Goal: Task Accomplishment & Management: Use online tool/utility

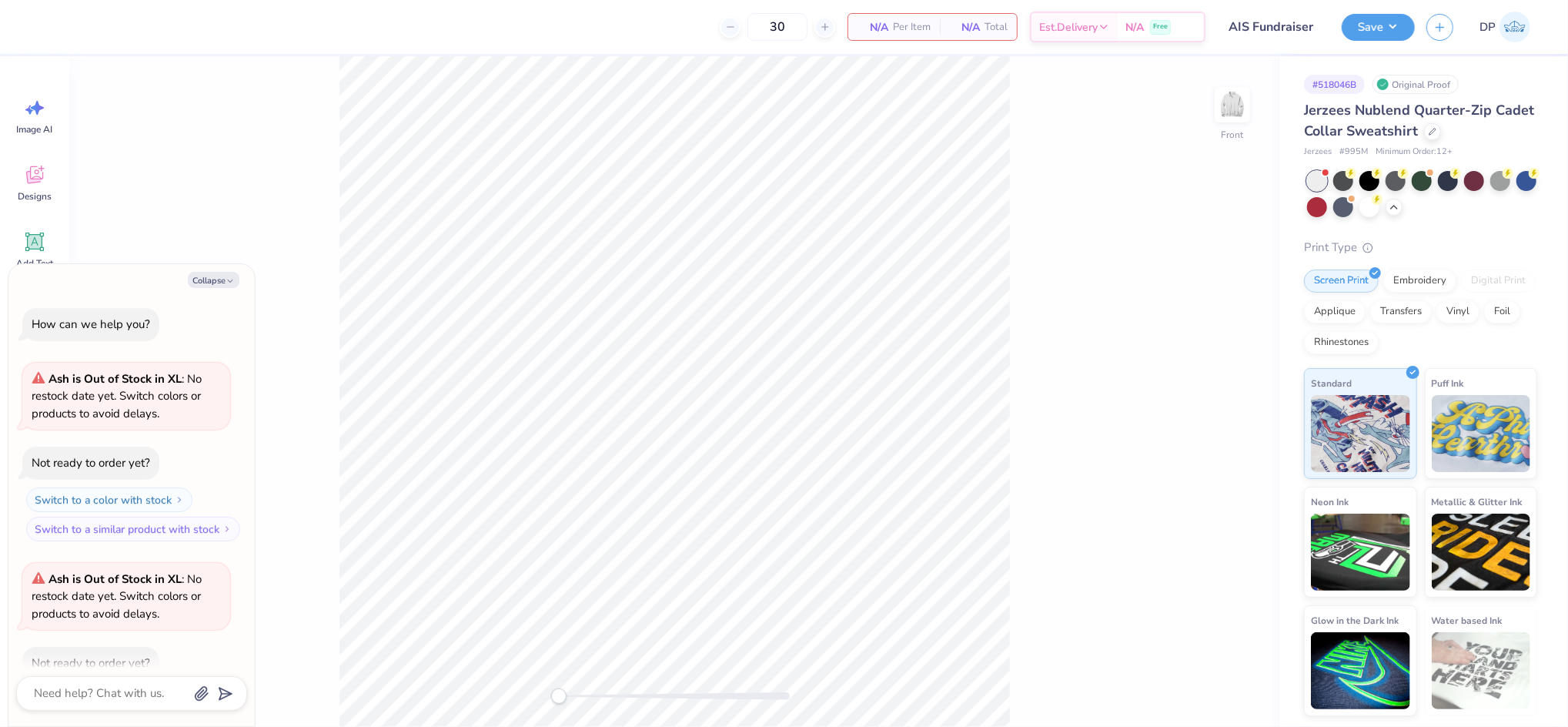
scroll to position [83, 0]
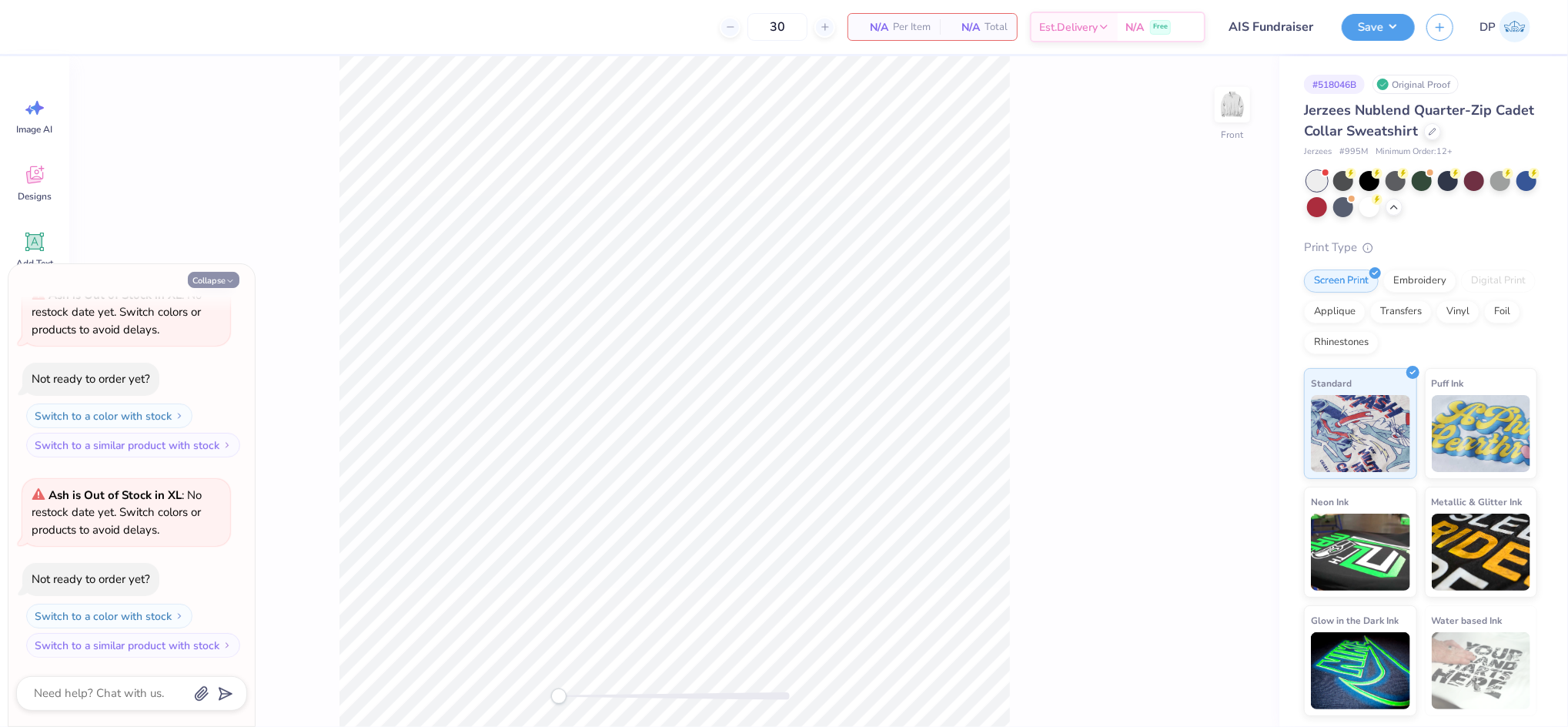
click at [210, 278] on button "Collapse" at bounding box center [214, 279] width 52 height 16
type textarea "x"
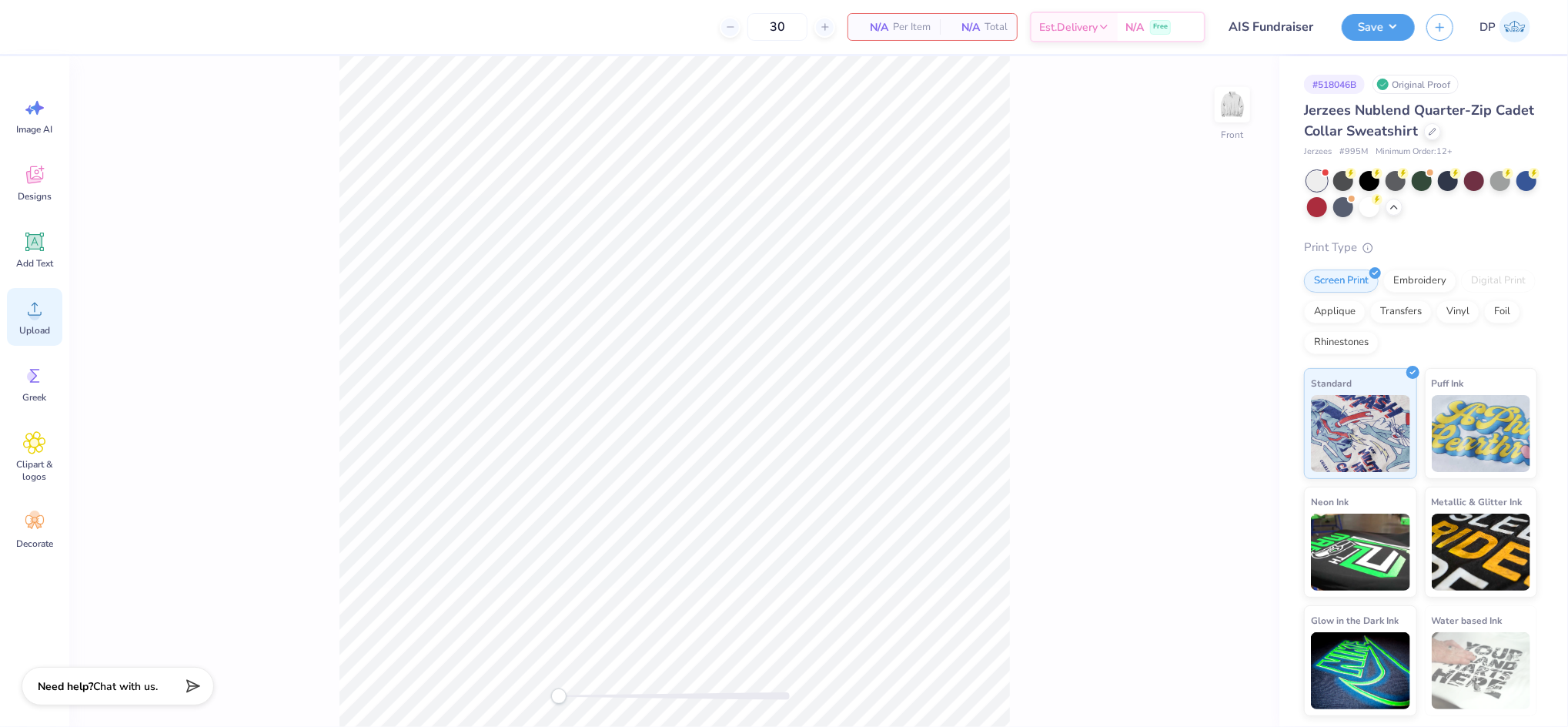
click at [40, 300] on icon at bounding box center [34, 308] width 23 height 23
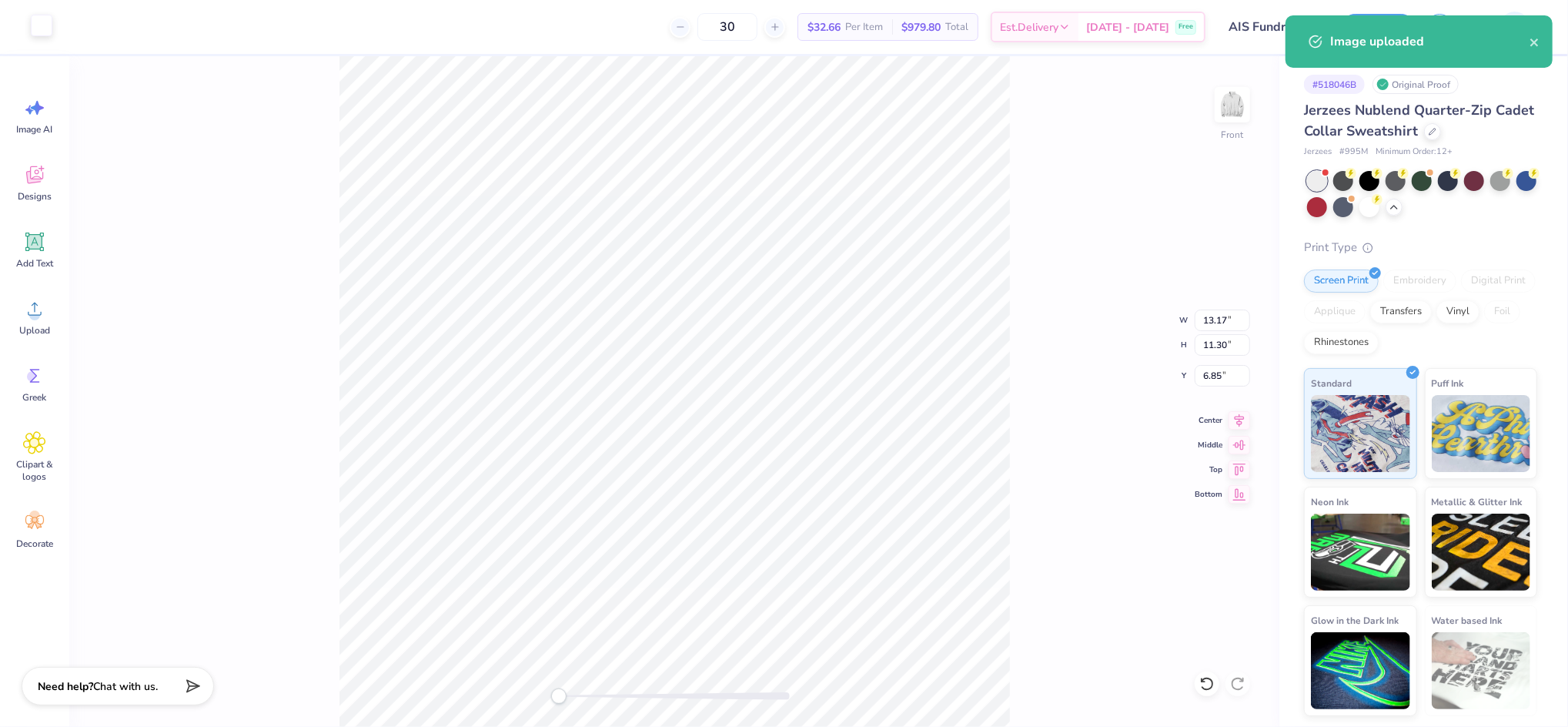
click at [42, 33] on div at bounding box center [41, 25] width 21 height 21
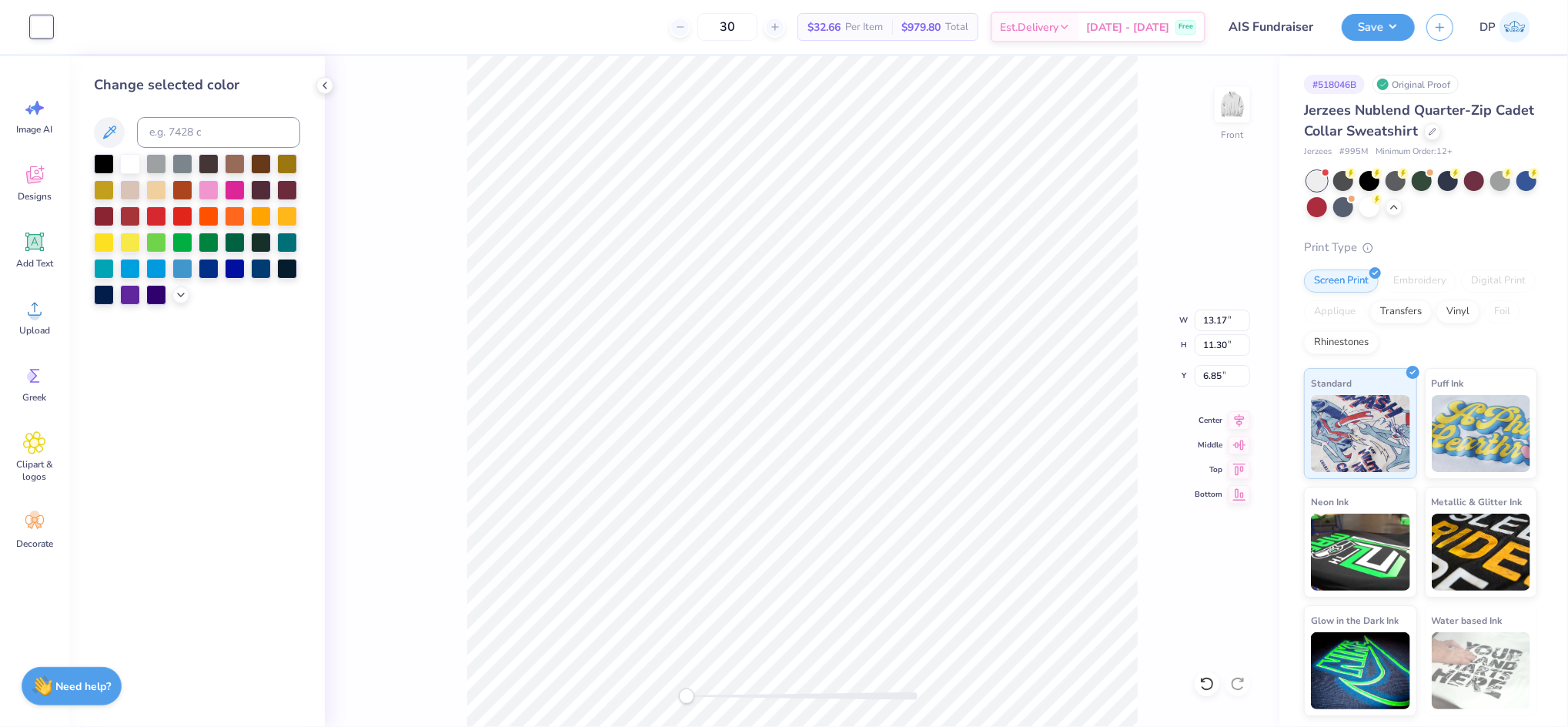
drag, startPoint x: 212, startPoint y: 267, endPoint x: 223, endPoint y: 266, distance: 11.0
click at [211, 266] on div at bounding box center [209, 269] width 20 height 20
click at [1213, 320] on input "13.17" at bounding box center [1222, 320] width 56 height 21
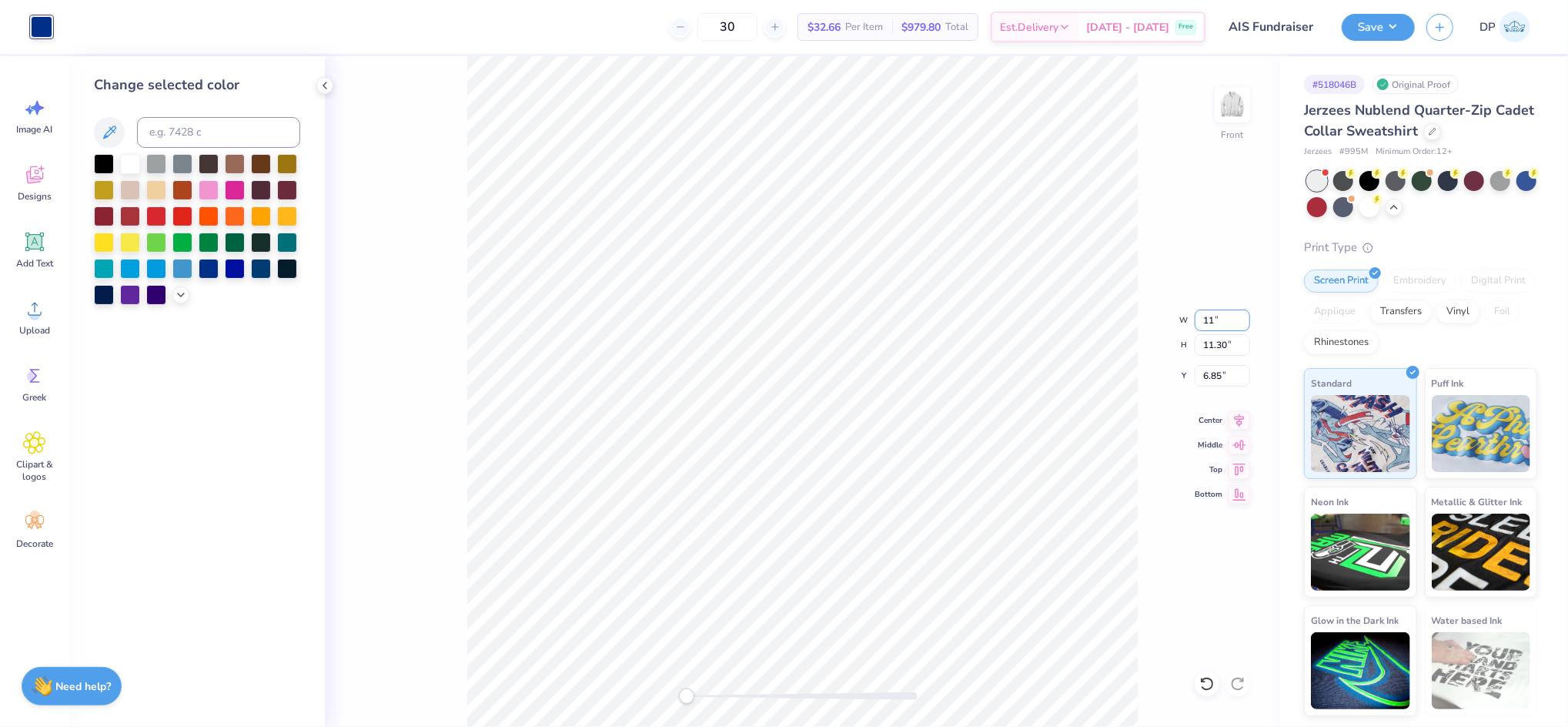
type input "11.00"
type input "9.43"
click at [1207, 368] on input "7.78" at bounding box center [1222, 375] width 56 height 21
click at [1208, 368] on input "7.78" at bounding box center [1222, 375] width 56 height 21
type input "3"
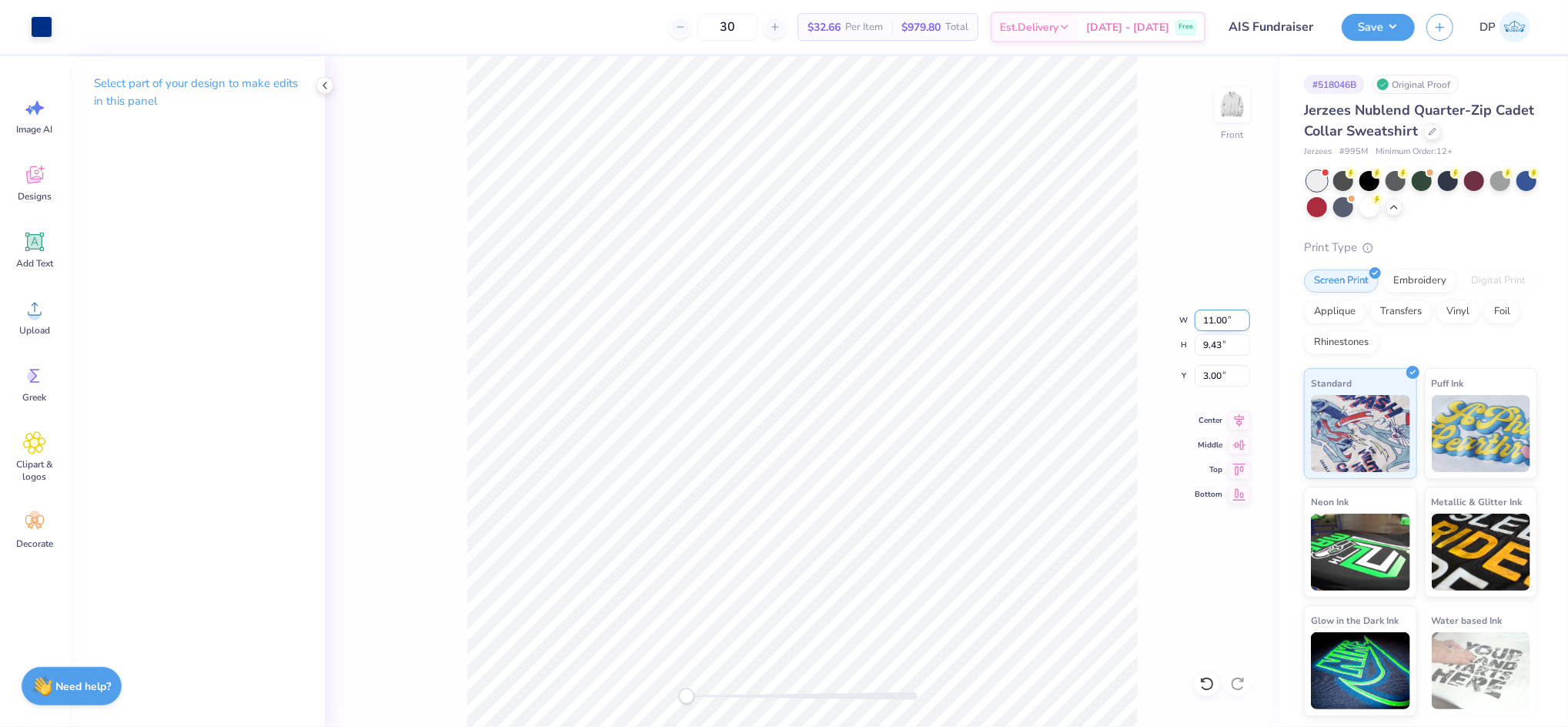
click at [1220, 323] on input "11.00" at bounding box center [1222, 320] width 56 height 21
type input "11.50"
type input "9.86"
click at [1211, 375] on input "2.79" at bounding box center [1222, 375] width 56 height 21
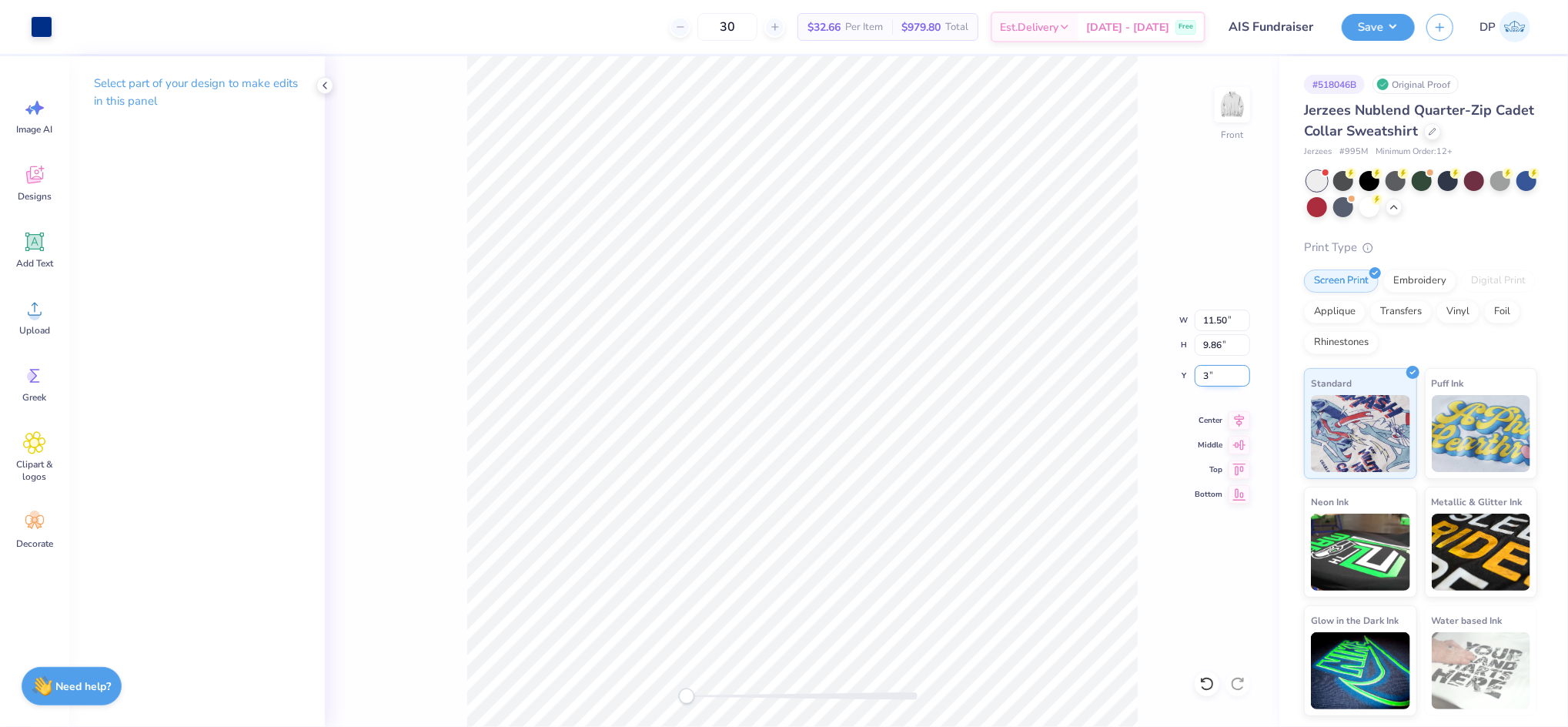
type input "3"
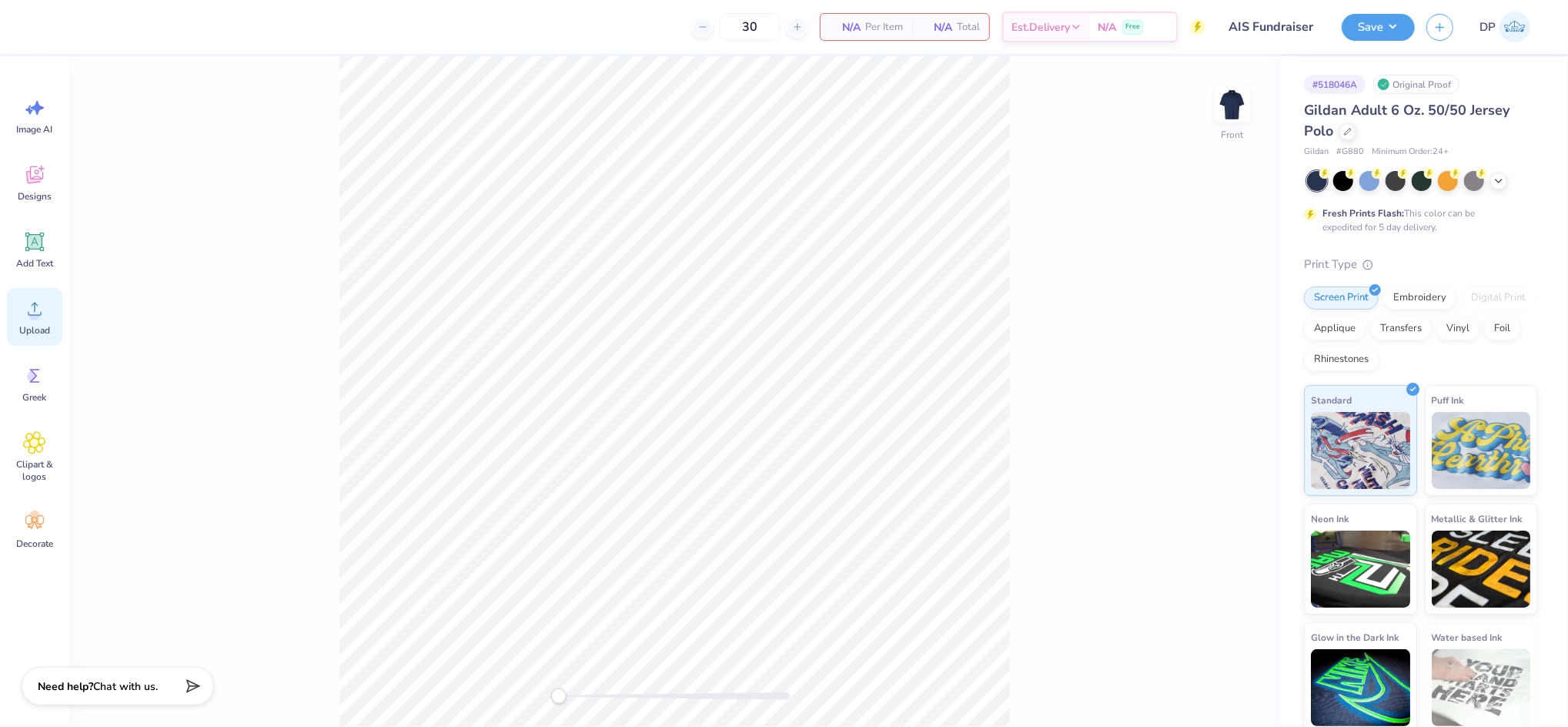
click at [45, 308] on icon at bounding box center [34, 308] width 23 height 23
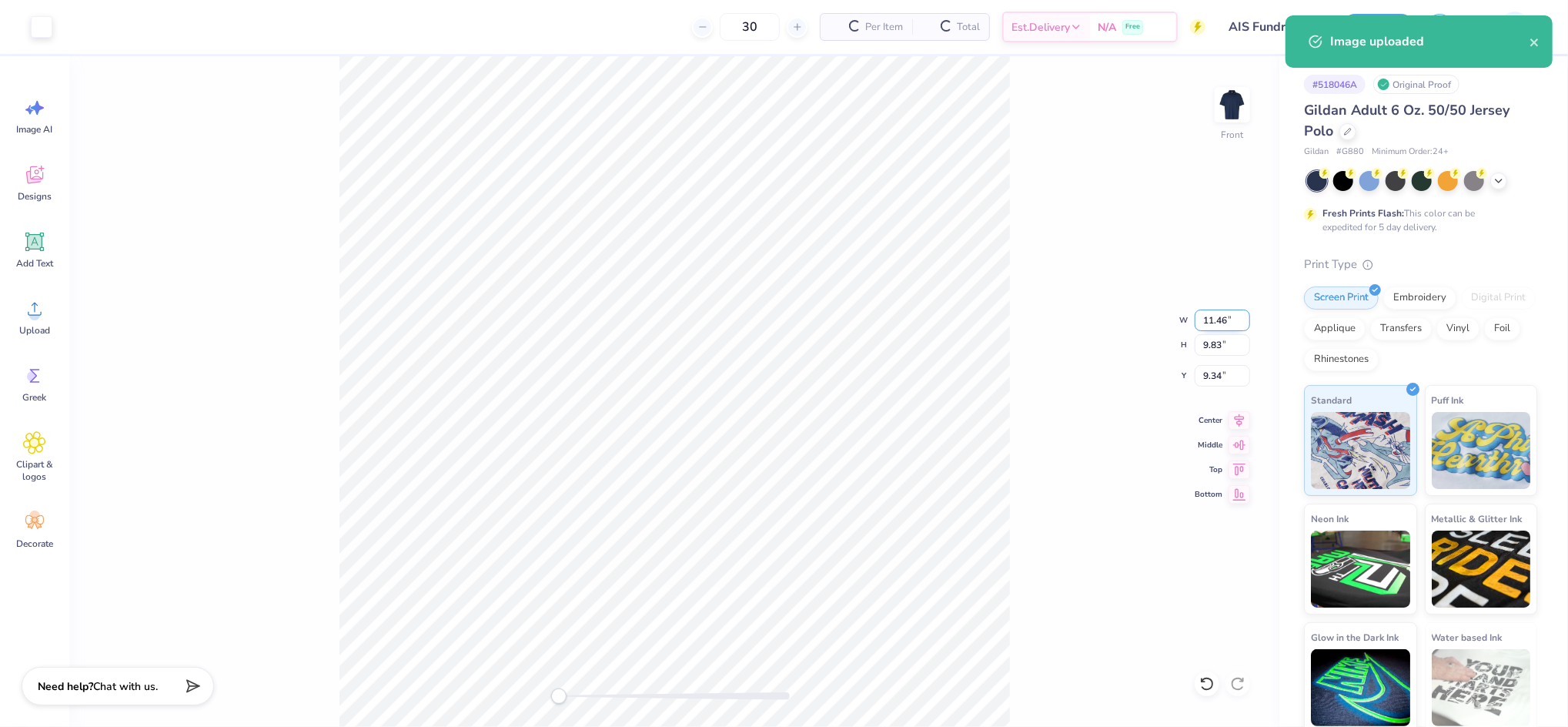
click at [1219, 324] on input "11.46" at bounding box center [1222, 320] width 56 height 21
click at [1207, 370] on input "9.34" at bounding box center [1222, 375] width 56 height 21
type input "3"
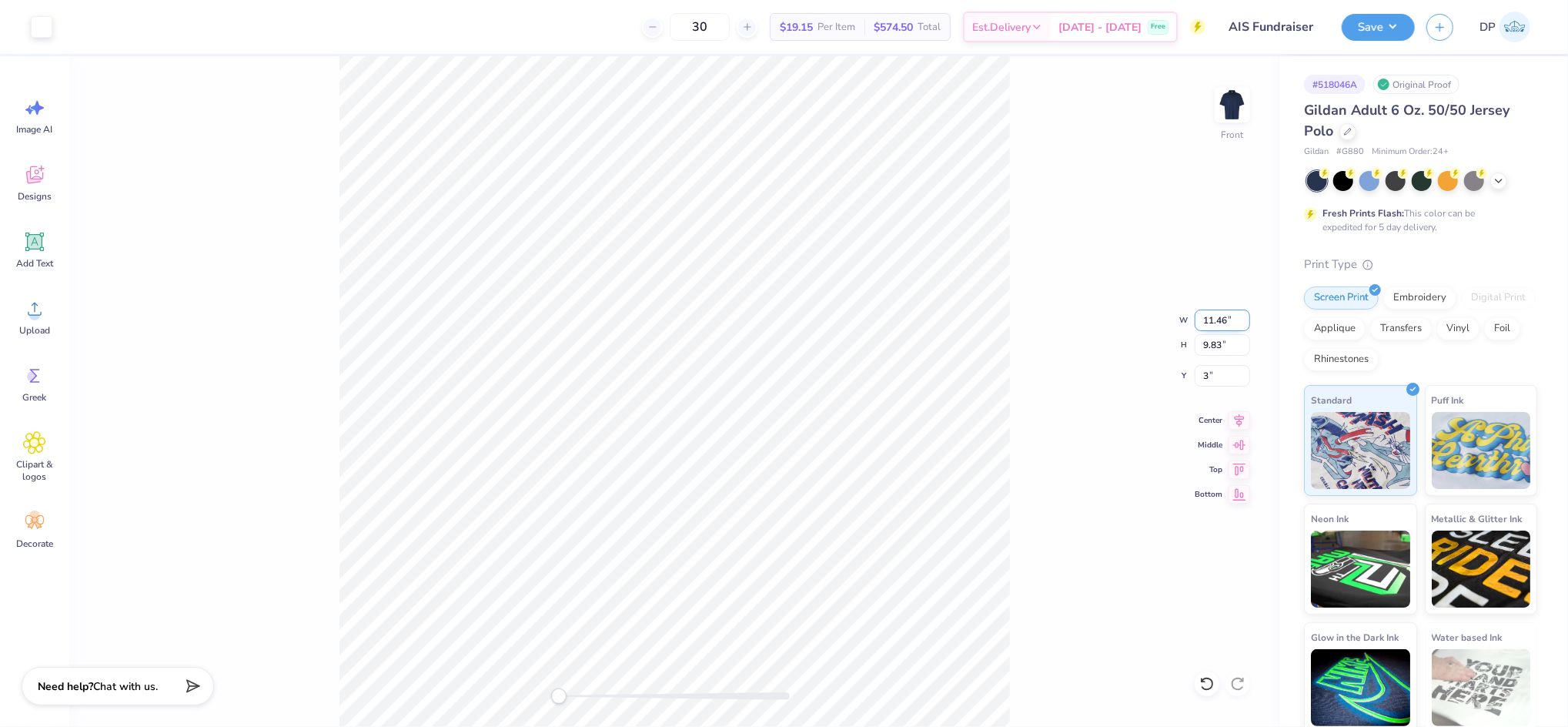
click at [1216, 323] on input "11.46" at bounding box center [1222, 320] width 56 height 21
type input "12.00"
type input "10.29"
click at [1214, 368] on input "2.77" at bounding box center [1222, 375] width 56 height 21
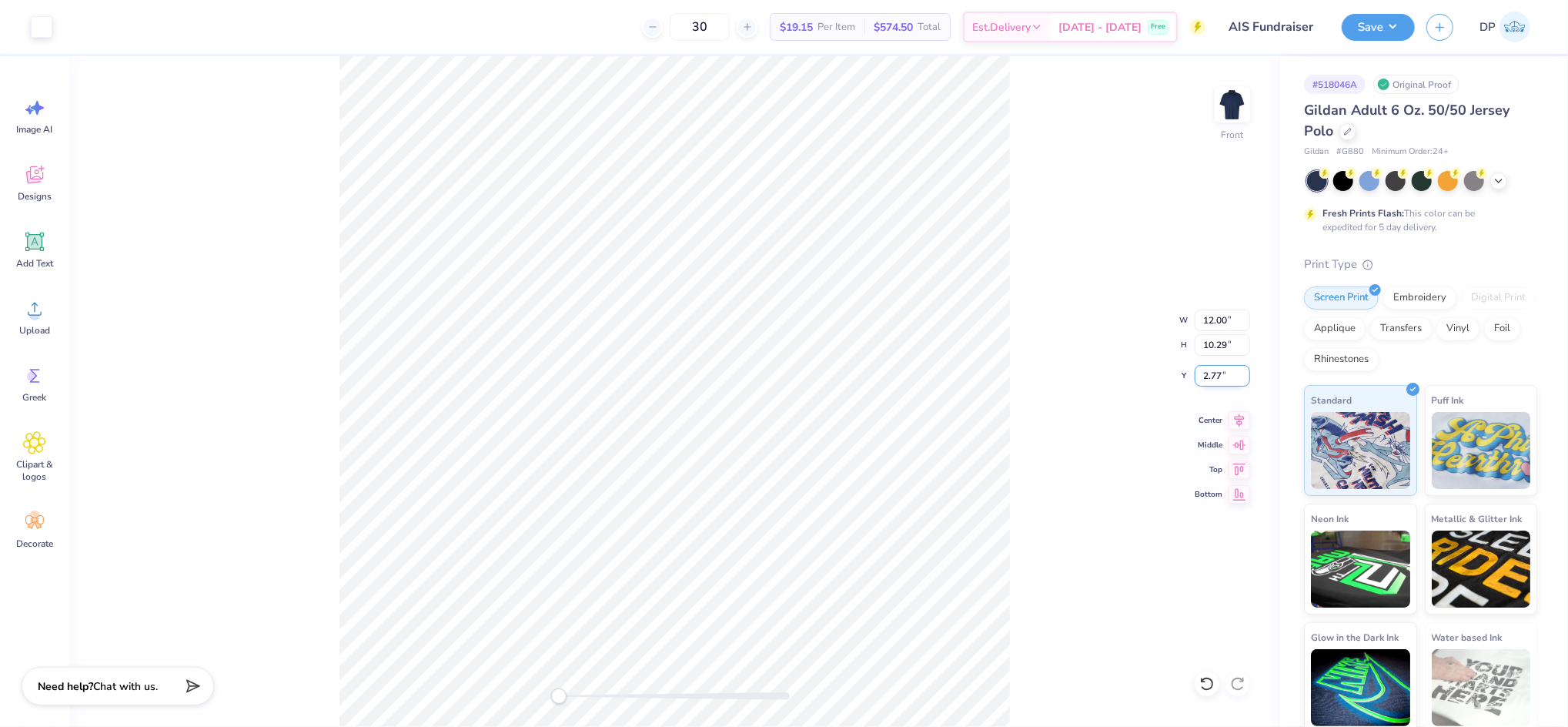
click at [1214, 368] on input "2.77" at bounding box center [1222, 375] width 56 height 21
type input "3"
click at [1220, 320] on input "12.00" at bounding box center [1222, 320] width 56 height 21
type input "11.00"
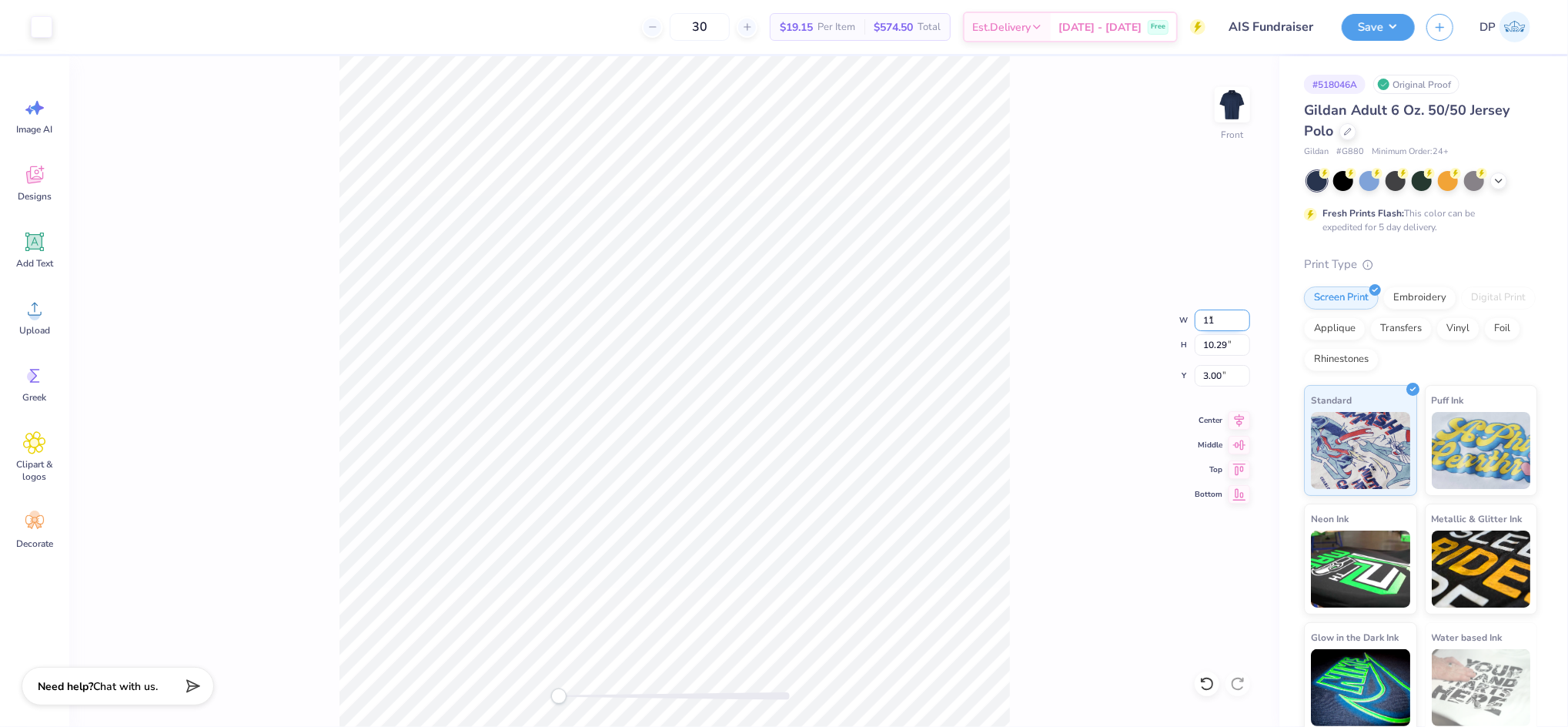
type input "9.43"
type input "3.43"
click at [1210, 368] on input "3.43" at bounding box center [1222, 375] width 56 height 21
type input "3"
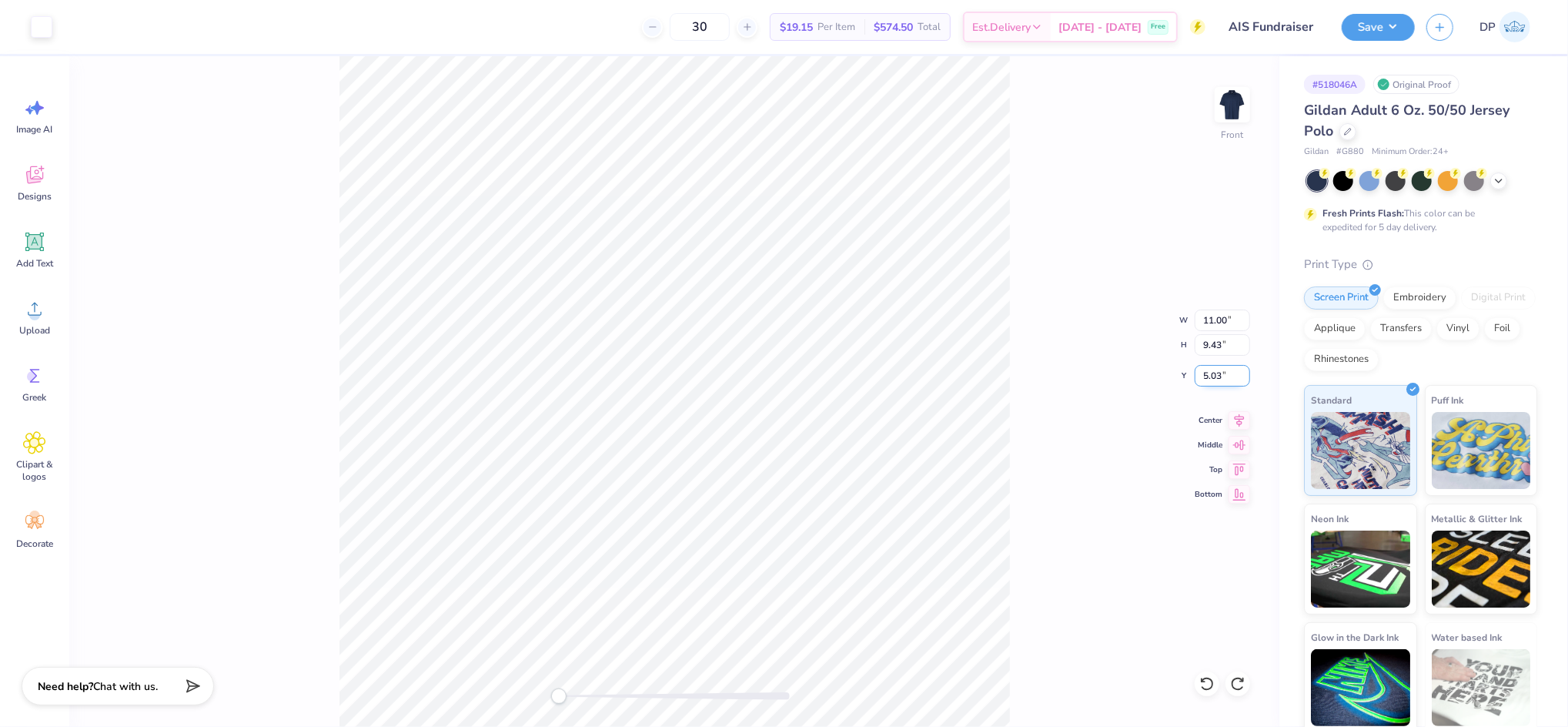
click at [1213, 369] on input "5.03" at bounding box center [1222, 375] width 56 height 21
type input "3"
click at [1220, 317] on input "11.00" at bounding box center [1222, 320] width 56 height 21
type input "11.50"
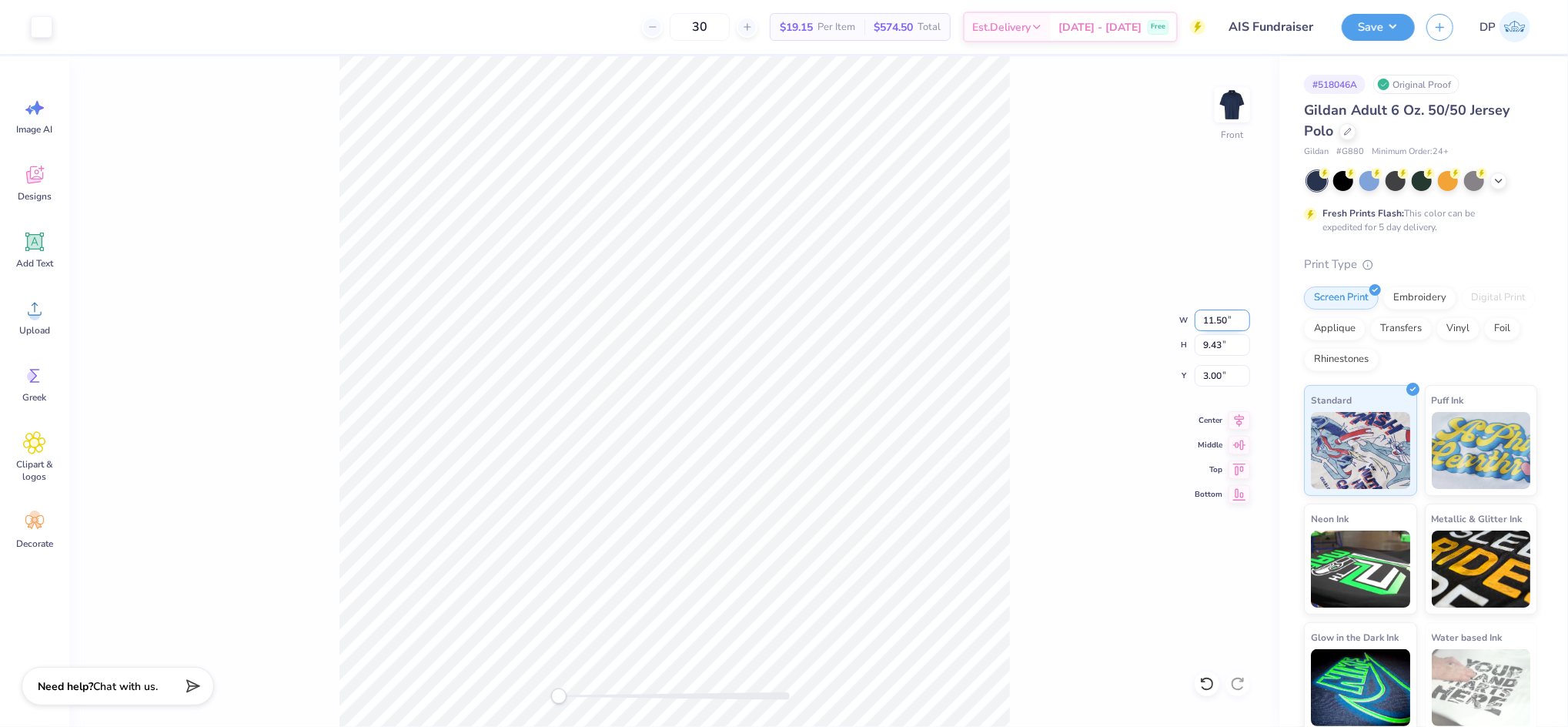
type input "9.86"
click at [1212, 374] on input "2.79" at bounding box center [1222, 375] width 56 height 21
type input "3"
drag, startPoint x: 568, startPoint y: 691, endPoint x: 578, endPoint y: 697, distance: 11.7
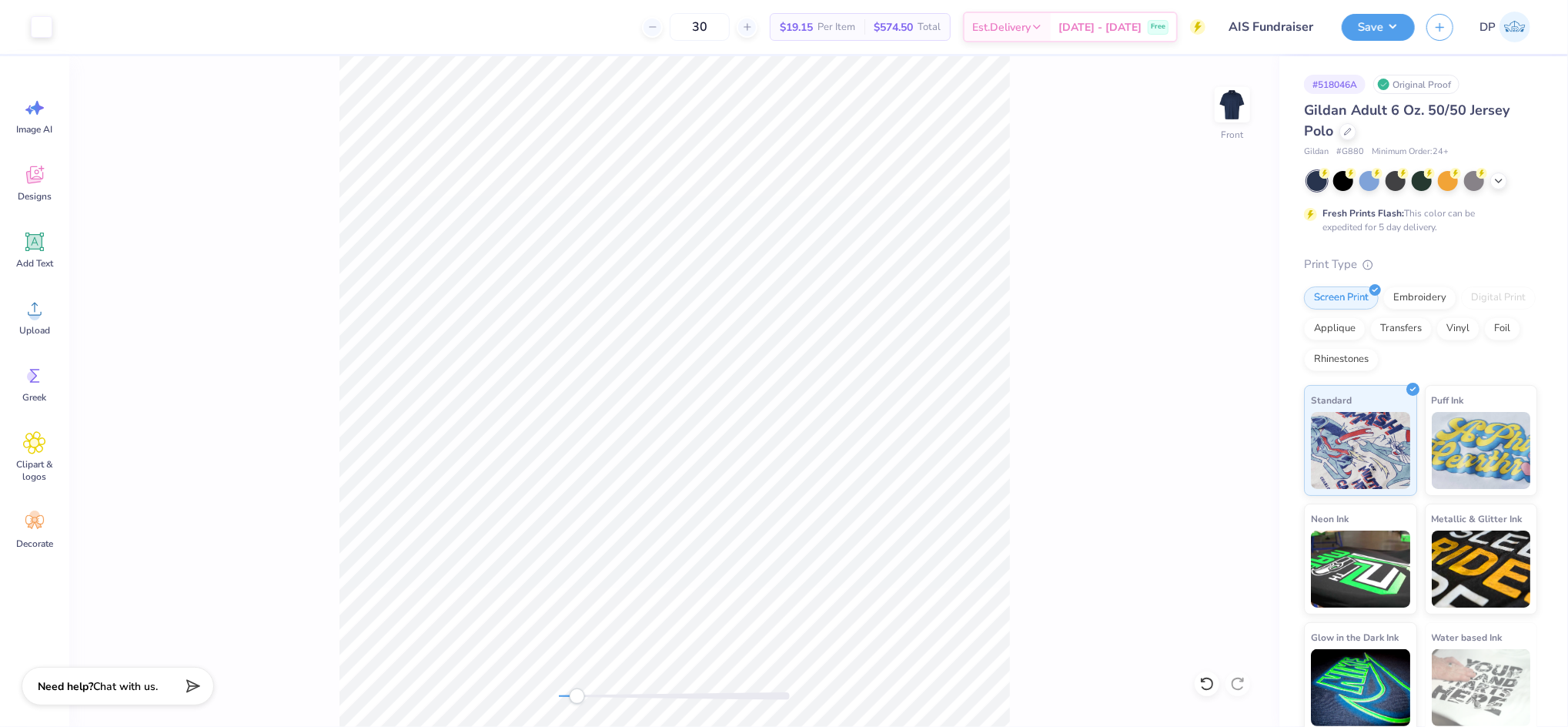
click at [578, 697] on div at bounding box center [674, 695] width 231 height 7
click at [43, 242] on icon at bounding box center [34, 241] width 23 height 23
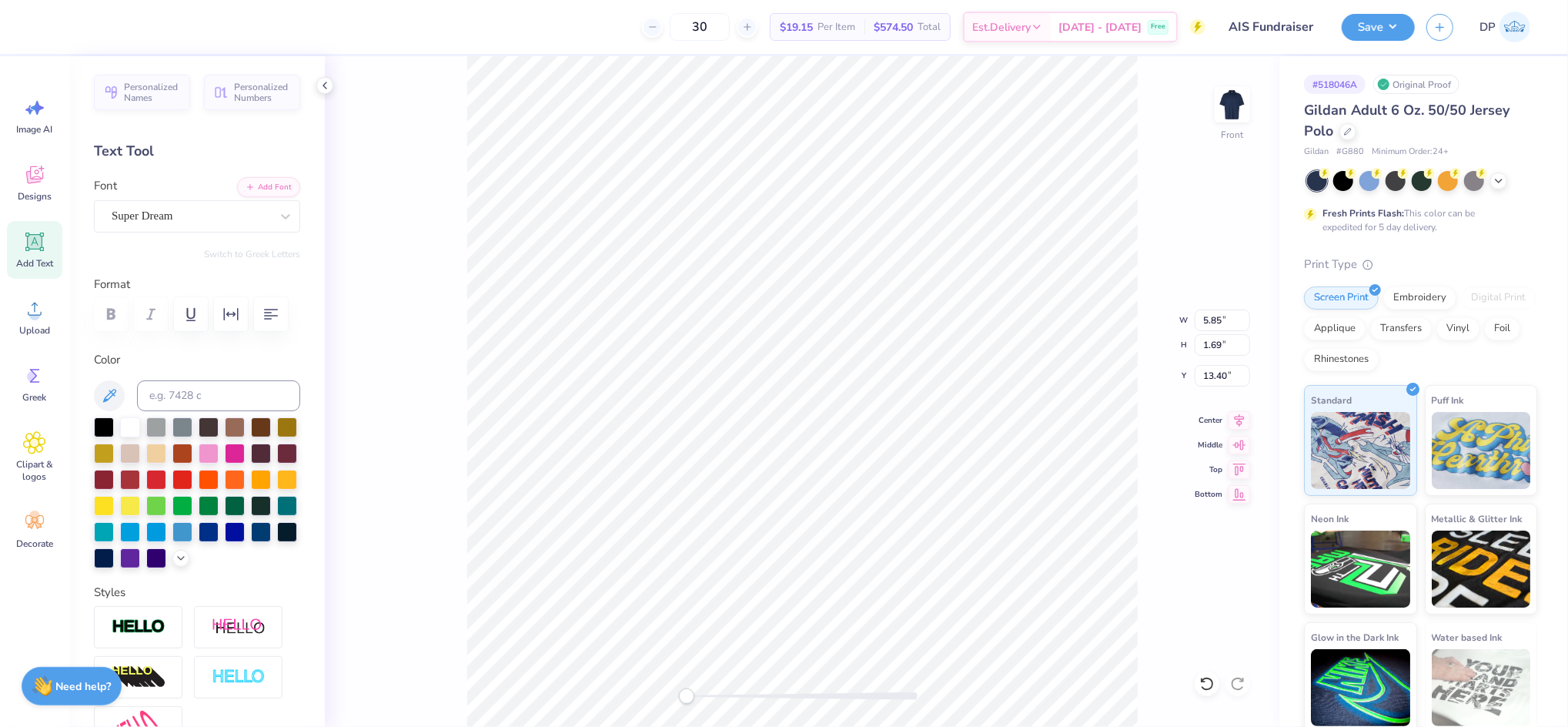
click at [245, 464] on div at bounding box center [235, 453] width 20 height 20
type input "4.80"
type input "1.39"
type textarea "DUQUESNE"
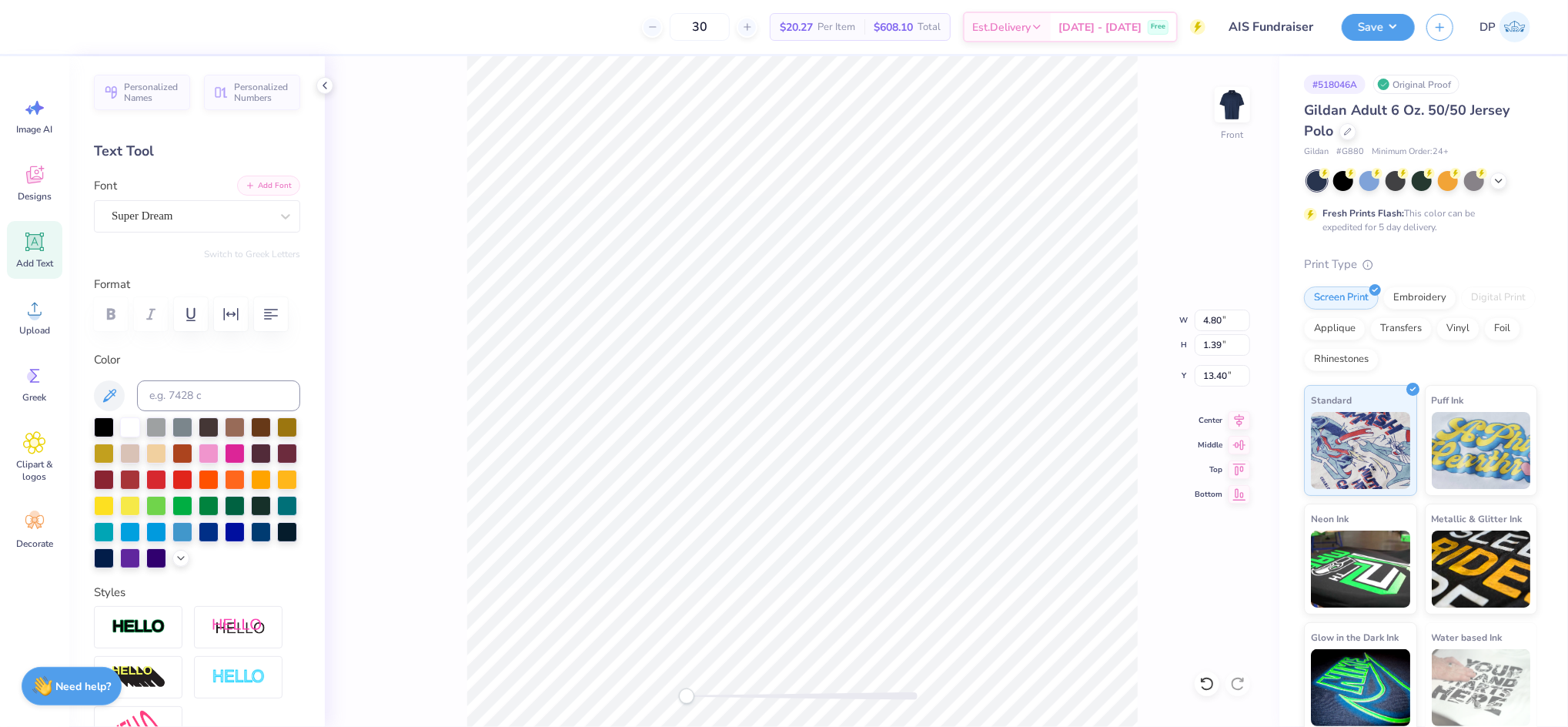
click at [247, 178] on button "Add Font" at bounding box center [269, 185] width 63 height 20
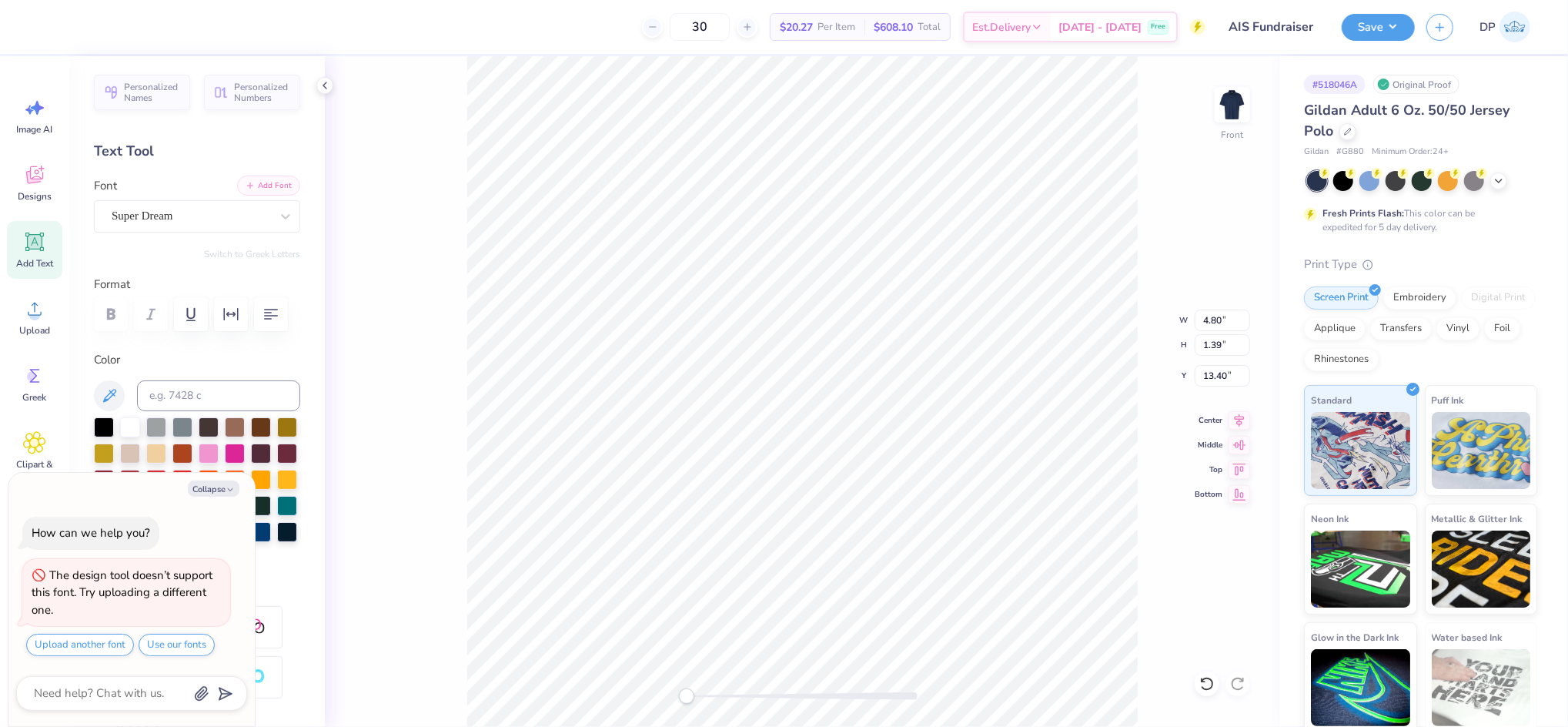
click at [253, 181] on button "Add Font" at bounding box center [269, 185] width 63 height 20
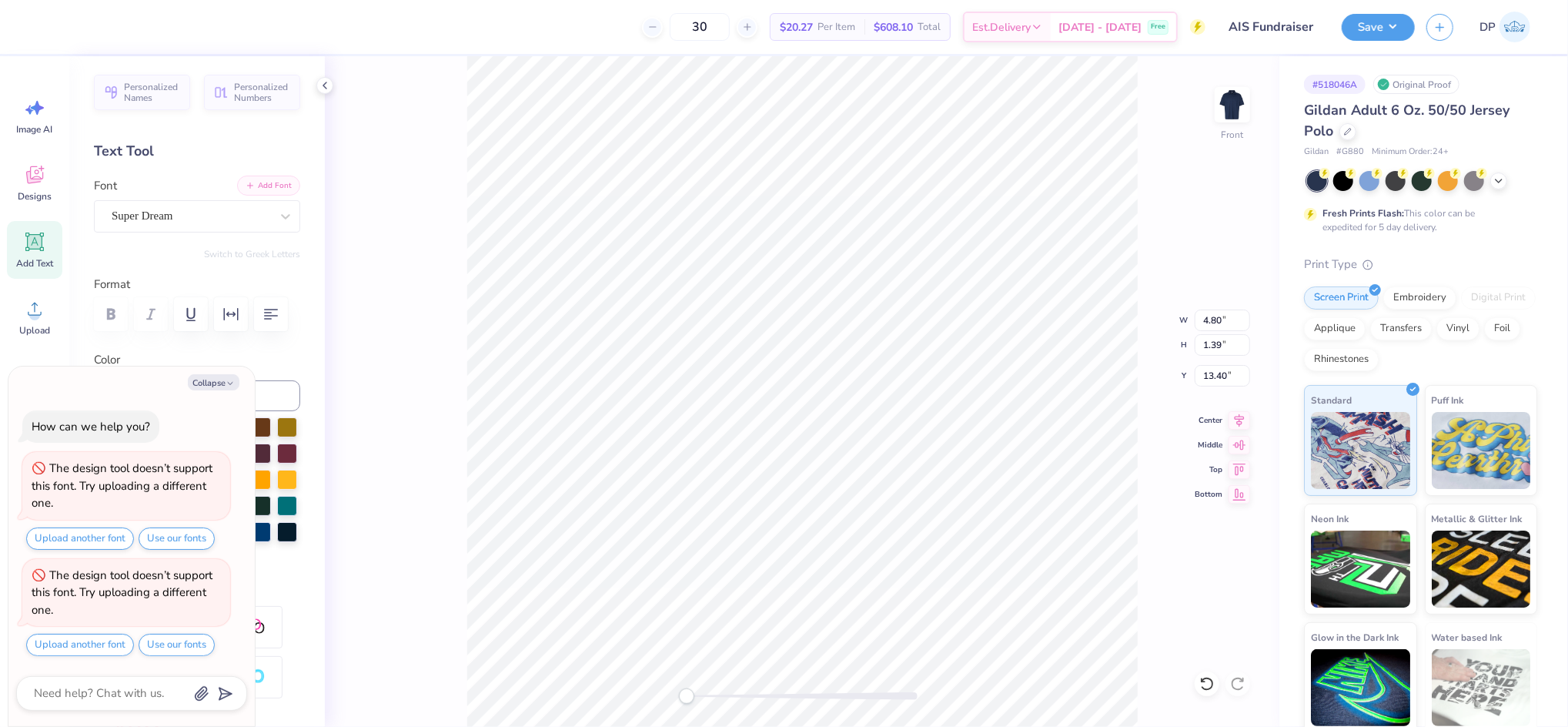
click at [273, 185] on button "Add Font" at bounding box center [269, 185] width 63 height 20
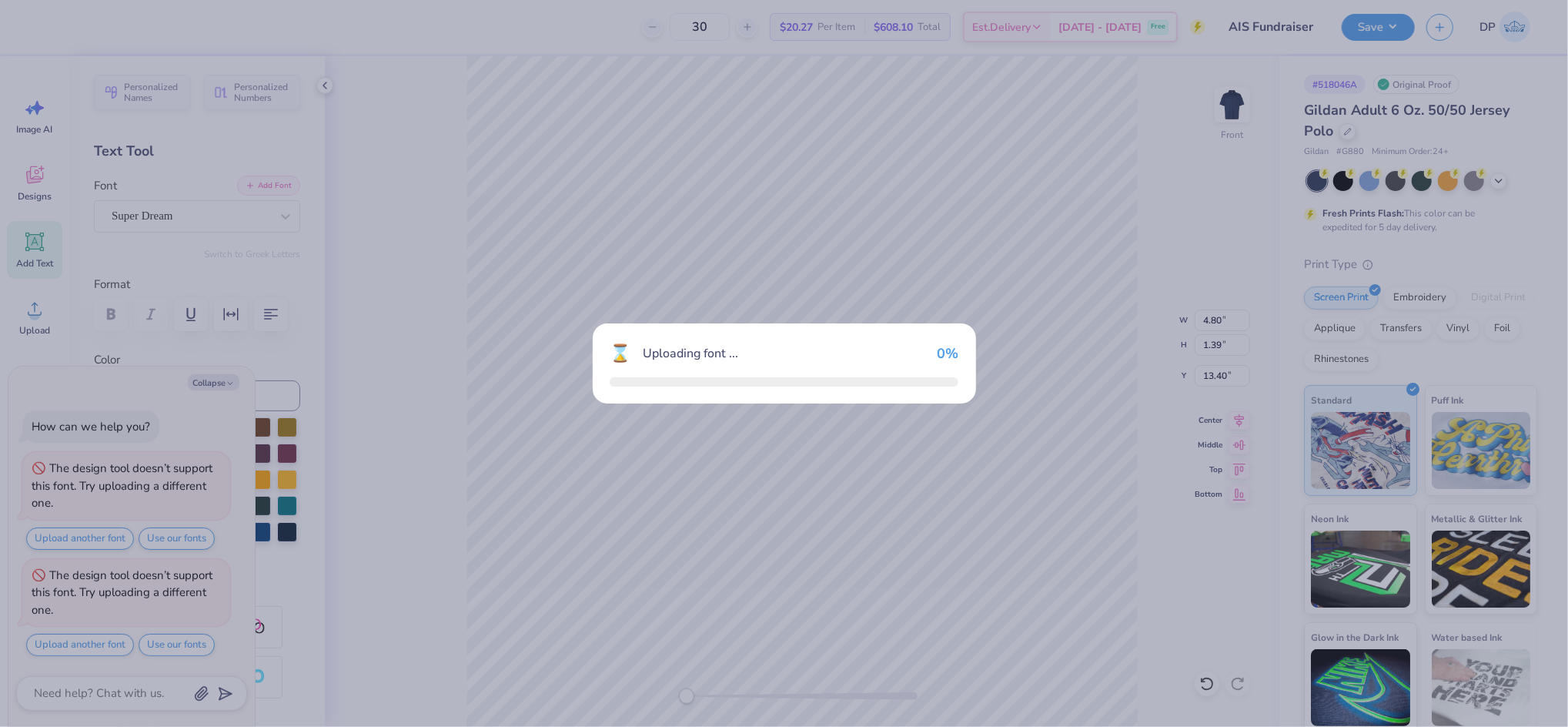
scroll to position [5, 0]
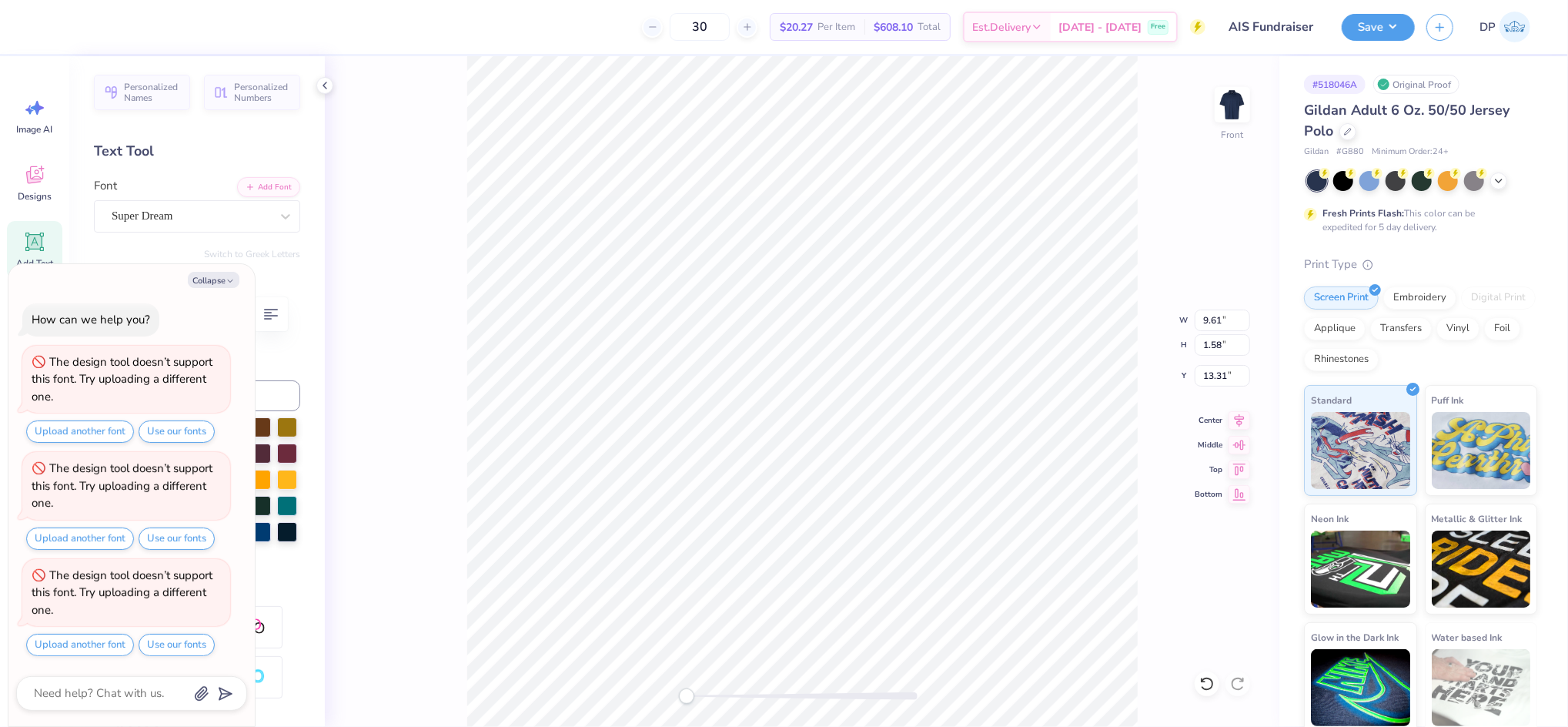
type textarea "x"
type input "5.82"
type input "0.96"
type textarea "x"
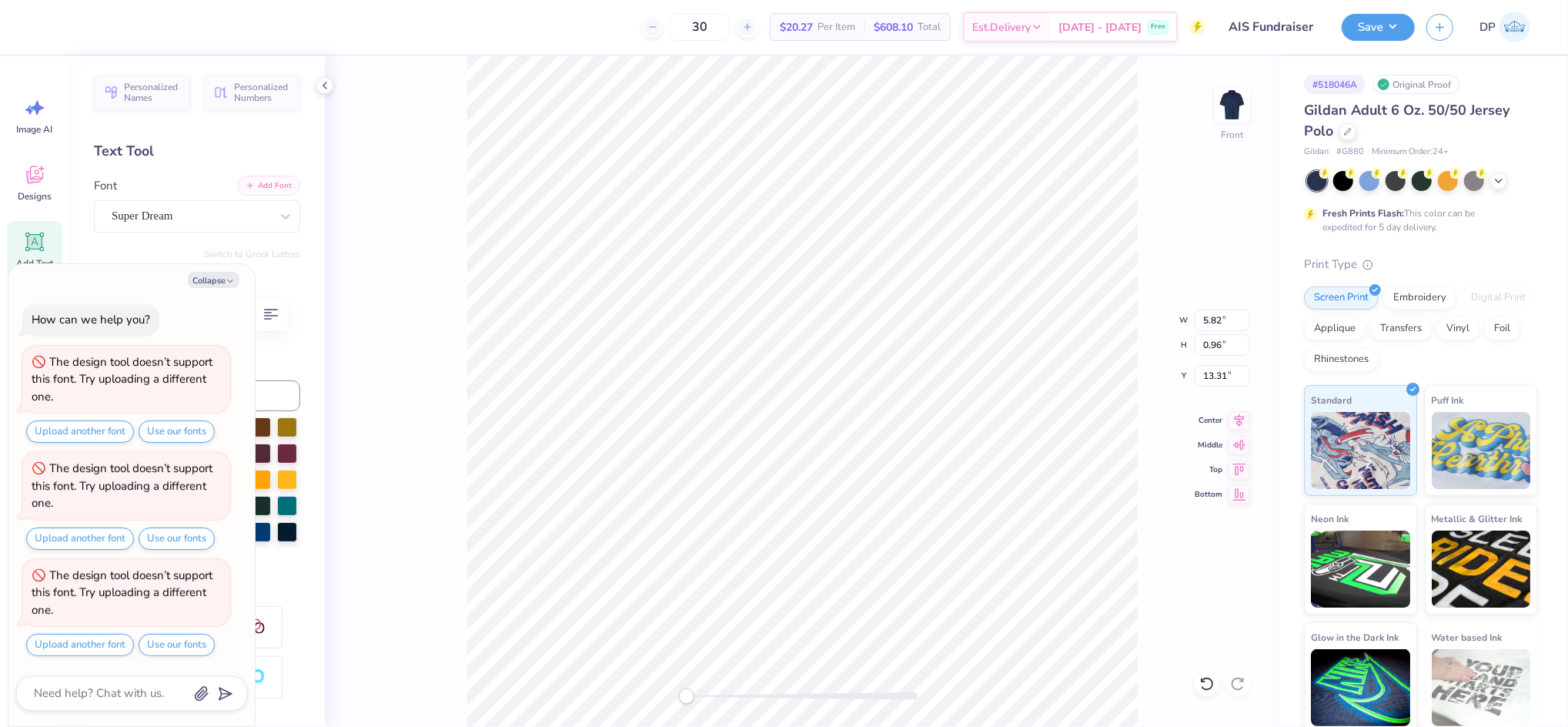
type textarea "SCHOOL OF"
click at [256, 182] on button "Add Font" at bounding box center [269, 185] width 63 height 20
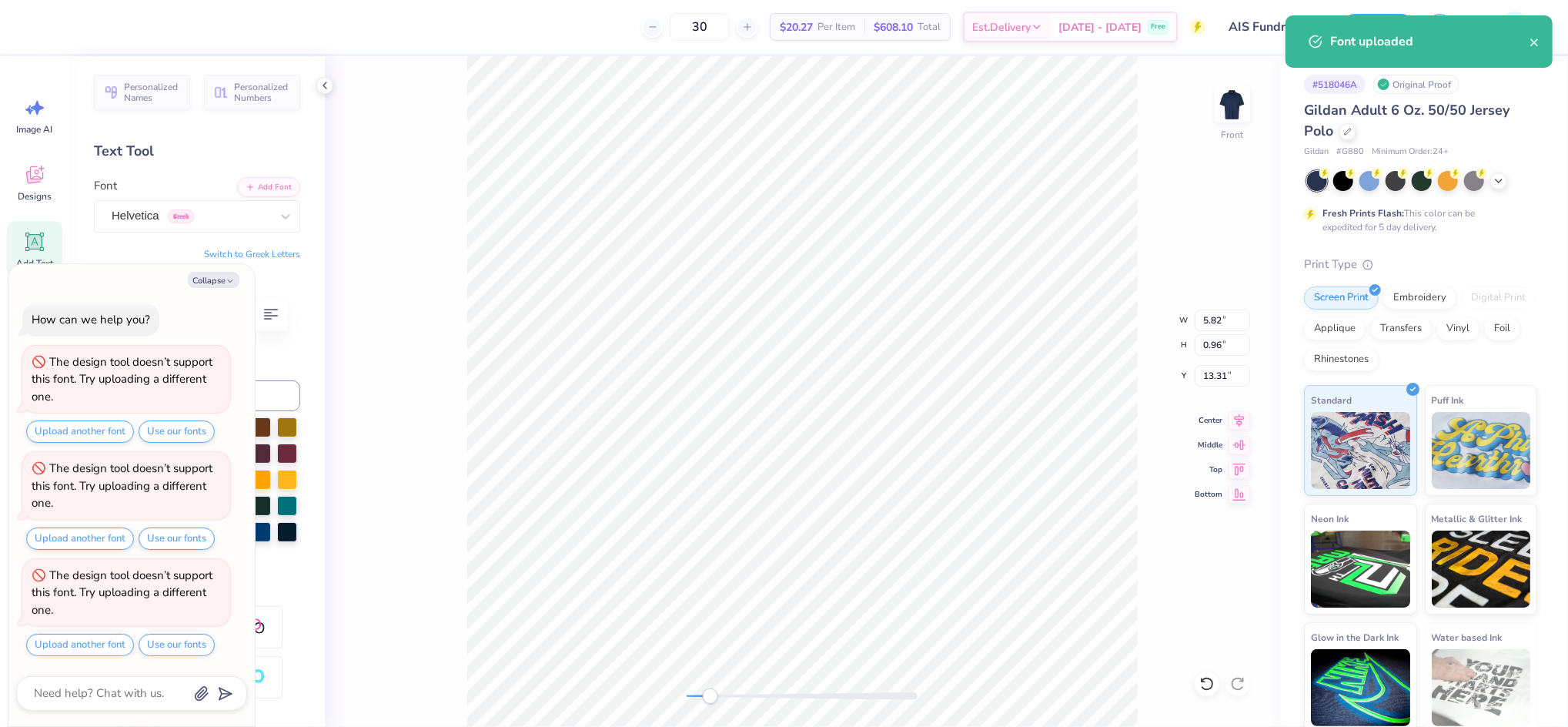
drag, startPoint x: 686, startPoint y: 693, endPoint x: 710, endPoint y: 695, distance: 24.1
click at [710, 695] on div "Accessibility label" at bounding box center [710, 695] width 16 height 16
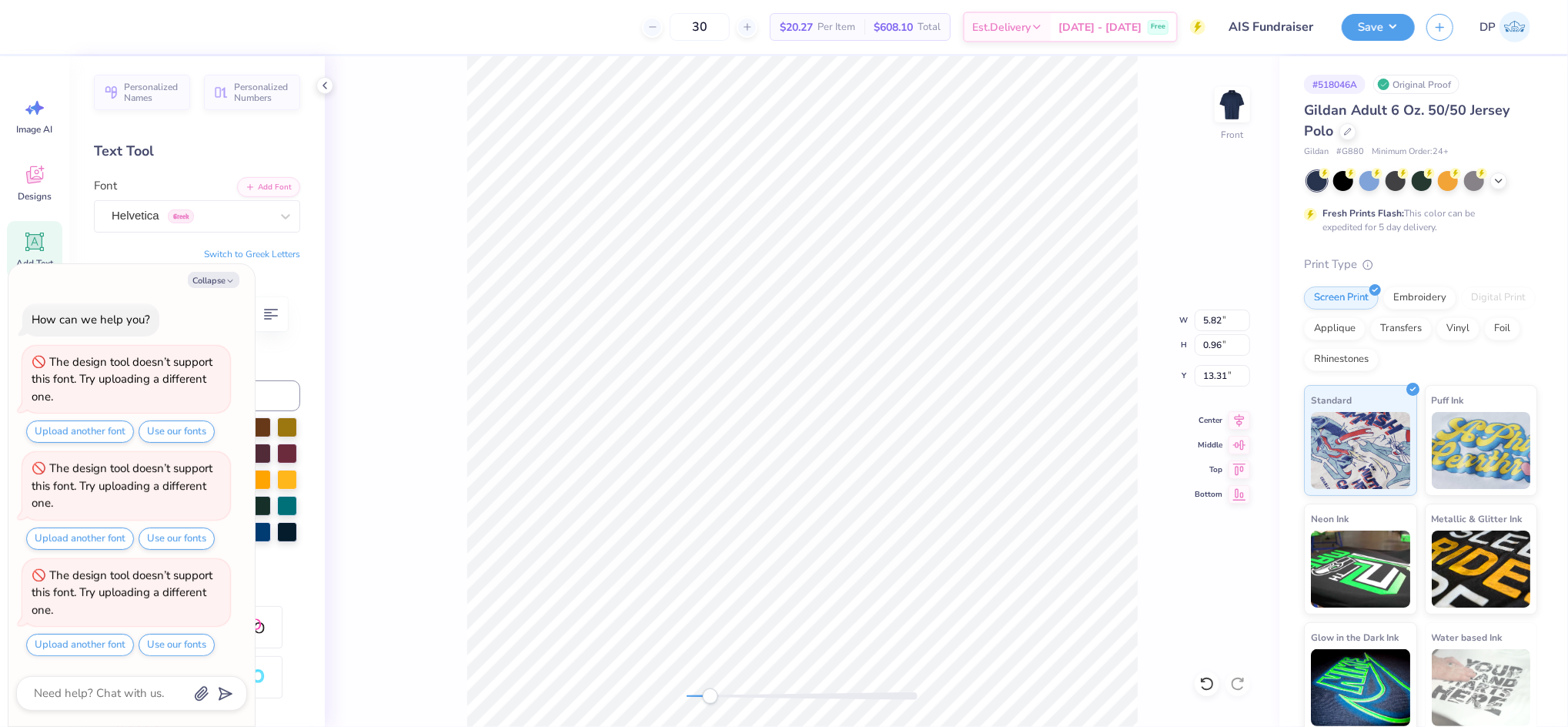
type textarea "x"
type input "3.21"
type input "0.42"
type input "5.62"
type textarea "x"
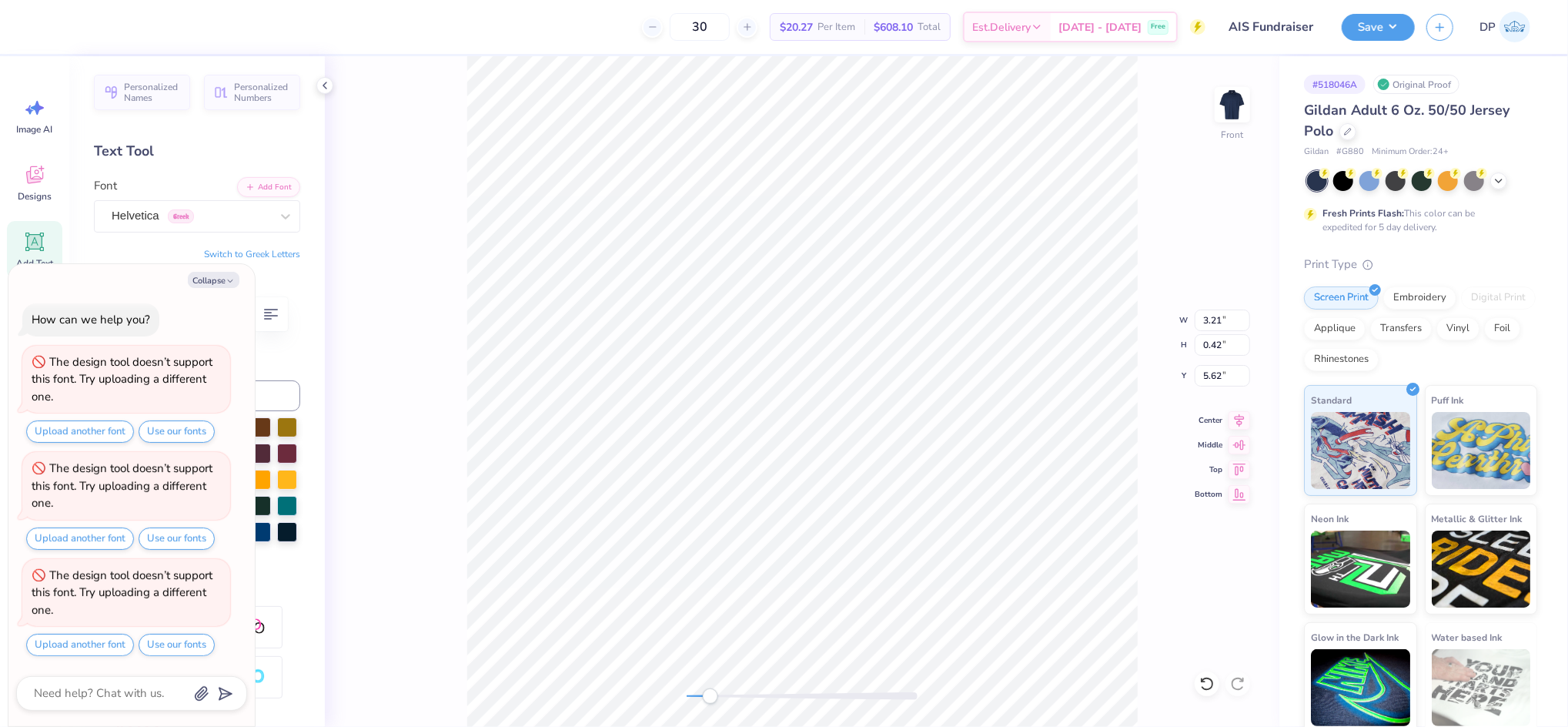
type input "3.33"
type input "0.44"
click at [220, 284] on button "Collapse" at bounding box center [214, 279] width 52 height 16
type textarea "x"
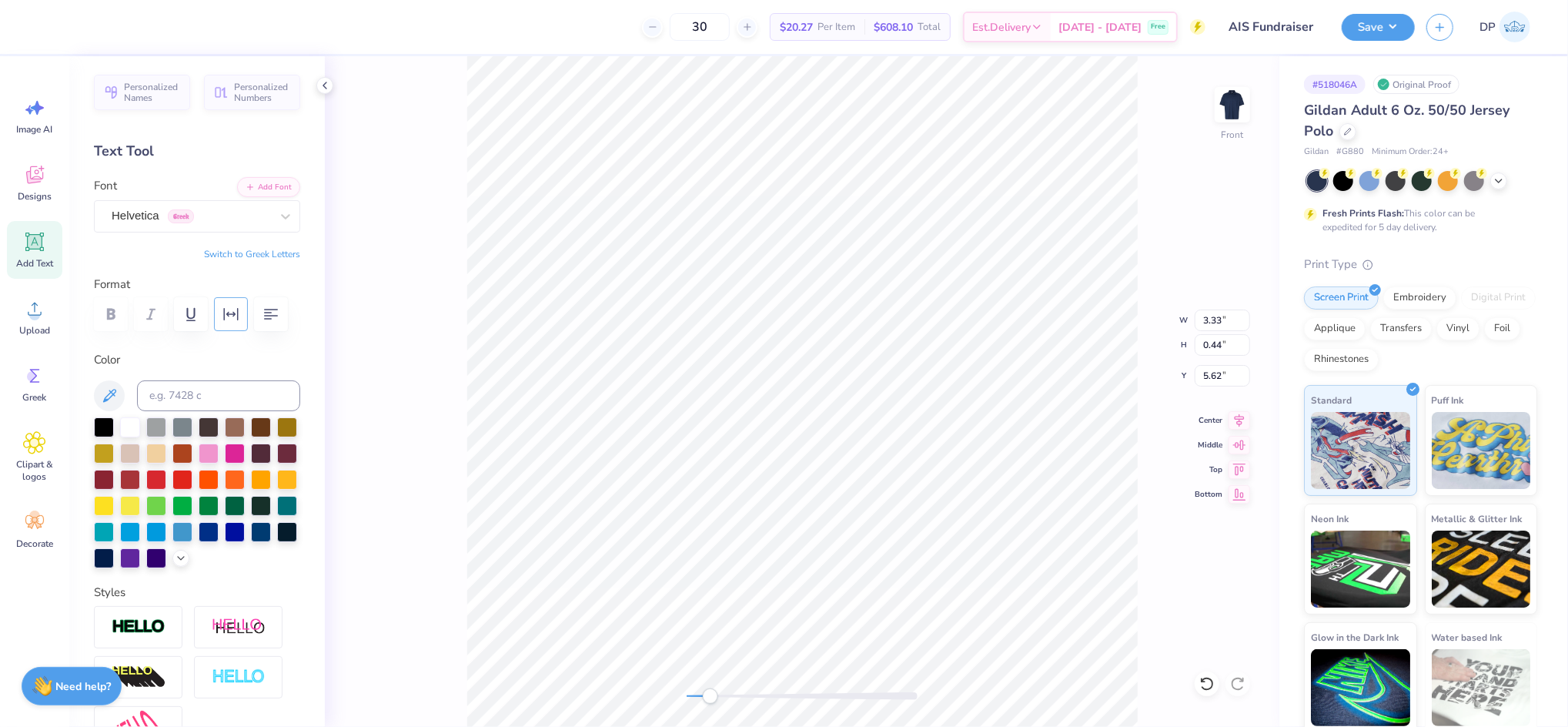
click at [229, 313] on icon "button" at bounding box center [232, 313] width 15 height 12
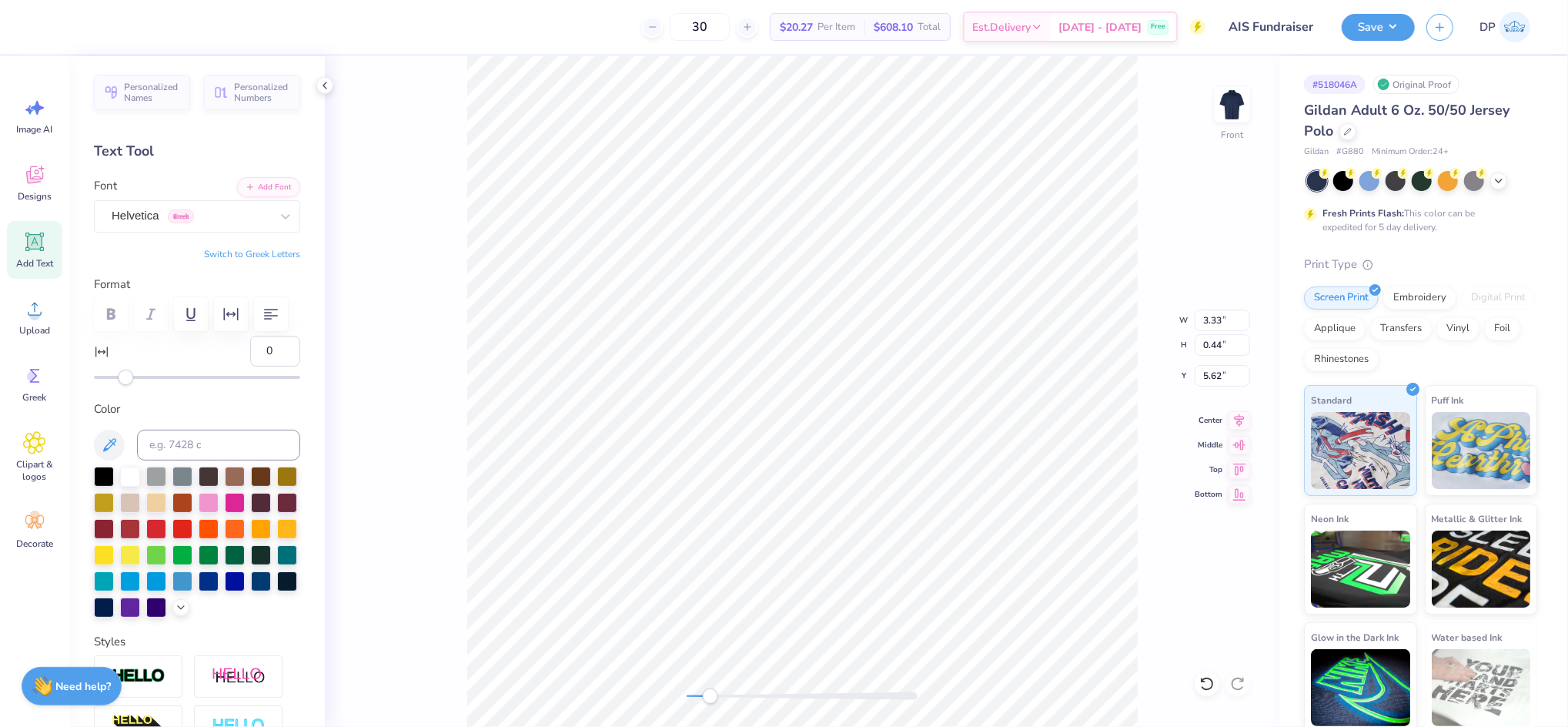
type input "28"
click at [171, 378] on div at bounding box center [197, 376] width 206 height 3
drag, startPoint x: 232, startPoint y: 353, endPoint x: 224, endPoint y: 385, distance: 33.0
click at [224, 385] on div "Format 28" at bounding box center [197, 330] width 206 height 110
type input "53"
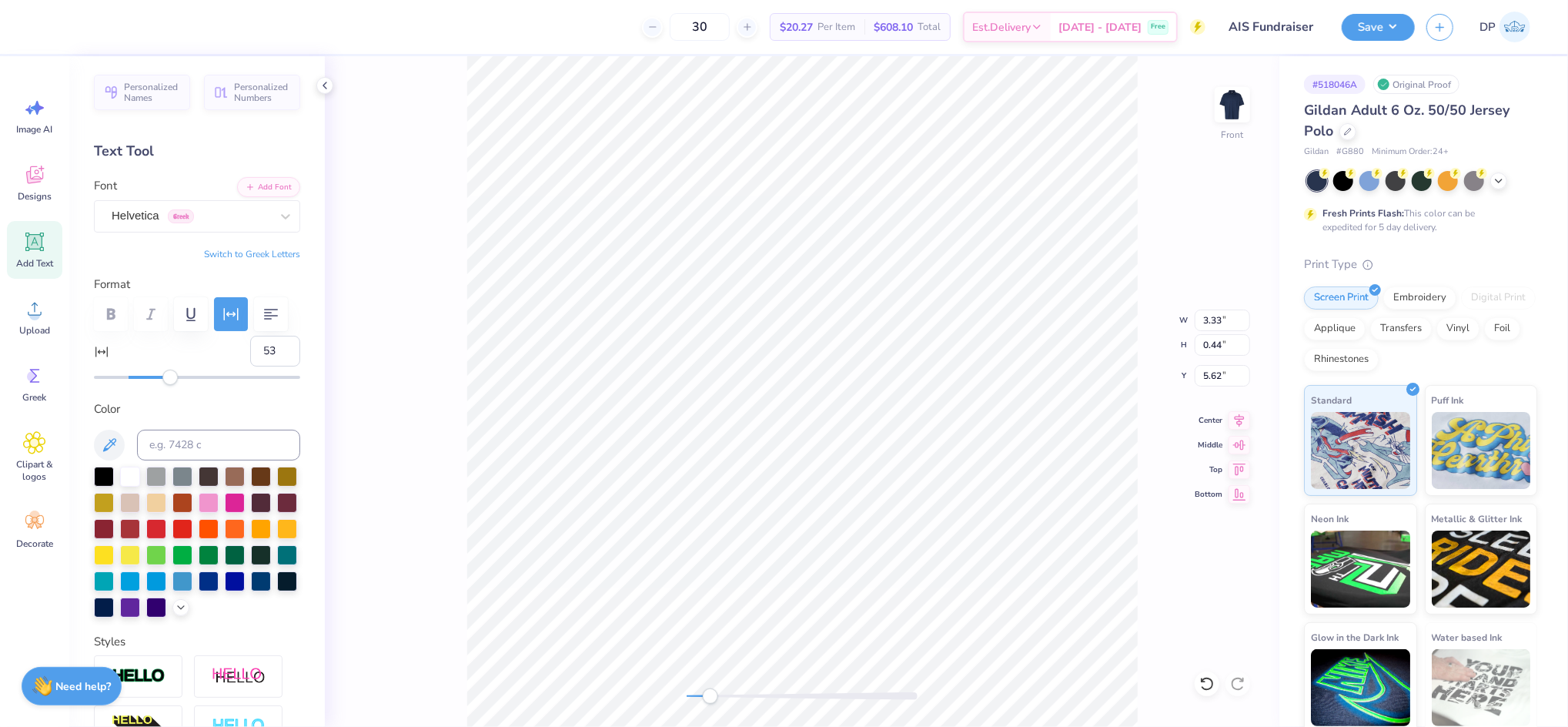
click at [210, 385] on div at bounding box center [197, 376] width 206 height 16
type input "72"
click at [239, 378] on div at bounding box center [197, 376] width 206 height 3
type input "7.02"
type input "0.46"
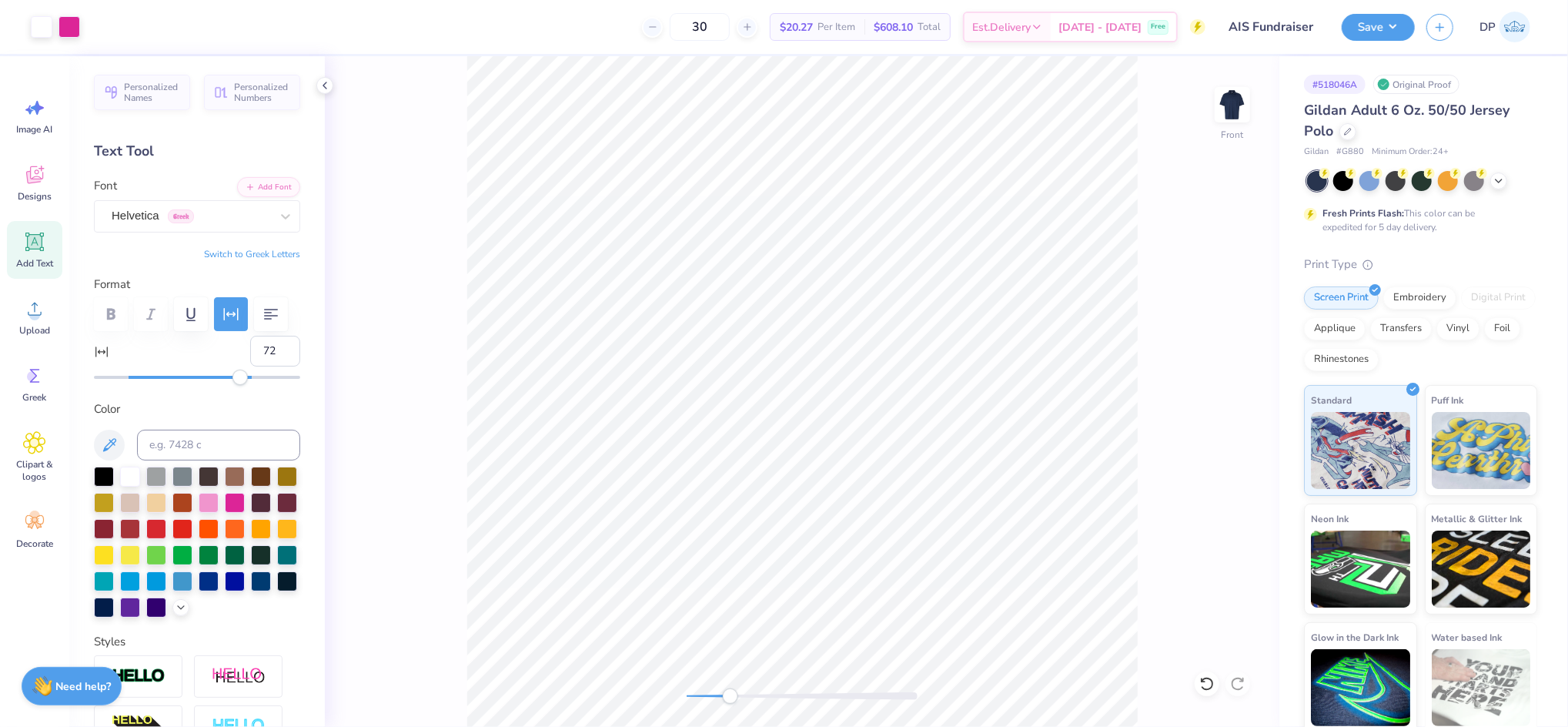
drag, startPoint x: 716, startPoint y: 694, endPoint x: 736, endPoint y: 695, distance: 20.0
click at [736, 695] on div "Accessibility label" at bounding box center [730, 695] width 16 height 16
type input "7.03"
type input "5.60"
drag, startPoint x: 736, startPoint y: 695, endPoint x: 717, endPoint y: 702, distance: 20.2
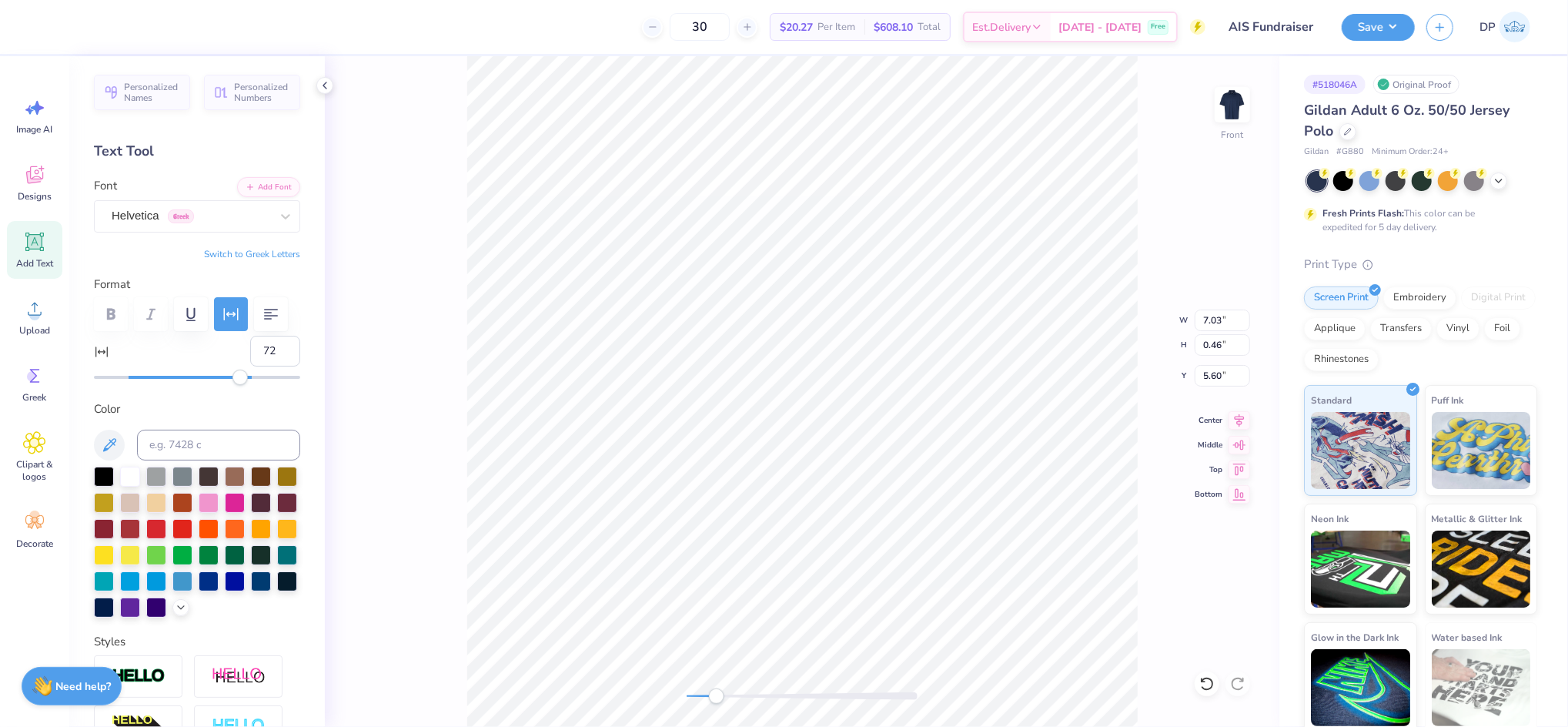
click at [717, 702] on div "Accessibility label" at bounding box center [716, 695] width 16 height 16
type input "11.50"
type input "9.86"
type input "3.00"
type input "7.03"
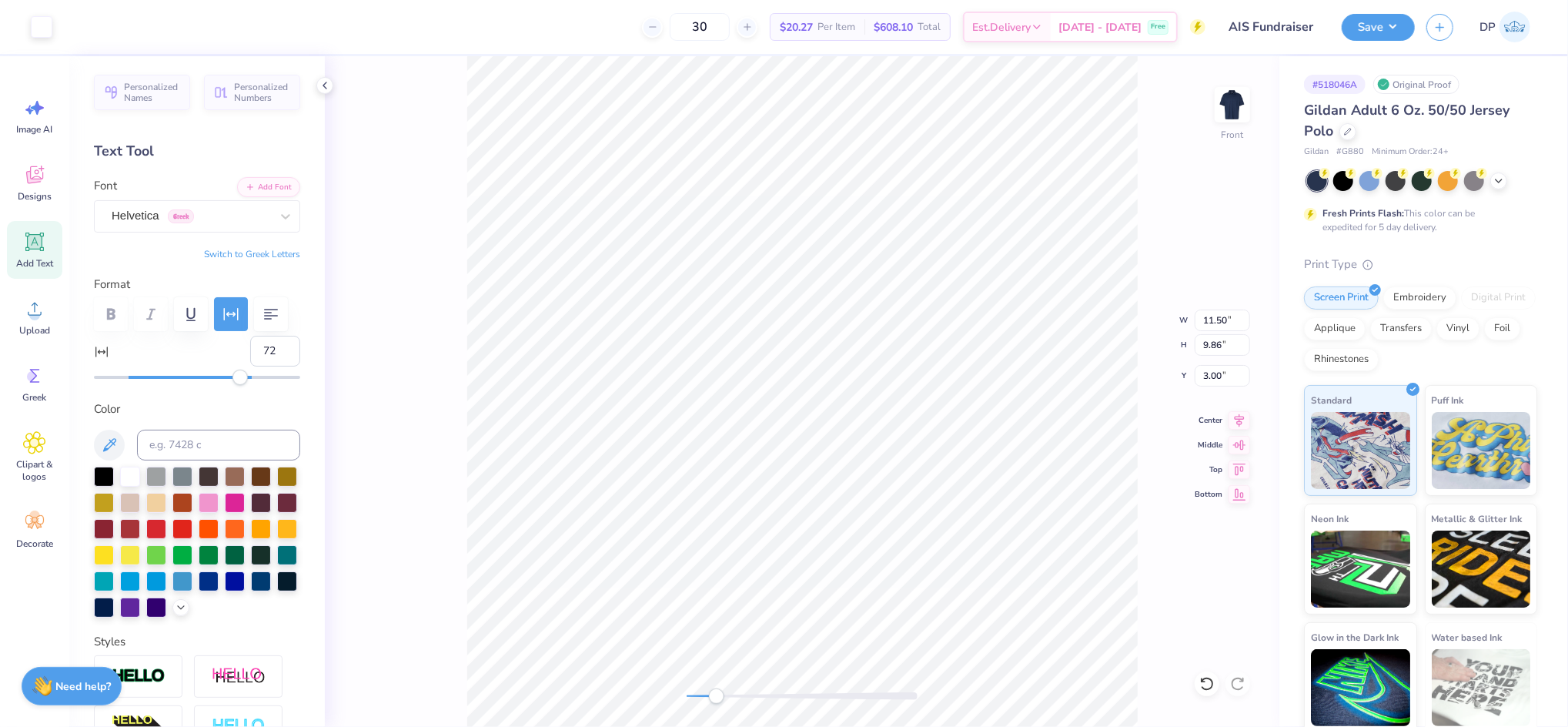
type input "0.46"
type input "5.60"
type textarea "F"
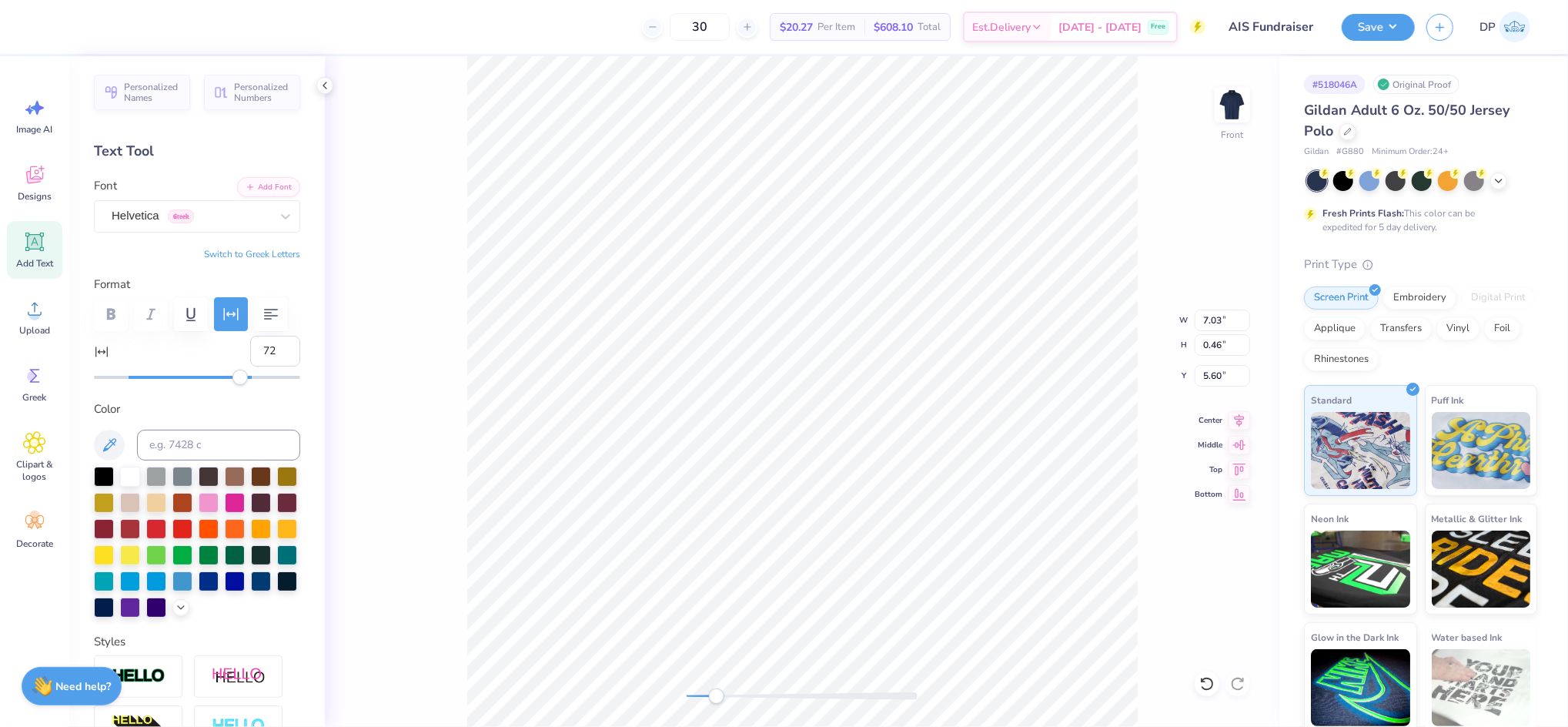
paste textarea "[GEOGRAPHIC_DATA], [GEOGRAPHIC_DATA]"
type textarea "[GEOGRAPHIC_DATA], [GEOGRAPHIC_DATA]"
drag, startPoint x: 264, startPoint y: 388, endPoint x: 234, endPoint y: 388, distance: 30.0
click at [250, 366] on input "72" at bounding box center [275, 351] width 50 height 31
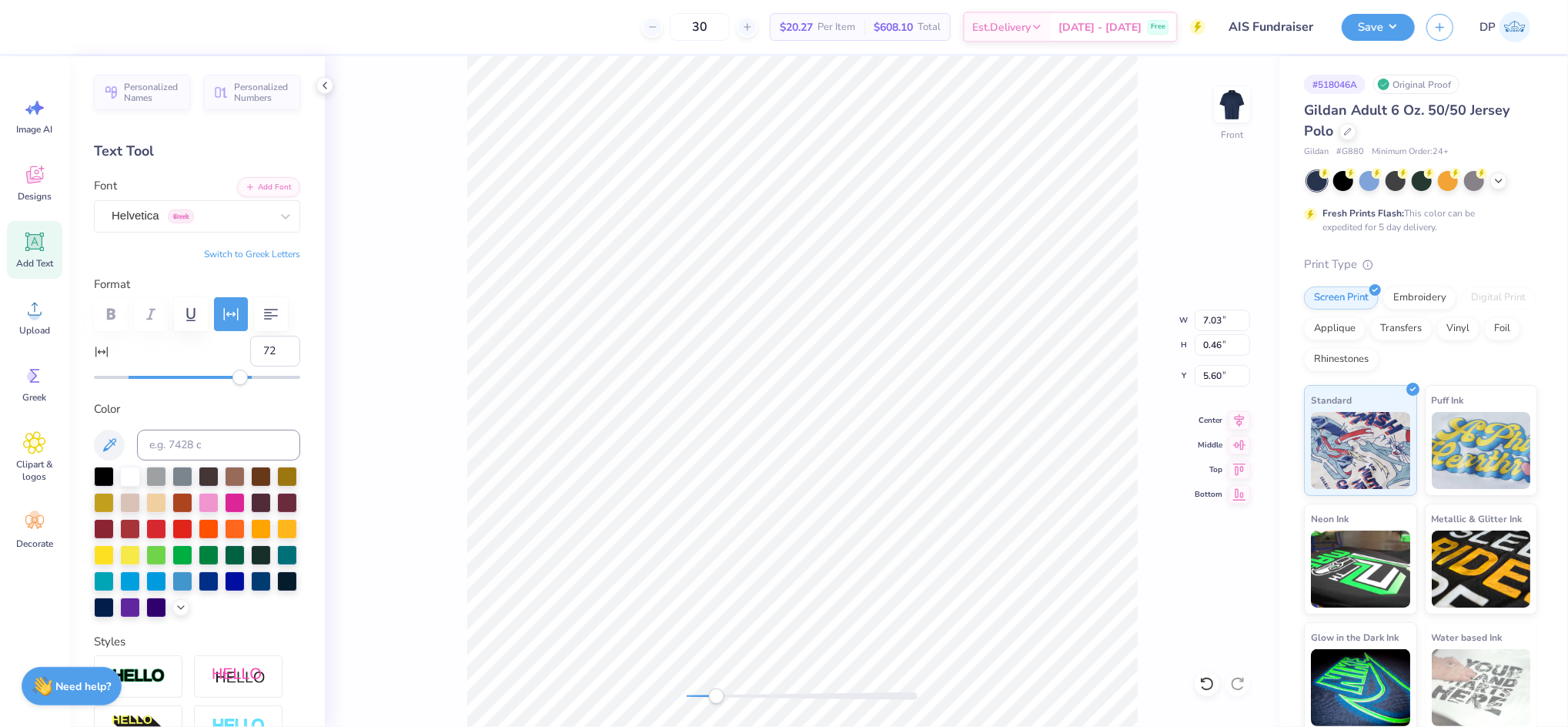
type input "0"
type textarea "[GEOGRAPHIC_DATA], [GEOGRAPHIC_DATA]"
type input "4.58"
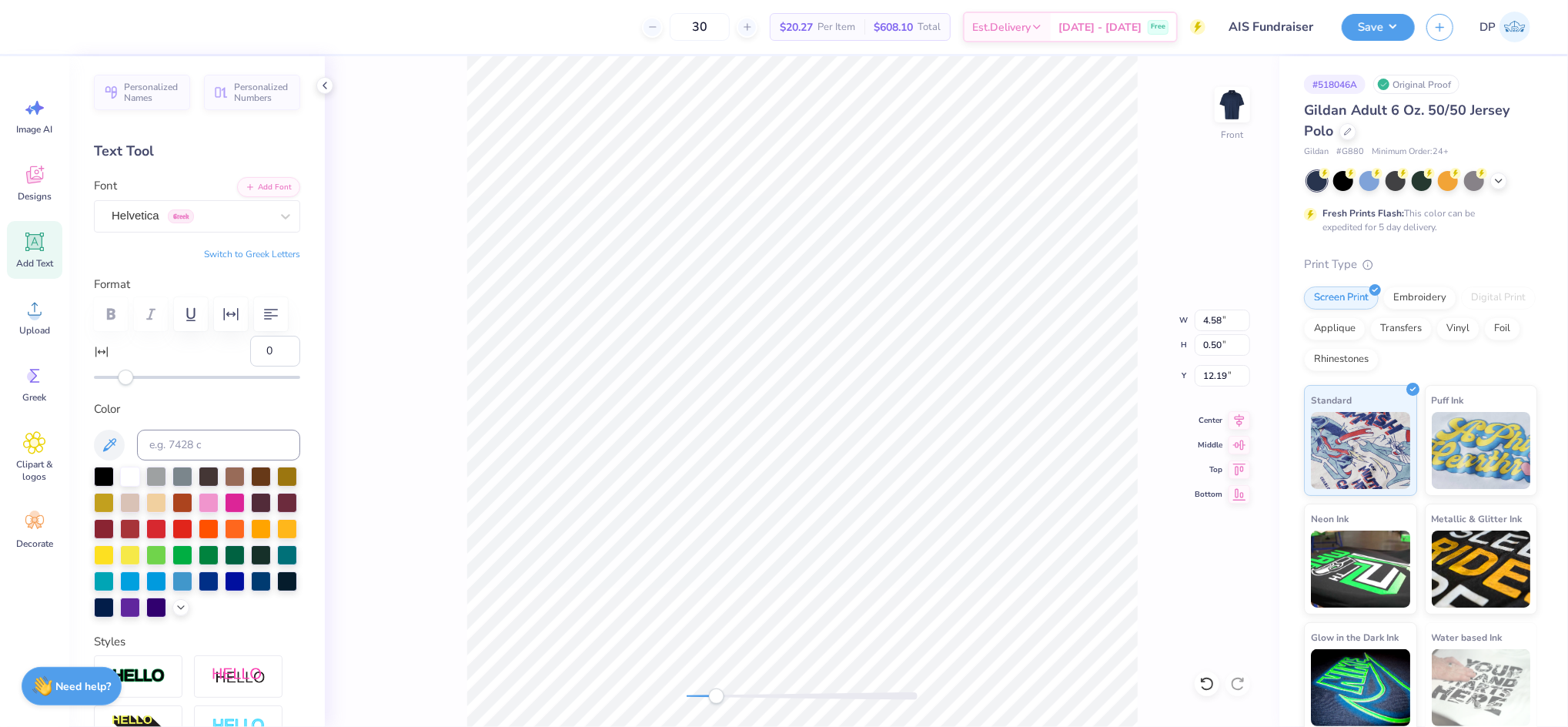
type input "0.50"
type input "12.19"
type input "17"
click at [153, 378] on div at bounding box center [197, 376] width 206 height 3
type input "5.29"
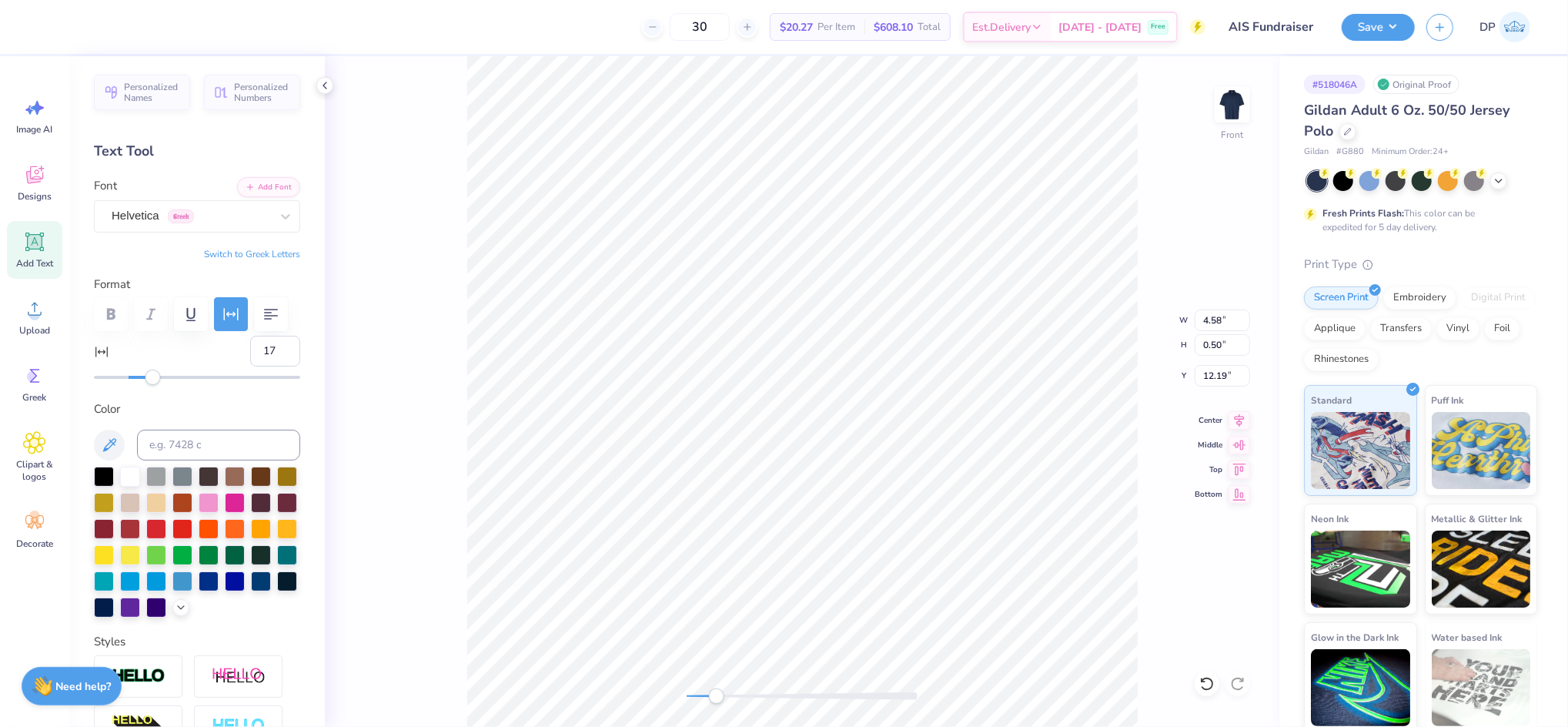
type input "0.45"
click at [1193, 676] on div "Front W 11.50 11.50 " H 9.86 9.86 " Y 3.00 3.00 " Center Middle Top Bottom" at bounding box center [801, 391] width 954 height 670
click at [1201, 682] on icon at bounding box center [1206, 683] width 16 height 16
type input "5.10"
type input "0.44"
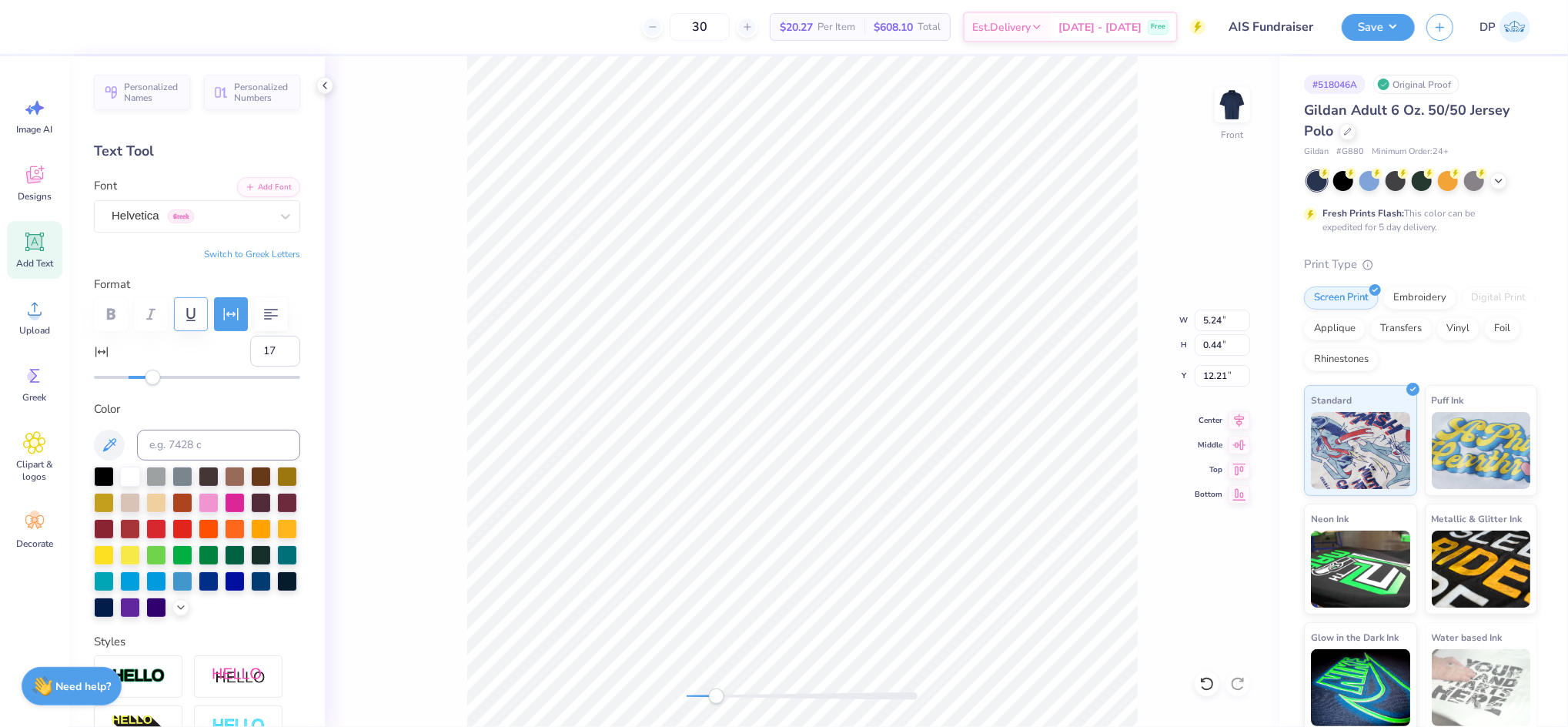
type input "12.21"
click at [270, 366] on input "18" at bounding box center [275, 351] width 50 height 31
type input "19"
click at [270, 366] on input "19" at bounding box center [275, 351] width 50 height 31
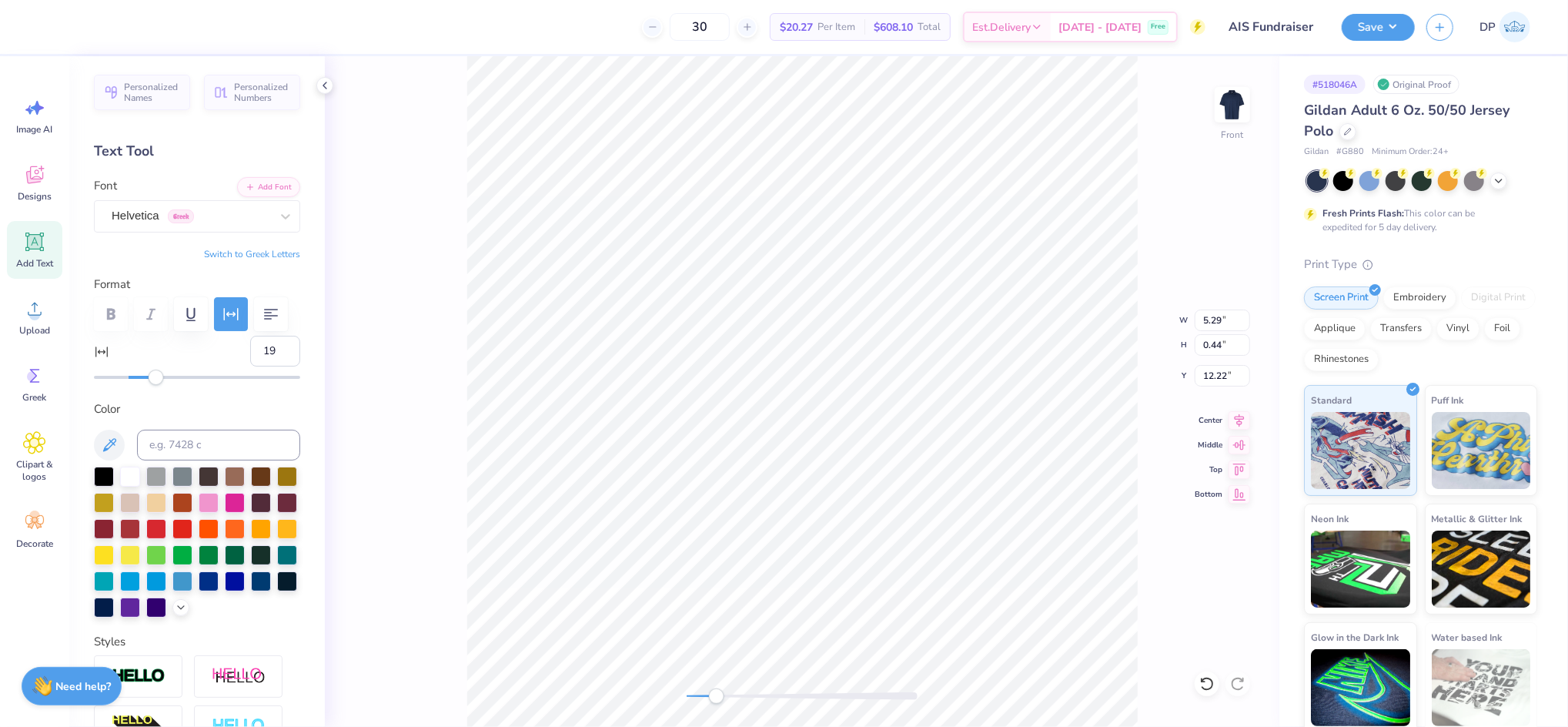
type input "5.29"
type input "12.22"
type input "5.34"
type input "12.21"
click at [707, 712] on div "Front" at bounding box center [801, 391] width 954 height 670
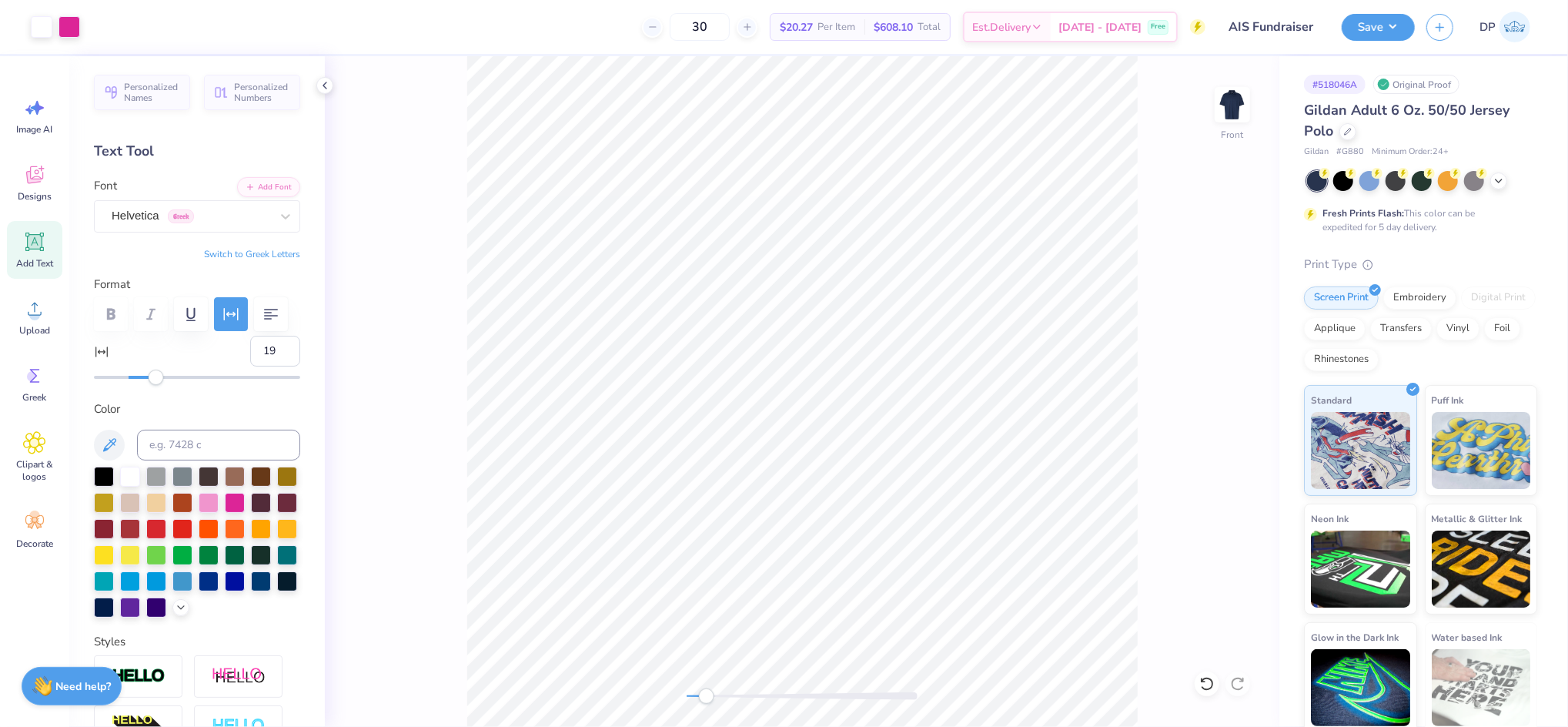
click at [34, 241] on icon at bounding box center [35, 242] width 15 height 15
type input "0"
click at [245, 511] on div at bounding box center [235, 502] width 20 height 20
type input "3.11"
type input "0.90"
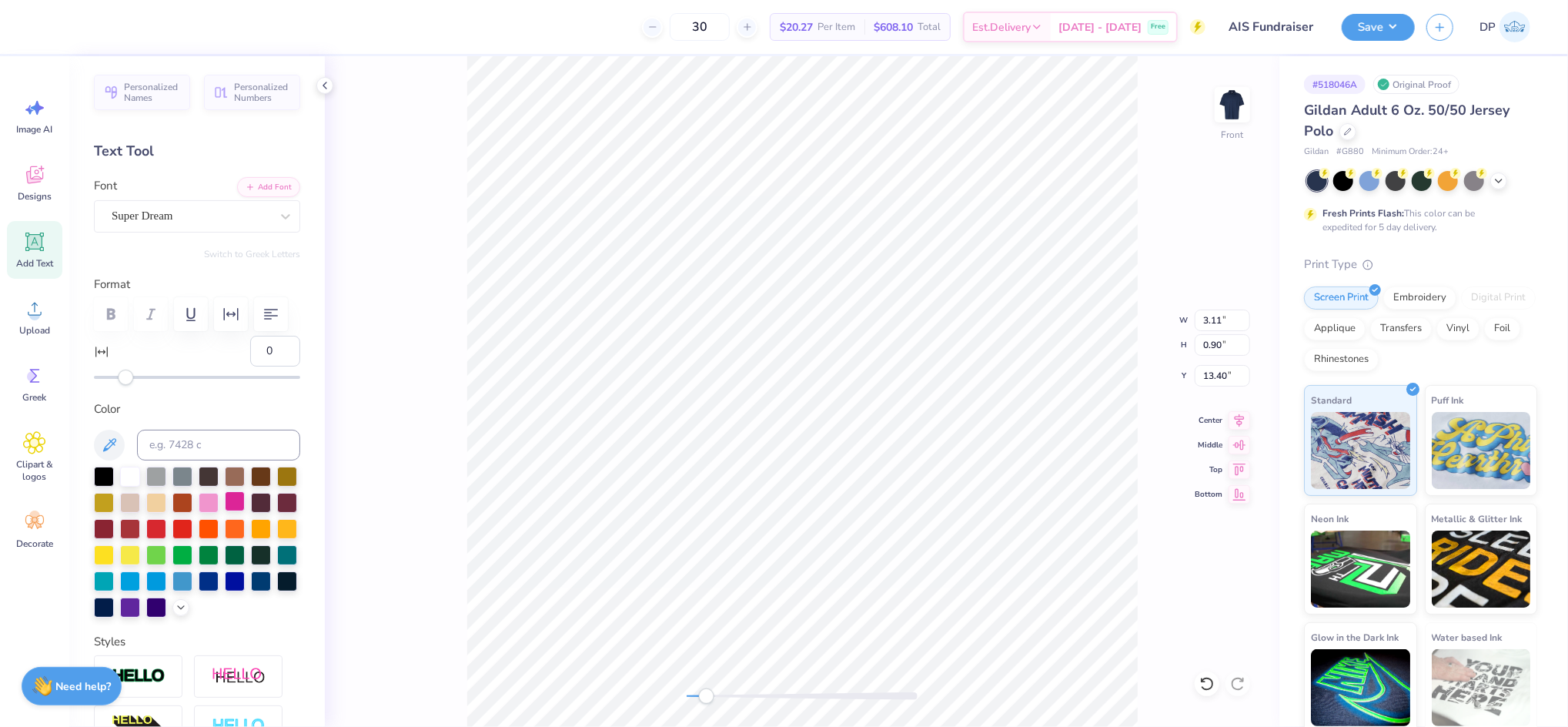
type input "14.20"
type input "2.58"
type input "0.75"
type textarea "“THE BUSINESS OF"
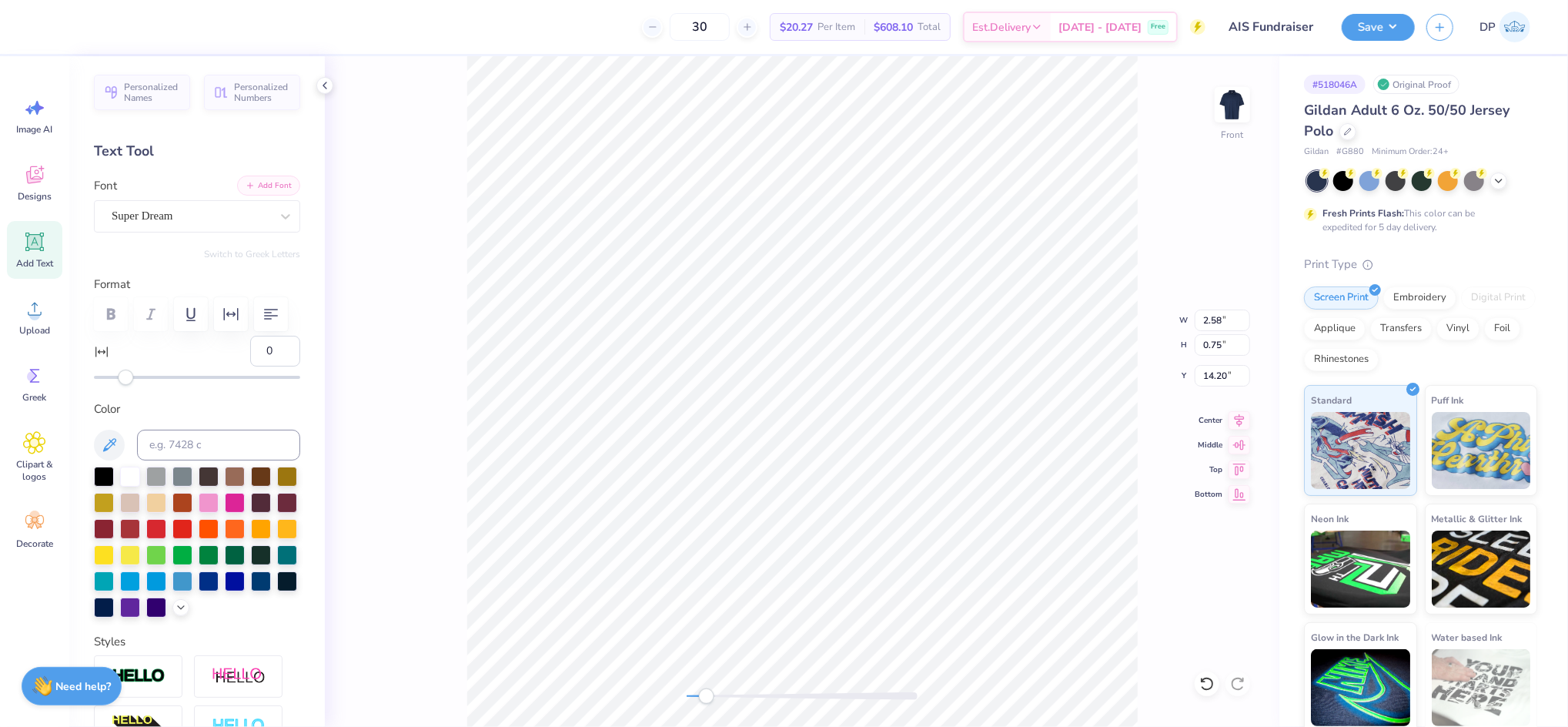
click at [249, 180] on button "Add Font" at bounding box center [269, 185] width 63 height 20
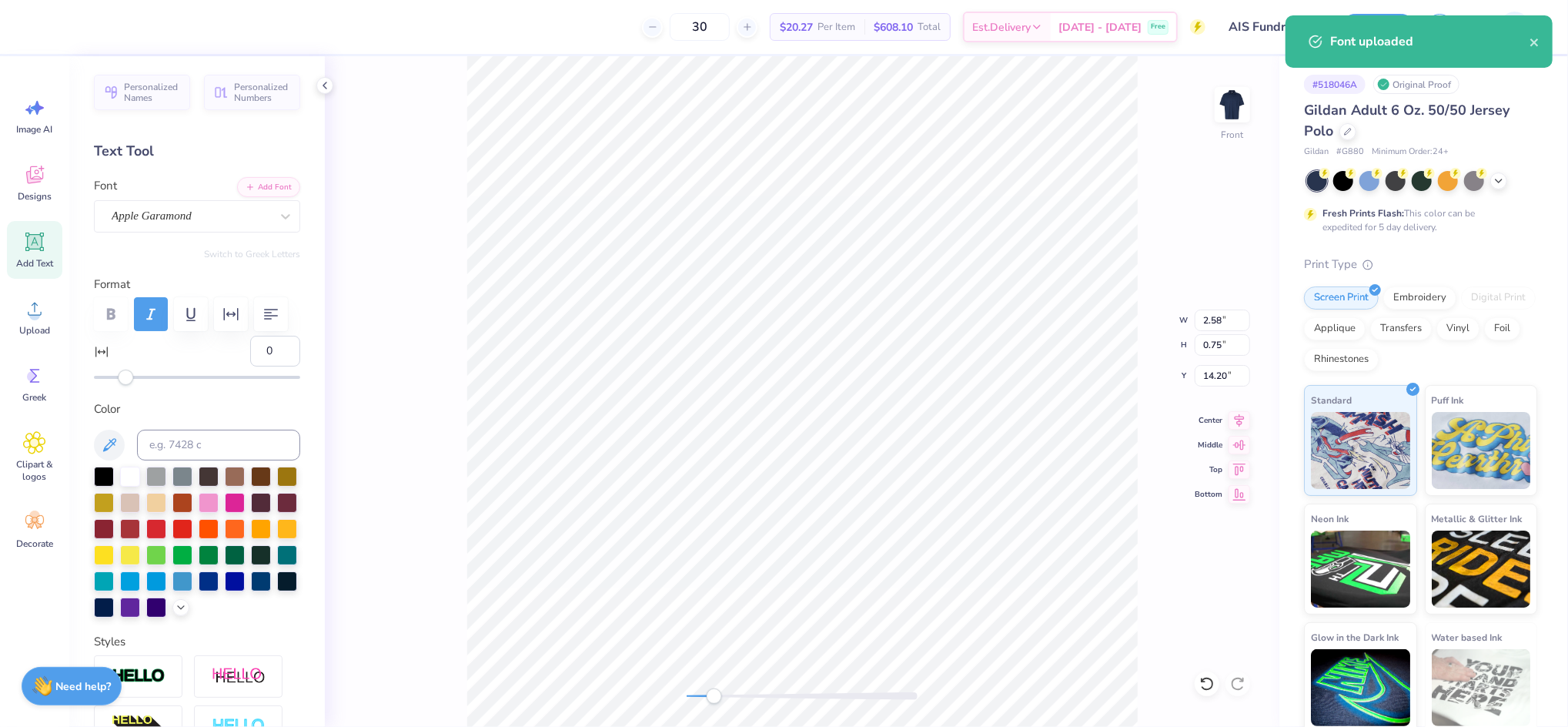
drag, startPoint x: 706, startPoint y: 699, endPoint x: 719, endPoint y: 702, distance: 13.3
click at [719, 702] on div "Accessibility label" at bounding box center [714, 695] width 16 height 16
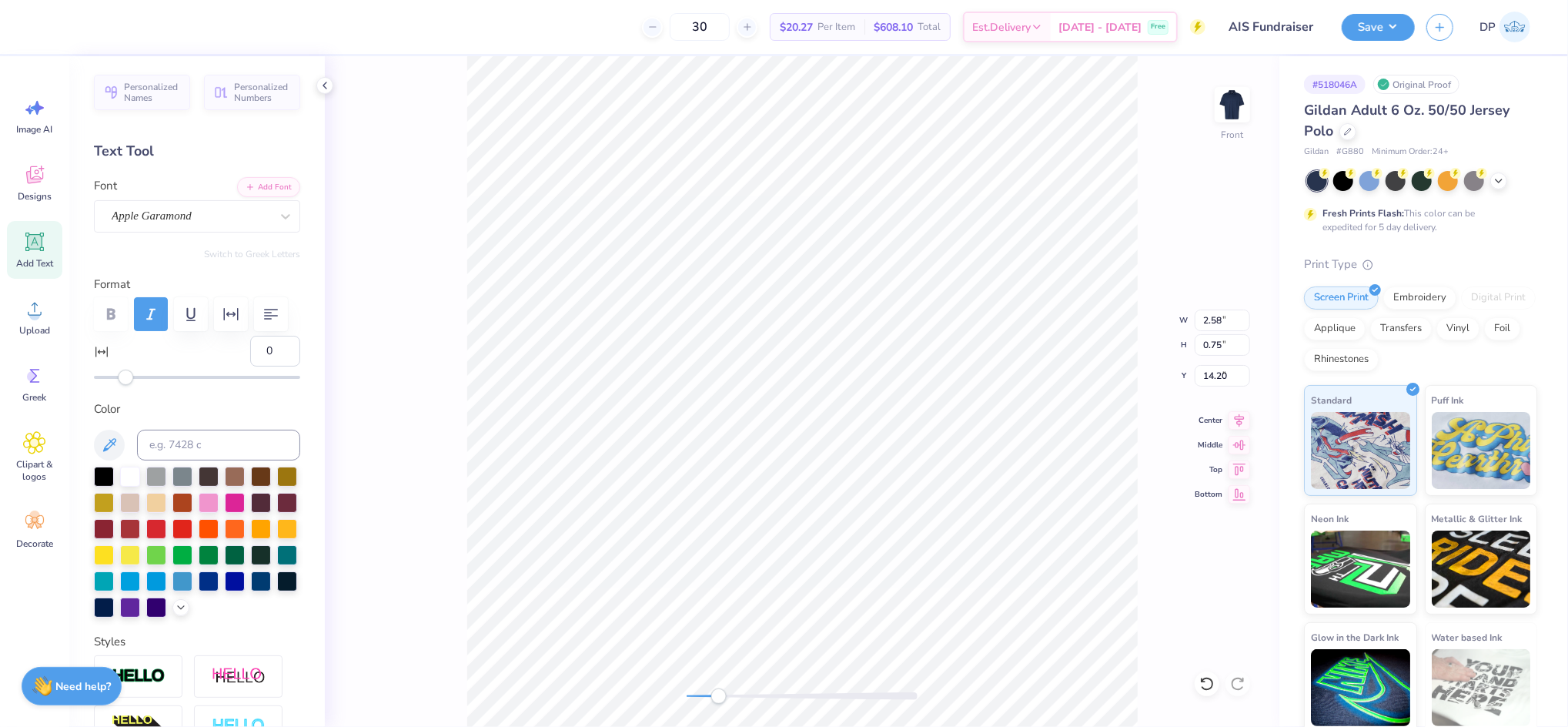
type input "7.74"
type input "0.81"
type input "8.73"
type input "9"
drag, startPoint x: 132, startPoint y: 417, endPoint x: 140, endPoint y: 417, distance: 8.0
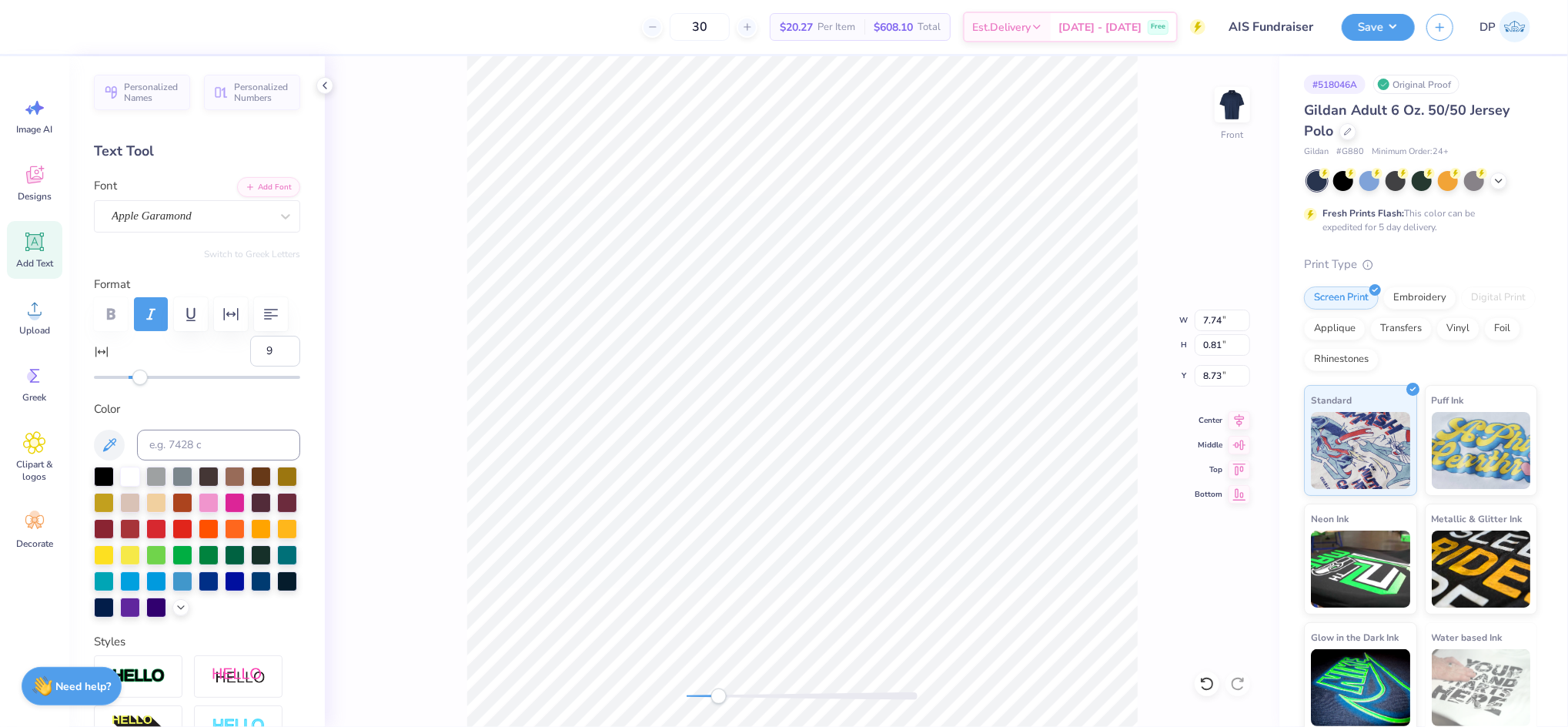
click at [140, 385] on div "Accessibility label" at bounding box center [140, 376] width 16 height 16
click at [272, 366] on input "8" at bounding box center [275, 351] width 50 height 31
click at [272, 366] on input "7" at bounding box center [275, 351] width 50 height 31
type input "6"
click at [272, 366] on input "6" at bounding box center [275, 351] width 50 height 31
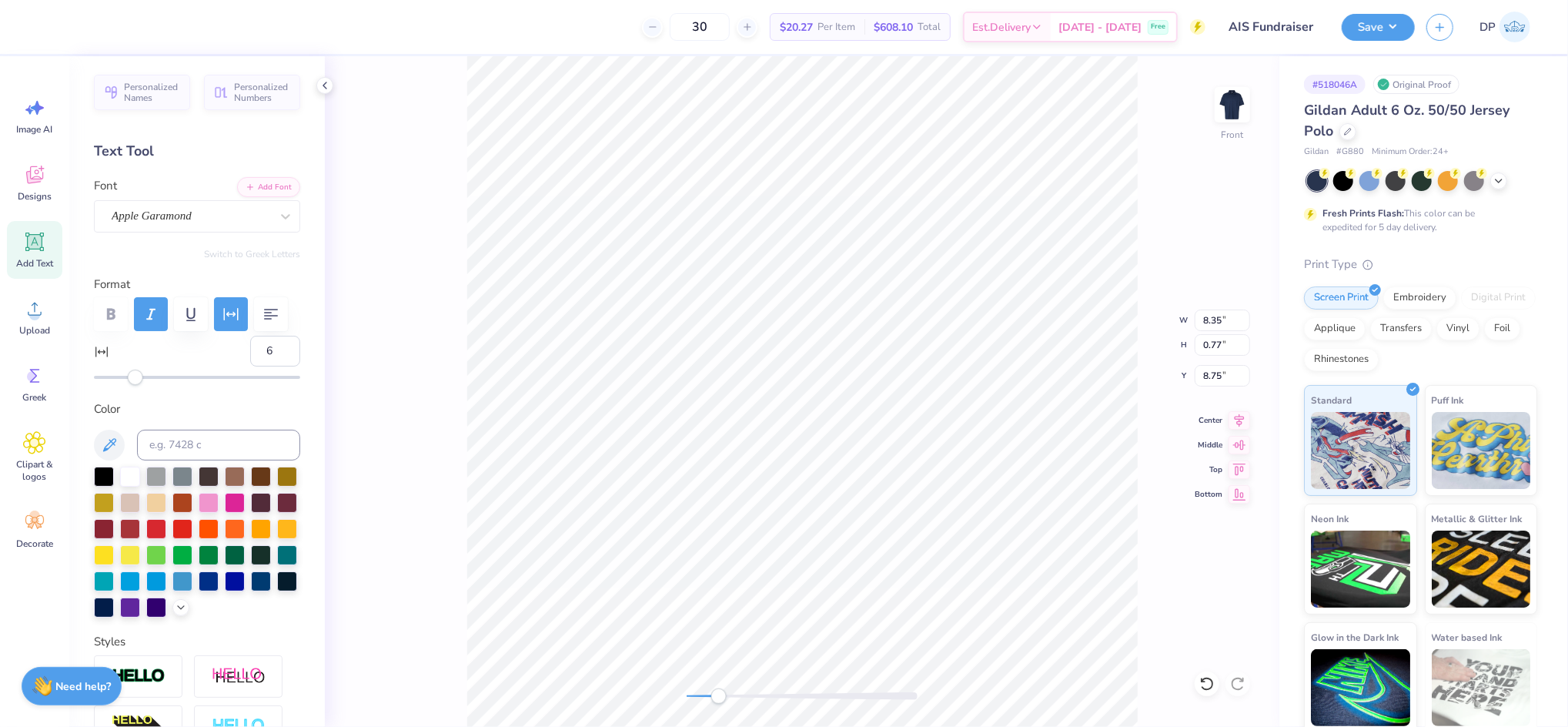
type input "8.35"
type input "0.77"
type input "8.75"
type input "8.38"
click at [1207, 688] on icon at bounding box center [1206, 683] width 13 height 14
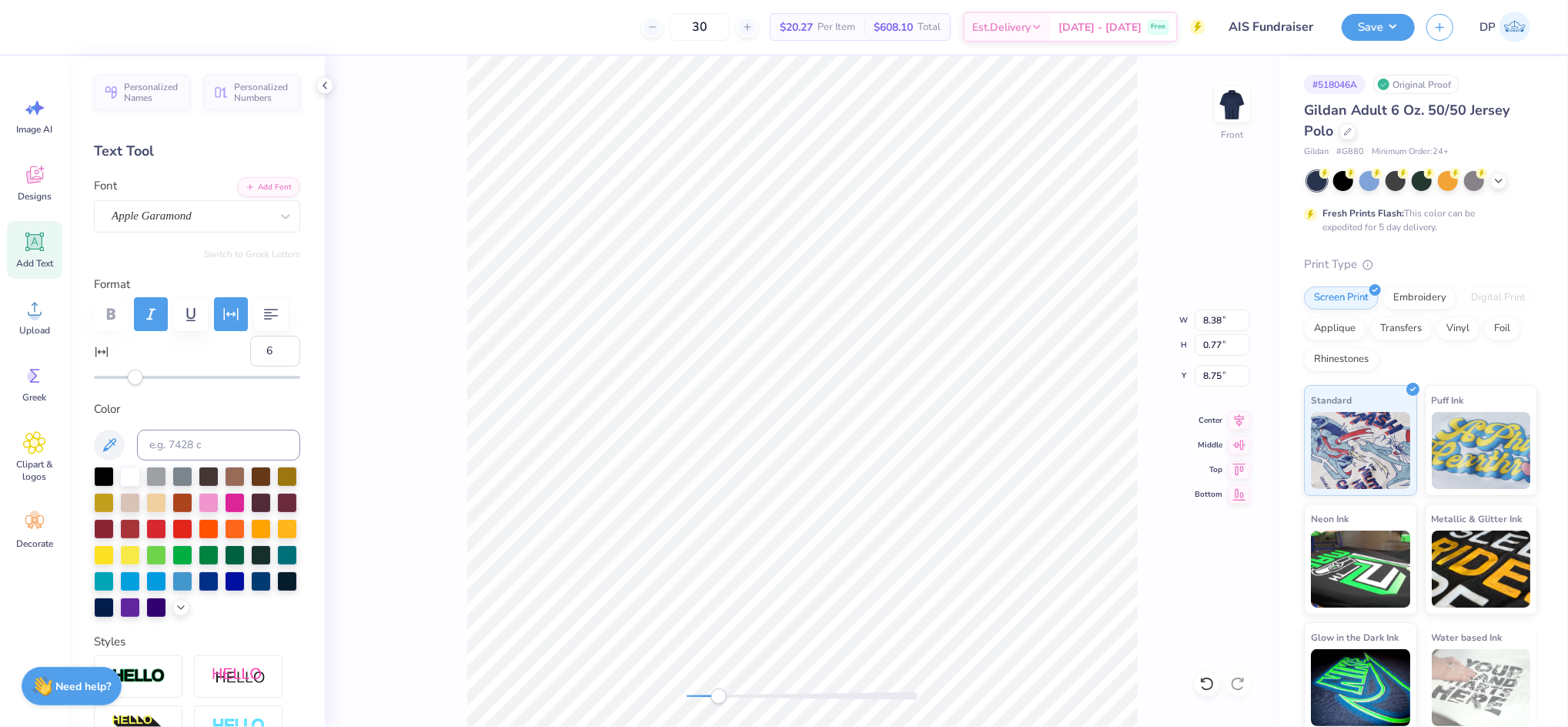
scroll to position [17, 7]
click at [465, 372] on div "Front W 8.38 8.38 " H 0.77 0.77 " Y 8.75 8.75 " Center Middle Top Bottom" at bounding box center [801, 391] width 954 height 670
type input "11.00"
paste textarea "DIFFERENCE MAKING"
type textarea "DIFFERENCE MAKING"
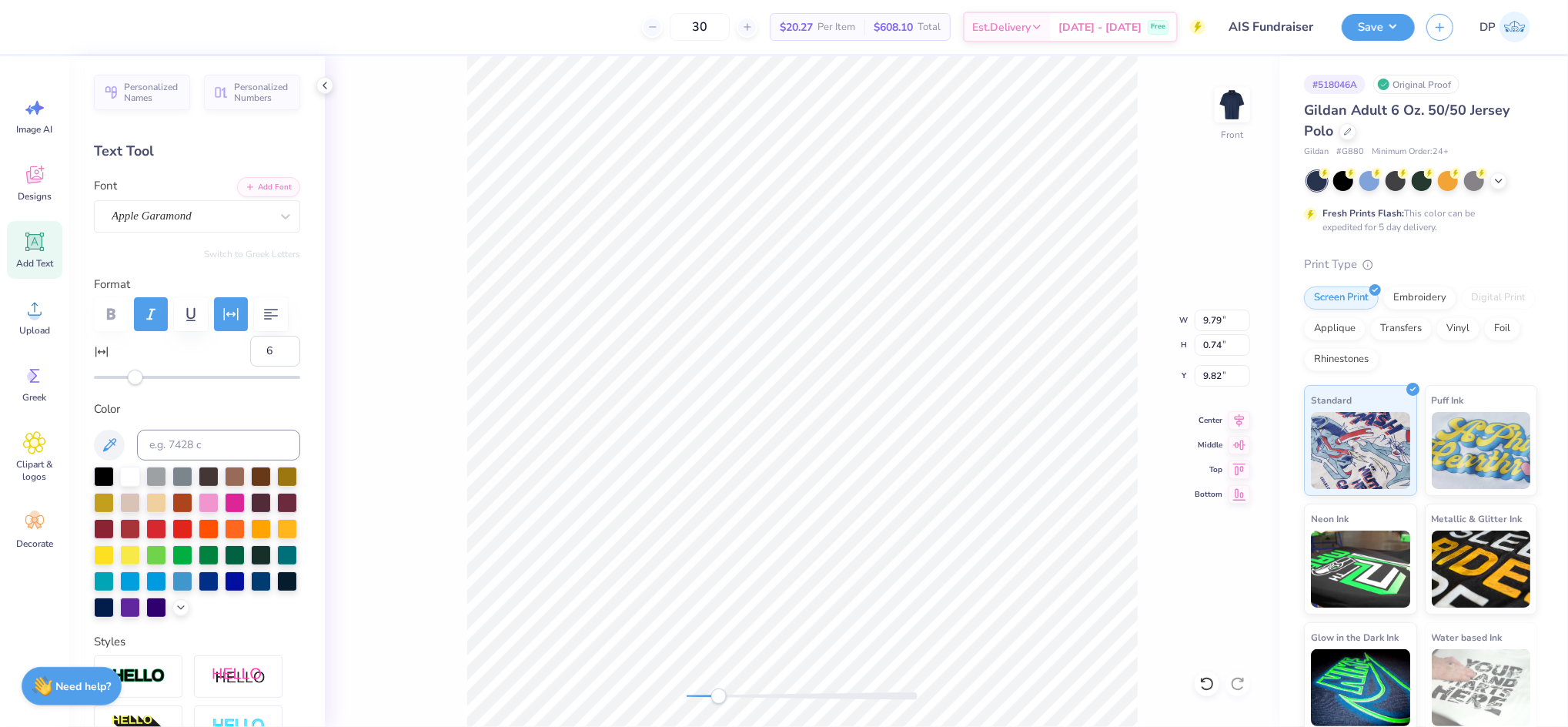
type input "9.82"
type textarea "D"
type textarea """
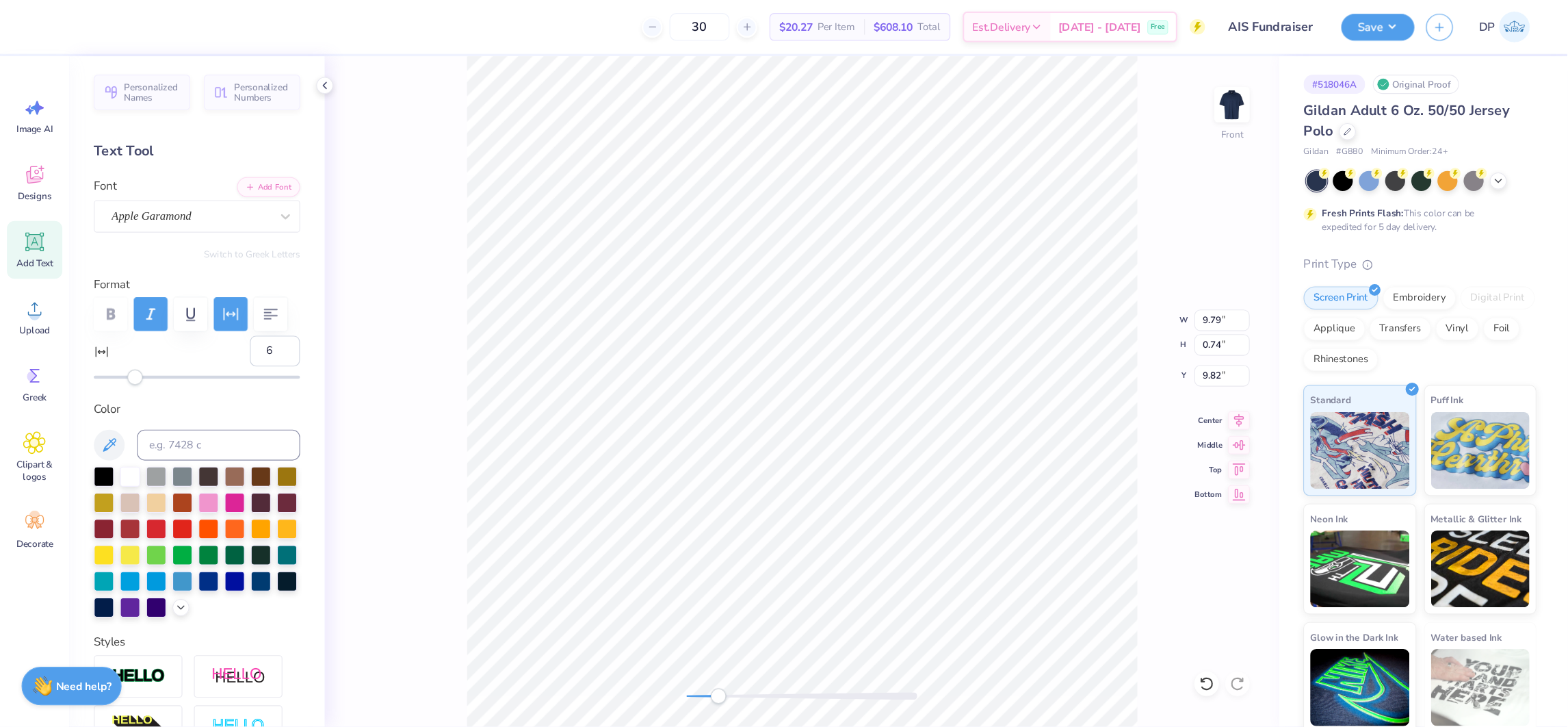
scroll to position [15, 7]
type textarea "DIFFERENCE MAKING"
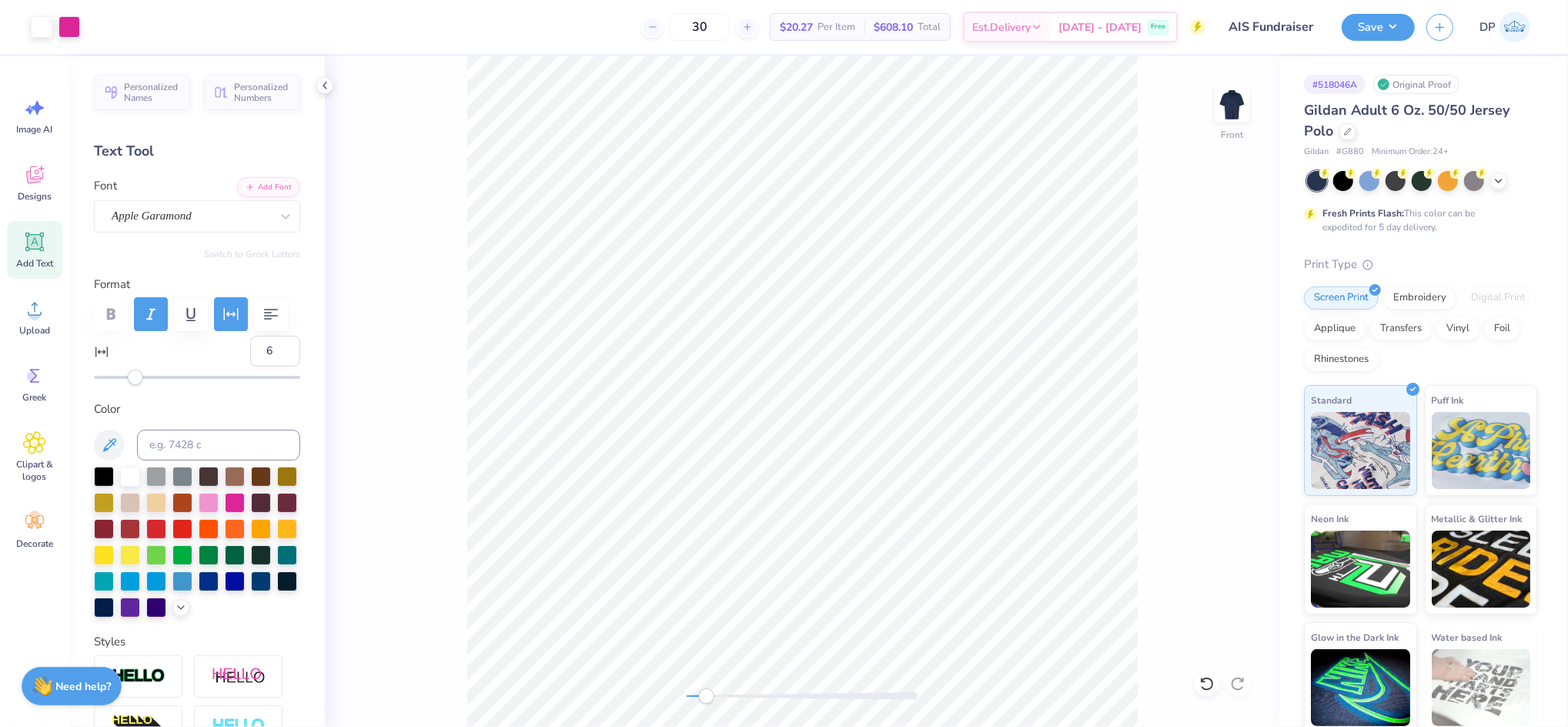
click at [707, 695] on div "Accessibility label" at bounding box center [707, 695] width 16 height 16
type input "72"
type input "8.38"
type input "3.92"
type input "6"
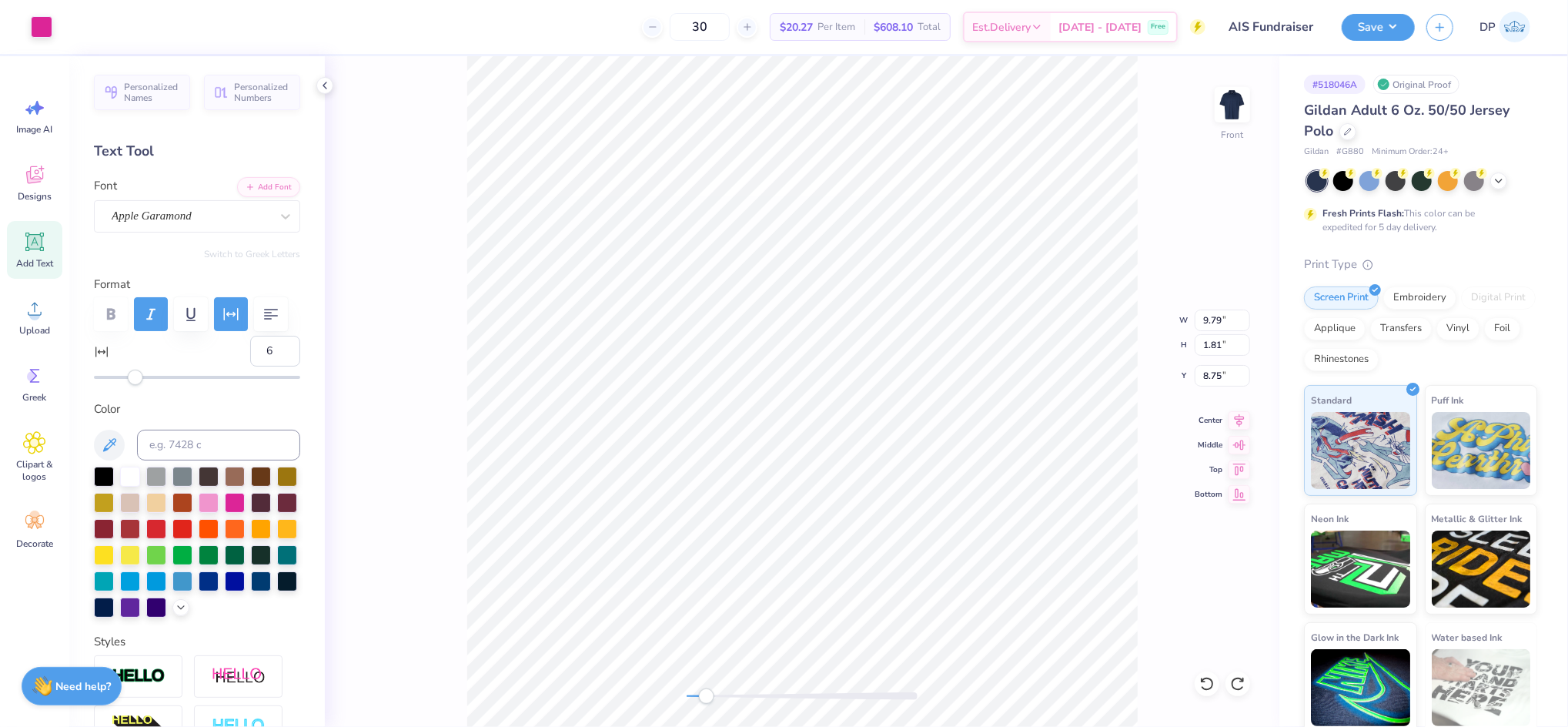
type input "9.79"
type input "1.81"
type input "9.79"
type input "1.81"
click at [932, 524] on li "Ungroup" at bounding box center [949, 525] width 121 height 30
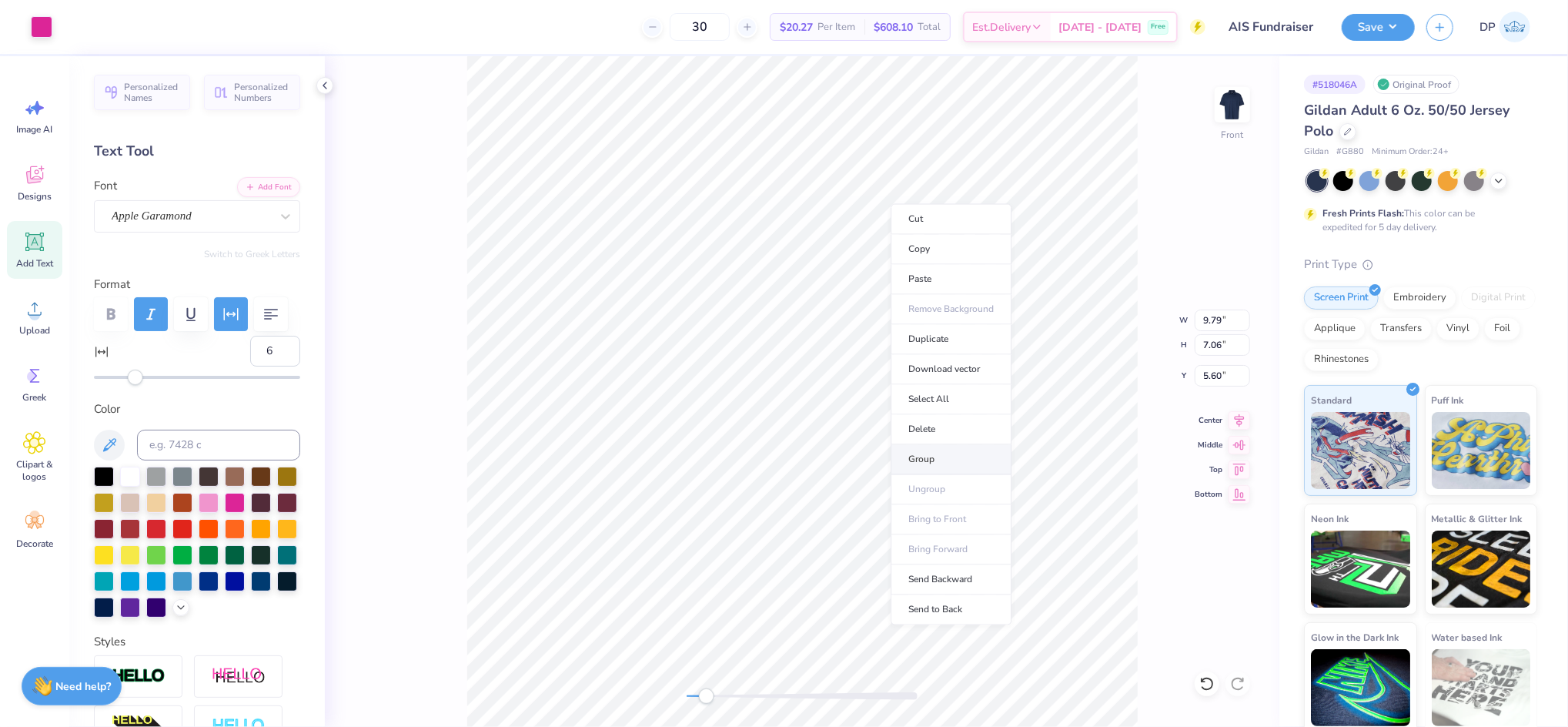
click at [945, 449] on li "Group" at bounding box center [950, 460] width 121 height 30
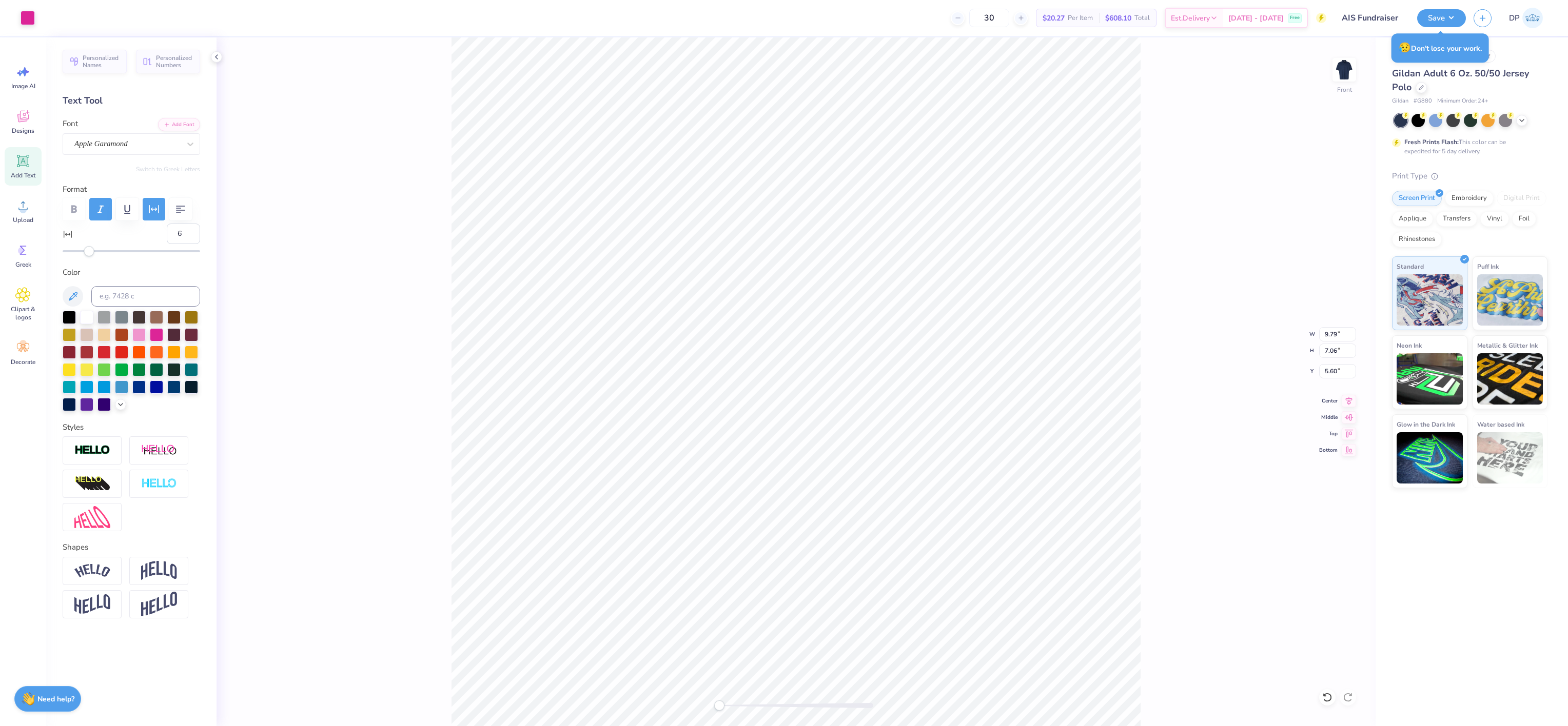
type input "11.50"
type input "9.86"
type input "3.00"
drag, startPoint x: 719, startPoint y: 706, endPoint x: 739, endPoint y: 705, distance: 20.0
click at [735, 484] on div "Accessibility label" at bounding box center [731, 706] width 11 height 11
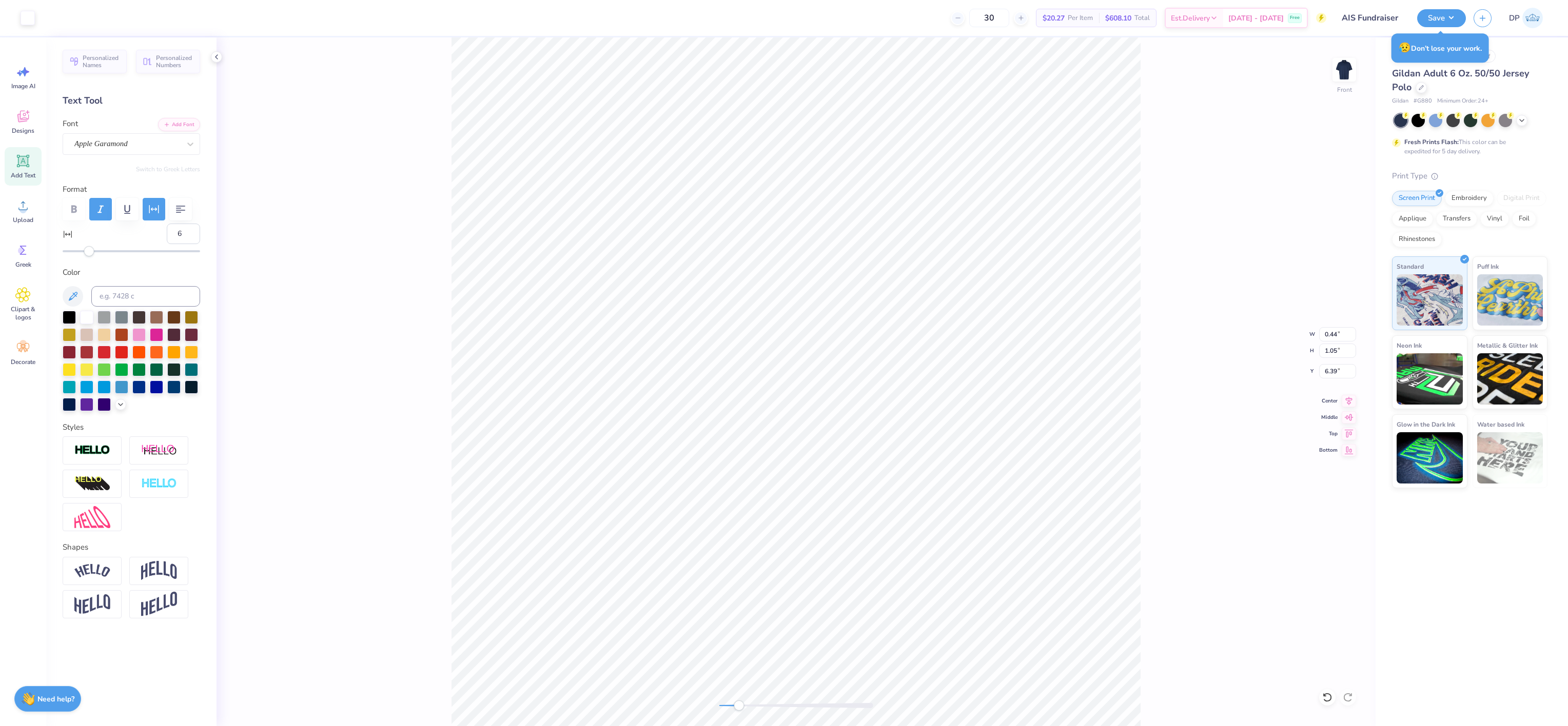
type input "10.71"
type input "7.06"
type input "5.60"
click at [1045, 484] on icon at bounding box center [1327, 698] width 11 height 11
click at [983, 484] on li "Ungroup" at bounding box center [991, 582] width 80 height 20
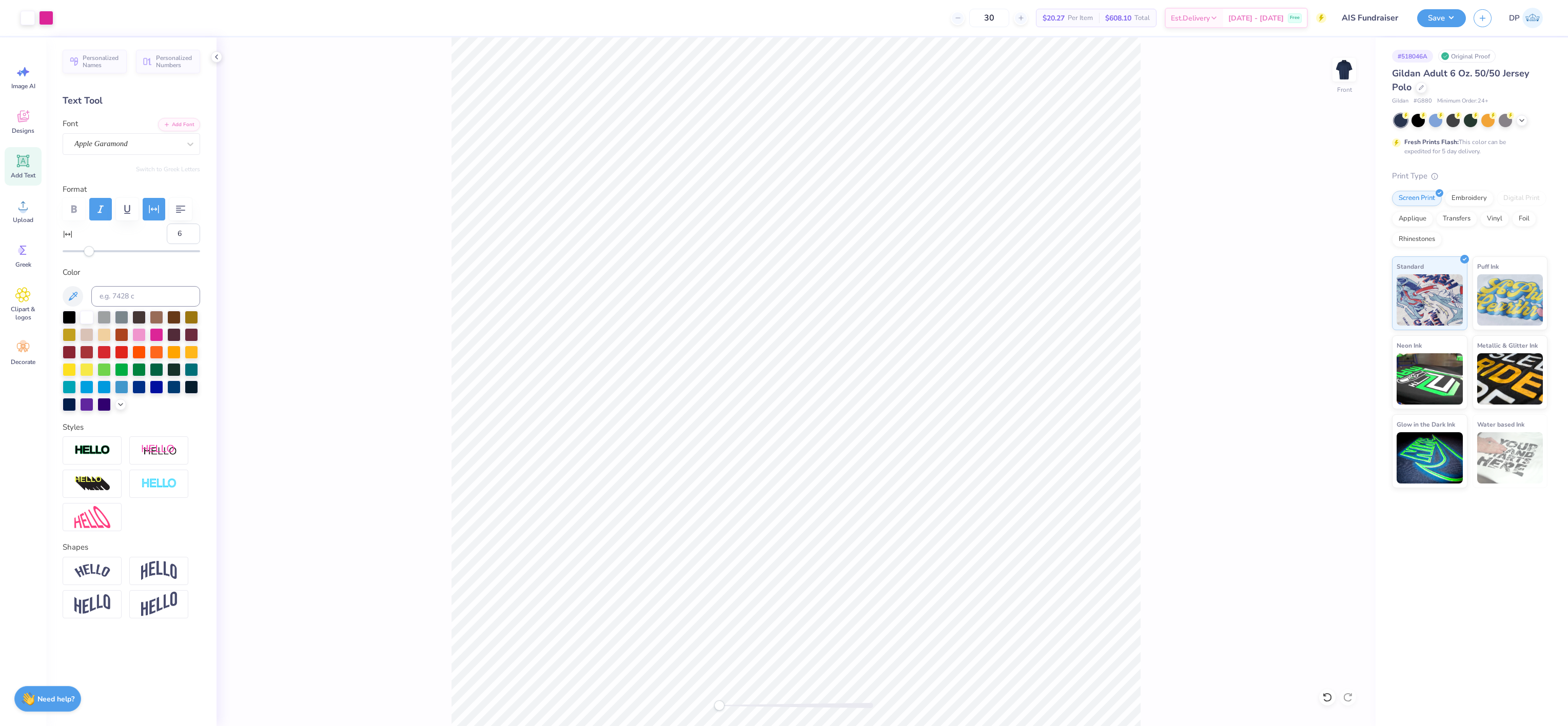
click at [693, 484] on div "Front" at bounding box center [795, 382] width 1159 height 689
click at [22, 201] on icon at bounding box center [23, 205] width 15 height 15
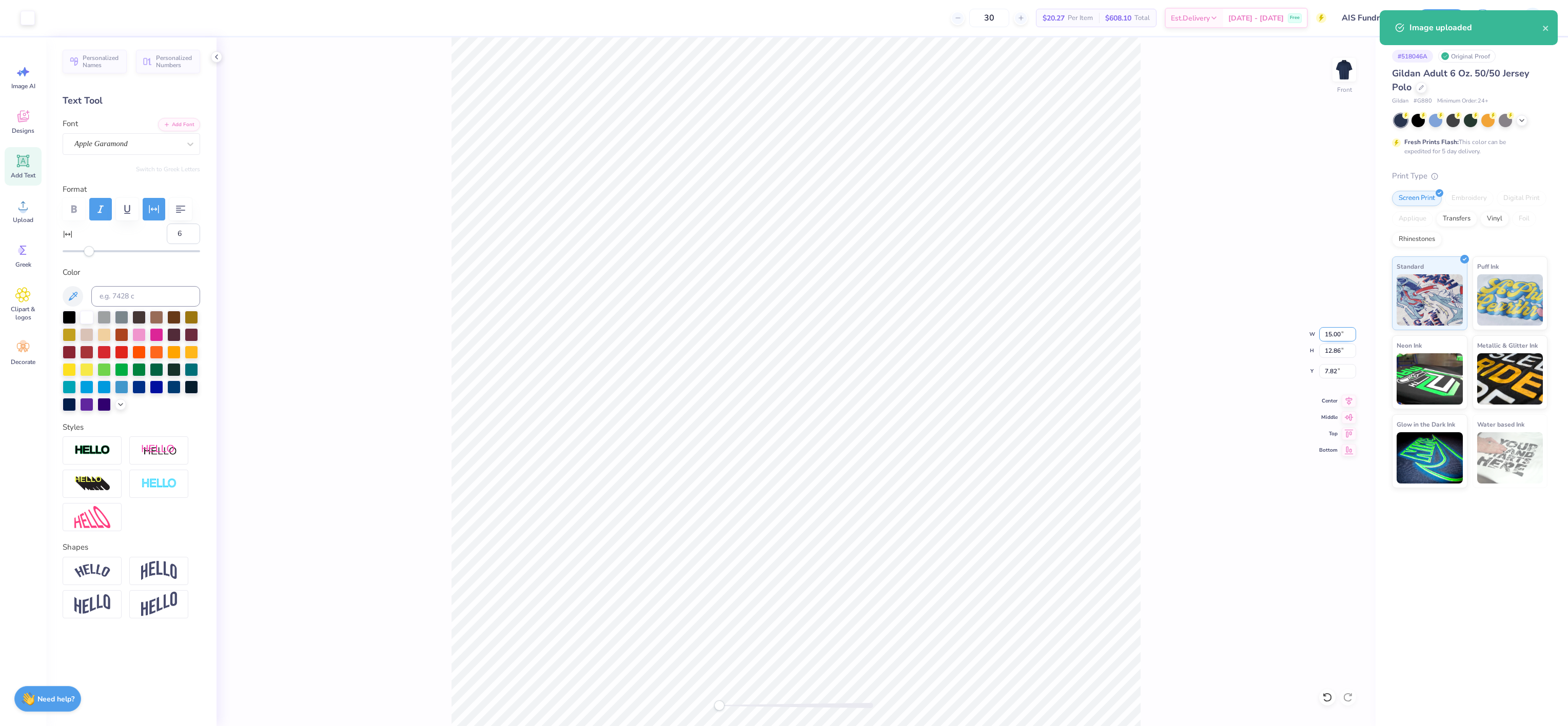
click at [1045, 337] on input "15.00" at bounding box center [1337, 334] width 37 height 14
type input "11.50"
type input "9.86"
click at [1045, 369] on input "9.32" at bounding box center [1337, 371] width 37 height 14
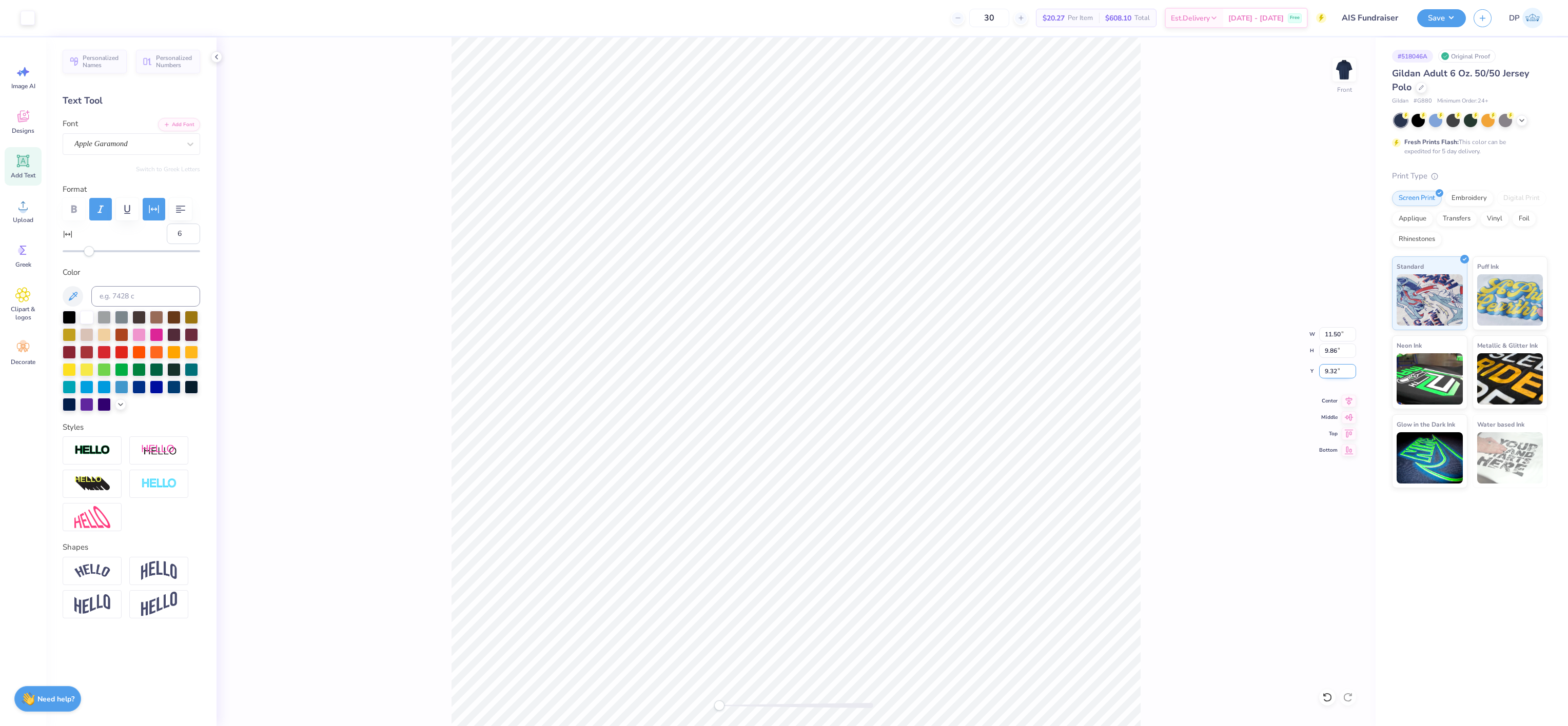
click at [1045, 369] on input "9.32" at bounding box center [1337, 371] width 37 height 14
type input "3"
drag, startPoint x: 718, startPoint y: 706, endPoint x: 731, endPoint y: 707, distance: 13.0
click at [731, 484] on div "Accessibility label" at bounding box center [728, 706] width 11 height 11
type input "10.91"
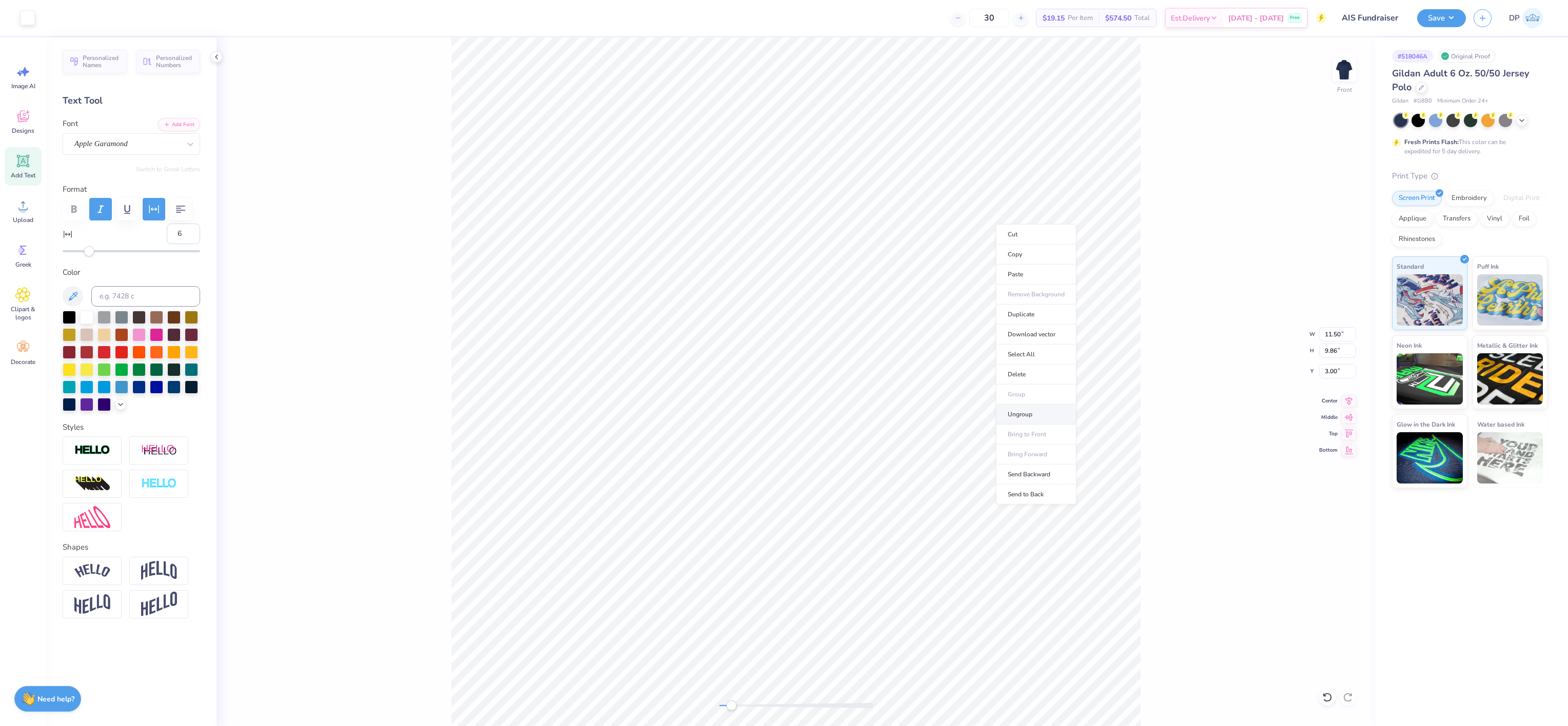
click at [1032, 415] on li "Ungroup" at bounding box center [1036, 415] width 80 height 20
type input "7.03"
type input "0.44"
type input "5.61"
type input "19"
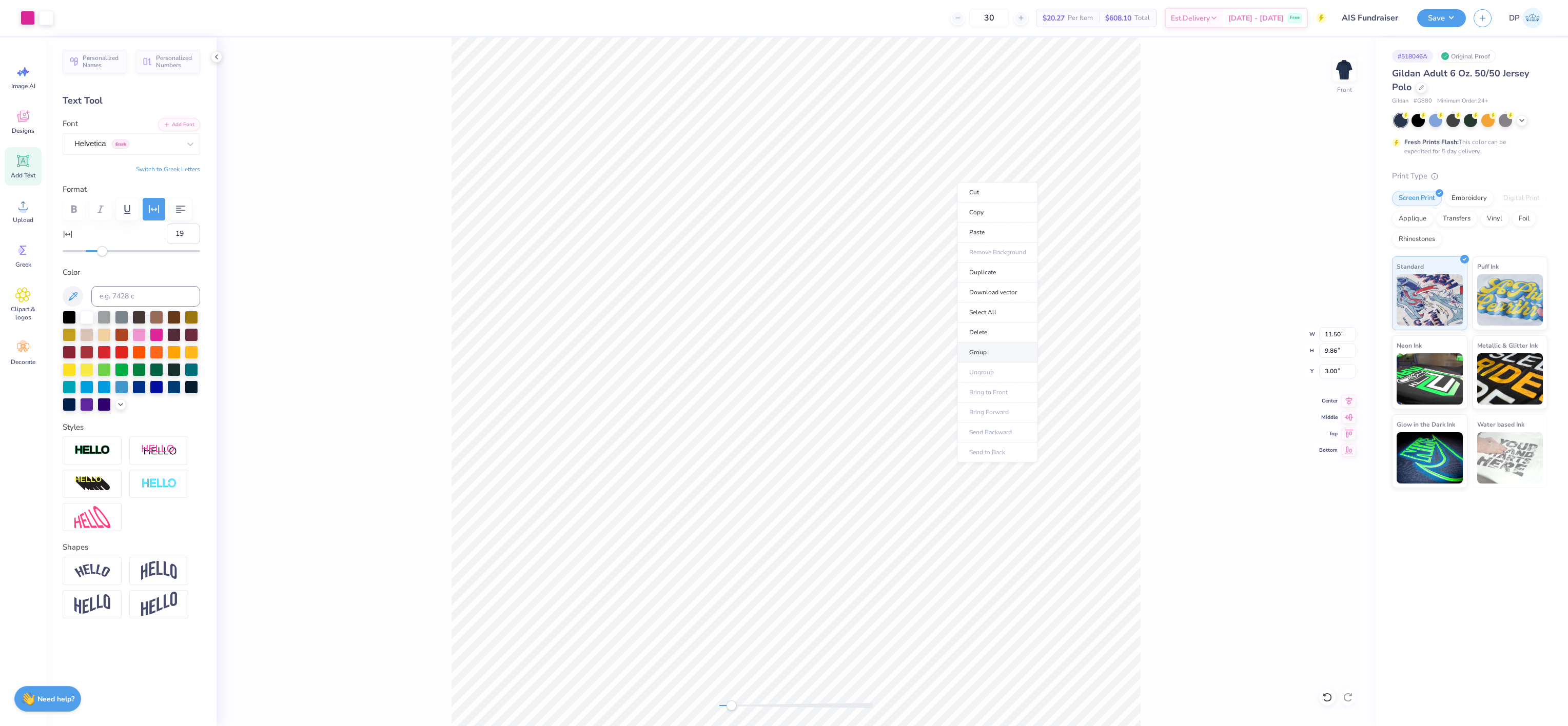
click at [983, 350] on li "Group" at bounding box center [998, 352] width 80 height 20
click at [33, 21] on div at bounding box center [27, 17] width 14 height 14
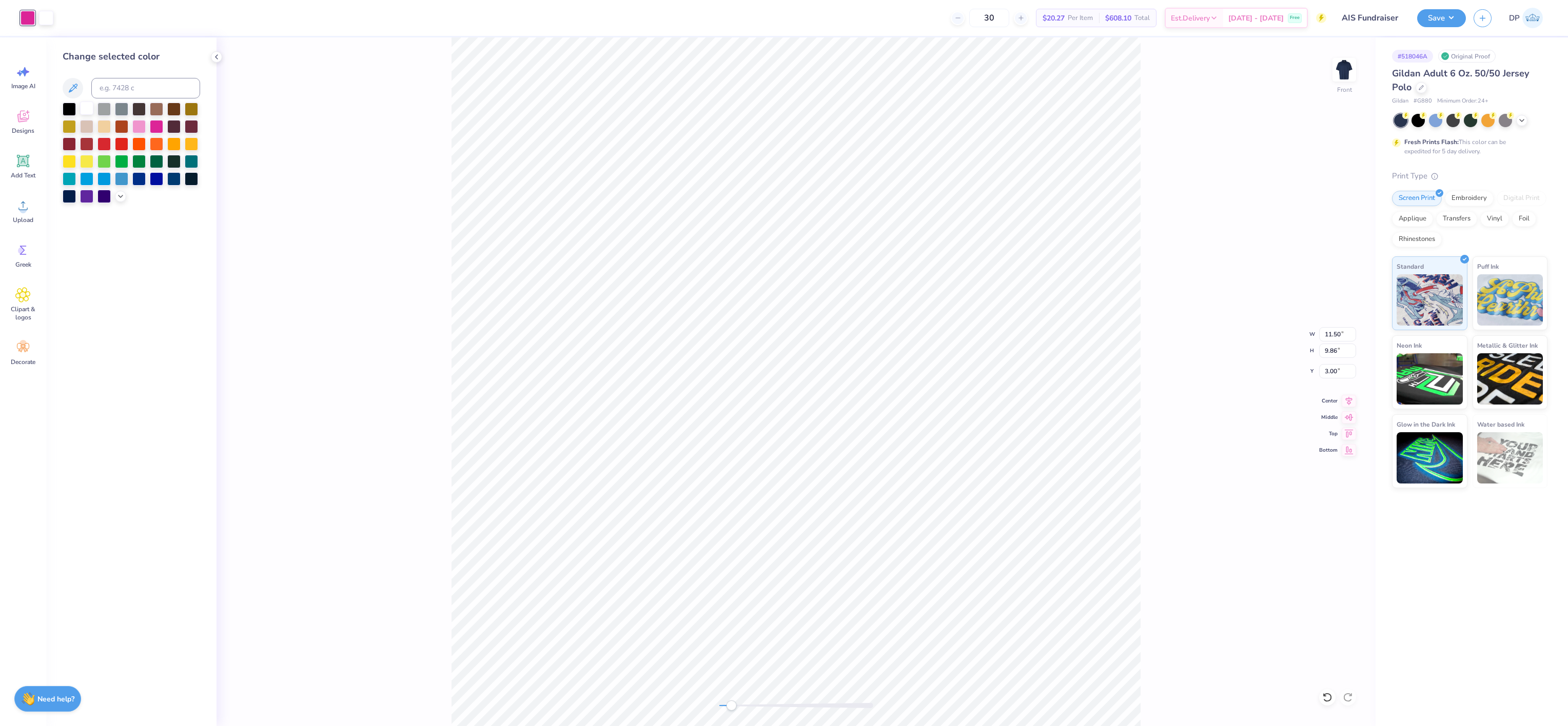
click at [86, 113] on div at bounding box center [87, 108] width 14 height 14
click at [84, 109] on div at bounding box center [87, 108] width 14 height 14
click at [26, 11] on div at bounding box center [27, 17] width 14 height 14
click at [84, 109] on div at bounding box center [87, 108] width 14 height 14
click at [656, 484] on div "Front W 11.50 11.50 " H 9.86 9.86 " Y 3.00 3.00 " Center Middle Top Bottom" at bounding box center [795, 382] width 1159 height 689
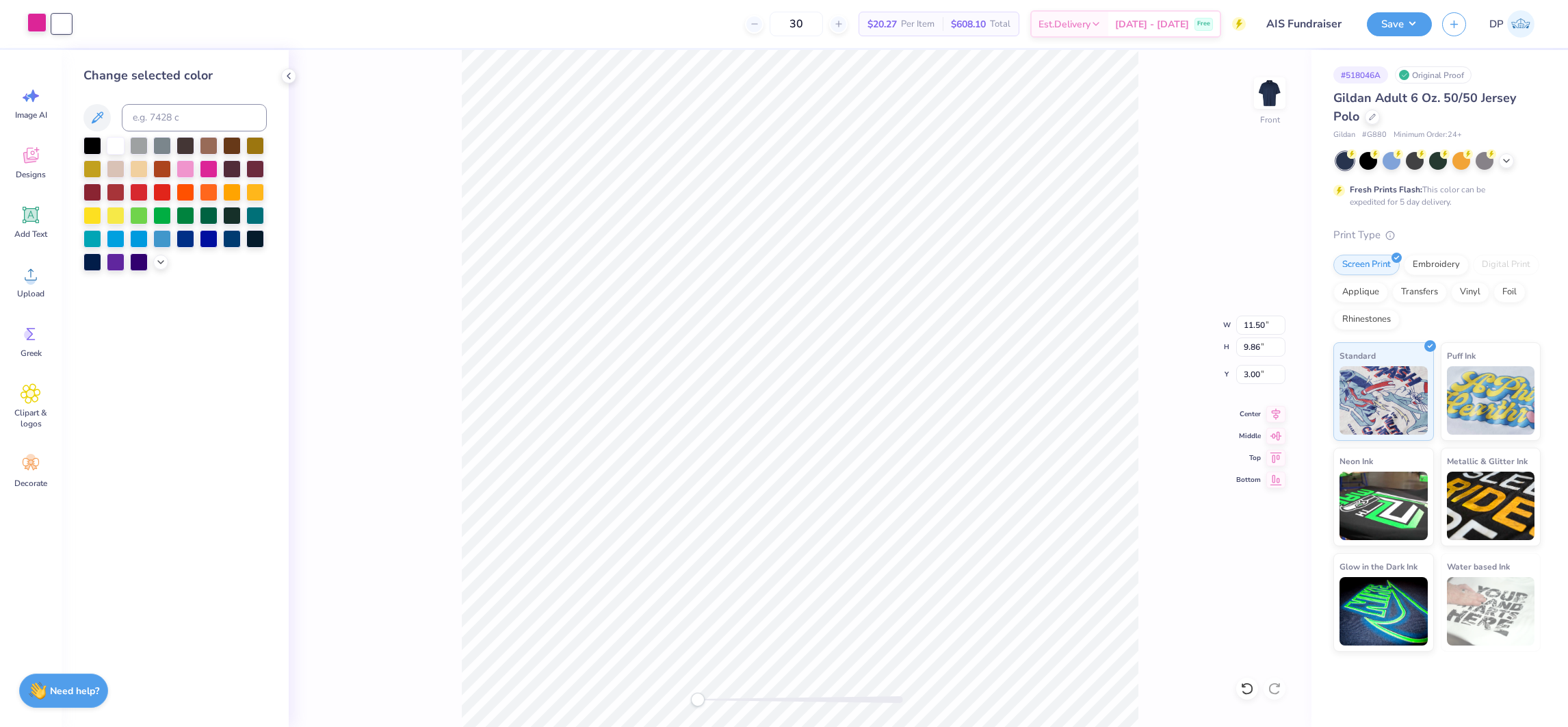
click at [38, 22] on div at bounding box center [36, 22] width 19 height 19
click at [111, 143] on div at bounding box center [115, 144] width 18 height 18
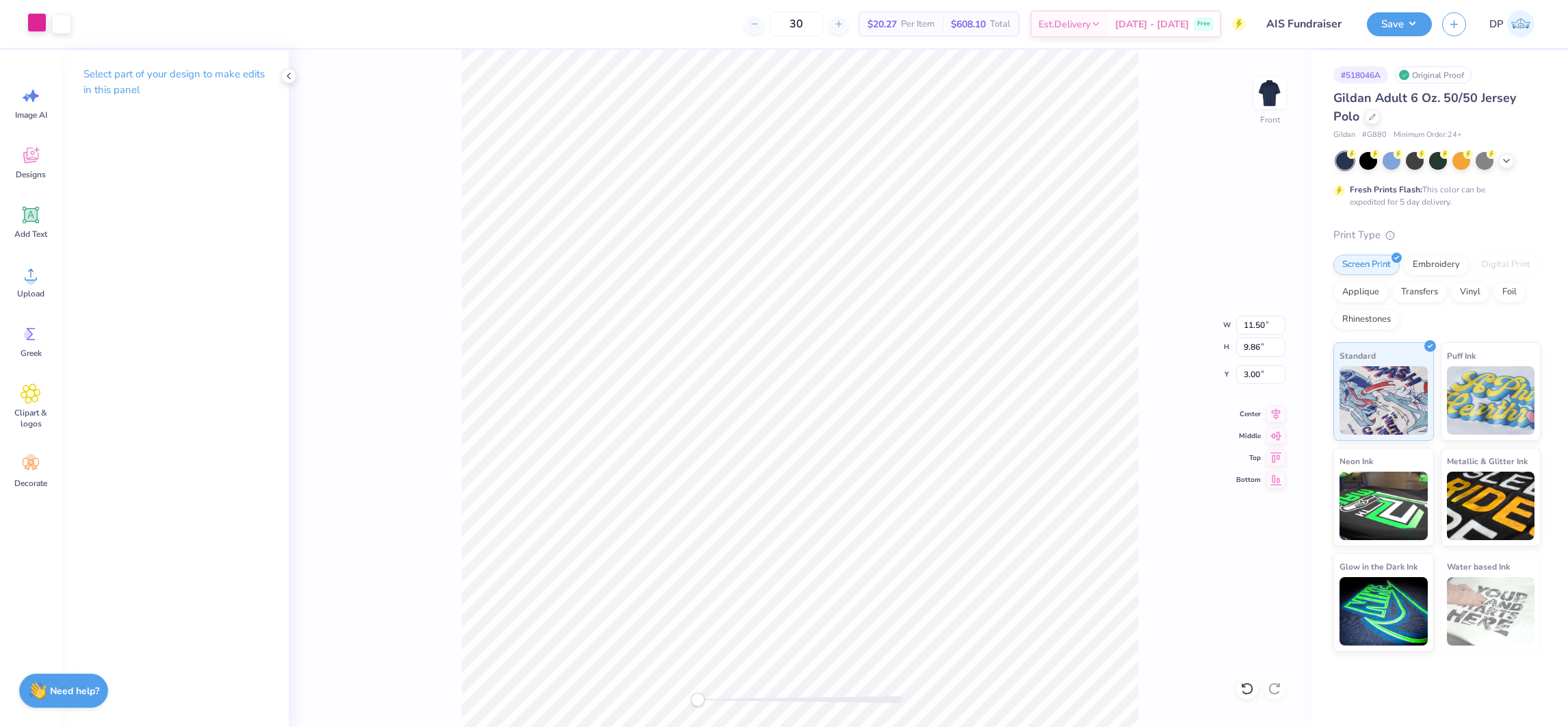
click at [38, 22] on div at bounding box center [36, 22] width 19 height 19
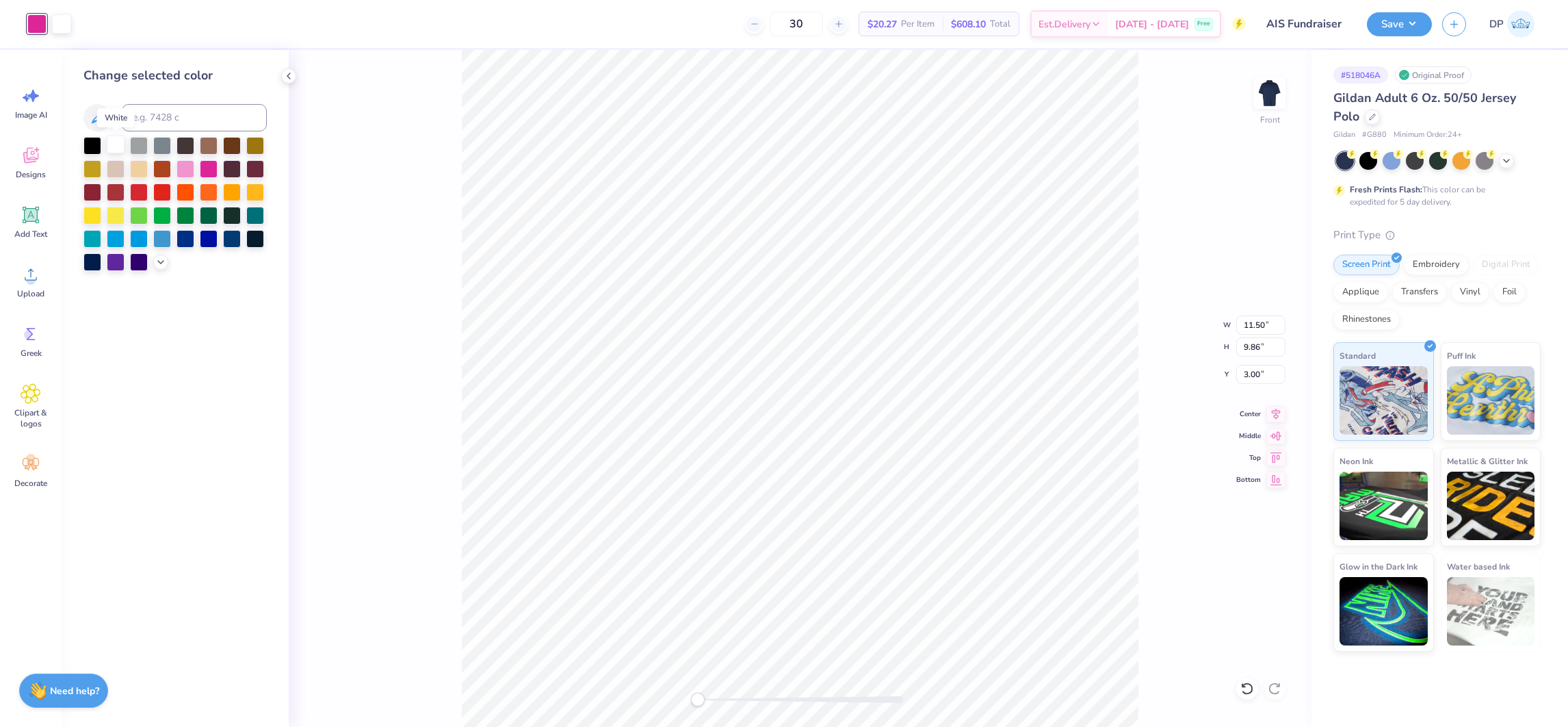
click at [115, 144] on div at bounding box center [115, 144] width 18 height 18
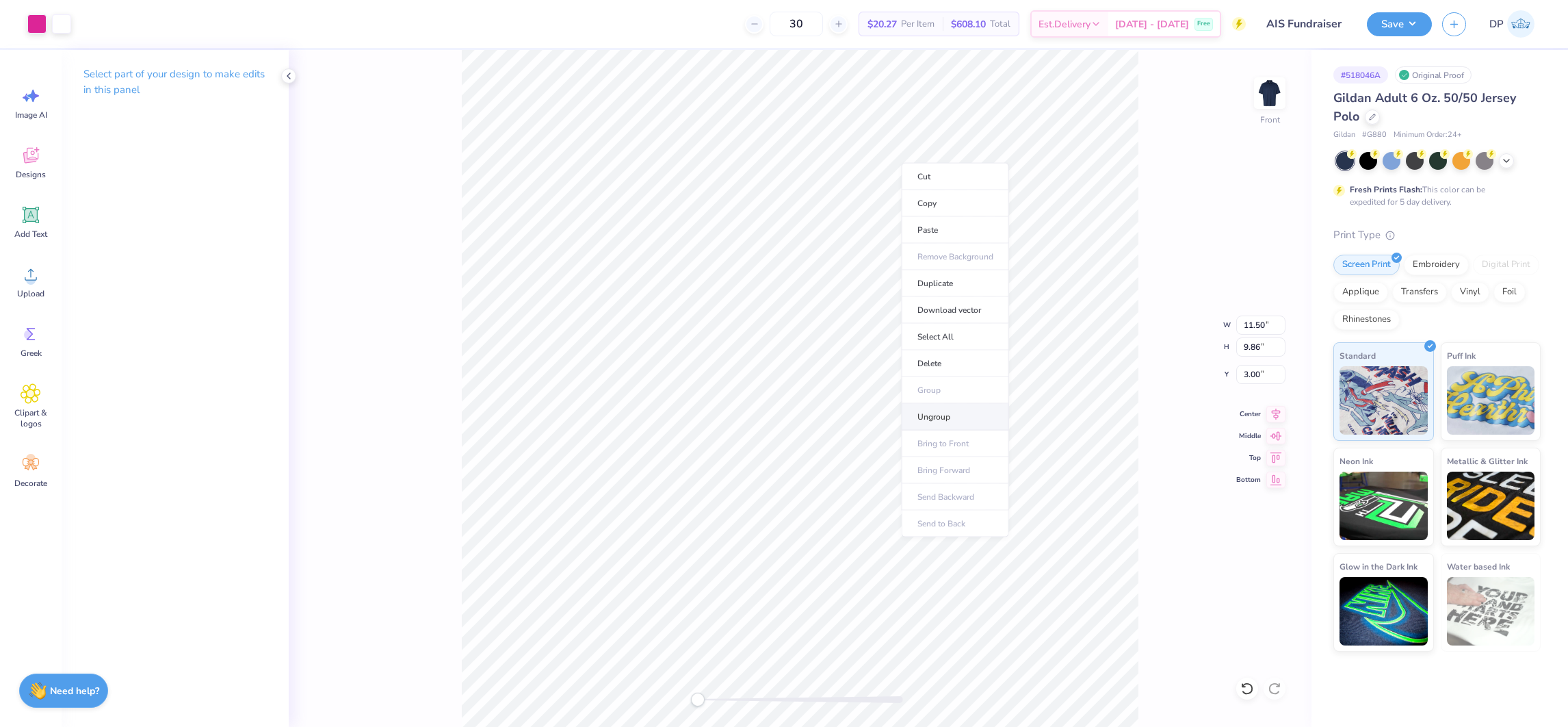
click at [934, 413] on li "Ungroup" at bounding box center [955, 417] width 107 height 26
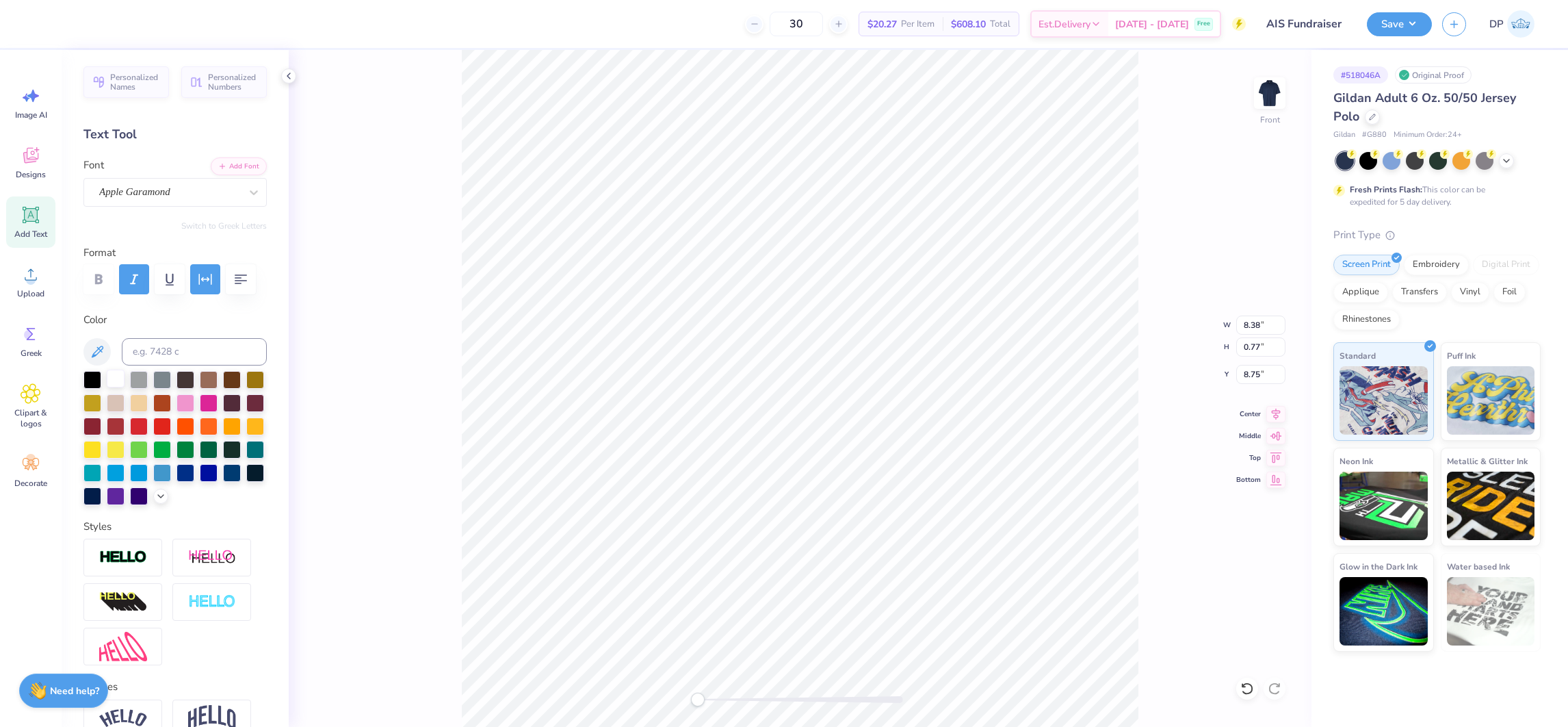
click at [110, 387] on div at bounding box center [115, 378] width 18 height 18
click at [115, 387] on div at bounding box center [115, 378] width 18 height 18
type input "7.03"
type input "0.46"
type input "5.60"
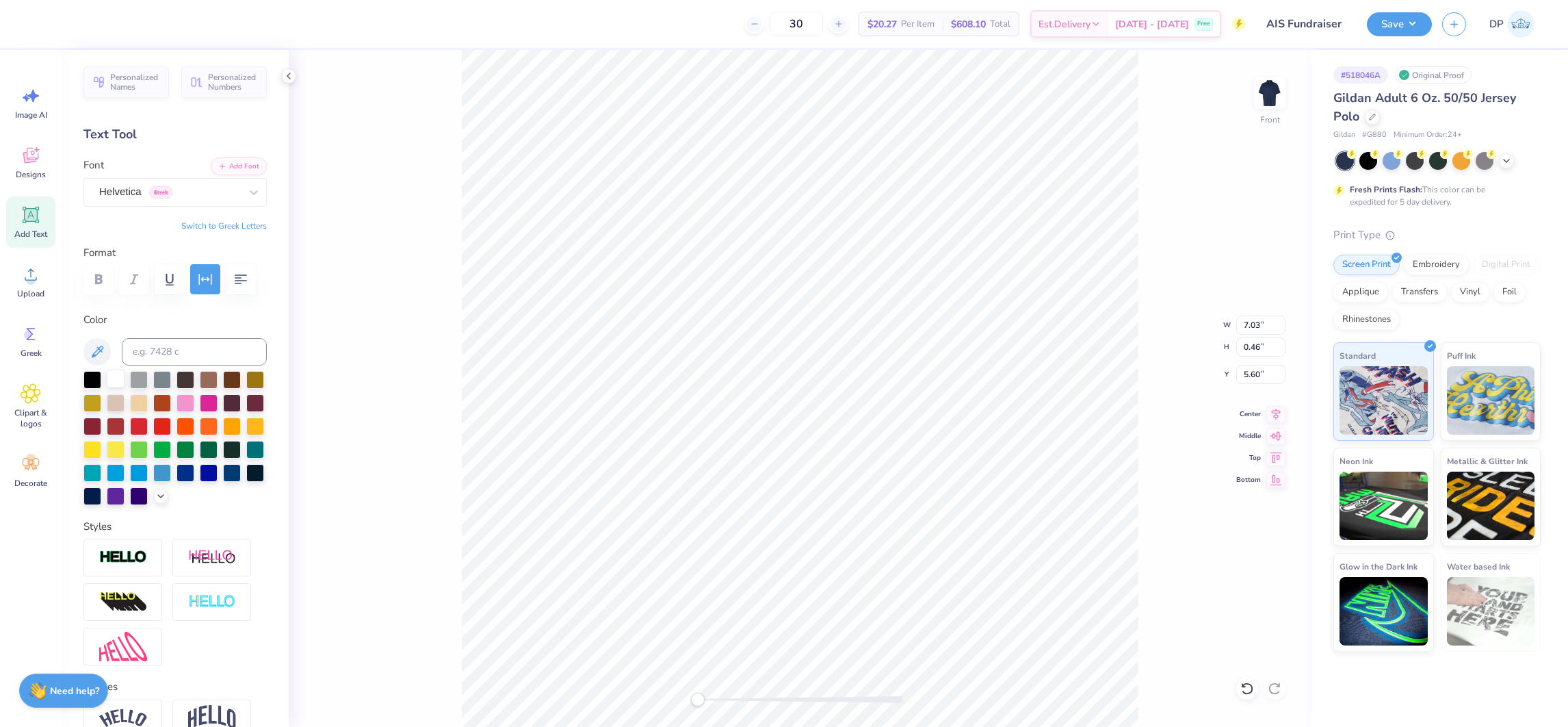
click at [118, 387] on div at bounding box center [115, 378] width 18 height 18
click at [790, 511] on li "Group" at bounding box center [813, 519] width 107 height 26
click at [247, 190] on icon at bounding box center [254, 192] width 14 height 14
type input "d"
click at [1277, 104] on img at bounding box center [1269, 93] width 54 height 54
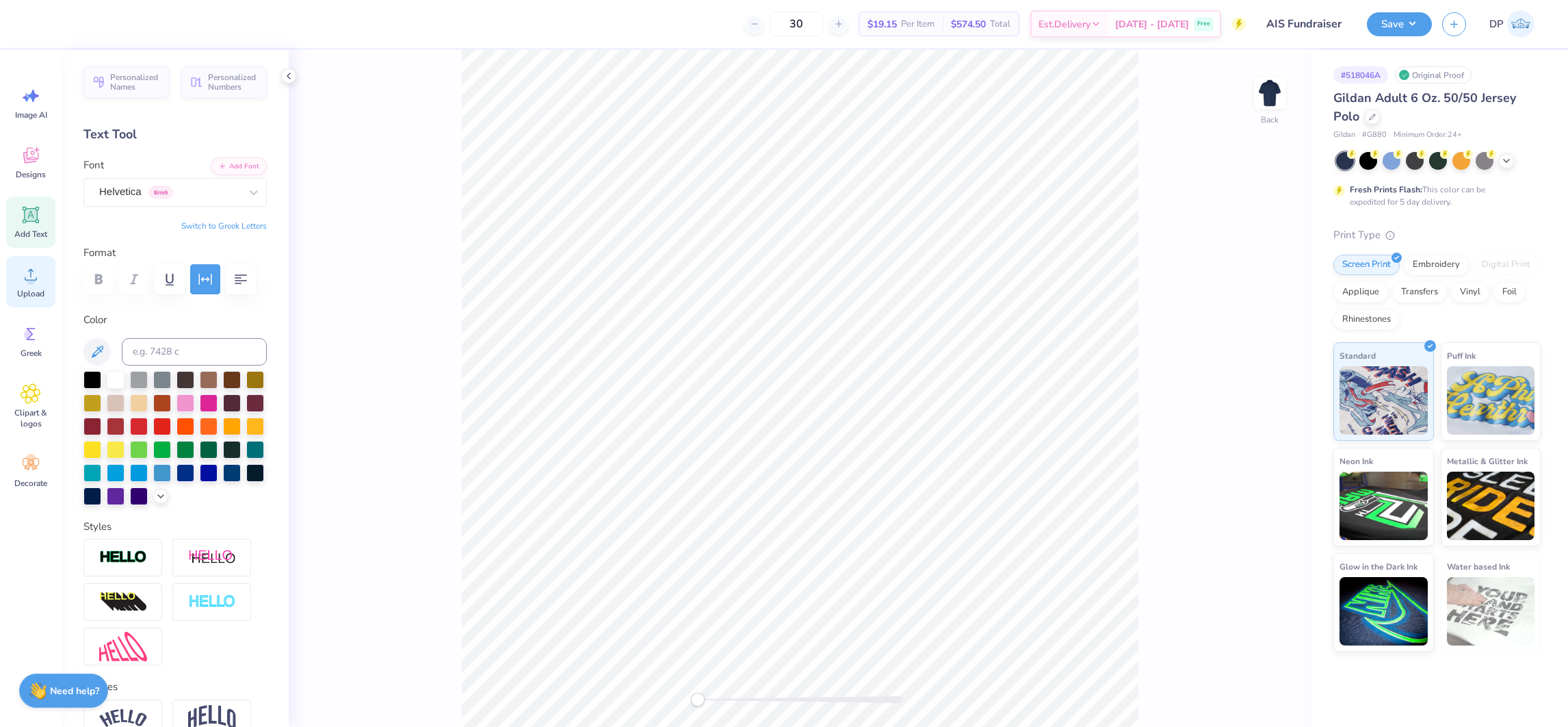
click at [14, 280] on div "Upload" at bounding box center [30, 281] width 49 height 51
click at [38, 288] on span "Upload" at bounding box center [30, 293] width 27 height 11
click at [1250, 324] on input "7.25" at bounding box center [1261, 325] width 49 height 19
type input "3.40"
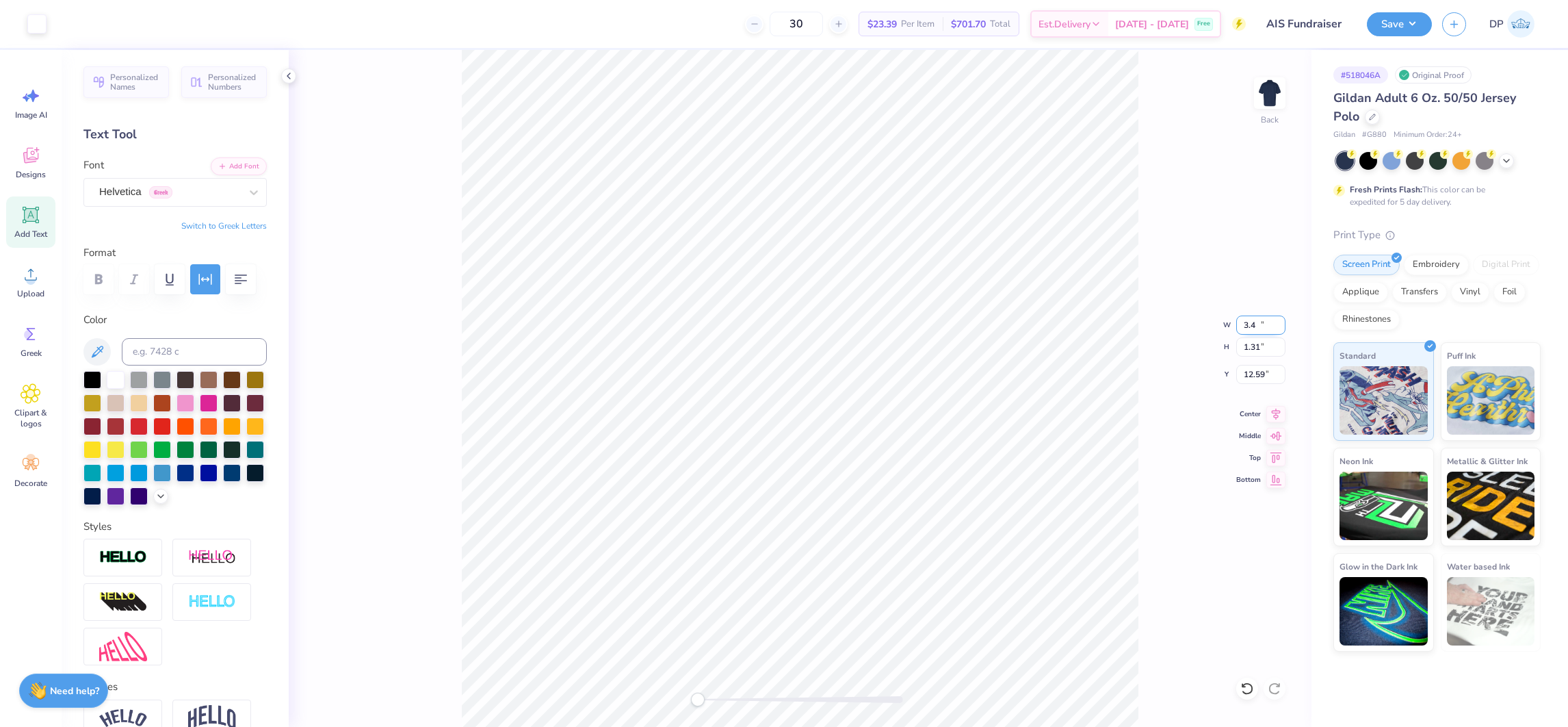
type input "1.31"
type input "12.59"
drag, startPoint x: 1250, startPoint y: 322, endPoint x: 1261, endPoint y: 325, distance: 11.4
click at [1261, 325] on input "3.40" at bounding box center [1261, 325] width 49 height 19
type input "3.50"
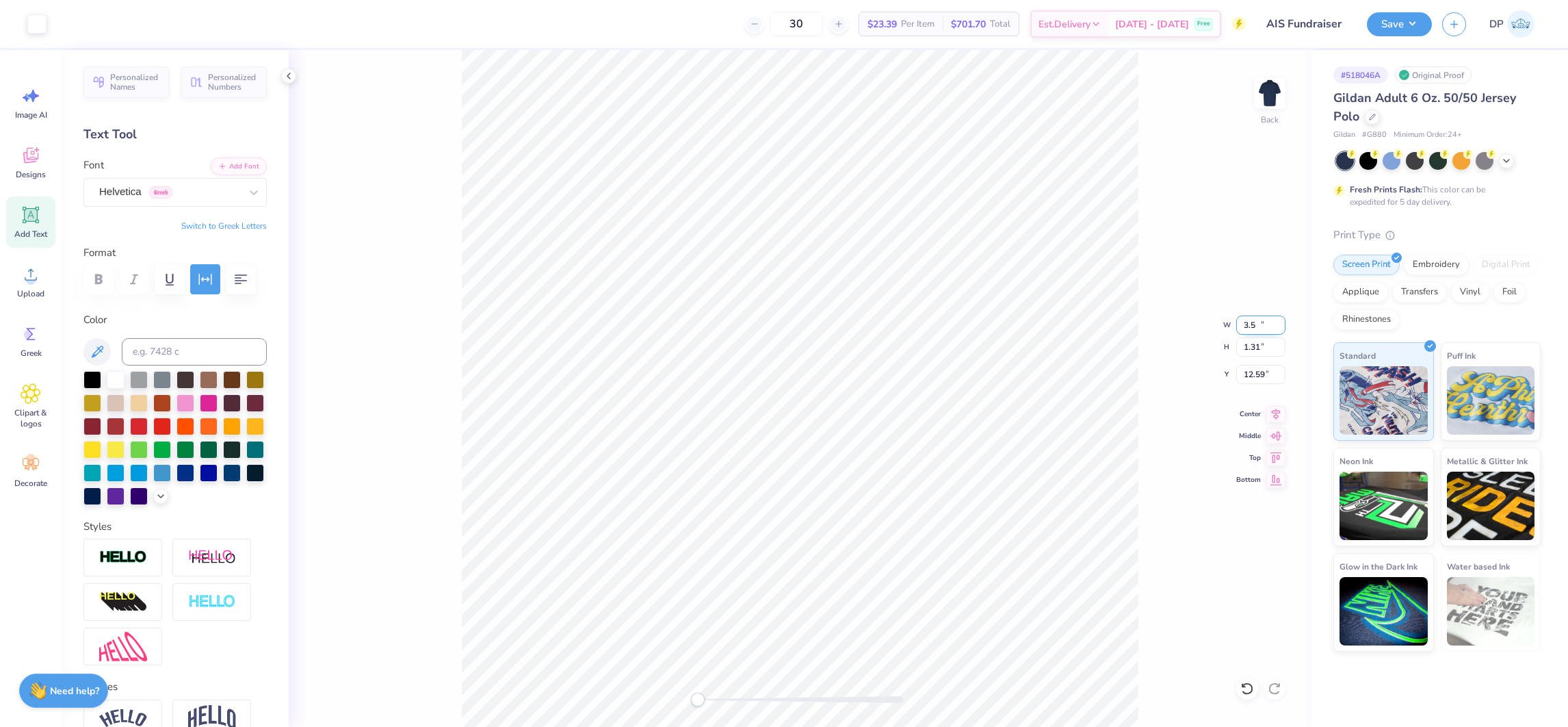
type input "1.35"
type input "12.58"
click at [1253, 368] on input "12.58" at bounding box center [1261, 373] width 49 height 19
type input "3"
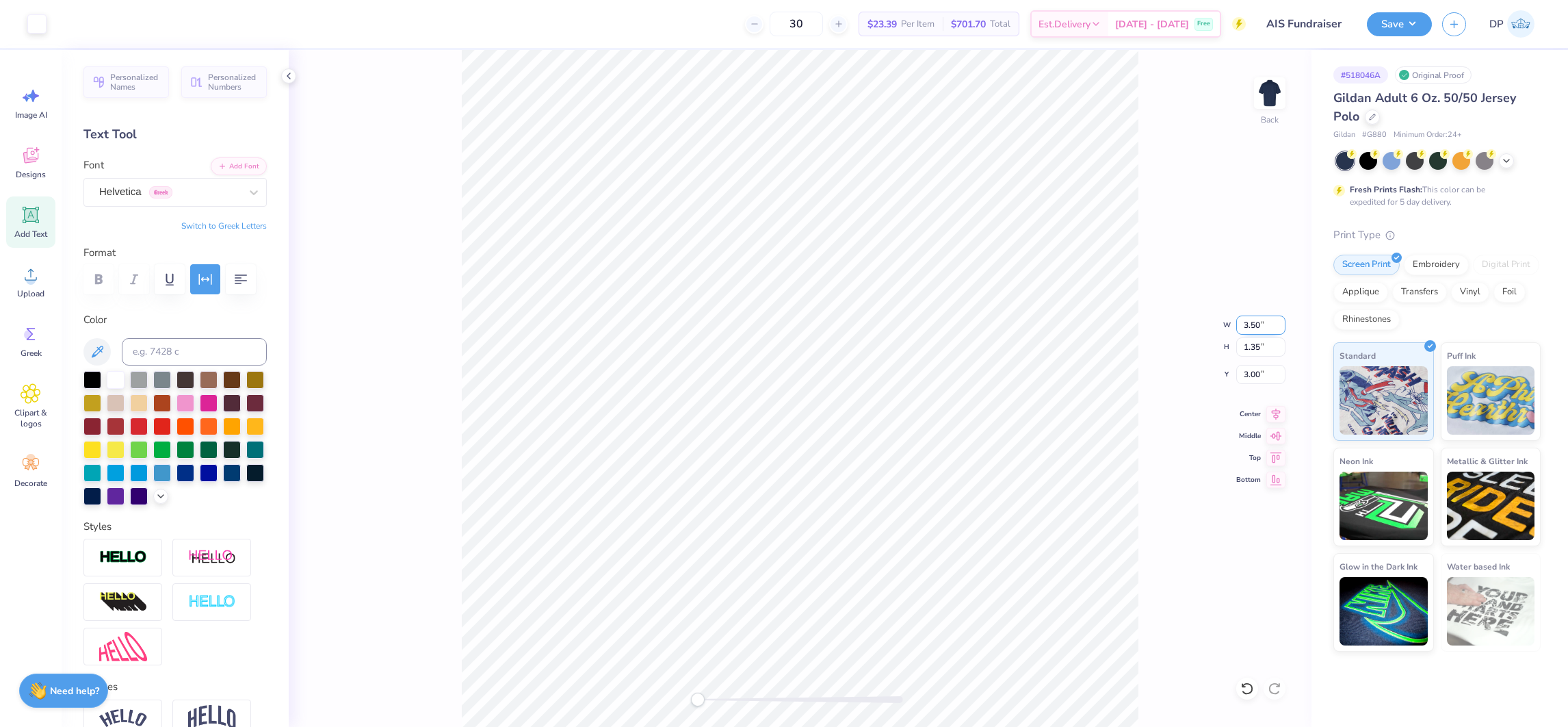
click at [1254, 326] on input "3.50" at bounding box center [1261, 325] width 49 height 19
click at [1251, 322] on input "3.50" at bounding box center [1261, 325] width 49 height 19
type input "4.00"
type input "1.54"
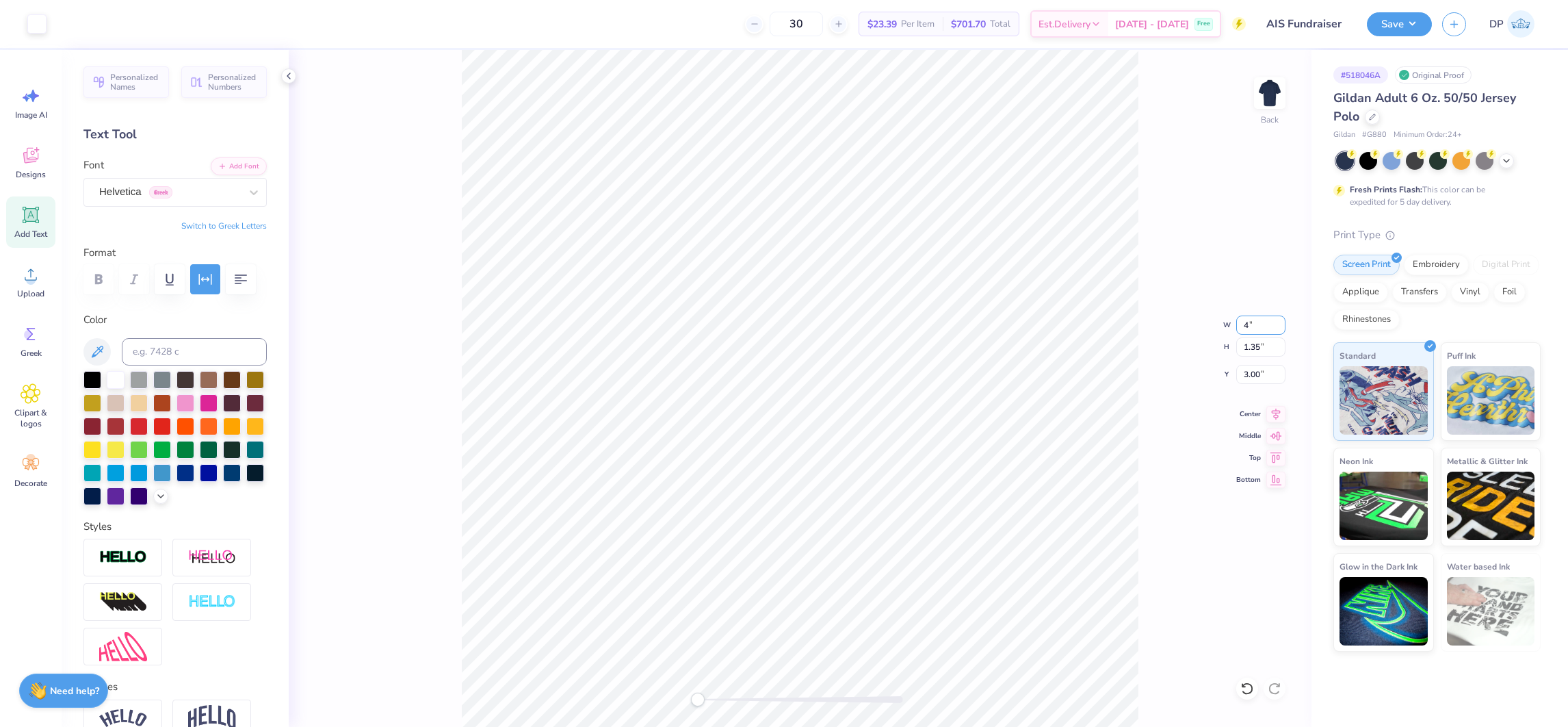
type input "2.90"
click at [1252, 372] on input "2.90" at bounding box center [1261, 373] width 49 height 19
type input "3"
click at [770, 645] on div at bounding box center [800, 699] width 205 height 7
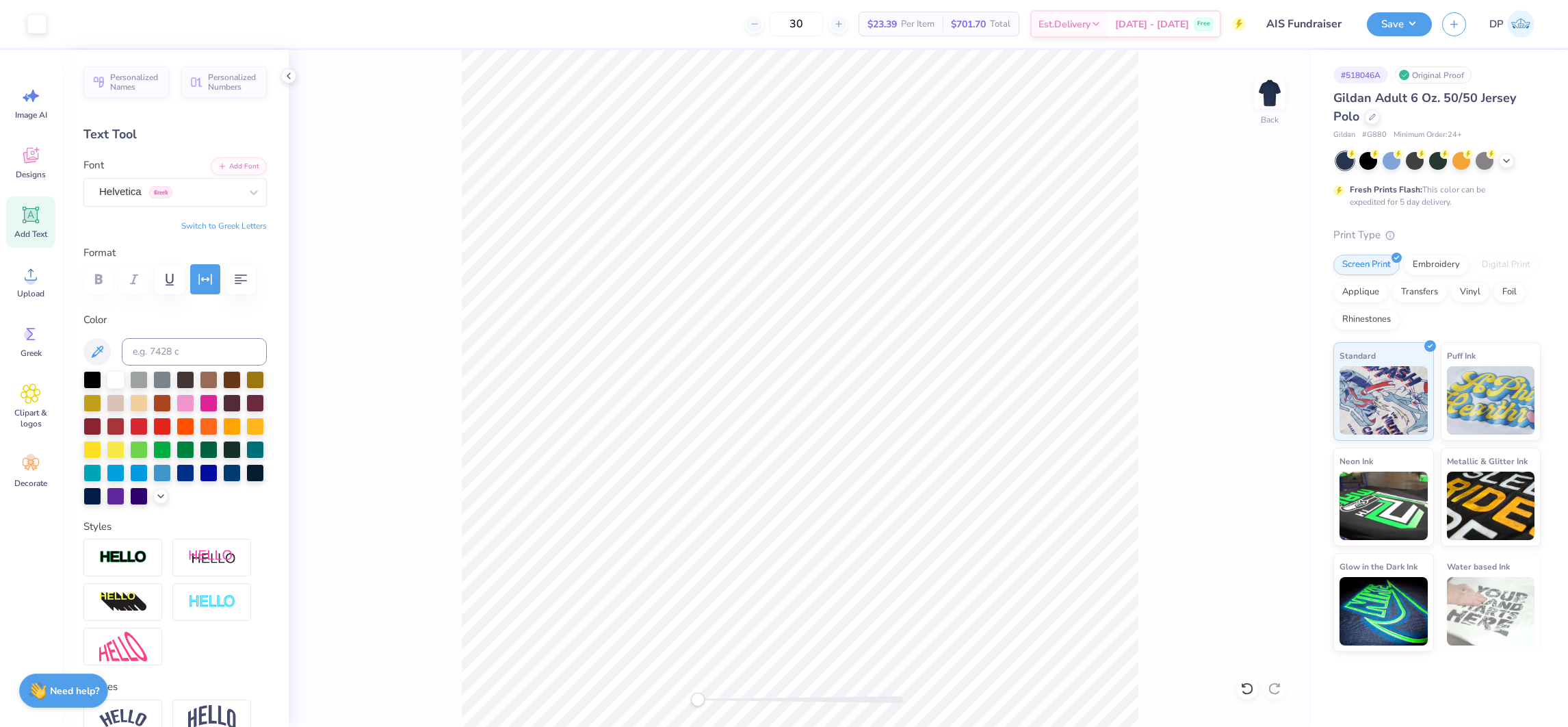
click at [620, 645] on div "Back" at bounding box center [799, 388] width 1023 height 677
click at [1254, 322] on input "4.00" at bounding box center [1261, 325] width 49 height 19
type input "7.31"
type input "2.82"
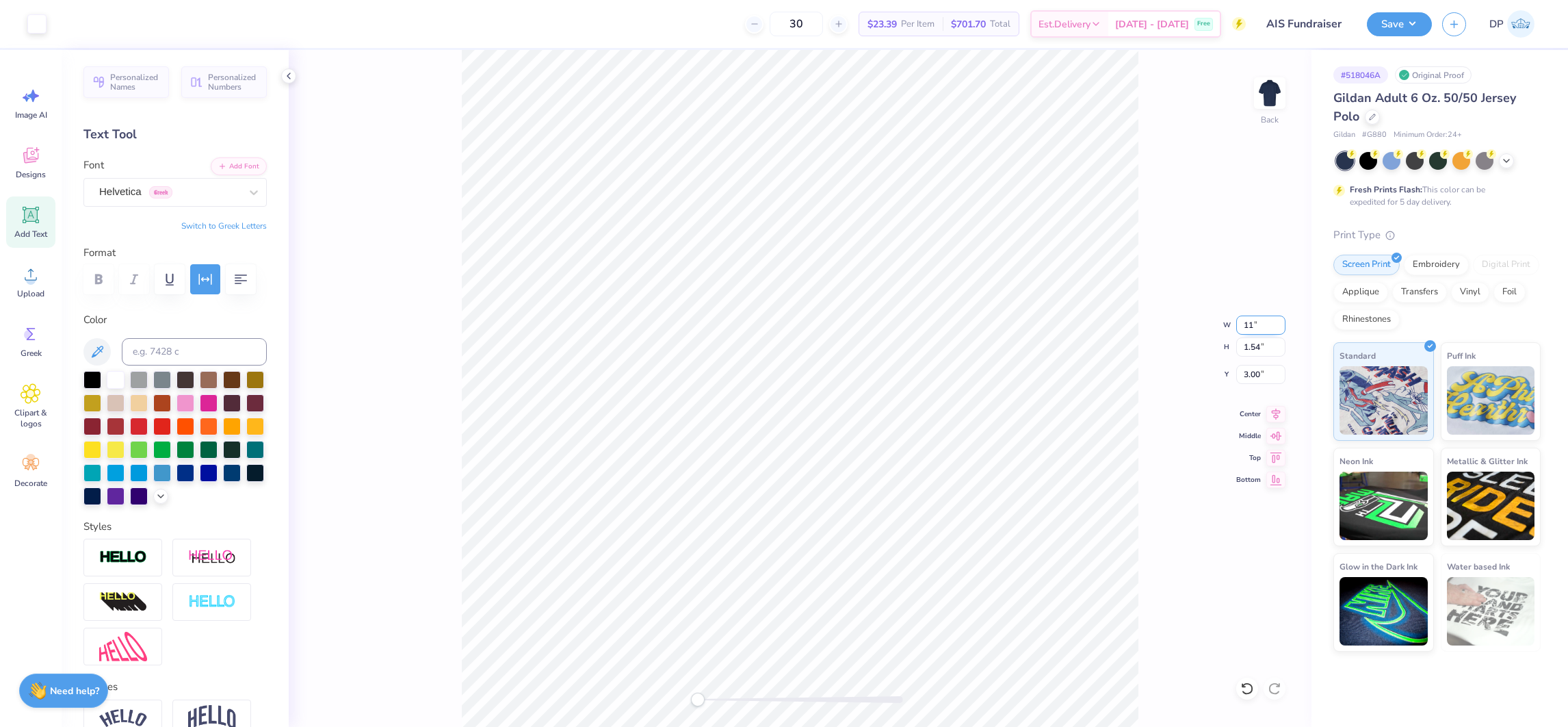
type input "2.36"
click at [1251, 326] on input "7.31" at bounding box center [1261, 325] width 49 height 19
type input "6.00"
type input "2.31"
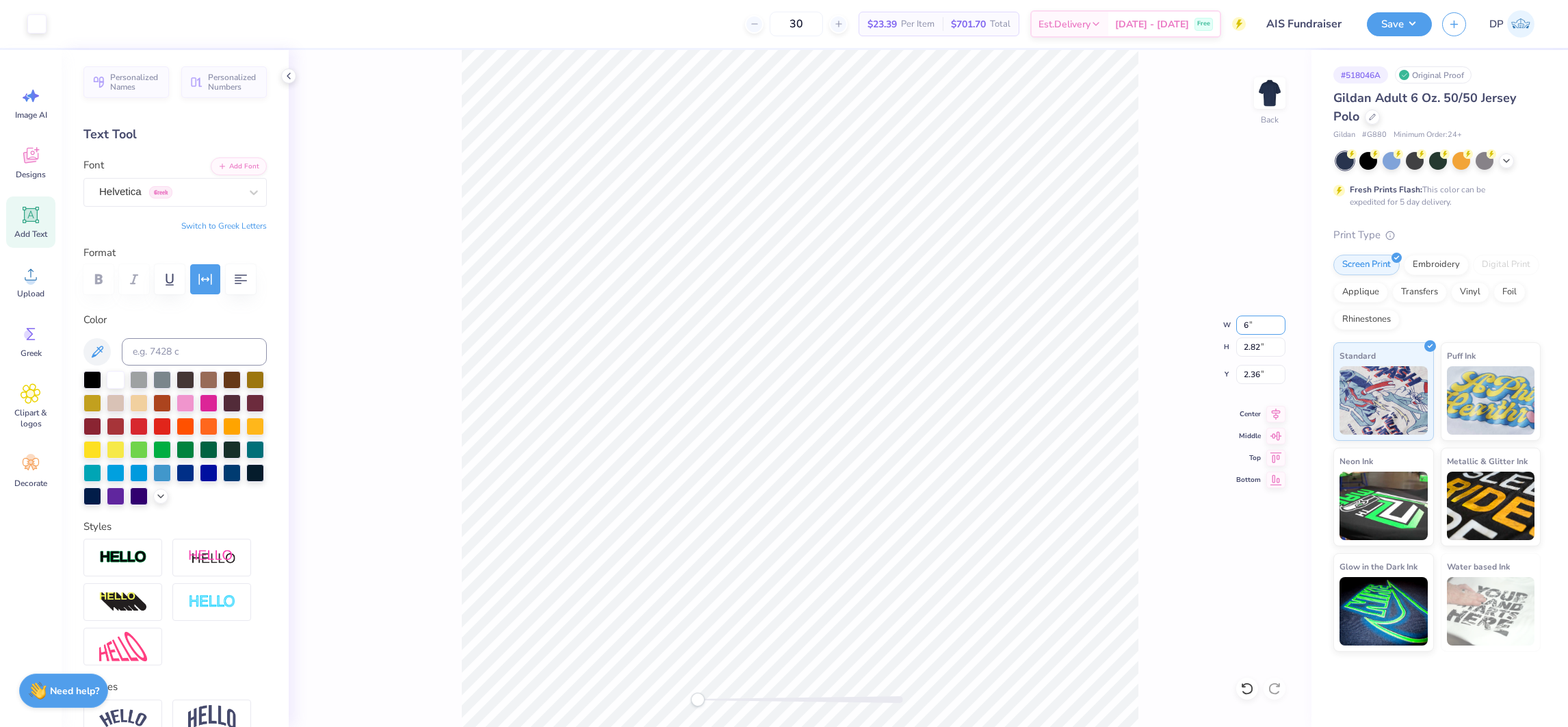
type input "2.61"
click at [831, 645] on div at bounding box center [800, 699] width 205 height 7
click at [720, 645] on div "Back" at bounding box center [799, 388] width 1023 height 677
click at [35, 224] on div "Add Text" at bounding box center [30, 222] width 49 height 51
click at [218, 410] on div at bounding box center [208, 401] width 18 height 18
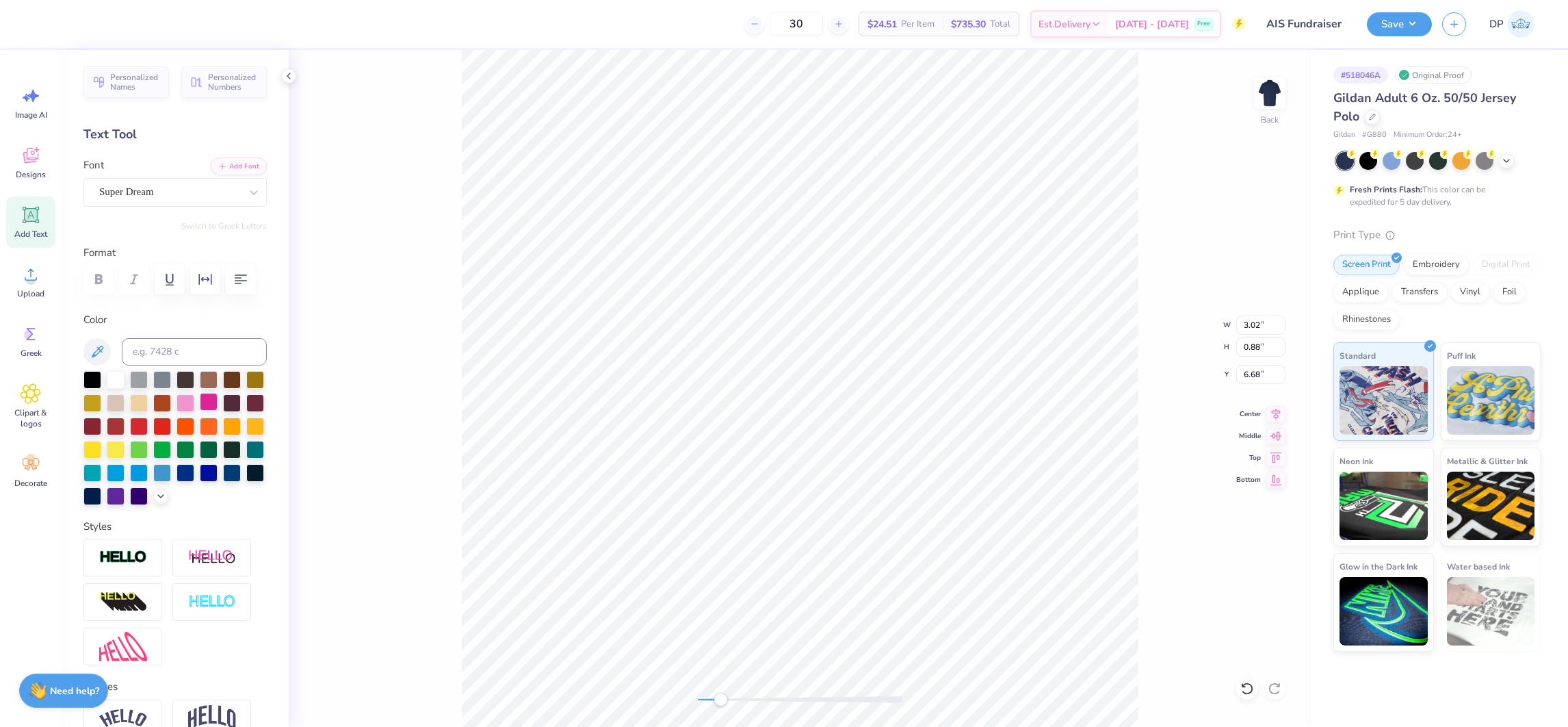
type input "3.02"
type input "0.88"
type input "6.68"
type textarea "SCHOOL OF"
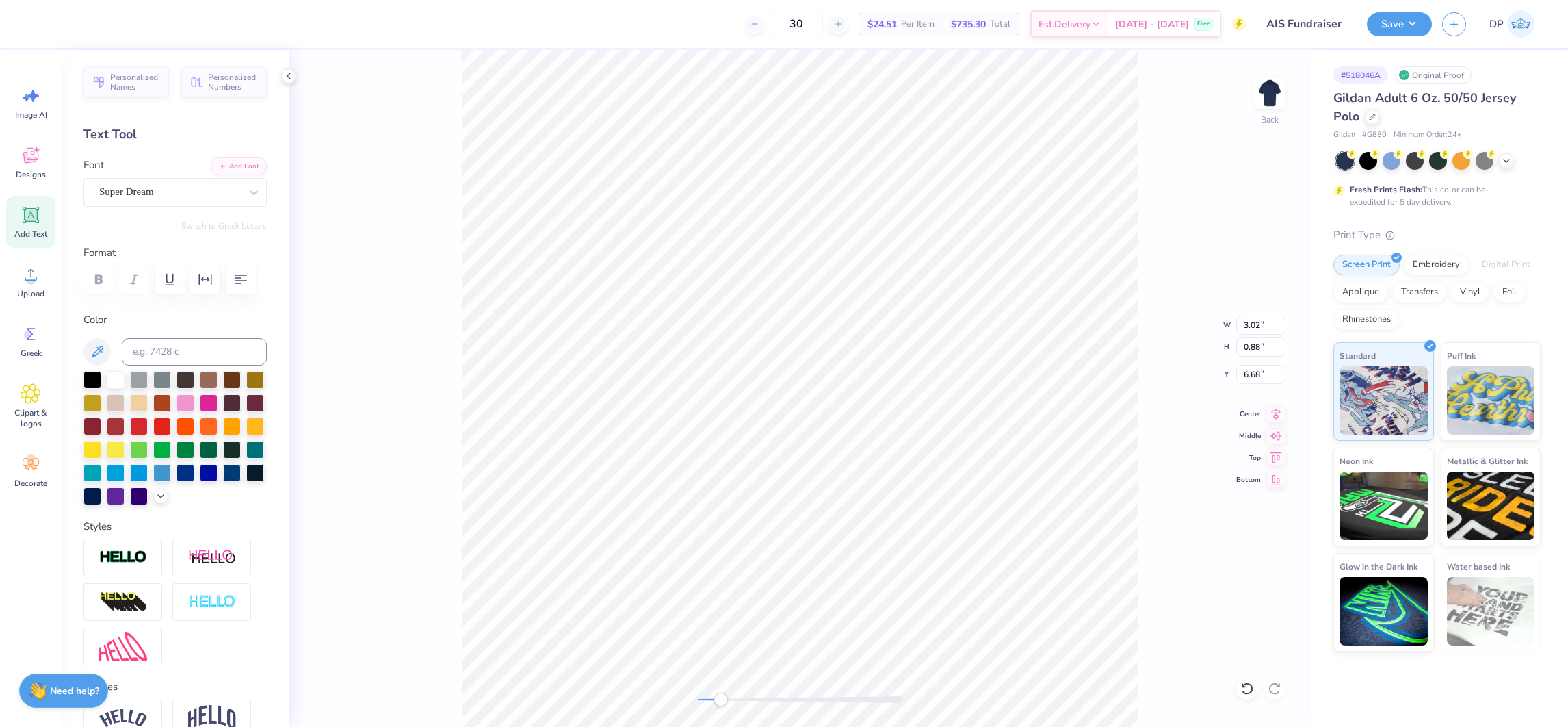
scroll to position [16, 3]
click at [247, 188] on icon at bounding box center [254, 192] width 14 height 14
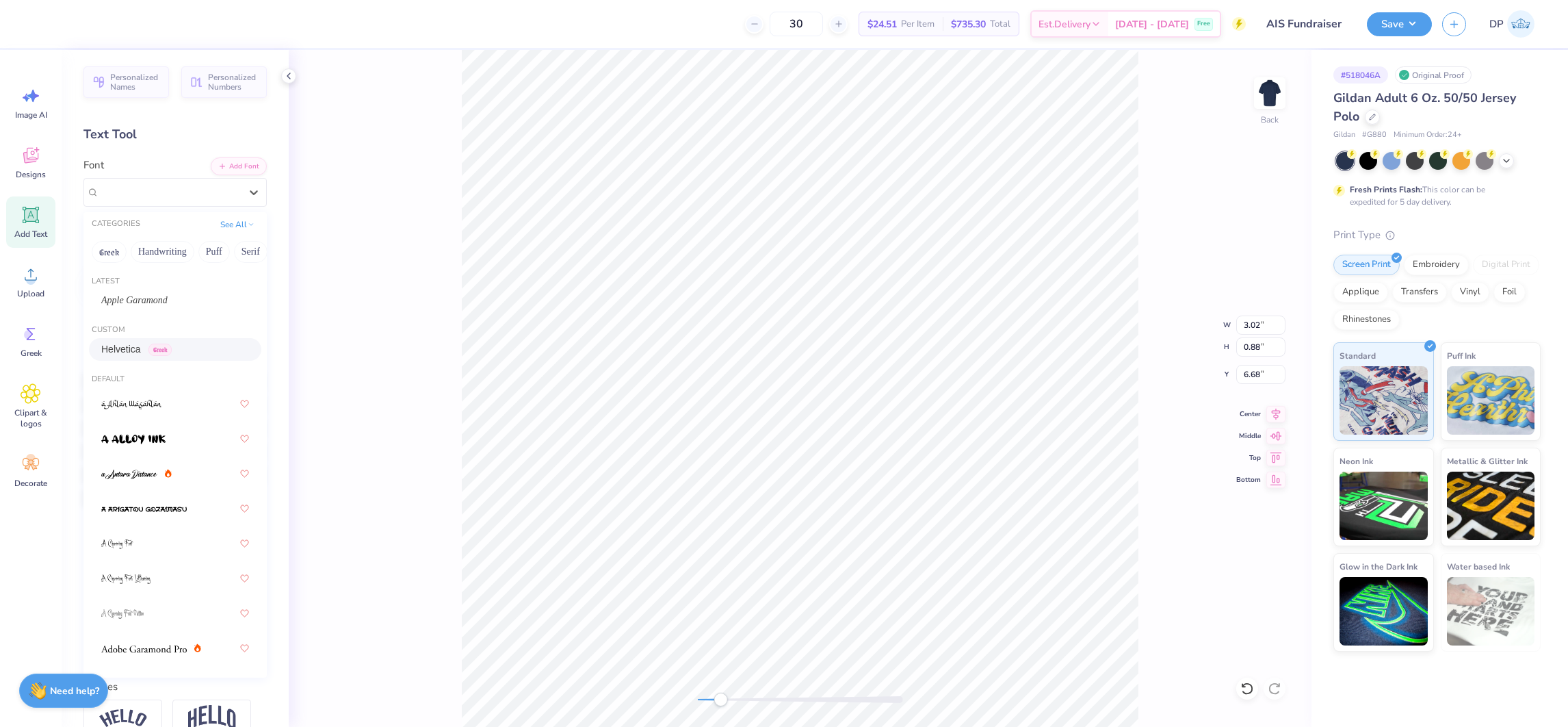
click at [133, 348] on span "Helvetica" at bounding box center [121, 349] width 40 height 14
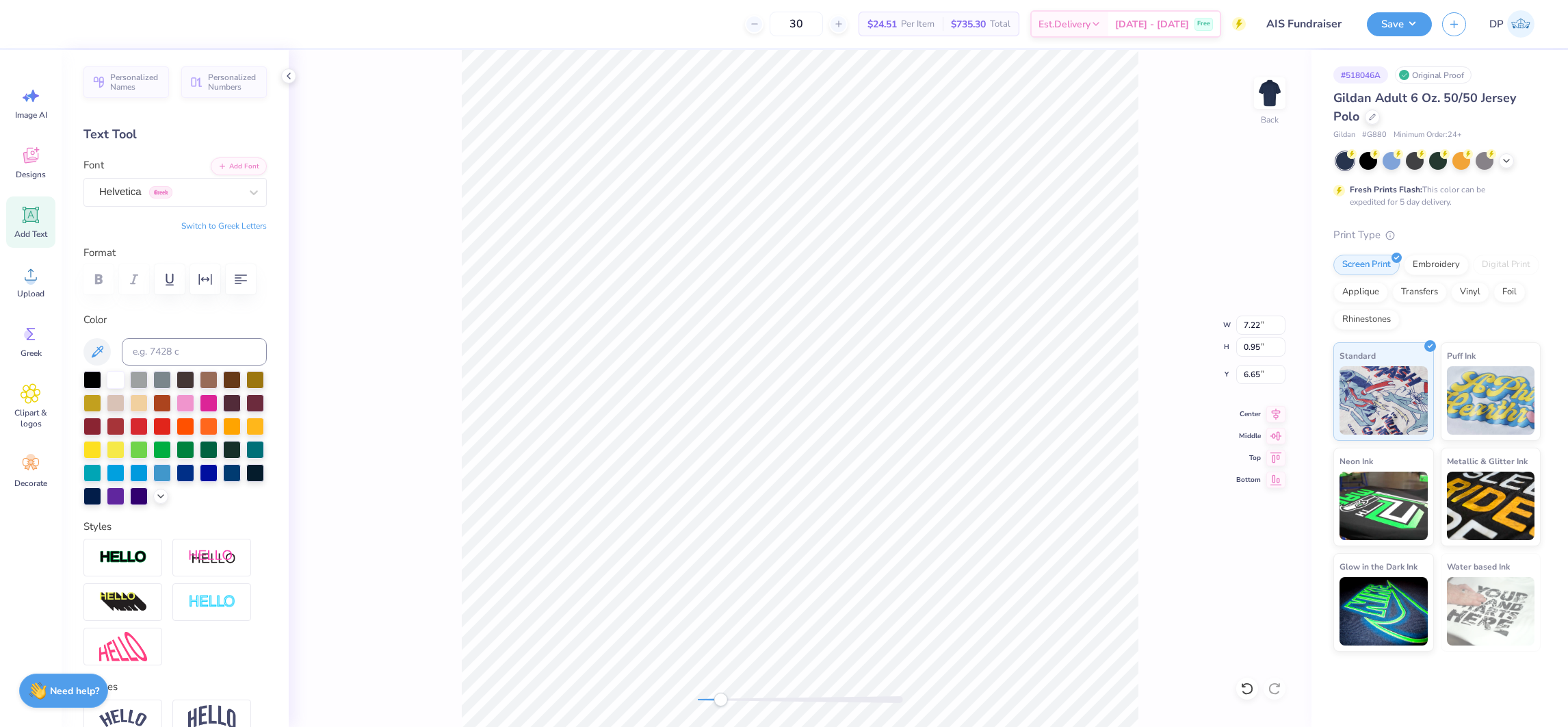
scroll to position [16, 2]
click at [1255, 326] on input "7.22" at bounding box center [1261, 325] width 49 height 19
type input "3.00"
type input "0.39"
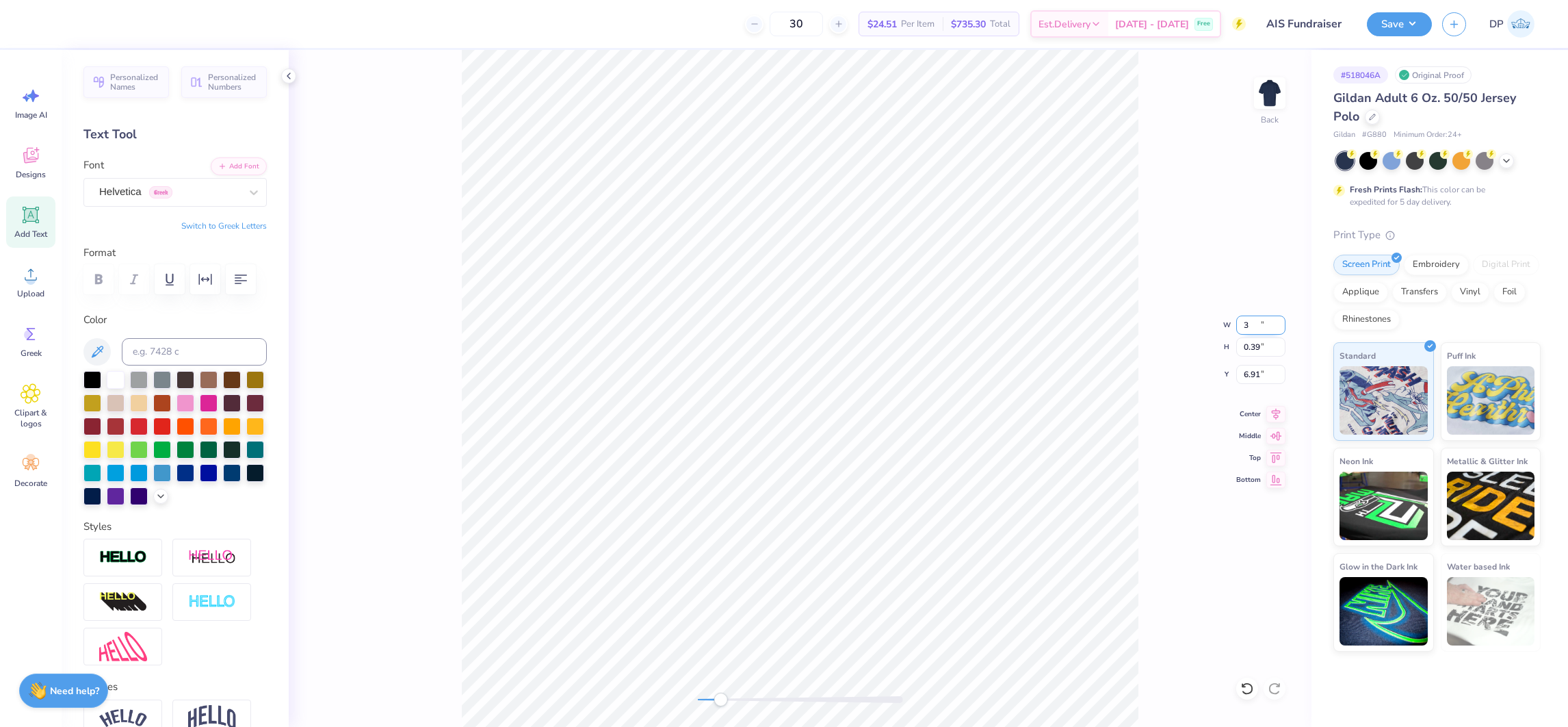
type input "6.91"
type input "2.52"
type input "0.33"
type input "3.98"
type input "2.25"
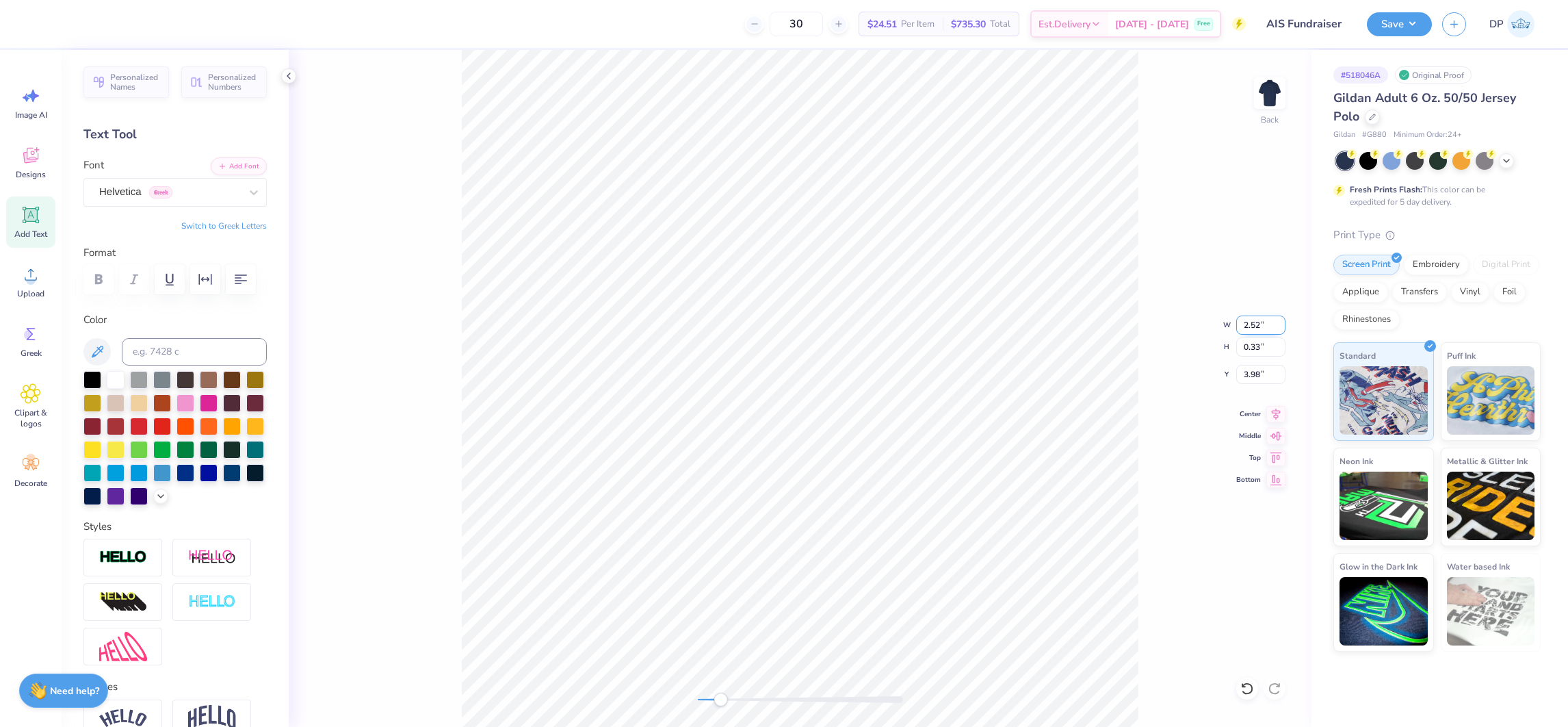
type input "0.30"
type input "3.90"
click at [824, 645] on div at bounding box center [800, 699] width 205 height 7
click at [773, 645] on div "Back W 2.25 2.25 " H 0.30 0.30 " Y 3.90 3.90 " Center Middle Top Bottom" at bounding box center [799, 388] width 1023 height 677
click at [744, 645] on div "Back W 2.25 2.25 " H 0.30 0.30 " Y 4.00 4.00 " Center Middle Top Bottom" at bounding box center [799, 388] width 1023 height 677
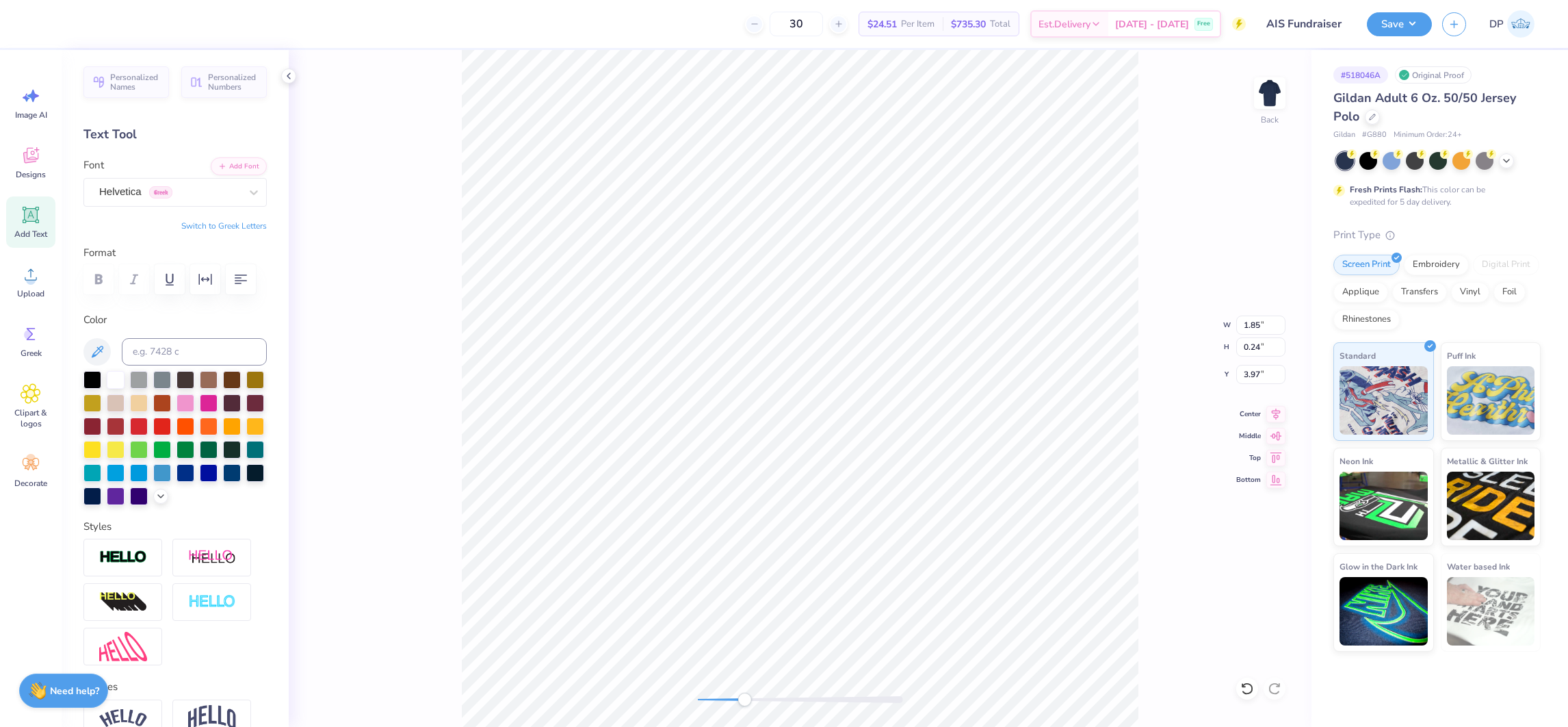
type input "1.85"
type input "0.24"
type input "3.97"
click at [215, 285] on button "button" at bounding box center [205, 279] width 30 height 30
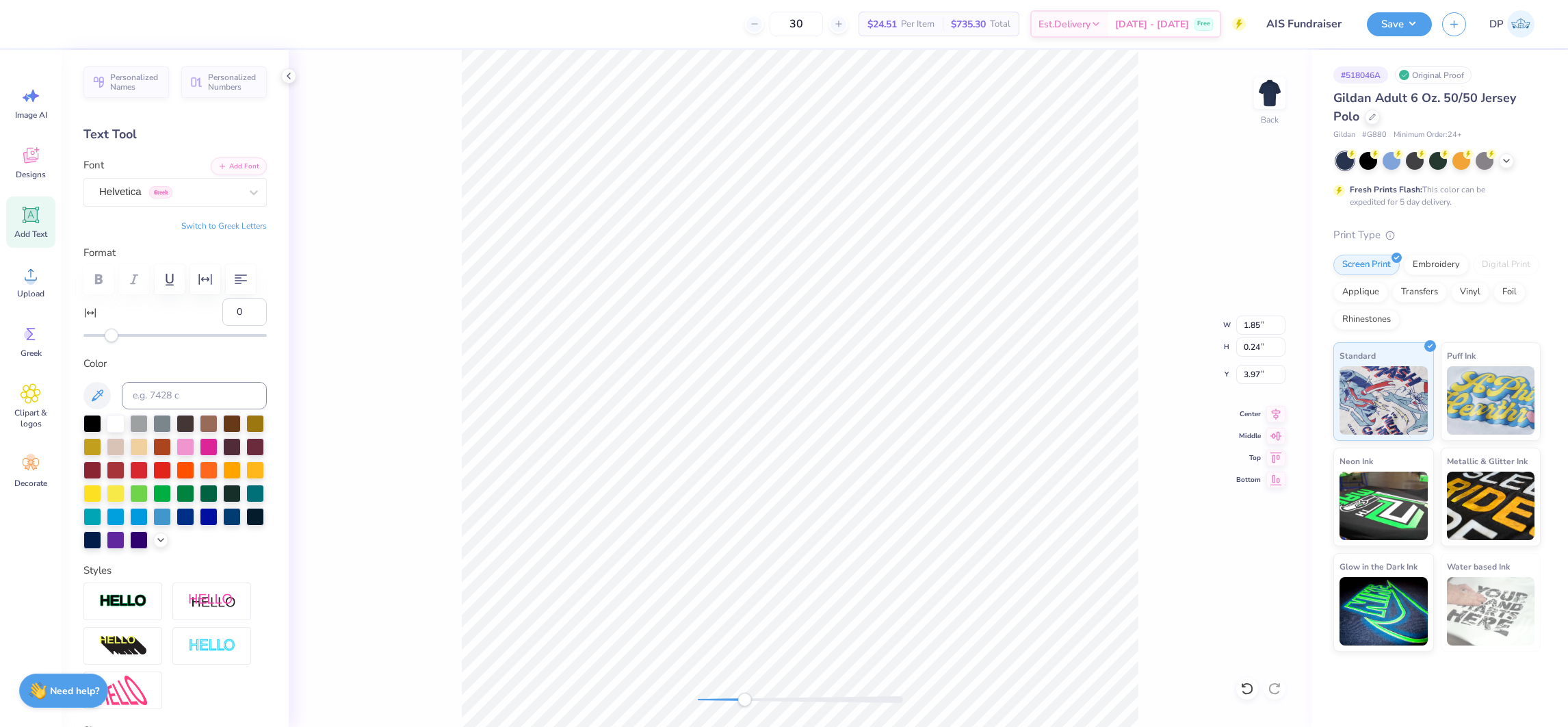
type input "11"
click at [127, 336] on div at bounding box center [175, 335] width 183 height 2
type input "2.06"
type input "0.23"
type input "3.96"
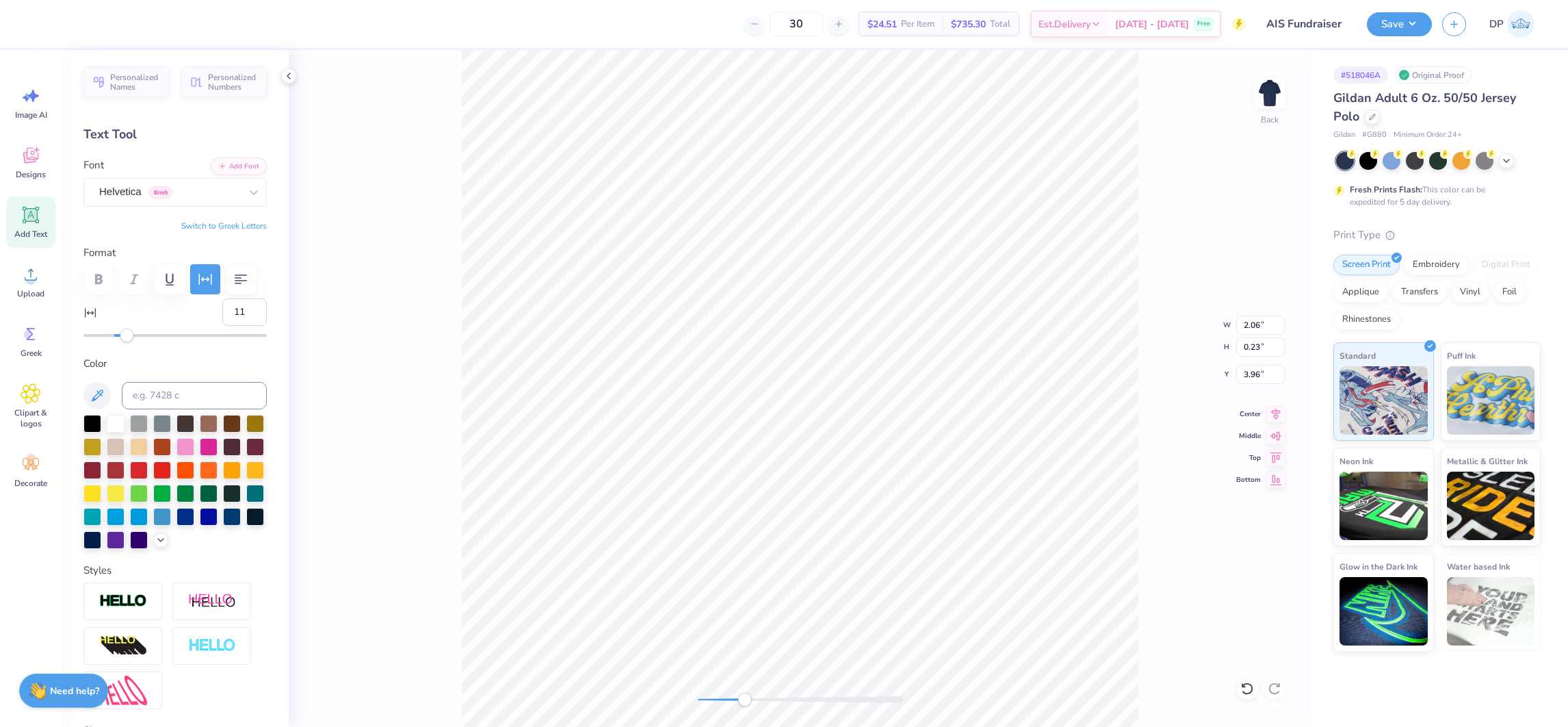
drag, startPoint x: 1250, startPoint y: 688, endPoint x: 758, endPoint y: 695, distance: 492.0
click at [1250, 645] on icon at bounding box center [1247, 688] width 14 height 14
type input "2.13"
type input "0.24"
click at [239, 326] on input "12" at bounding box center [245, 312] width 44 height 27
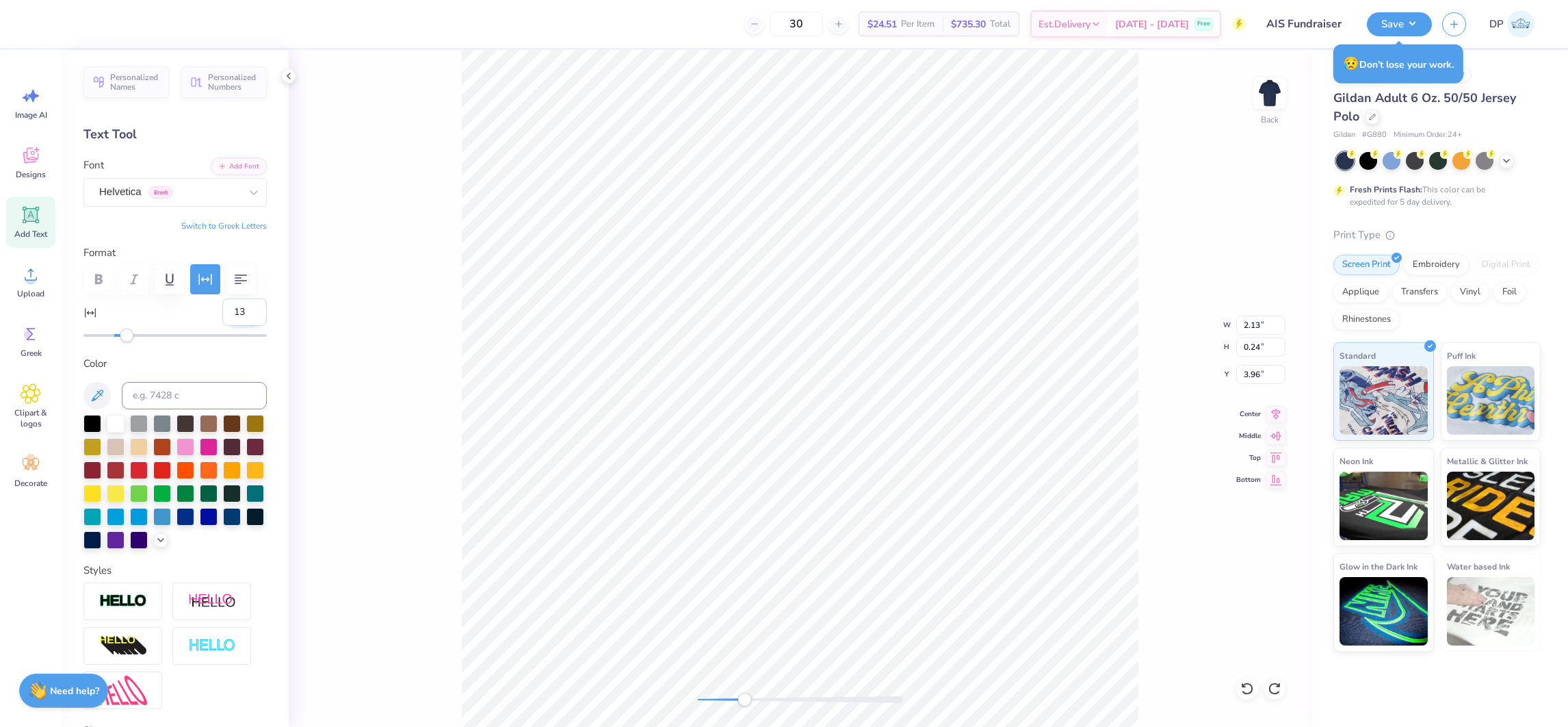
type input "13"
click at [236, 326] on input "13" at bounding box center [245, 312] width 44 height 27
drag, startPoint x: 741, startPoint y: 701, endPoint x: 723, endPoint y: 704, distance: 18.2
click at [733, 645] on div at bounding box center [800, 699] width 205 height 7
type input "34"
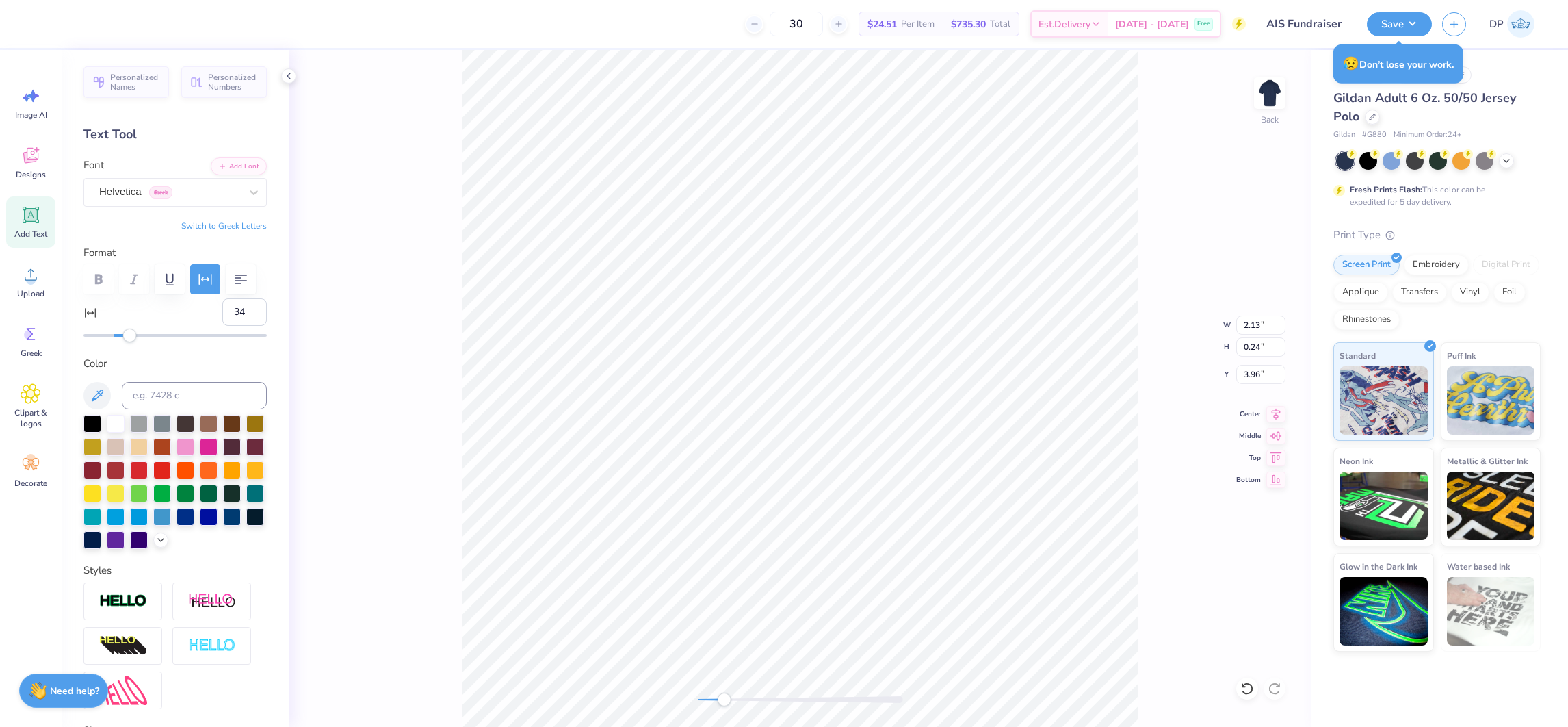
click at [159, 336] on div at bounding box center [175, 335] width 183 height 2
drag, startPoint x: 229, startPoint y: 349, endPoint x: 199, endPoint y: 345, distance: 30.3
click at [203, 342] on div "34" at bounding box center [175, 320] width 183 height 44
type input "70"
click at [227, 326] on input "70" at bounding box center [245, 312] width 44 height 27
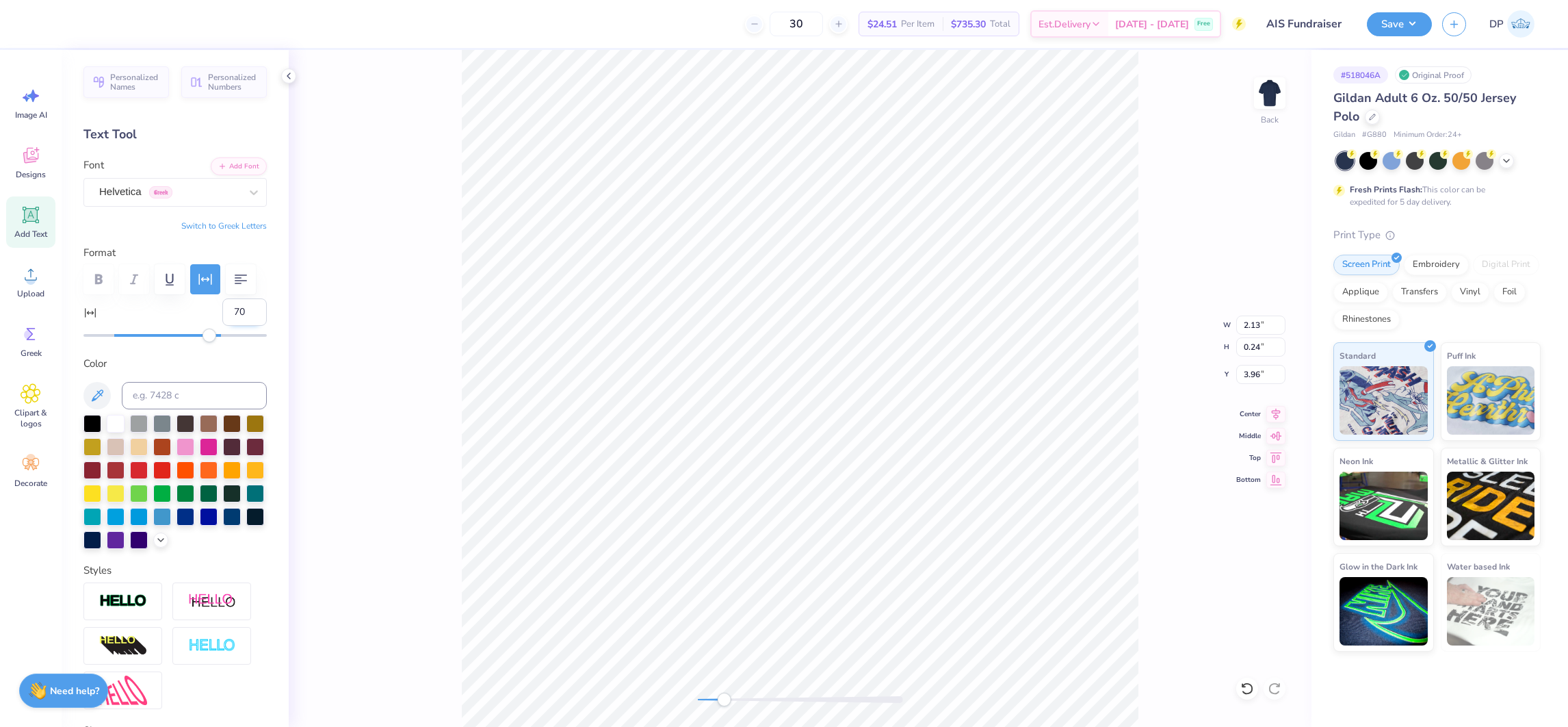
type input "75"
click at [227, 326] on input "75" at bounding box center [245, 312] width 44 height 27
type input "73"
click at [805, 645] on div at bounding box center [800, 699] width 205 height 7
click at [1248, 645] on icon at bounding box center [1247, 688] width 14 height 14
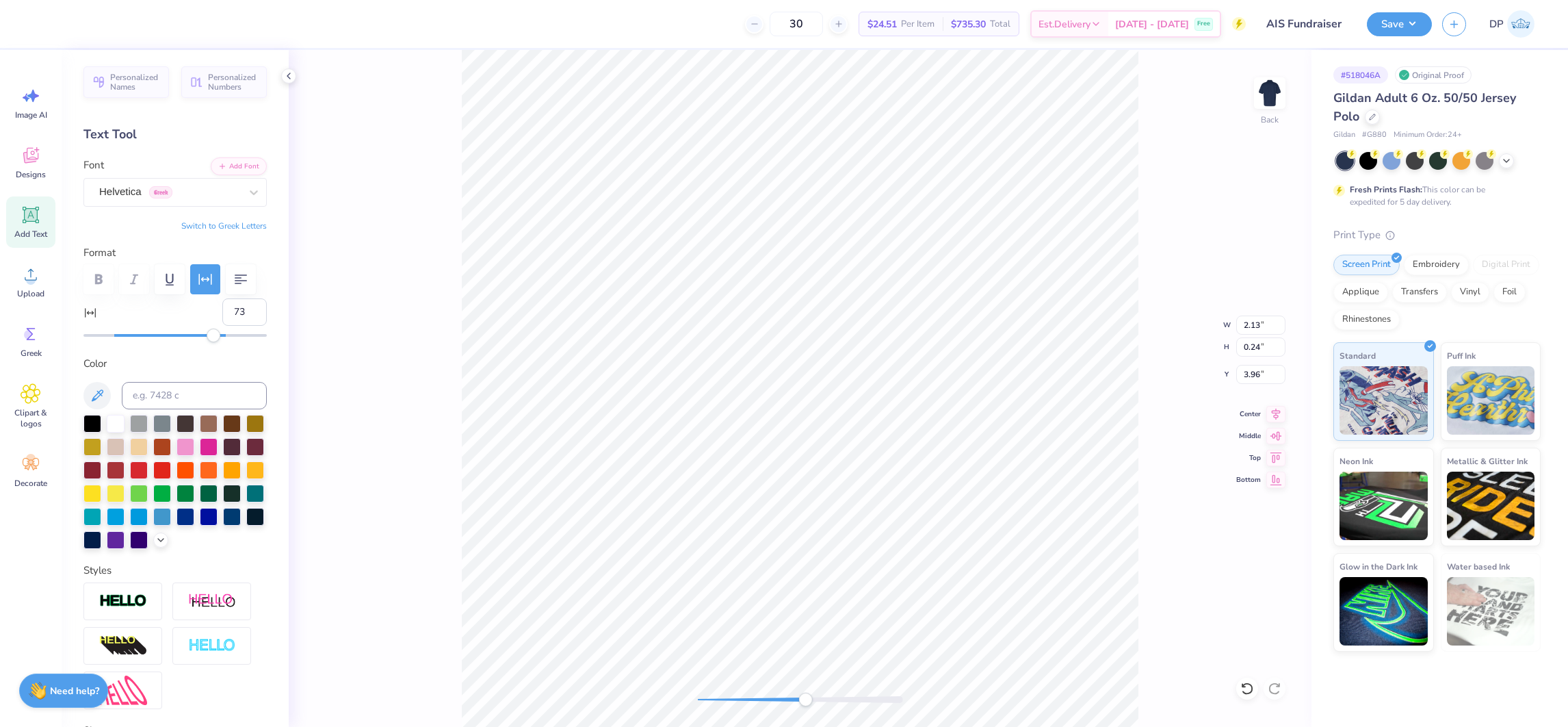
type input "3.60"
type input "0.23"
type input "3.98"
type input "3.72"
type input "0.24"
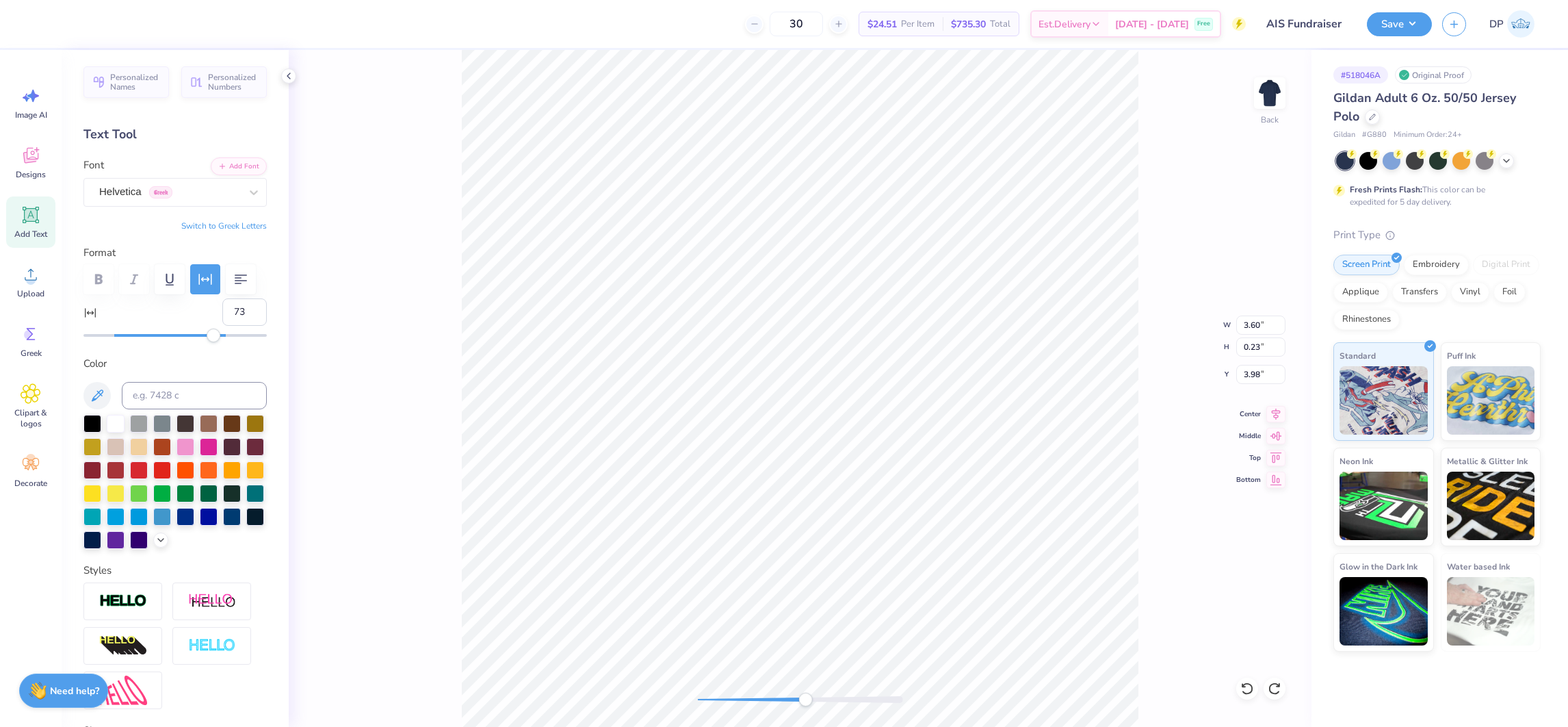
type input "3.97"
click at [227, 326] on input "73" at bounding box center [245, 312] width 44 height 27
type input "72"
click at [785, 645] on div "Back W 3.72 3.72 " H 0.24 0.24 " Y 3.97 3.97 " Center Middle Top Bottom" at bounding box center [799, 388] width 1023 height 677
click at [1253, 324] on input "3.70" at bounding box center [1261, 325] width 49 height 19
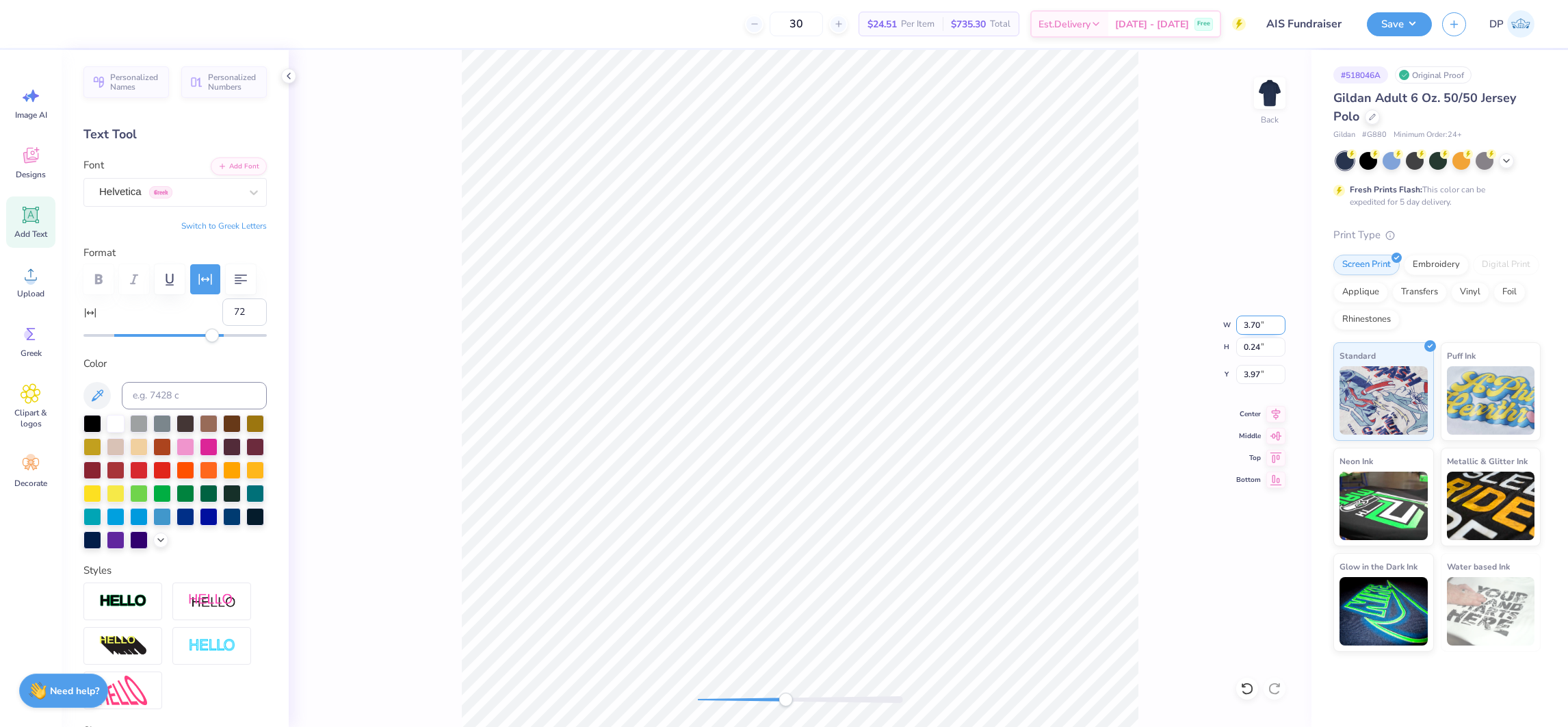
click at [1250, 317] on input "3.70" at bounding box center [1261, 325] width 49 height 19
drag, startPoint x: 1249, startPoint y: 318, endPoint x: 1257, endPoint y: 323, distance: 9.4
click at [1257, 323] on input "3.70" at bounding box center [1261, 325] width 49 height 19
click at [1250, 321] on input "3.70" at bounding box center [1261, 325] width 49 height 19
click at [1252, 323] on input "3.70" at bounding box center [1261, 325] width 49 height 19
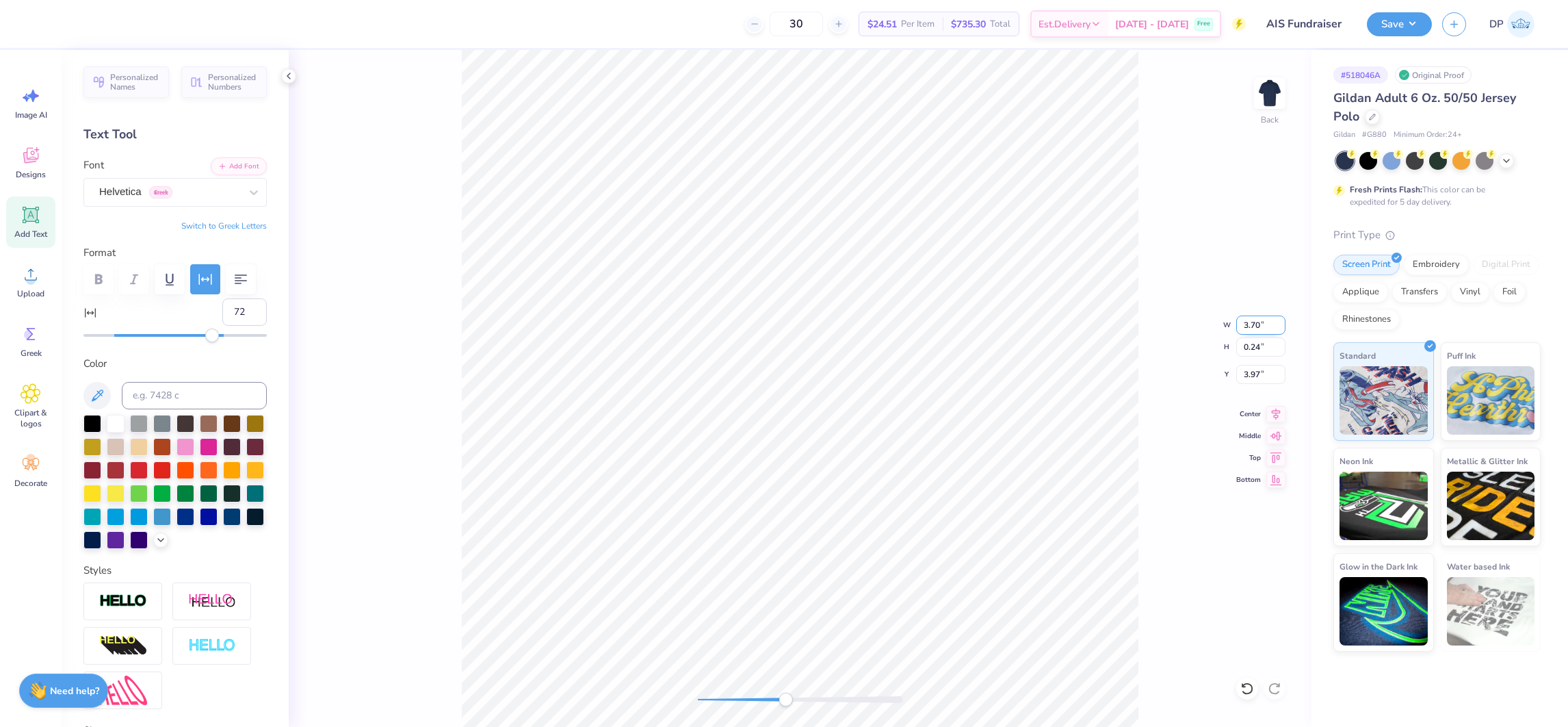
click at [1257, 323] on input "3.70" at bounding box center [1261, 325] width 49 height 19
drag, startPoint x: 1250, startPoint y: 322, endPoint x: 1261, endPoint y: 325, distance: 11.4
click at [1261, 325] on input "3.70" at bounding box center [1261, 325] width 49 height 19
type input "3.68"
type input "3.98"
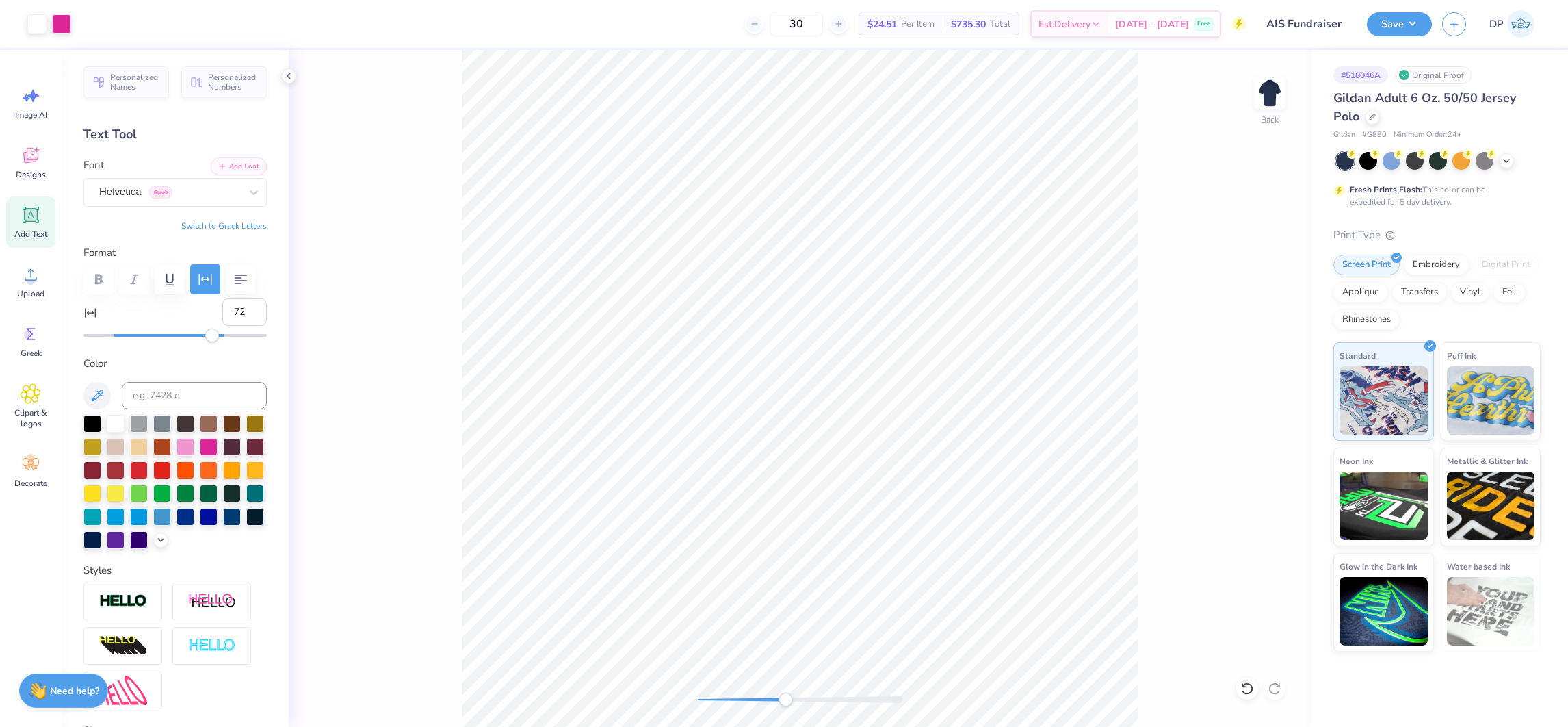
click at [1255, 321] on div "Back" at bounding box center [799, 388] width 1023 height 677
click at [1254, 323] on div "Back" at bounding box center [799, 388] width 1023 height 677
click at [1261, 326] on input "3.68" at bounding box center [1261, 325] width 49 height 19
type input "3.65"
drag, startPoint x: 775, startPoint y: 695, endPoint x: 724, endPoint y: 699, distance: 51.2
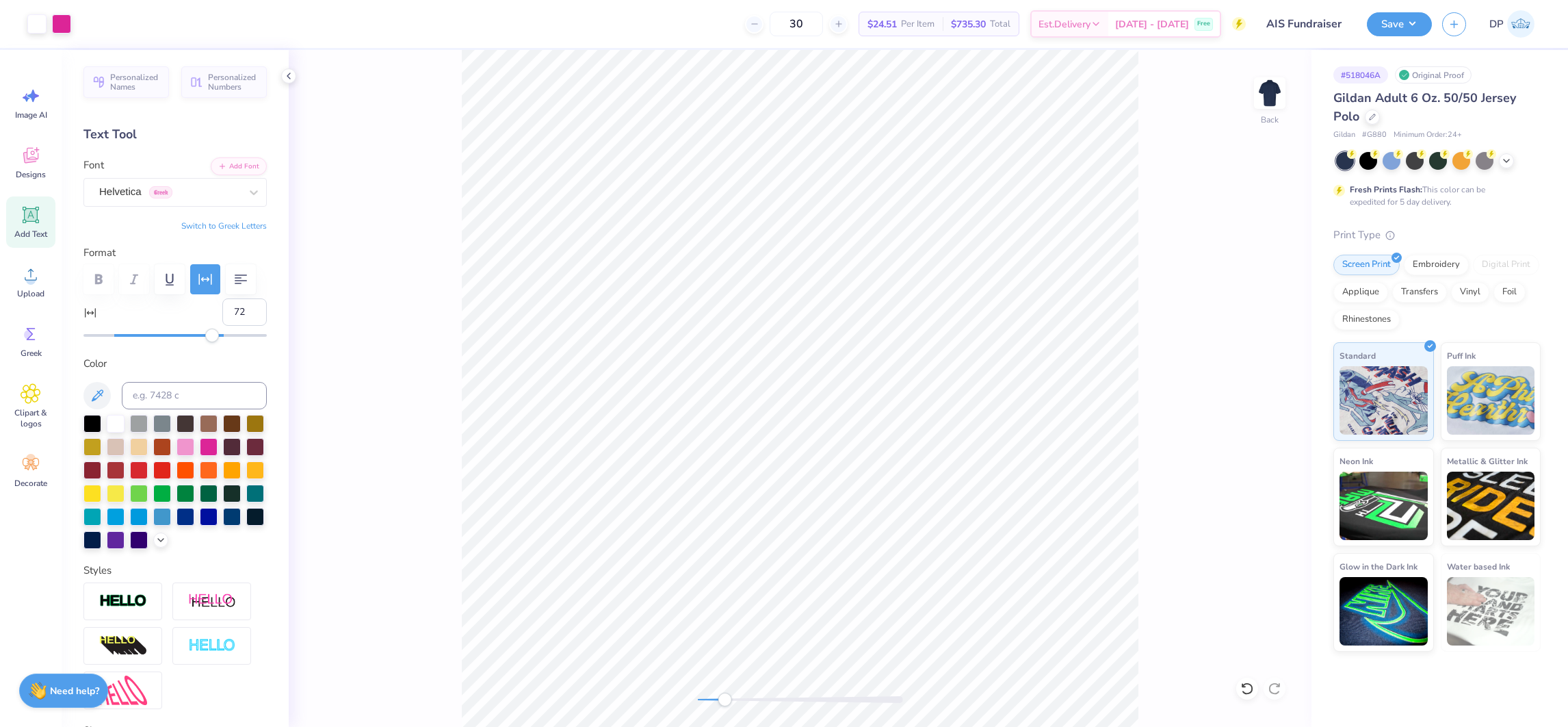
click at [724, 645] on div at bounding box center [800, 699] width 205 height 7
click at [1248, 645] on icon at bounding box center [1247, 688] width 14 height 14
drag, startPoint x: 717, startPoint y: 699, endPoint x: 707, endPoint y: 700, distance: 10.0
click at [707, 645] on div "Accessibility label" at bounding box center [707, 699] width 14 height 14
click at [1254, 325] on input "6.00" at bounding box center [1261, 325] width 49 height 19
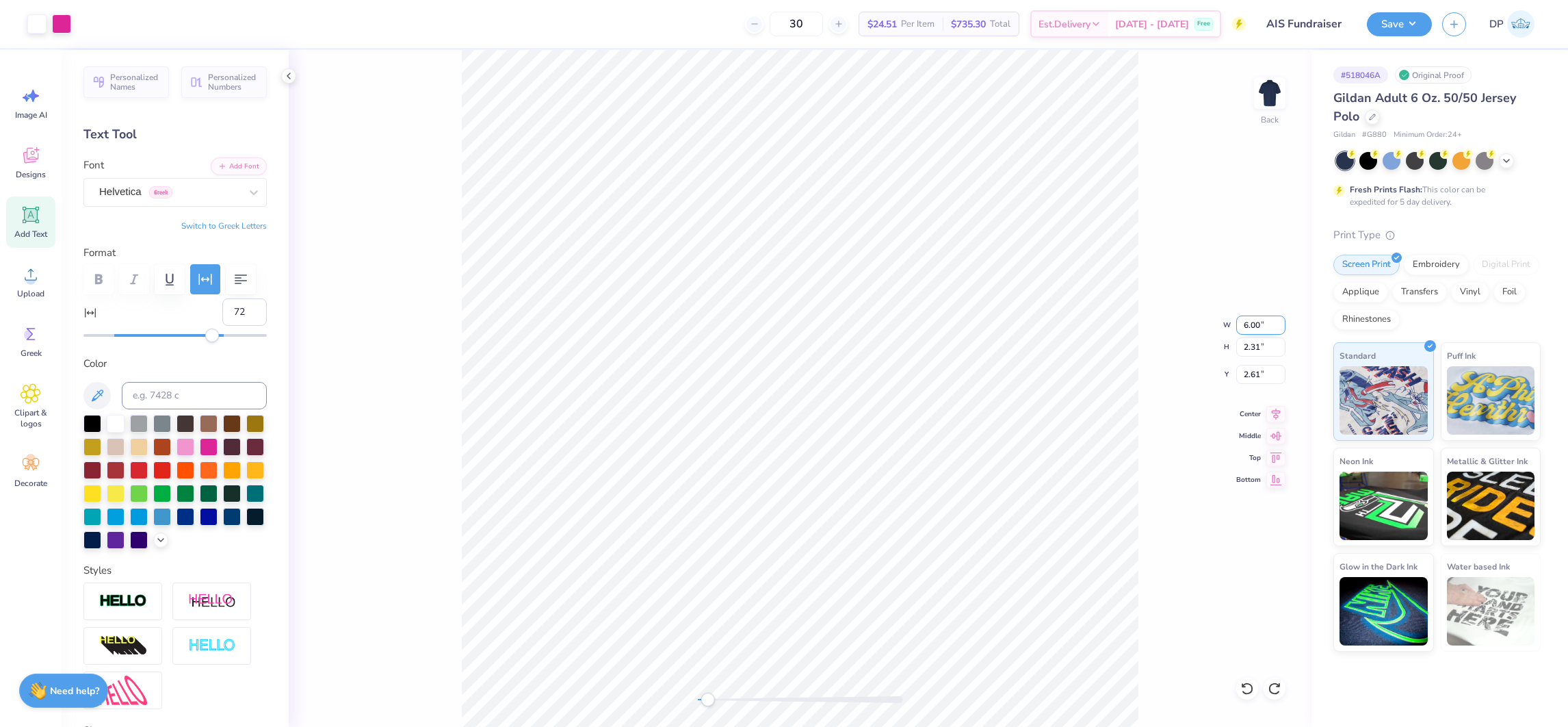
click at [1254, 325] on input "6.00" at bounding box center [1261, 325] width 49 height 19
type input "4.00"
type input "1.54"
type input "3.00"
click at [988, 550] on li "Ungroup" at bounding box center [1009, 556] width 107 height 26
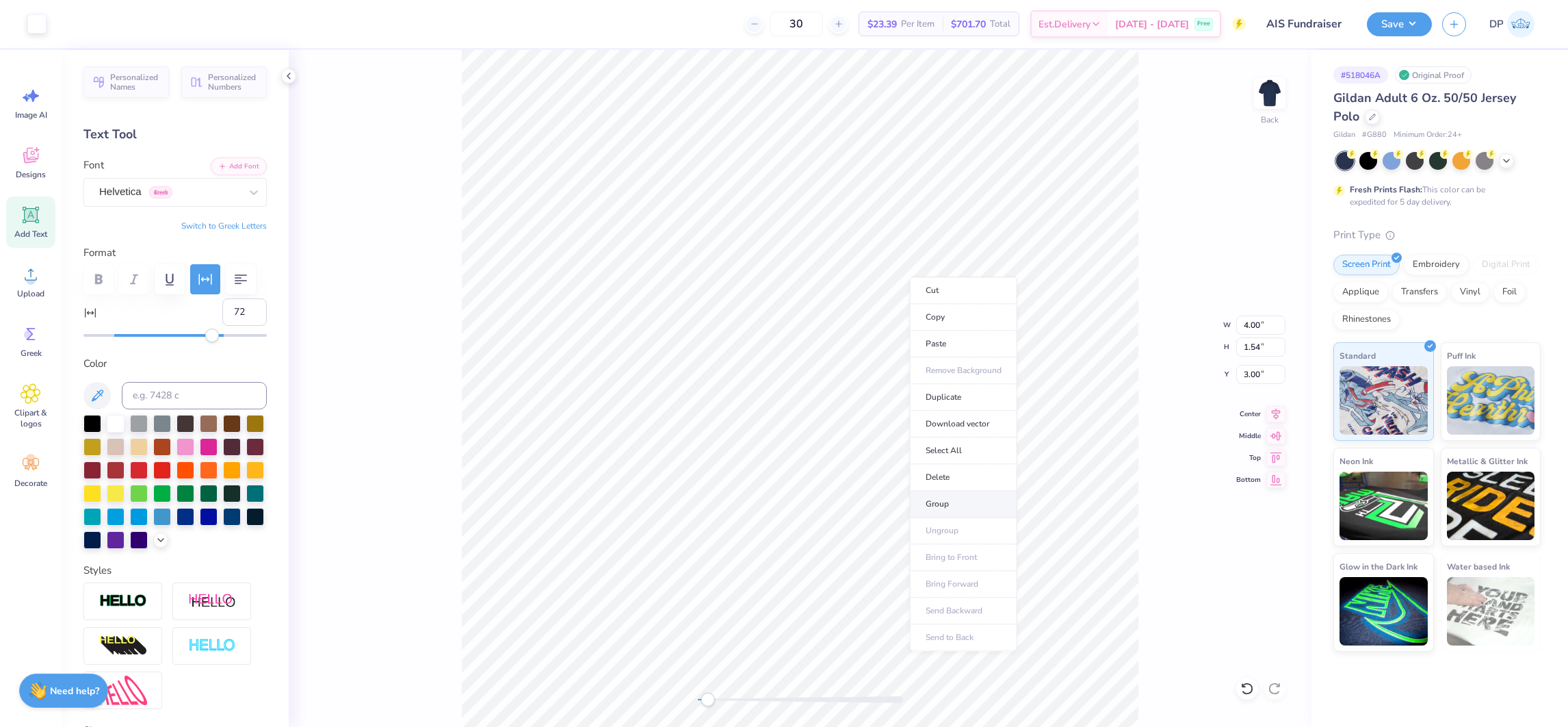
click at [929, 499] on li "Group" at bounding box center [963, 504] width 107 height 26
type input "2.43"
type input "0.16"
type input "3.90"
click at [118, 431] on div at bounding box center [115, 422] width 18 height 18
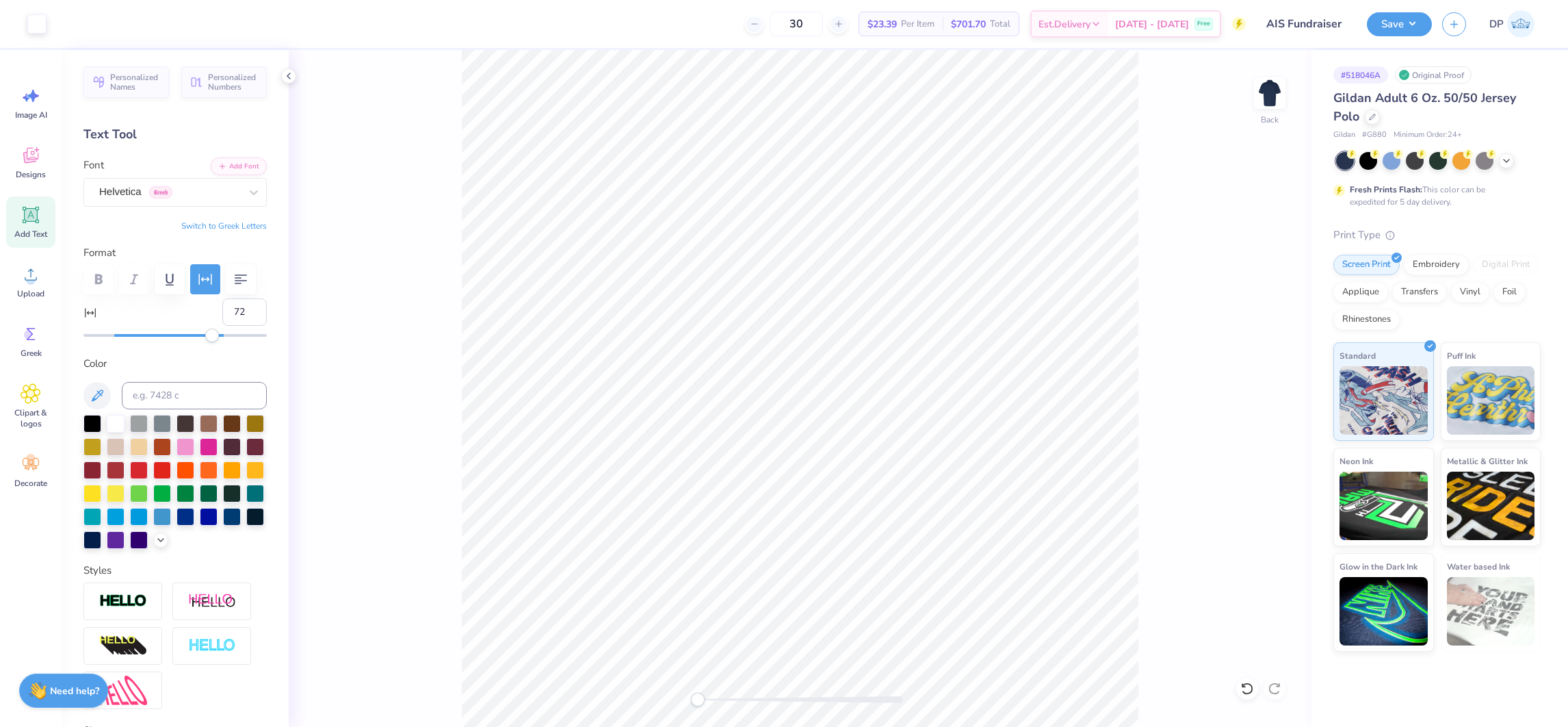
click at [664, 645] on div "Back" at bounding box center [799, 388] width 1023 height 677
click at [1392, 26] on button "Save" at bounding box center [1398, 21] width 65 height 24
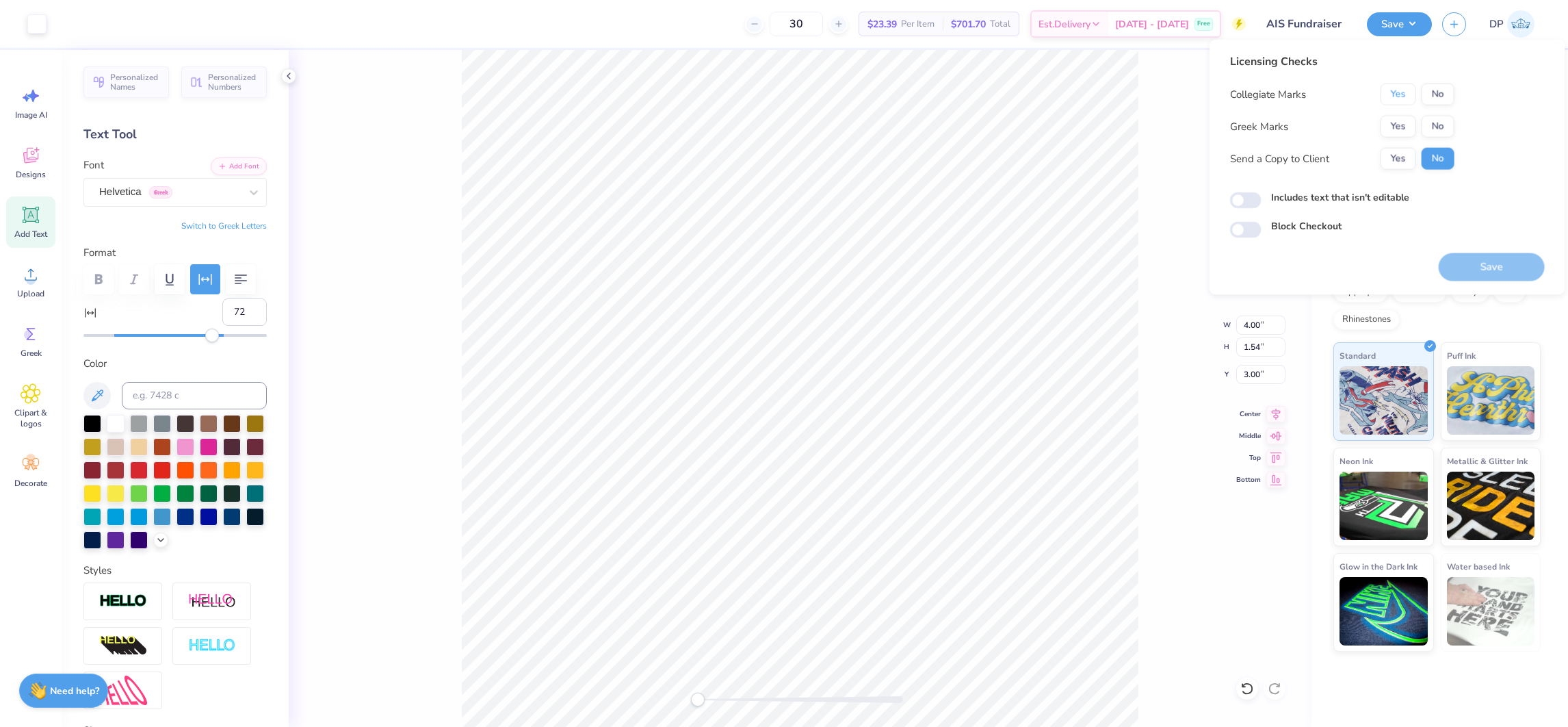
click at [1392, 93] on button "Yes" at bounding box center [1397, 94] width 35 height 22
click at [1392, 154] on button "Yes" at bounding box center [1397, 158] width 35 height 22
click at [1322, 192] on label "Includes text that isn't editable" at bounding box center [1340, 197] width 138 height 14
click at [1261, 192] on input "Includes text that isn't editable" at bounding box center [1245, 200] width 31 height 16
checkbox input "true"
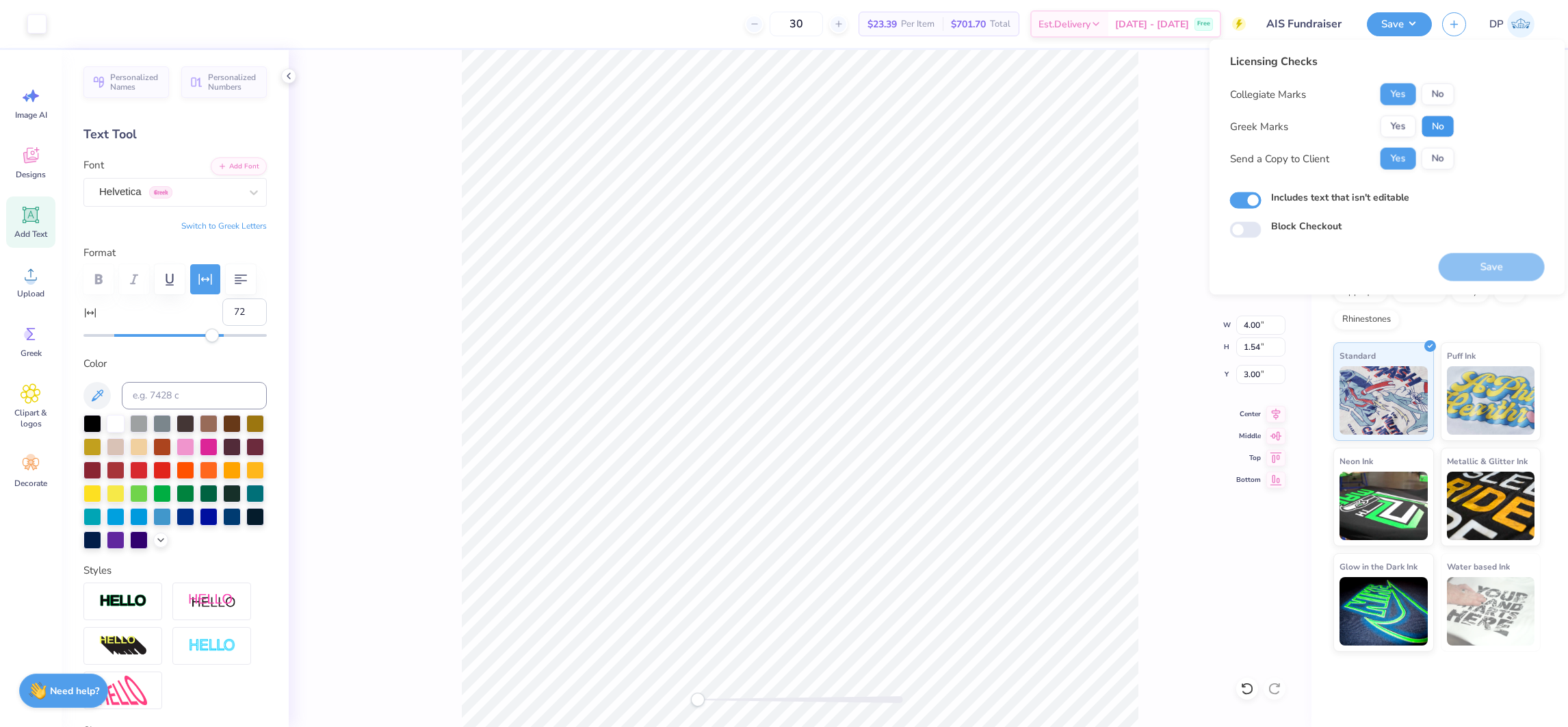
click at [1392, 117] on button "No" at bounding box center [1438, 126] width 33 height 22
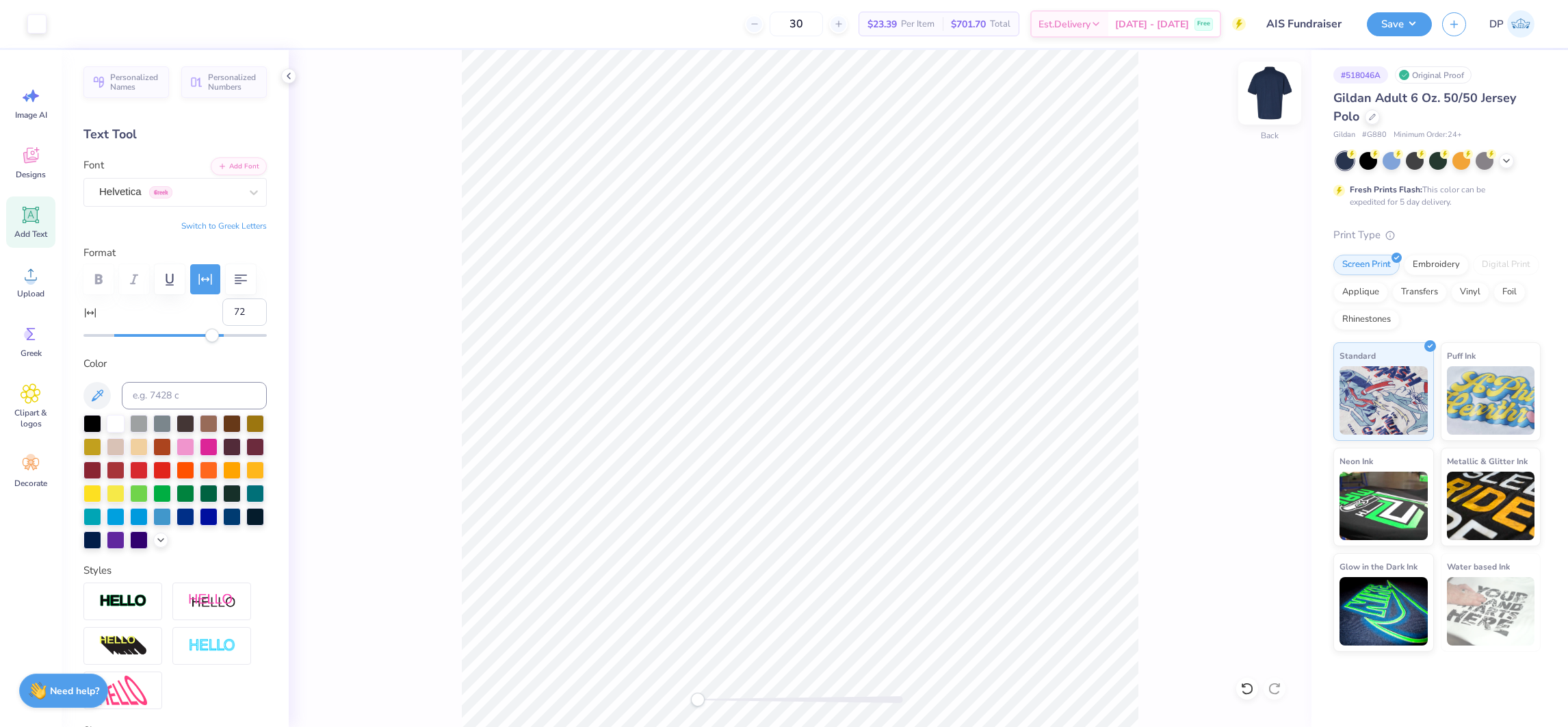
click at [1271, 90] on img at bounding box center [1269, 93] width 54 height 54
click at [1265, 85] on img at bounding box center [1269, 93] width 54 height 54
click at [1275, 87] on img at bounding box center [1269, 93] width 54 height 54
click at [1262, 91] on img at bounding box center [1269, 93] width 54 height 54
click at [339, 211] on div "Front" at bounding box center [799, 388] width 1023 height 677
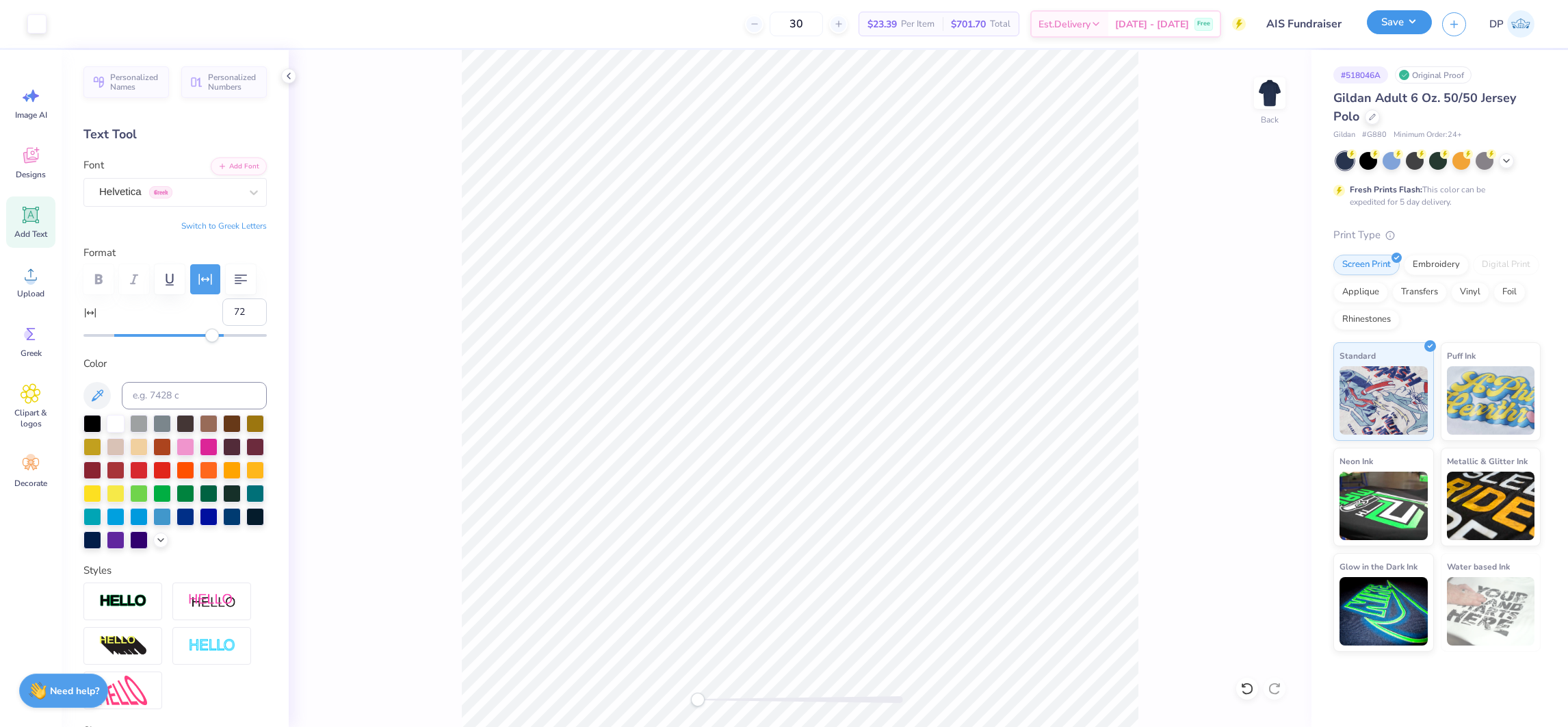
click at [1392, 20] on button "Save" at bounding box center [1398, 21] width 65 height 24
click at [1255, 88] on img at bounding box center [1269, 93] width 54 height 54
click at [1258, 91] on img at bounding box center [1269, 93] width 54 height 54
click at [358, 190] on div "Back W 4.00 4.00 " H 1.54 1.54 " Y 3.00 3.00 " Center Middle Top Bottom" at bounding box center [799, 388] width 1023 height 677
click at [38, 151] on icon at bounding box center [30, 155] width 21 height 21
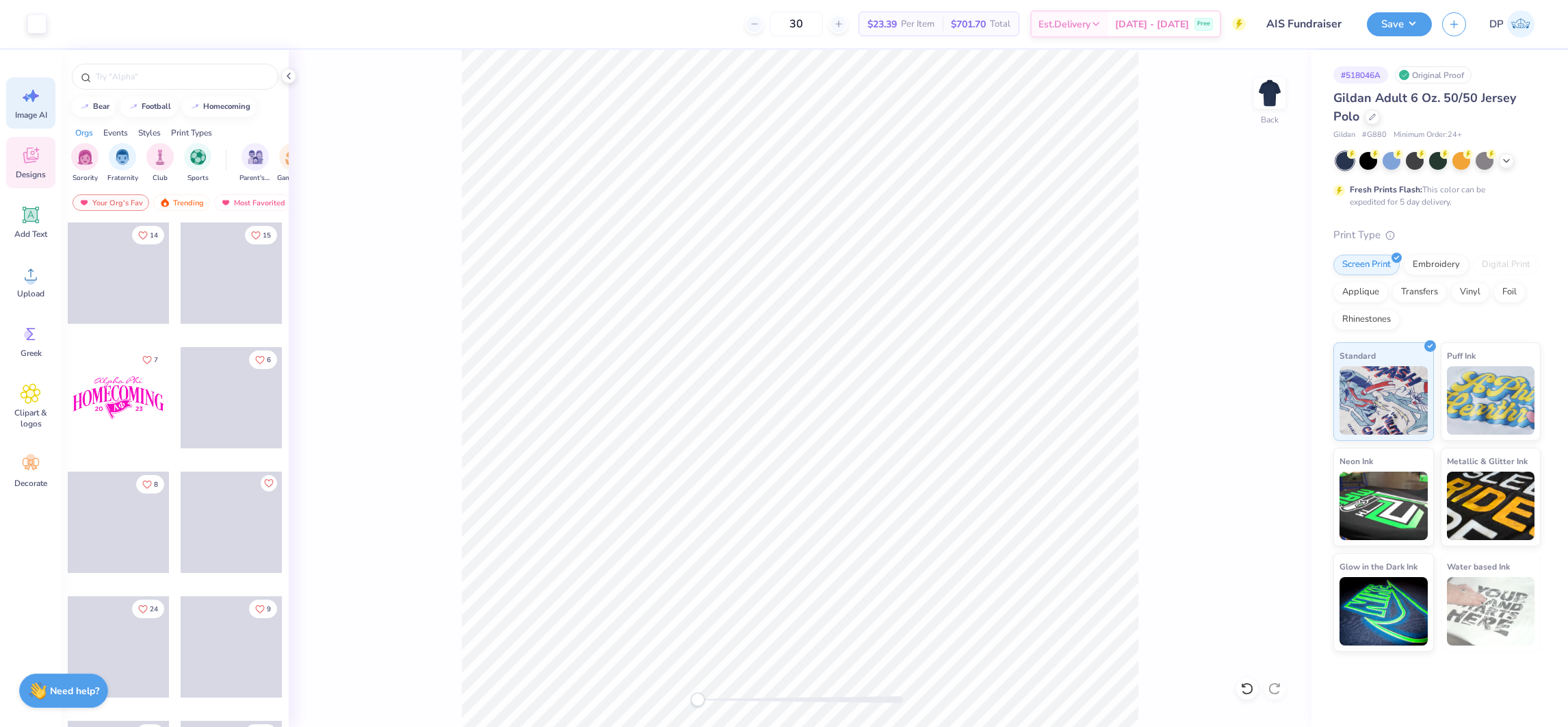
click at [38, 101] on icon at bounding box center [30, 96] width 21 height 21
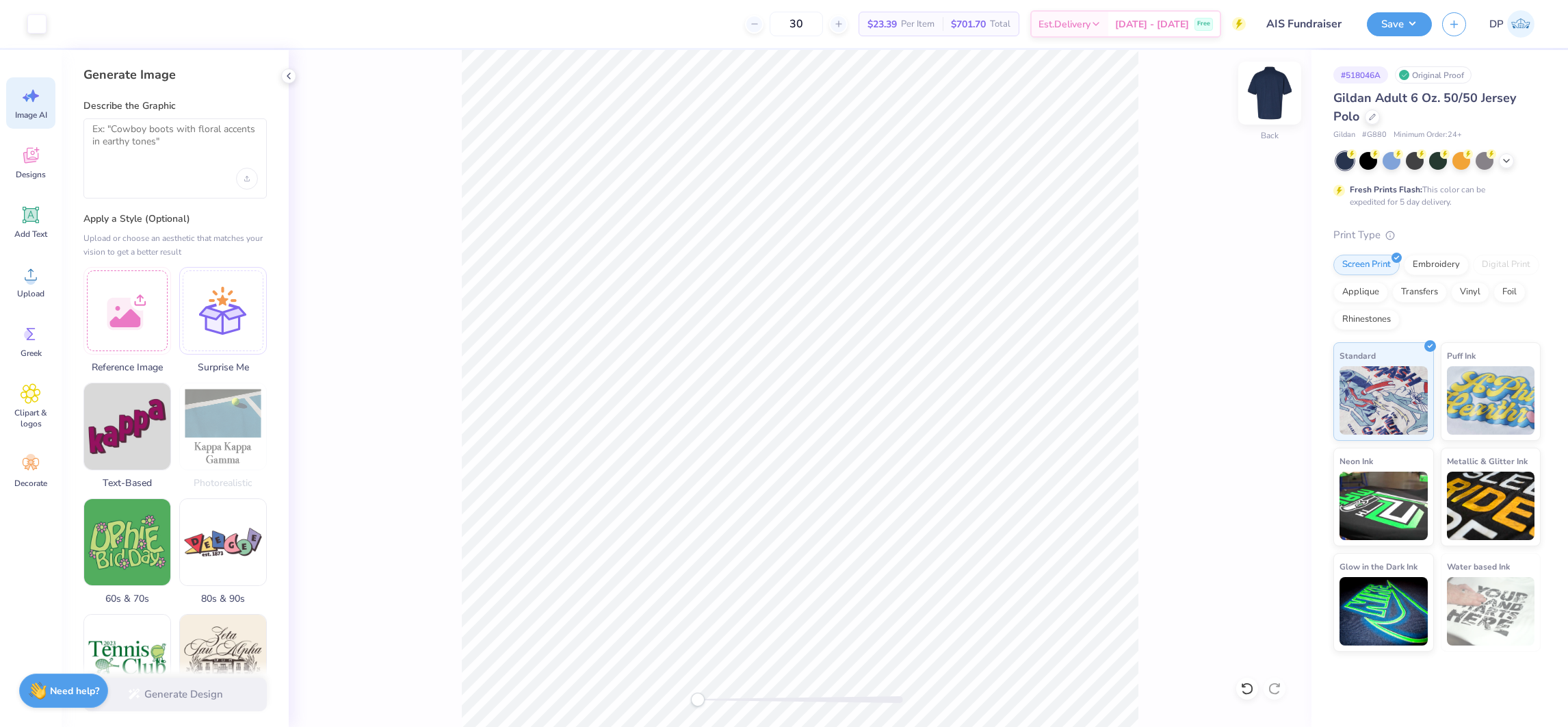
click at [1270, 91] on img at bounding box center [1269, 93] width 54 height 54
click at [1155, 356] on div "Front" at bounding box center [799, 388] width 1023 height 677
click at [1391, 30] on button "Save" at bounding box center [1398, 21] width 65 height 24
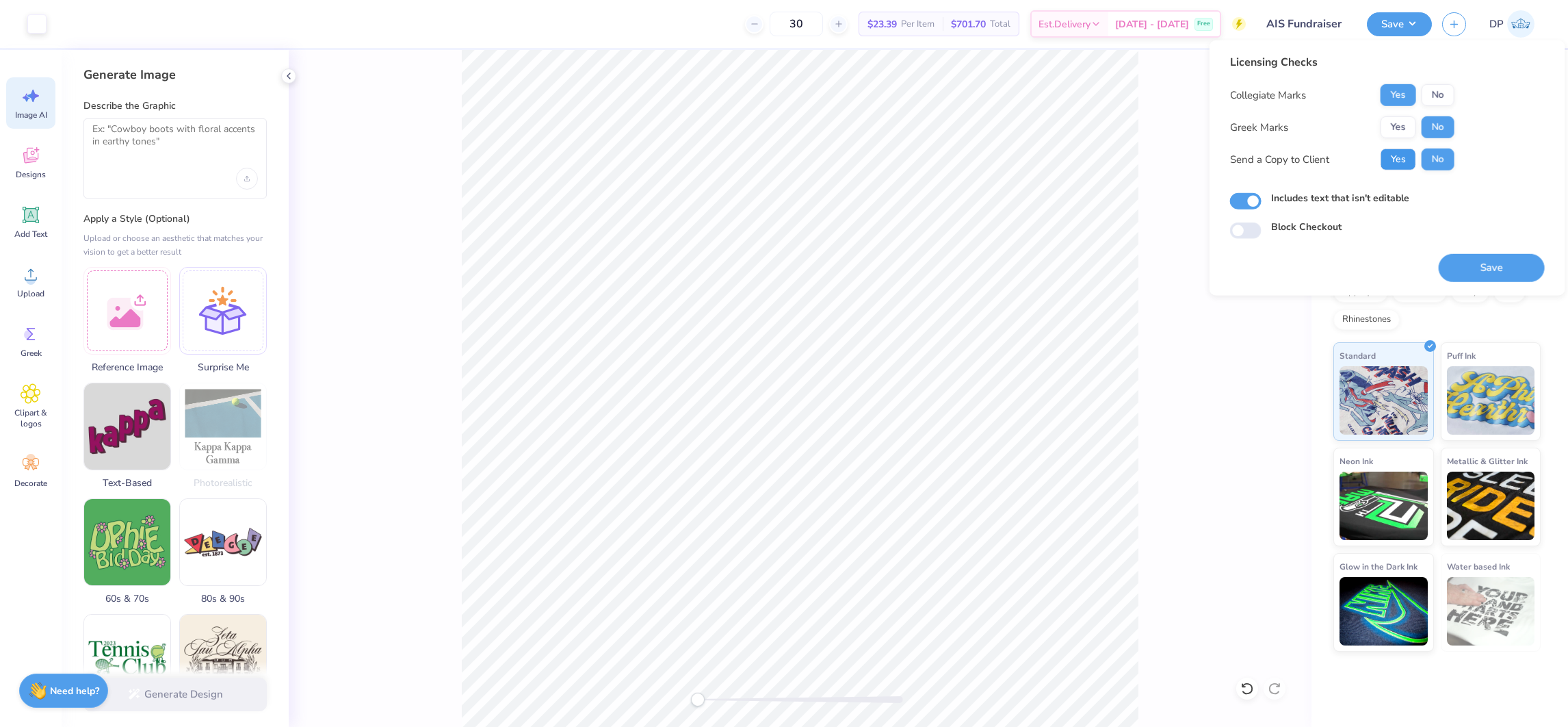
click at [1392, 163] on button "Yes" at bounding box center [1397, 159] width 35 height 22
click at [1392, 265] on button "Save" at bounding box center [1491, 268] width 106 height 28
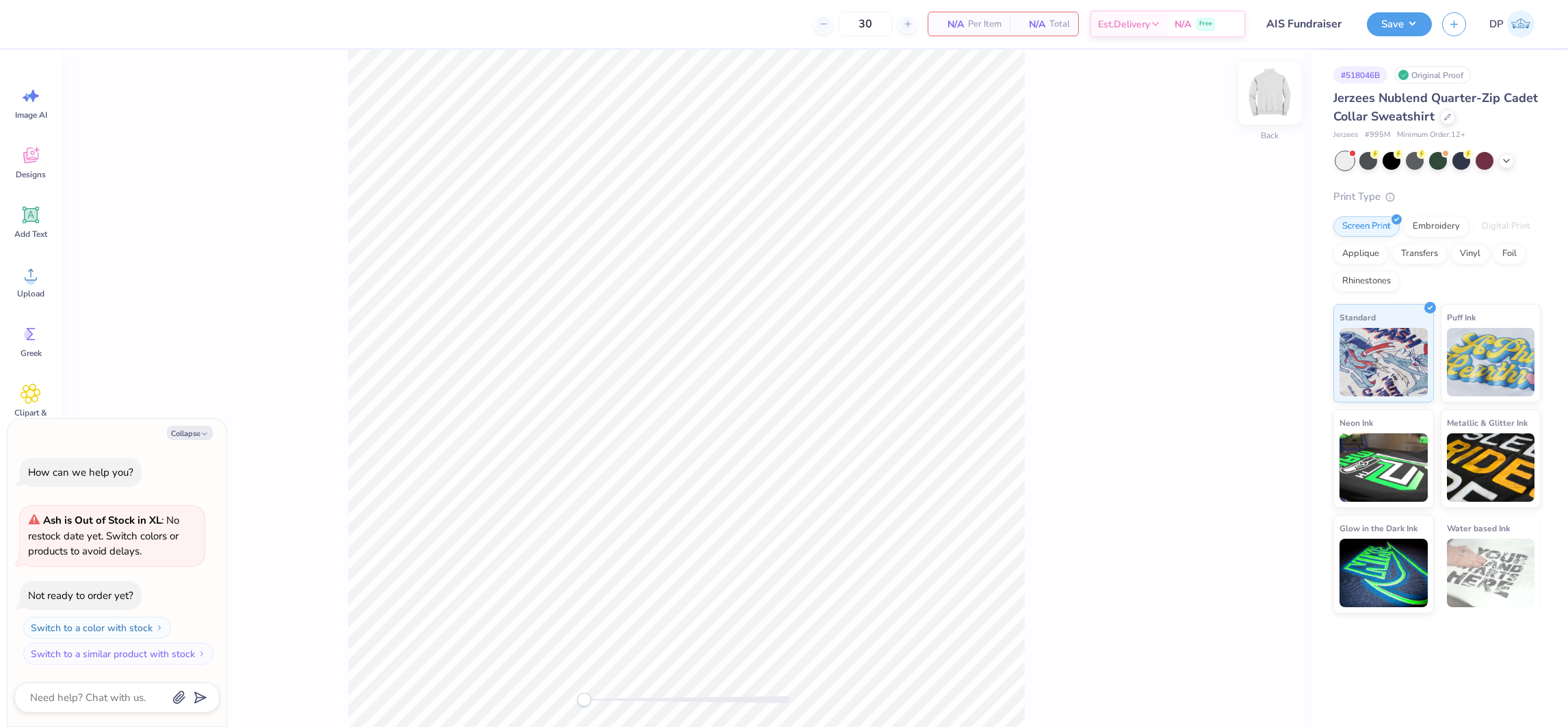
click at [1265, 82] on img at bounding box center [1269, 93] width 54 height 54
click at [23, 283] on icon at bounding box center [30, 274] width 21 height 21
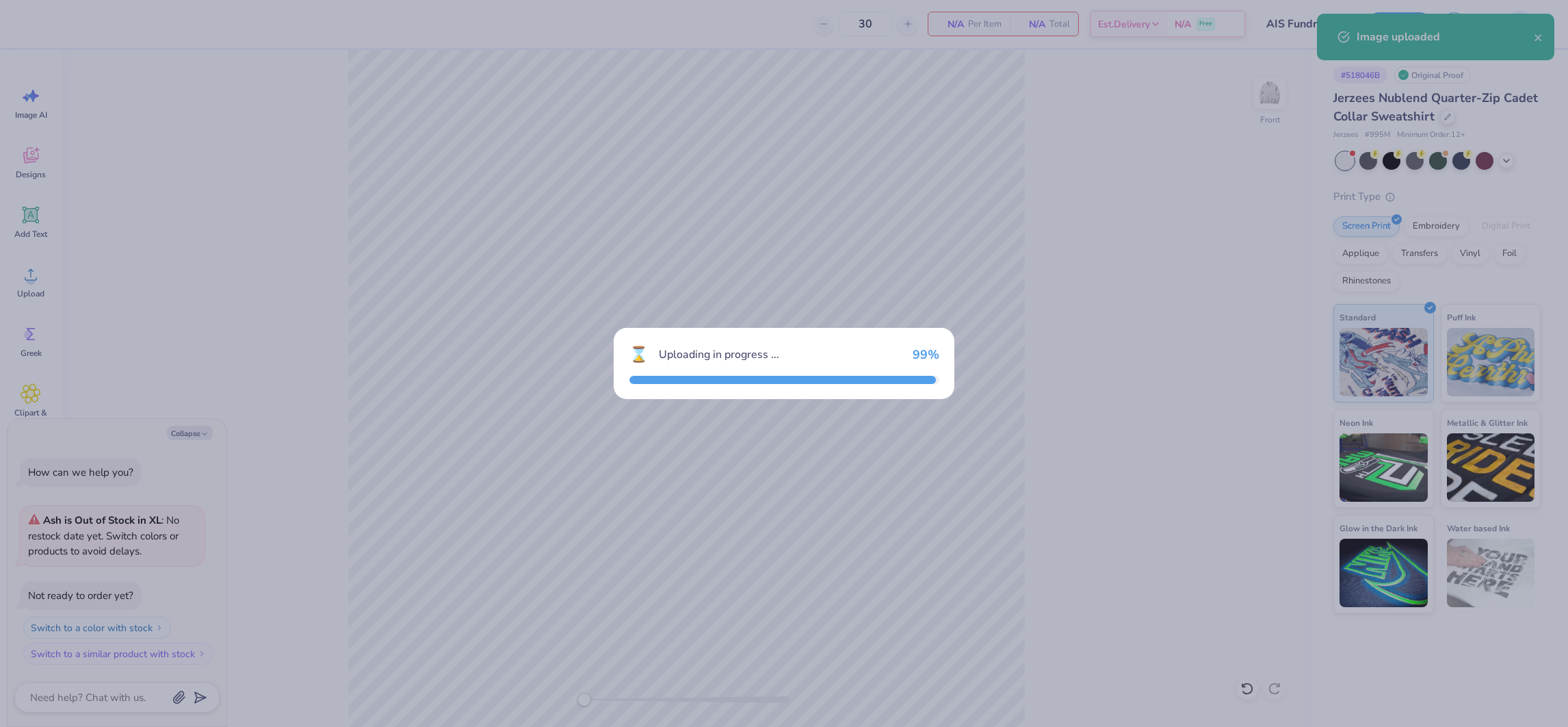
type textarea "x"
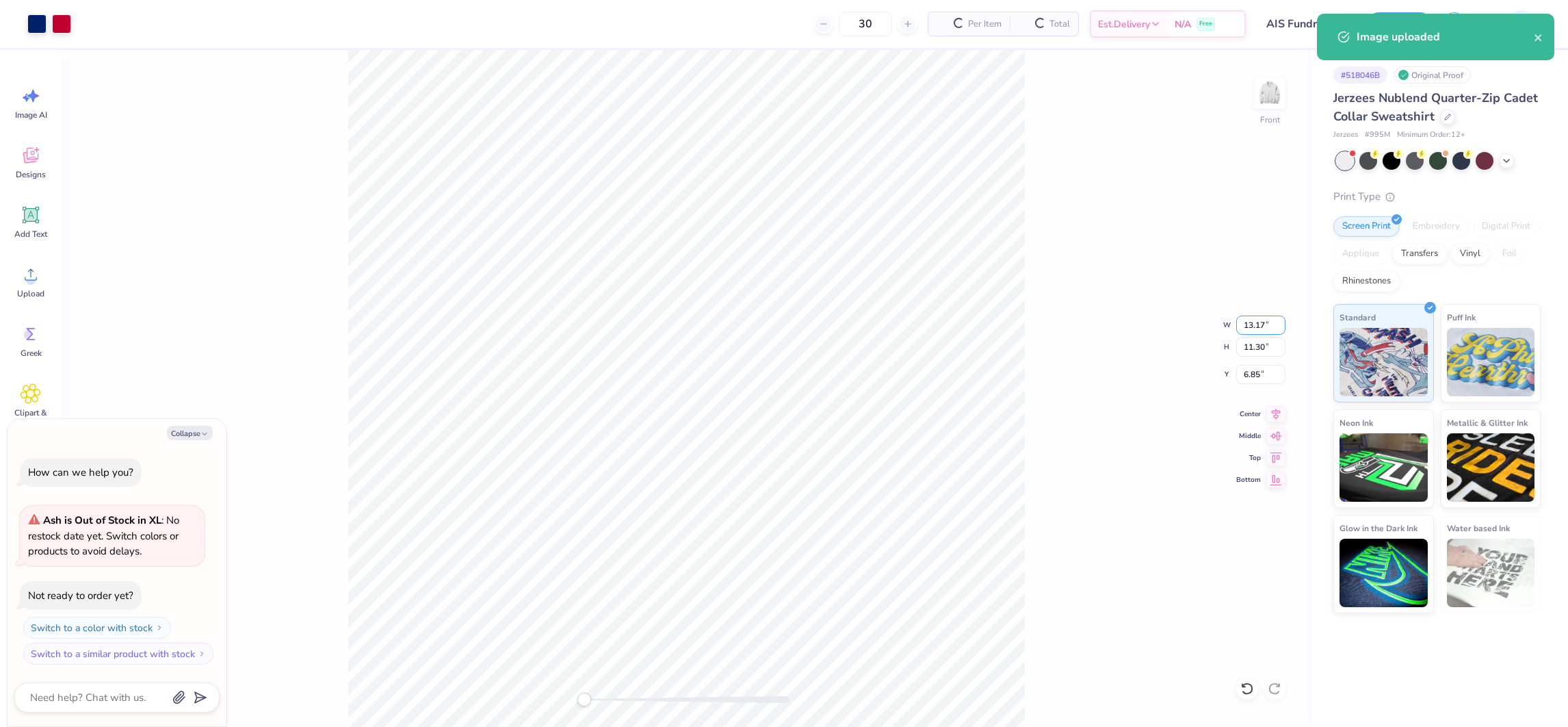
click at [1253, 317] on input "13.17" at bounding box center [1261, 325] width 49 height 19
type input "11"
type textarea "x"
type input "11.5"
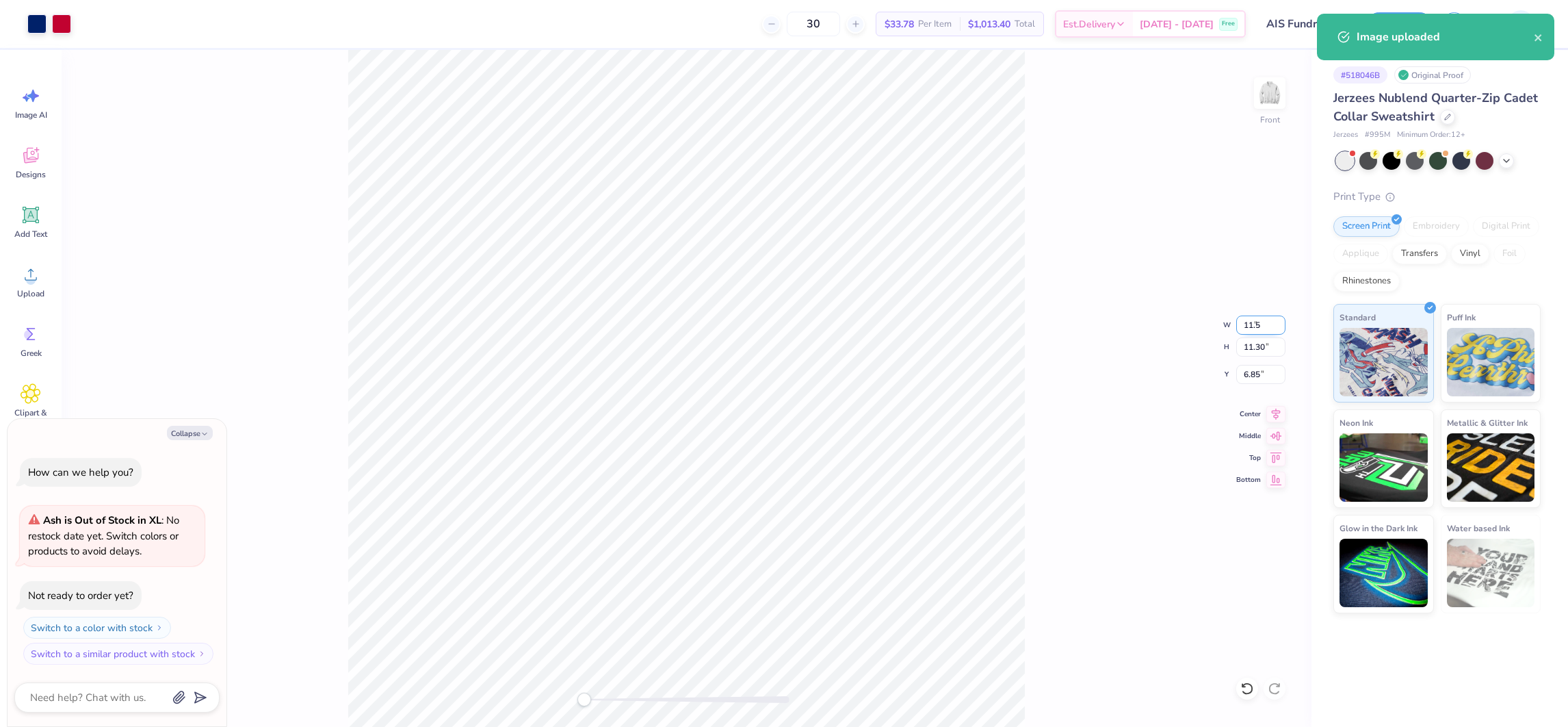
type textarea "x"
type input "11.50"
type input "9.86"
click at [1246, 381] on input "7.57" at bounding box center [1261, 373] width 49 height 19
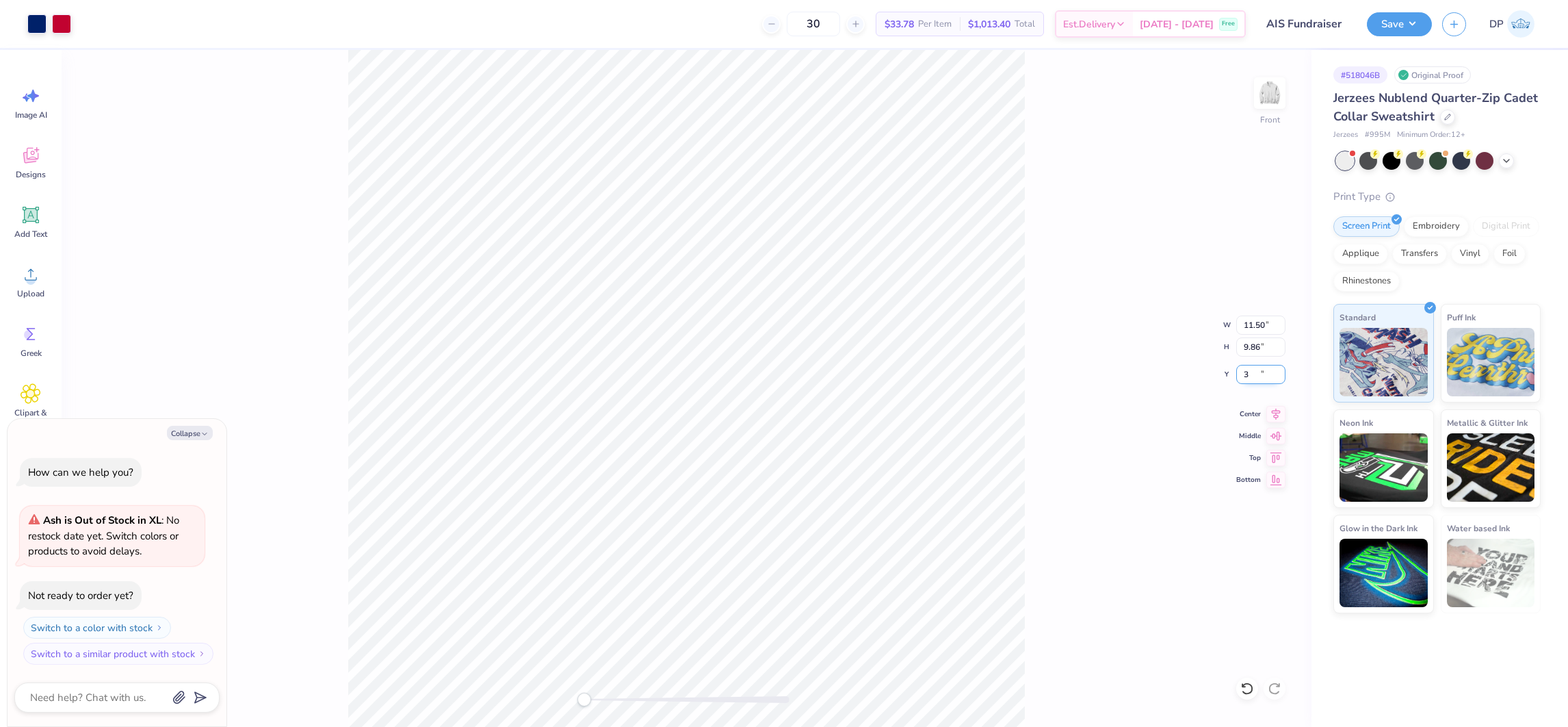
type input "3"
click at [1032, 346] on div "Front W 11.50 11.50 " H 9.86 9.86 " Y 3 3 " Center Middle Top Bottom" at bounding box center [686, 388] width 1250 height 677
click at [654, 700] on div at bounding box center [686, 699] width 205 height 7
click at [605, 712] on div "Front" at bounding box center [686, 388] width 1250 height 677
click at [34, 217] on icon at bounding box center [30, 214] width 21 height 21
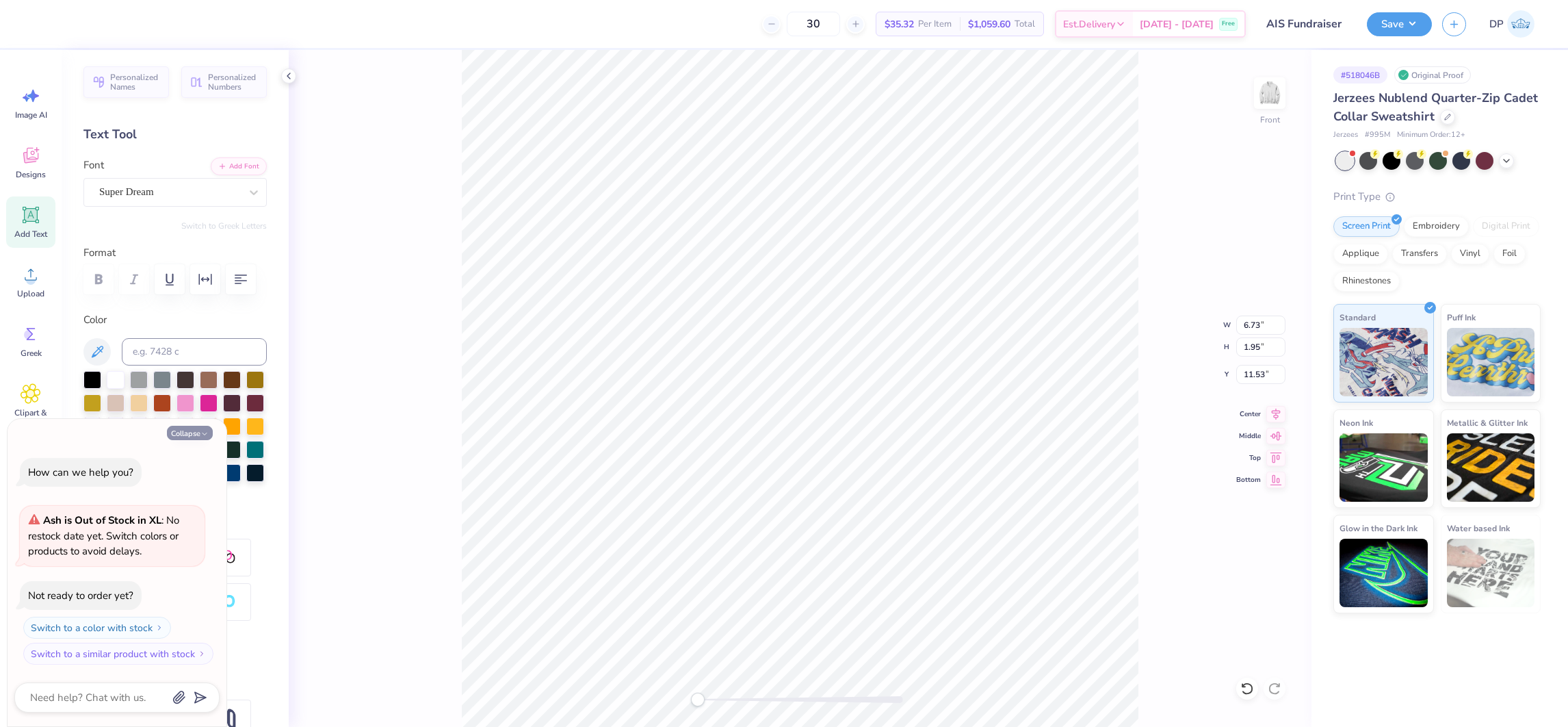
click at [194, 425] on button "Collapse" at bounding box center [190, 432] width 46 height 14
type textarea "x"
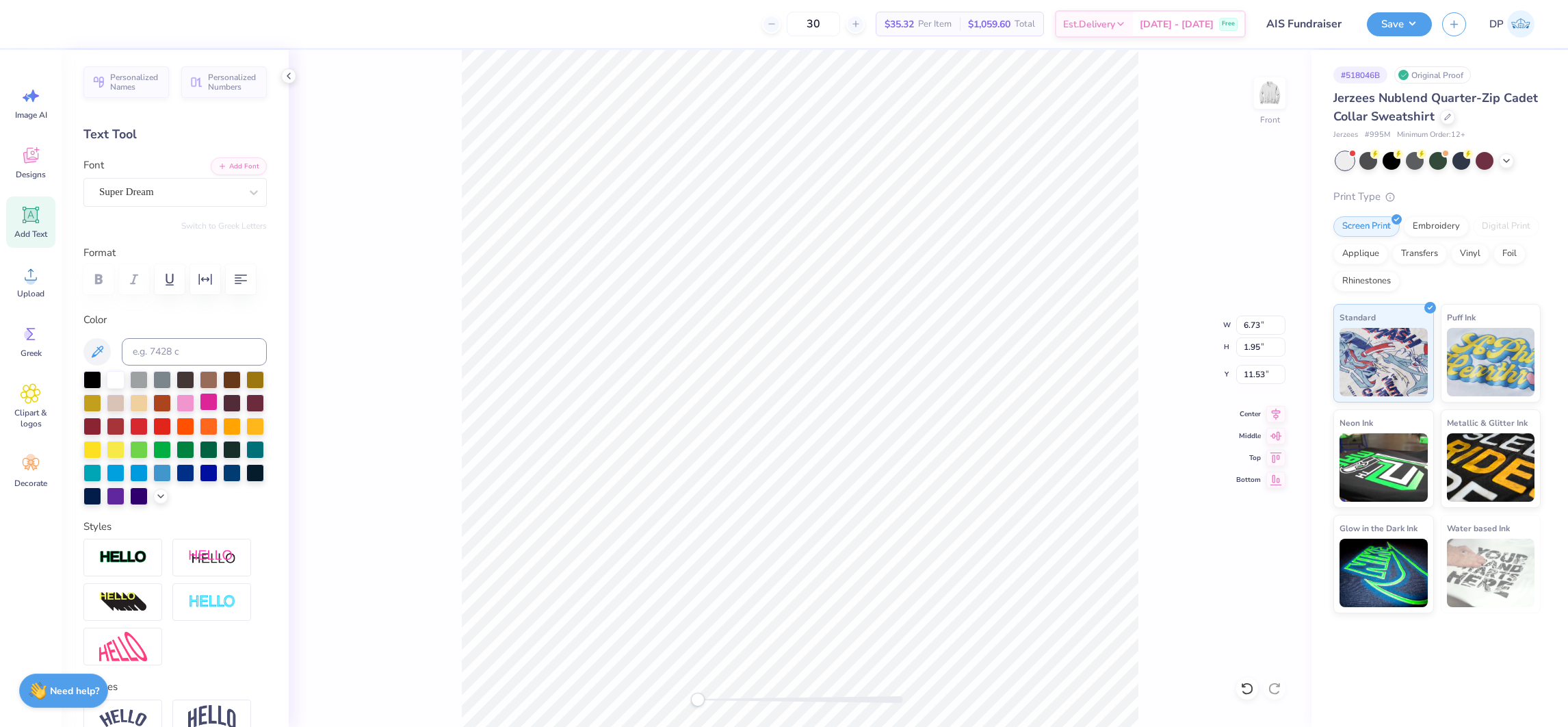
click at [218, 410] on div at bounding box center [208, 401] width 18 height 18
type input "4.54"
type input "1.31"
type input "12.16"
drag, startPoint x: 701, startPoint y: 697, endPoint x: 725, endPoint y: 701, distance: 24.3
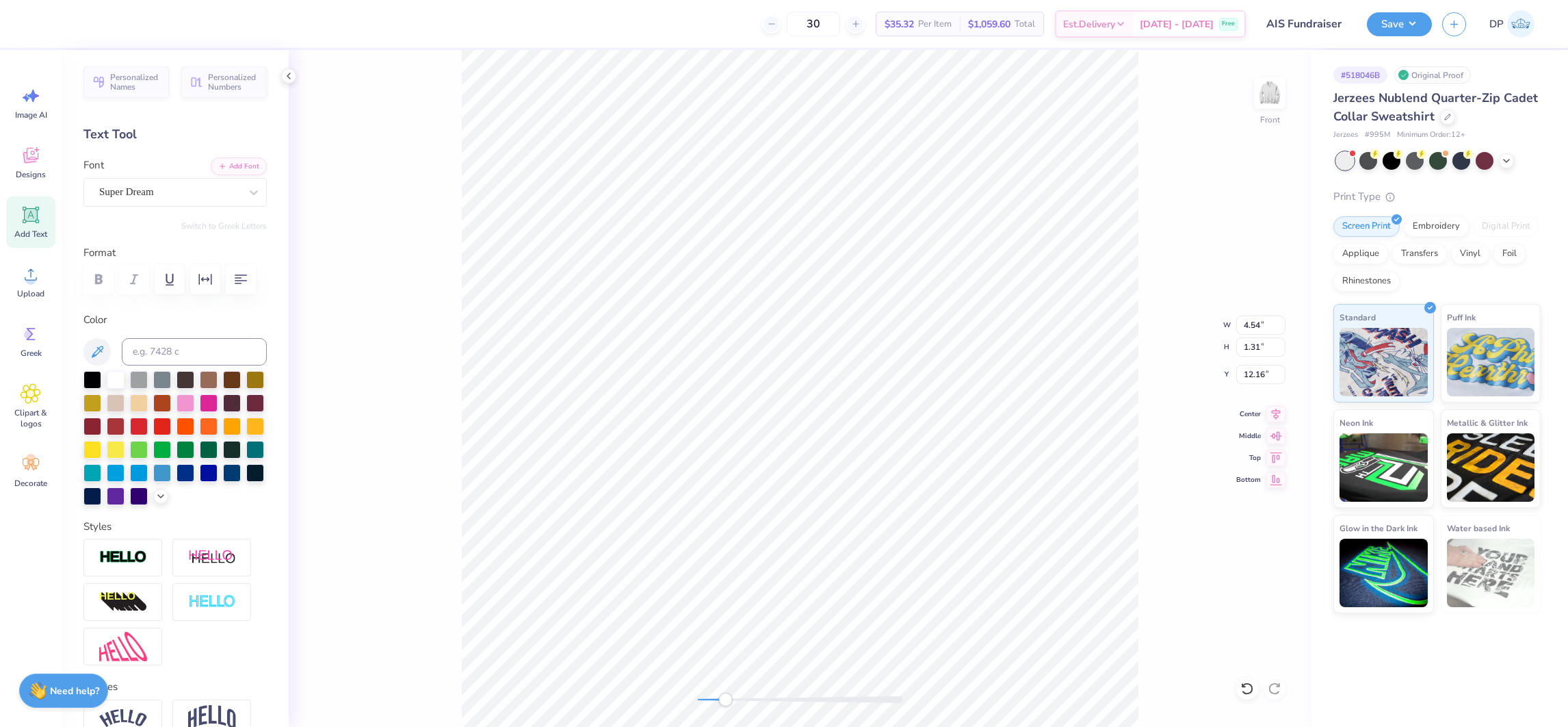
click at [725, 701] on div "Accessibility label" at bounding box center [725, 699] width 14 height 14
type textarea "SCHOOL OF"
click at [236, 167] on button "Add Font" at bounding box center [239, 165] width 56 height 18
type input "5.72"
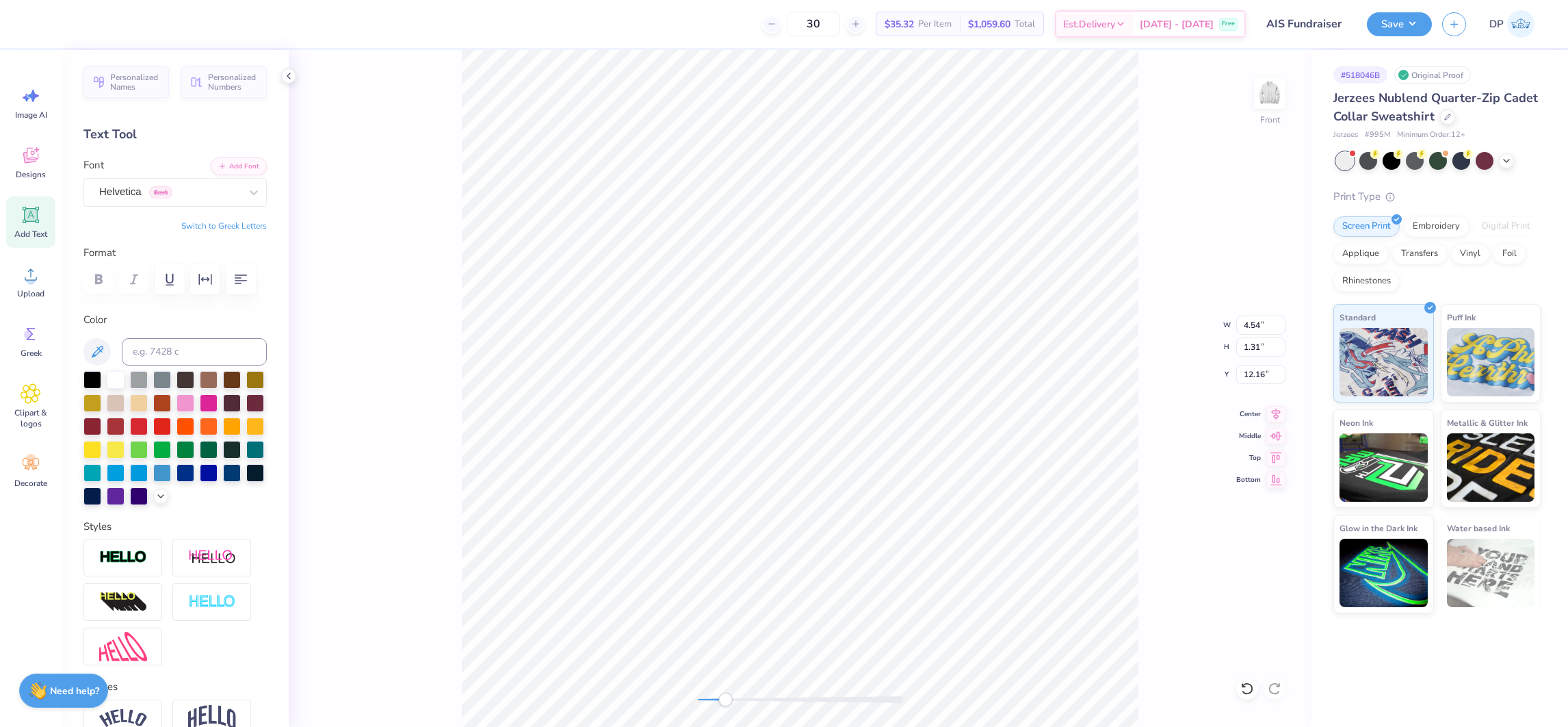
type input "0.75"
type input "14.46"
type input "3.26"
type input "0.43"
type input "5.60"
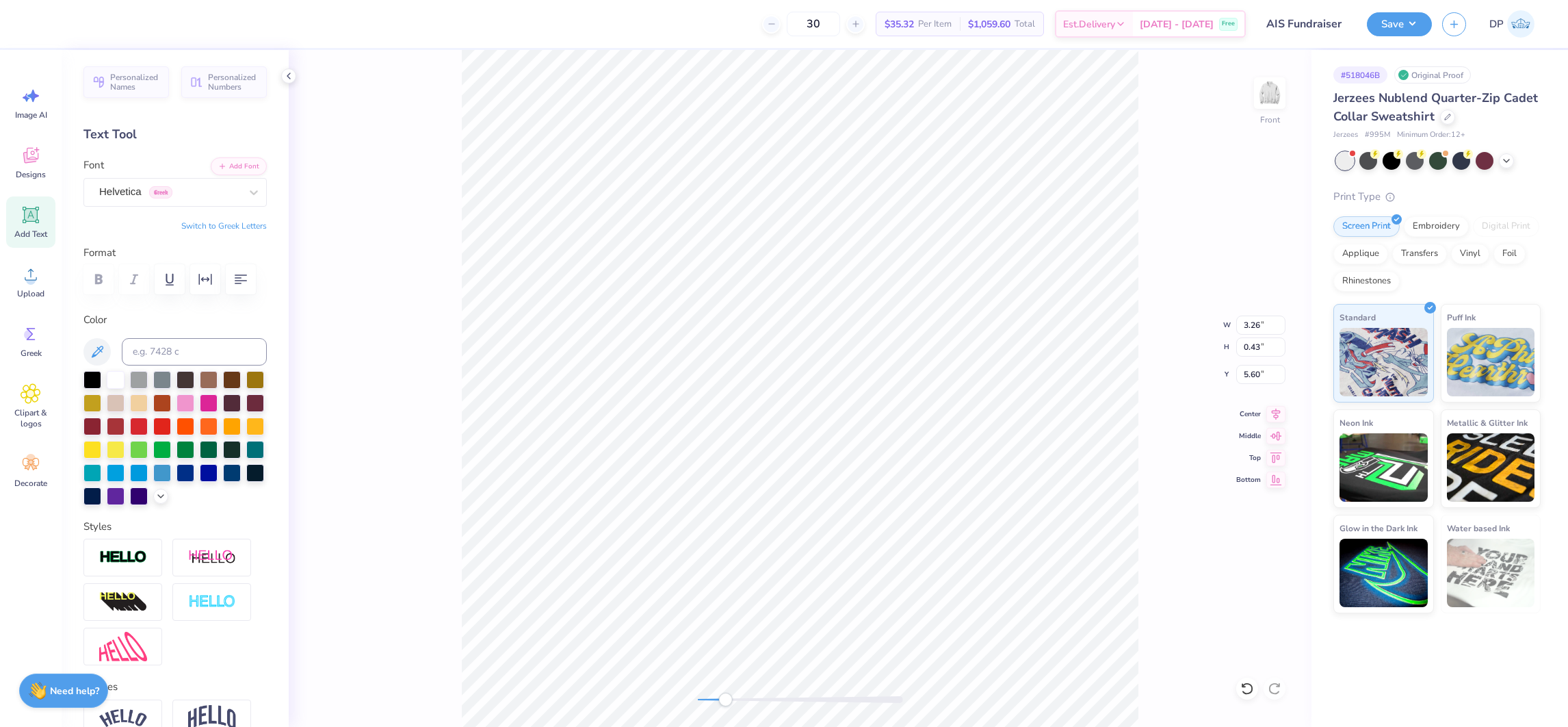
type input "3.06"
type input "0.40"
type input "5.63"
click at [200, 278] on icon "button" at bounding box center [205, 279] width 16 height 16
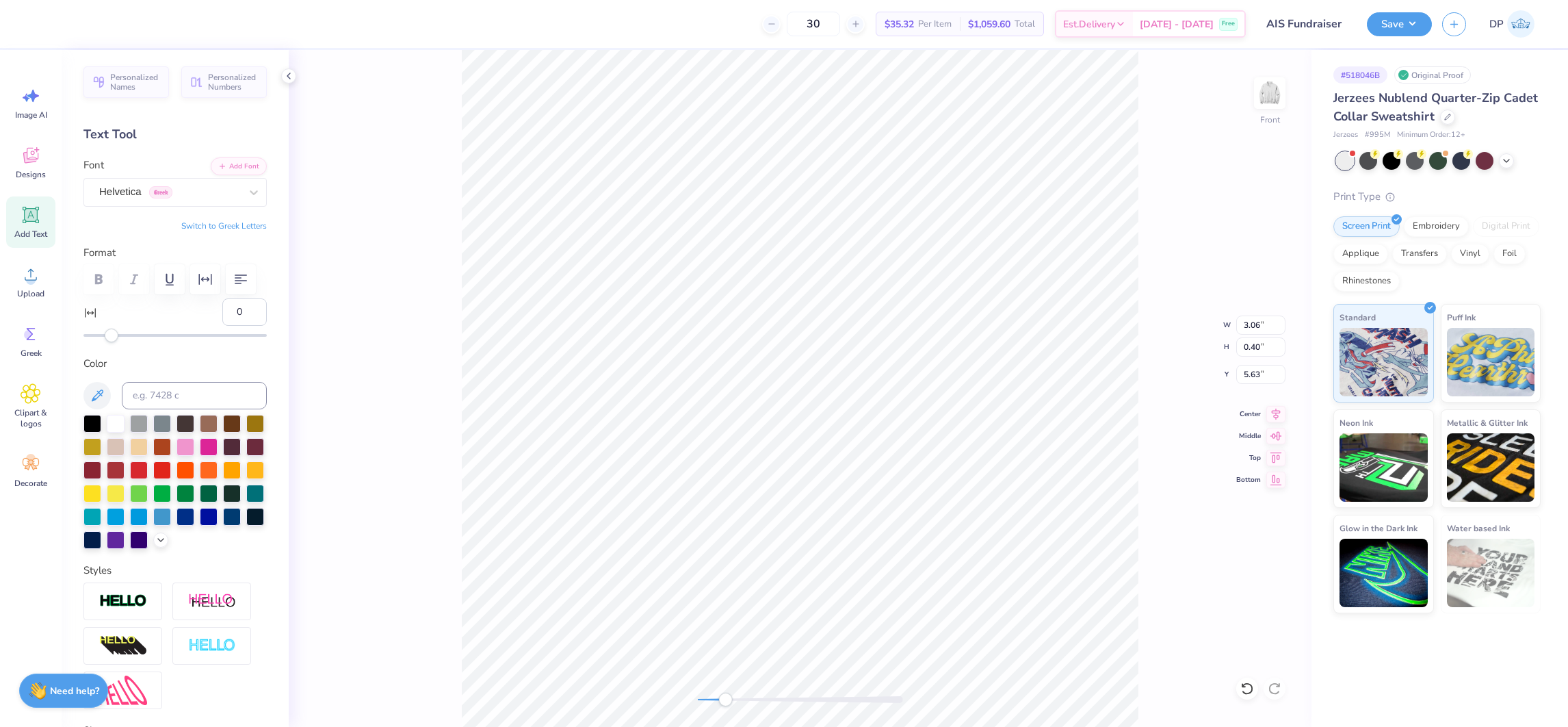
type input "13"
click at [129, 342] on div at bounding box center [175, 335] width 183 height 14
type input "3.72"
type input "0.41"
type input "32"
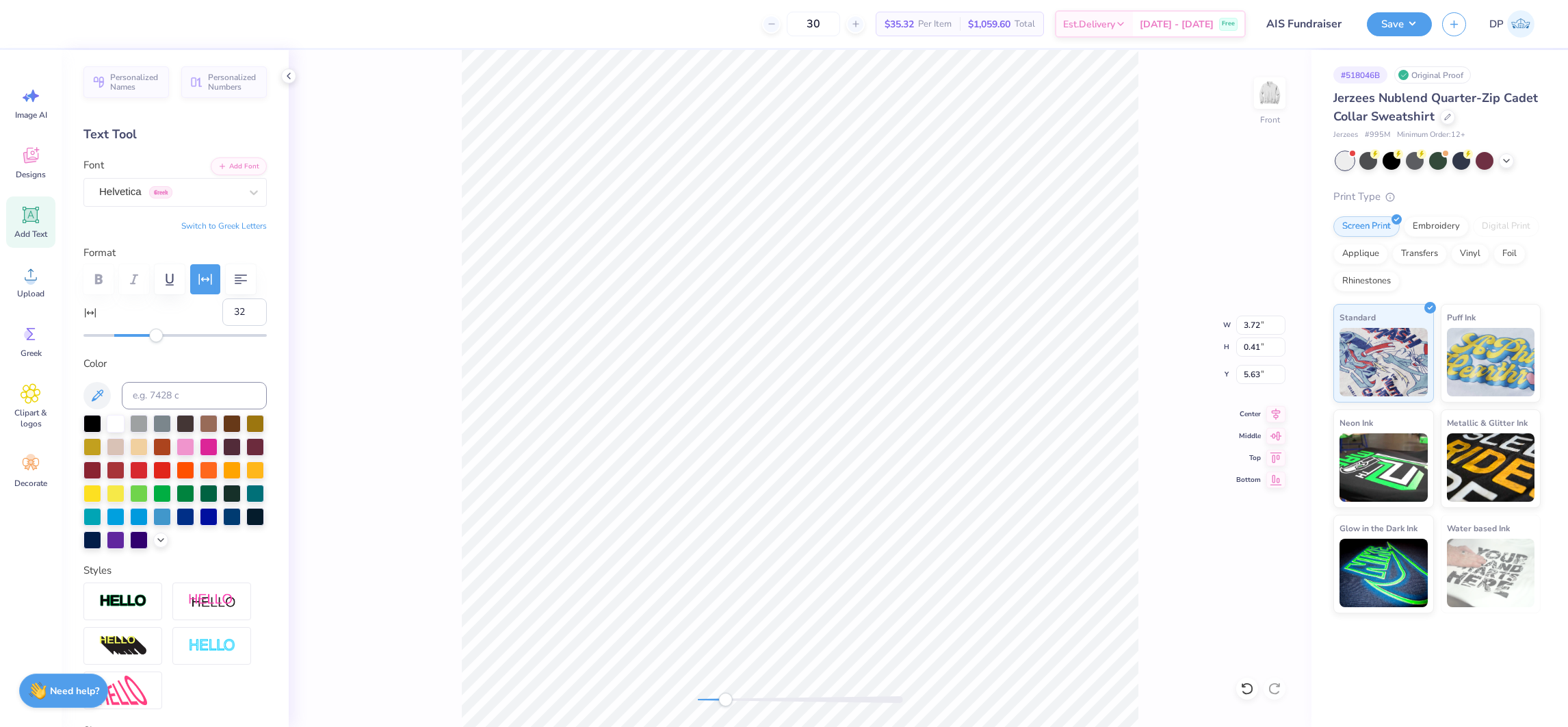
click at [157, 336] on div at bounding box center [175, 335] width 183 height 2
type input "4.77"
type input "0.43"
type input "5.61"
type input "47"
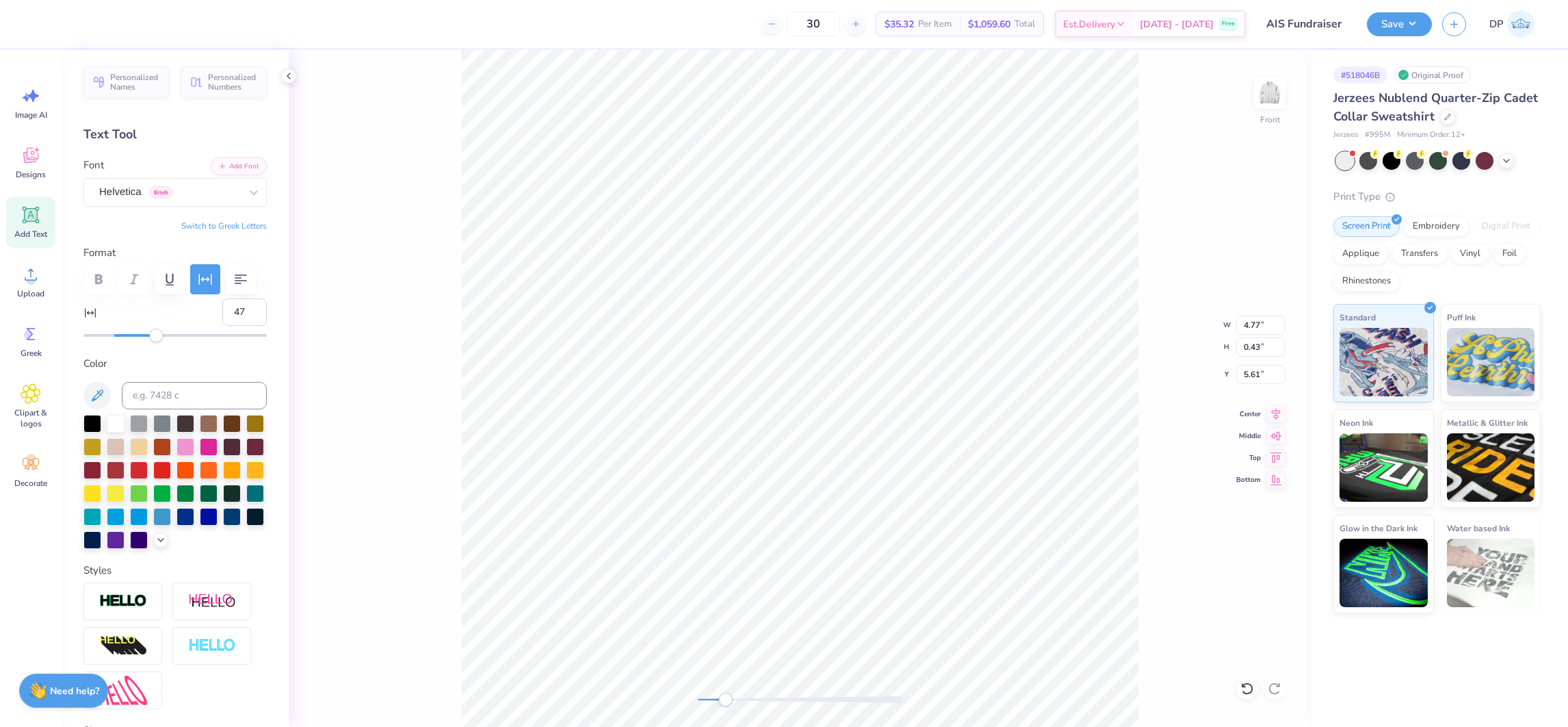
click at [177, 342] on div at bounding box center [175, 335] width 183 height 14
type input "60"
click at [195, 336] on div at bounding box center [175, 335] width 183 height 2
type input "74"
click at [215, 342] on div at bounding box center [175, 335] width 183 height 14
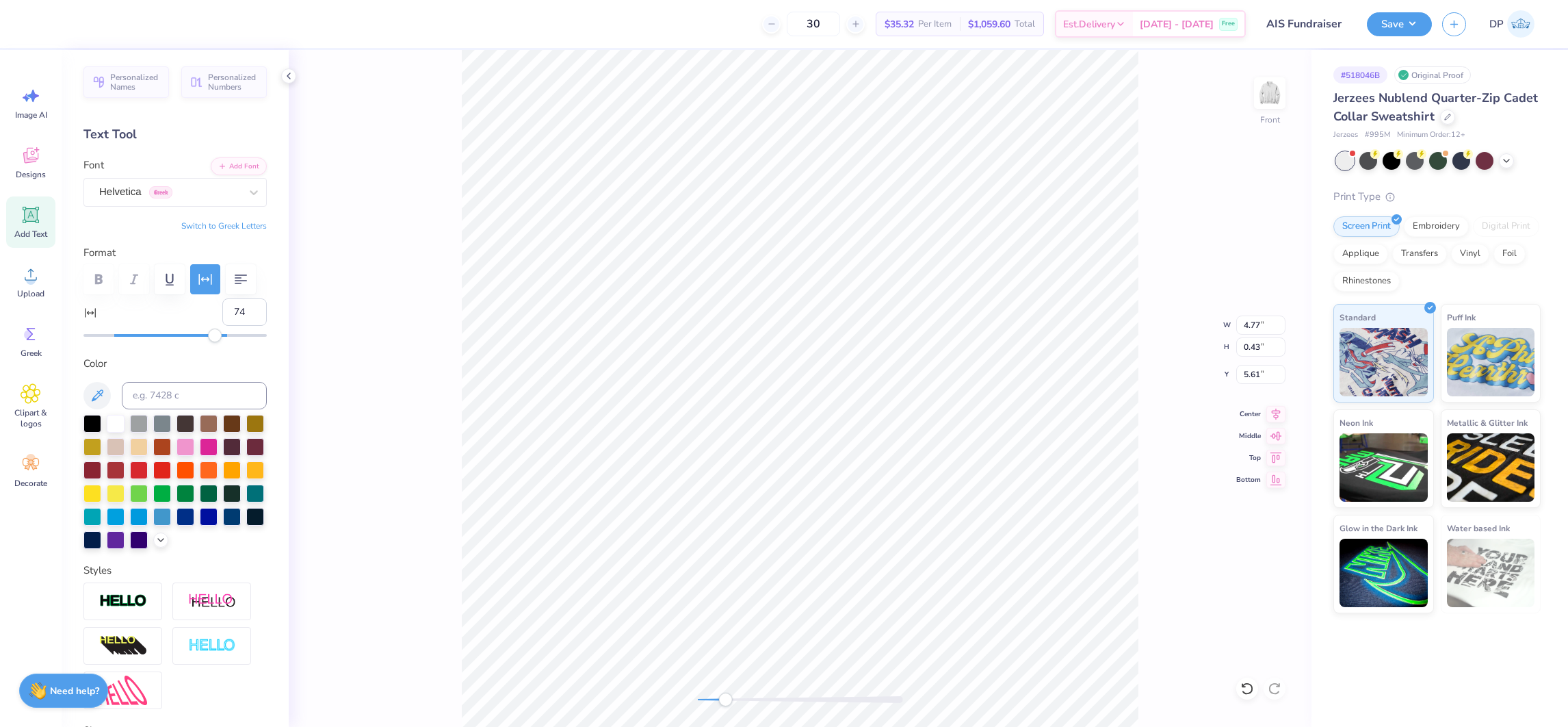
type input "6.99"
type input "0.45"
type input "5.59"
drag, startPoint x: 737, startPoint y: 697, endPoint x: 737, endPoint y: 704, distance: 7.0
click at [737, 702] on div at bounding box center [800, 699] width 205 height 7
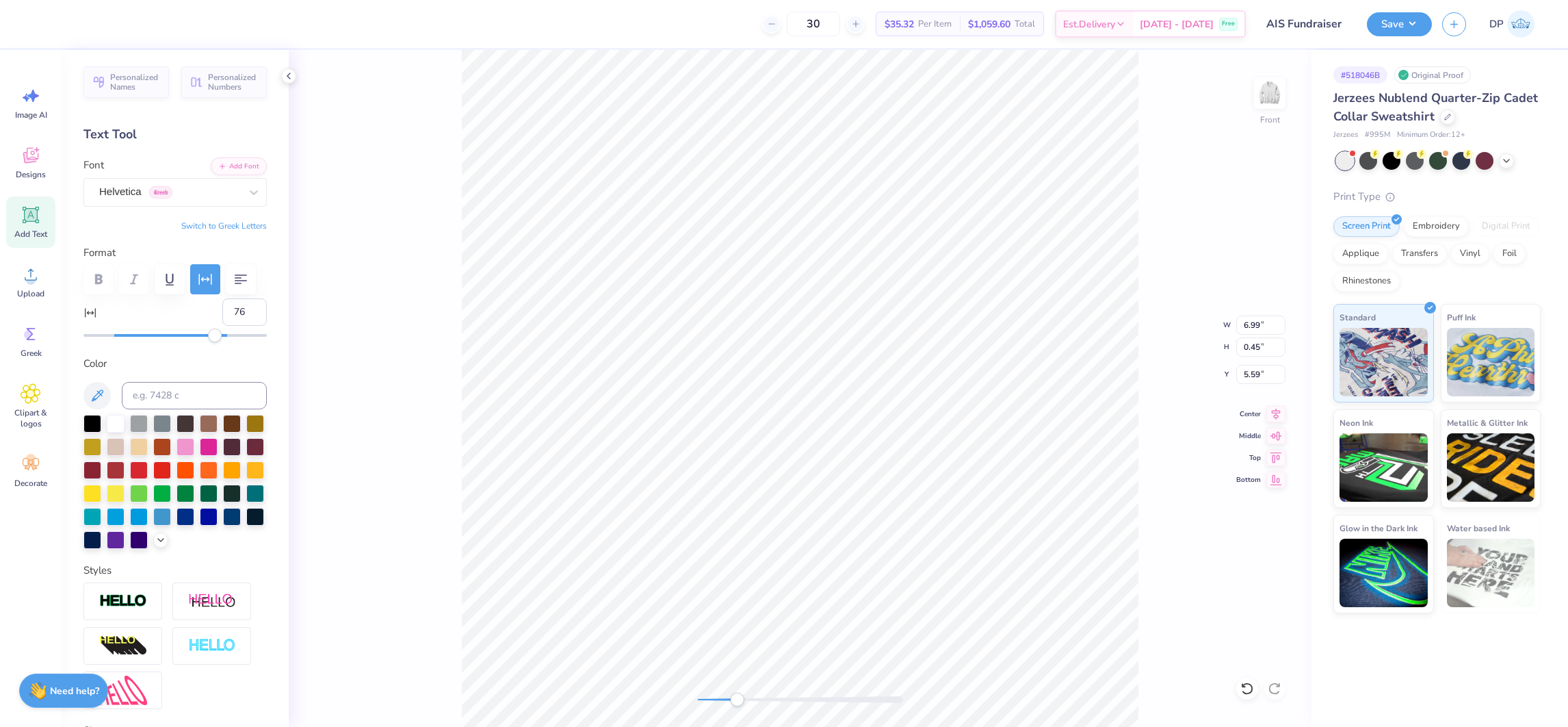
type input "77"
click at [219, 342] on div "Accessibility label" at bounding box center [218, 335] width 14 height 14
type input "7.04"
type input "5.61"
click at [1247, 680] on div at bounding box center [1247, 688] width 22 height 22
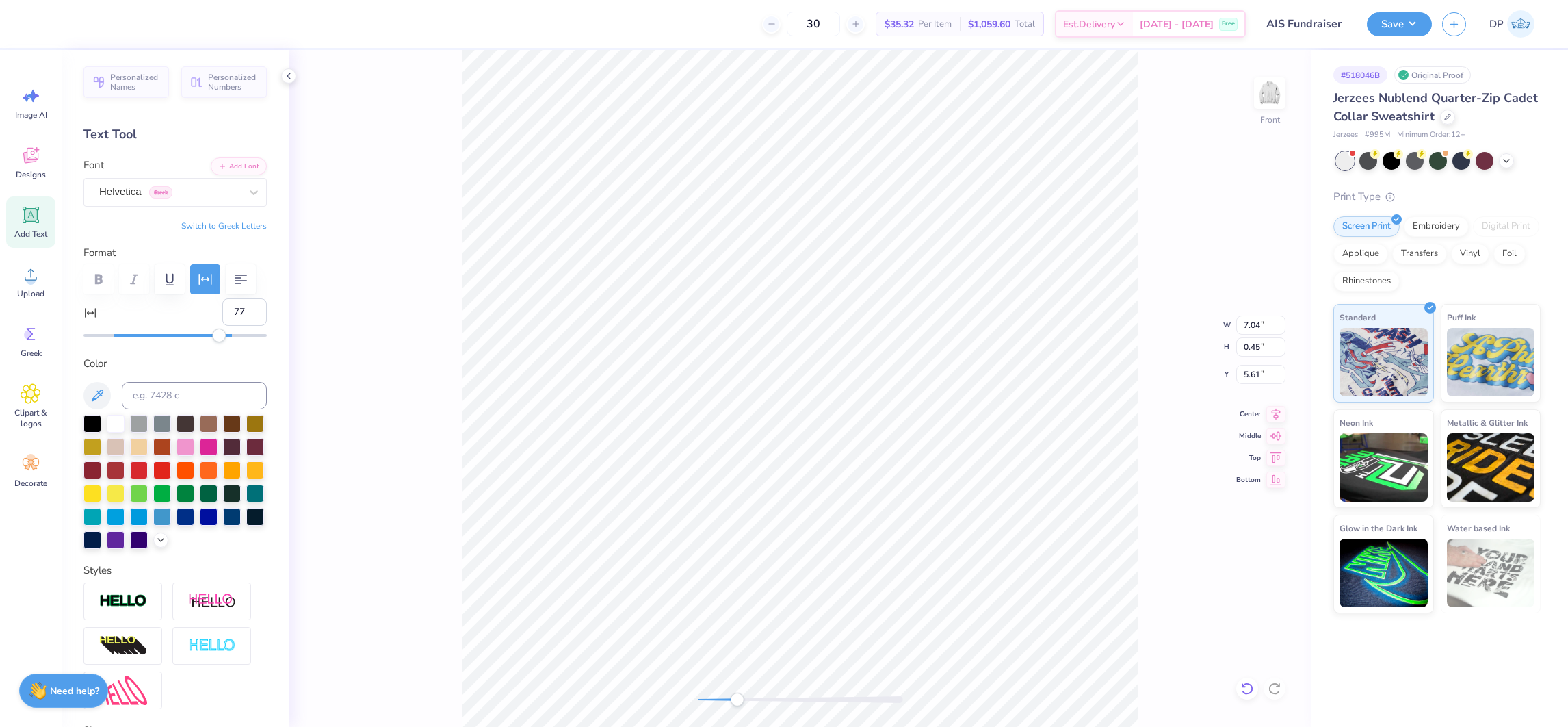
click at [1246, 687] on icon at bounding box center [1247, 688] width 14 height 14
click at [1250, 689] on icon at bounding box center [1247, 688] width 14 height 14
click at [1241, 682] on icon at bounding box center [1247, 688] width 14 height 14
drag, startPoint x: 726, startPoint y: 693, endPoint x: 723, endPoint y: 701, distance: 8.5
click at [723, 701] on div at bounding box center [800, 699] width 205 height 14
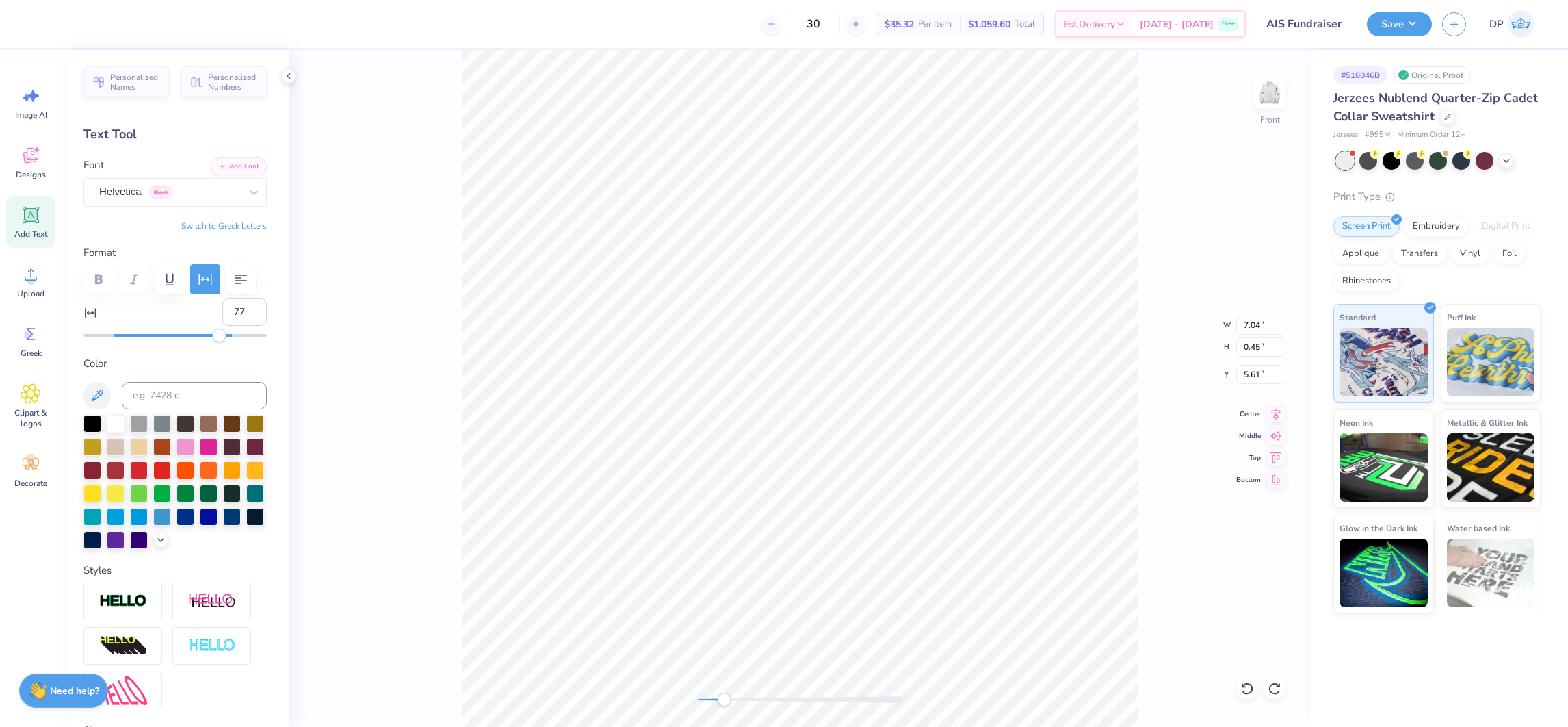
click at [27, 223] on icon at bounding box center [30, 214] width 21 height 21
type input "6.73"
type input "1.95"
type input "11.53"
type input "0"
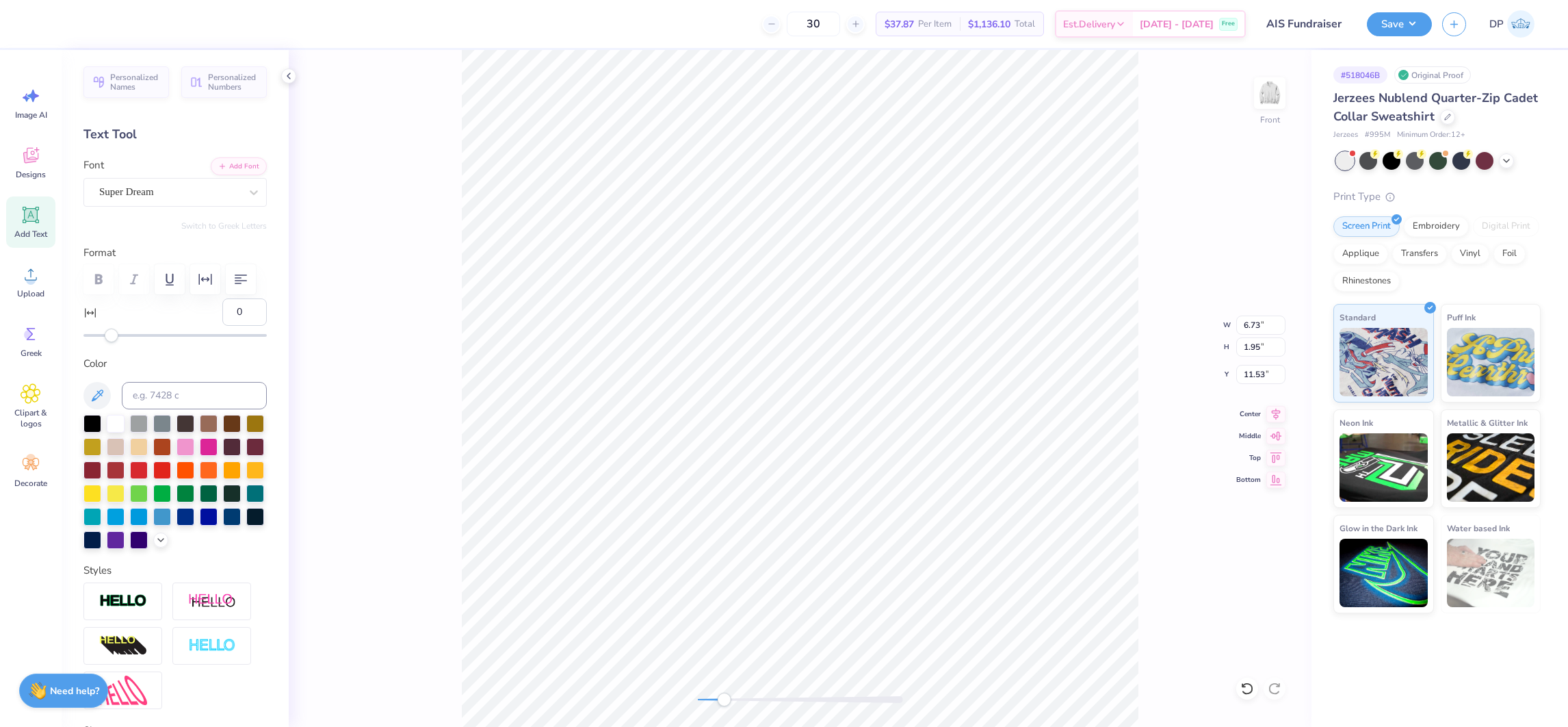
type input "1.52"
type input "0.44"
type input "13.03"
click at [218, 454] on div at bounding box center [208, 446] width 18 height 18
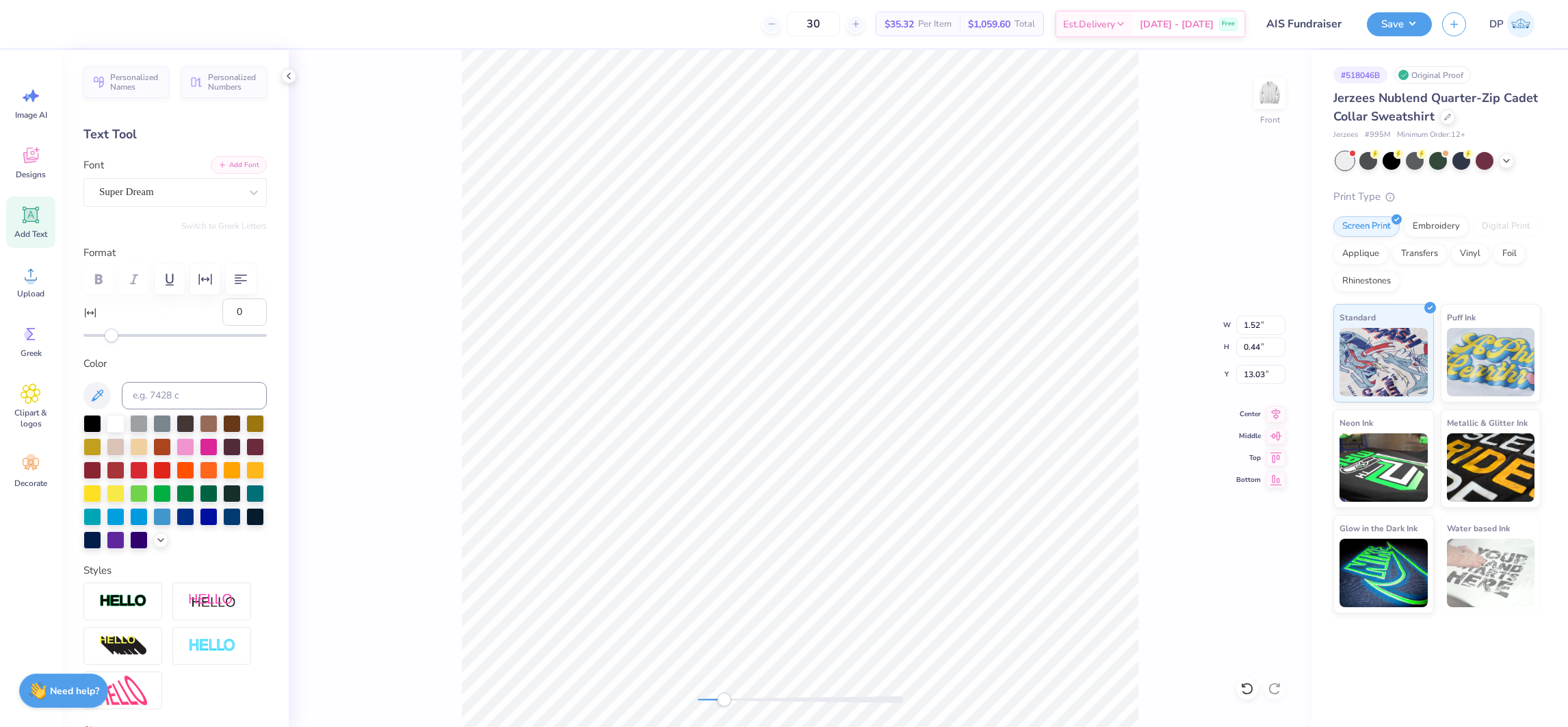
type textarea "[GEOGRAPHIC_DATA], [GEOGRAPHIC_DATA]"
click at [218, 166] on icon "button" at bounding box center [222, 165] width 8 height 8
click at [247, 187] on icon at bounding box center [254, 192] width 14 height 14
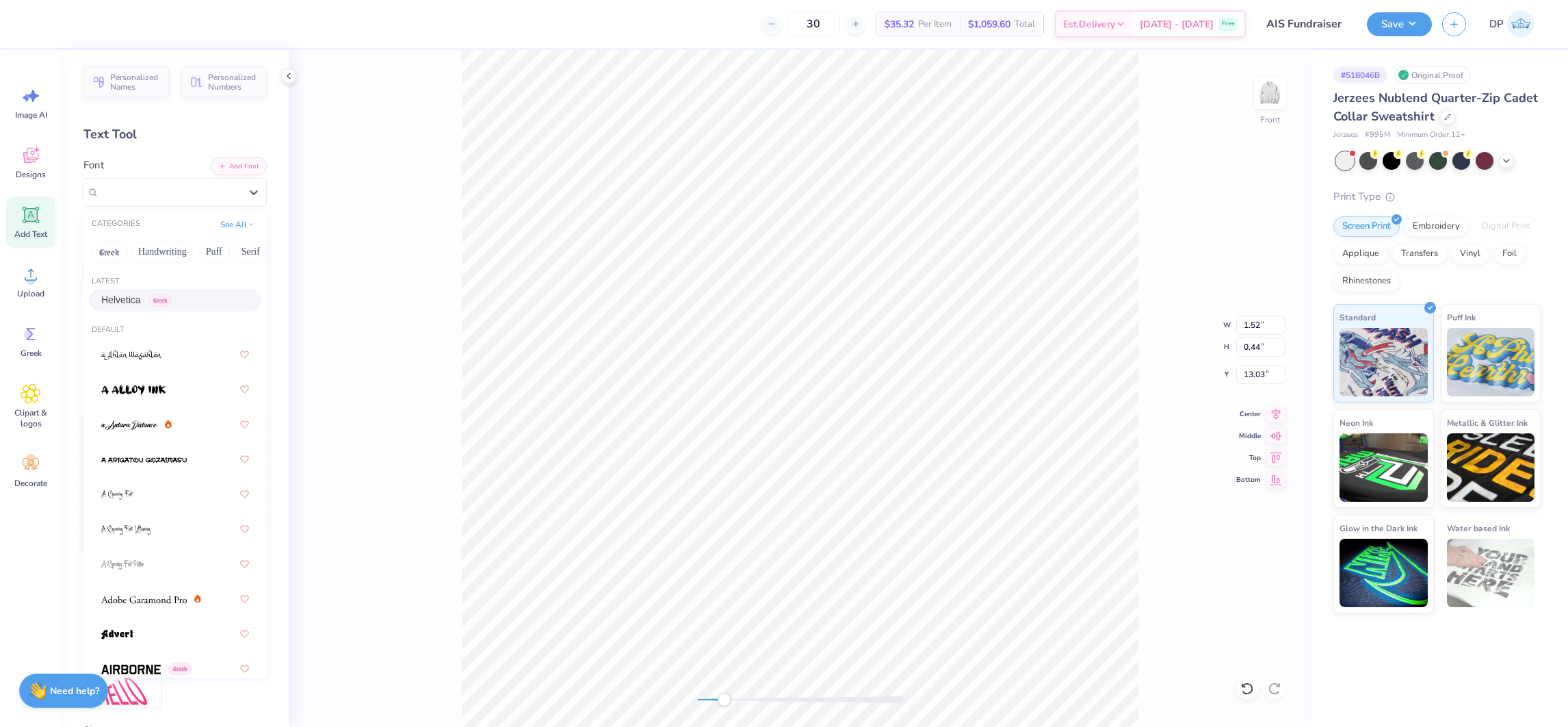
click at [124, 294] on span "Helvetica" at bounding box center [121, 299] width 40 height 14
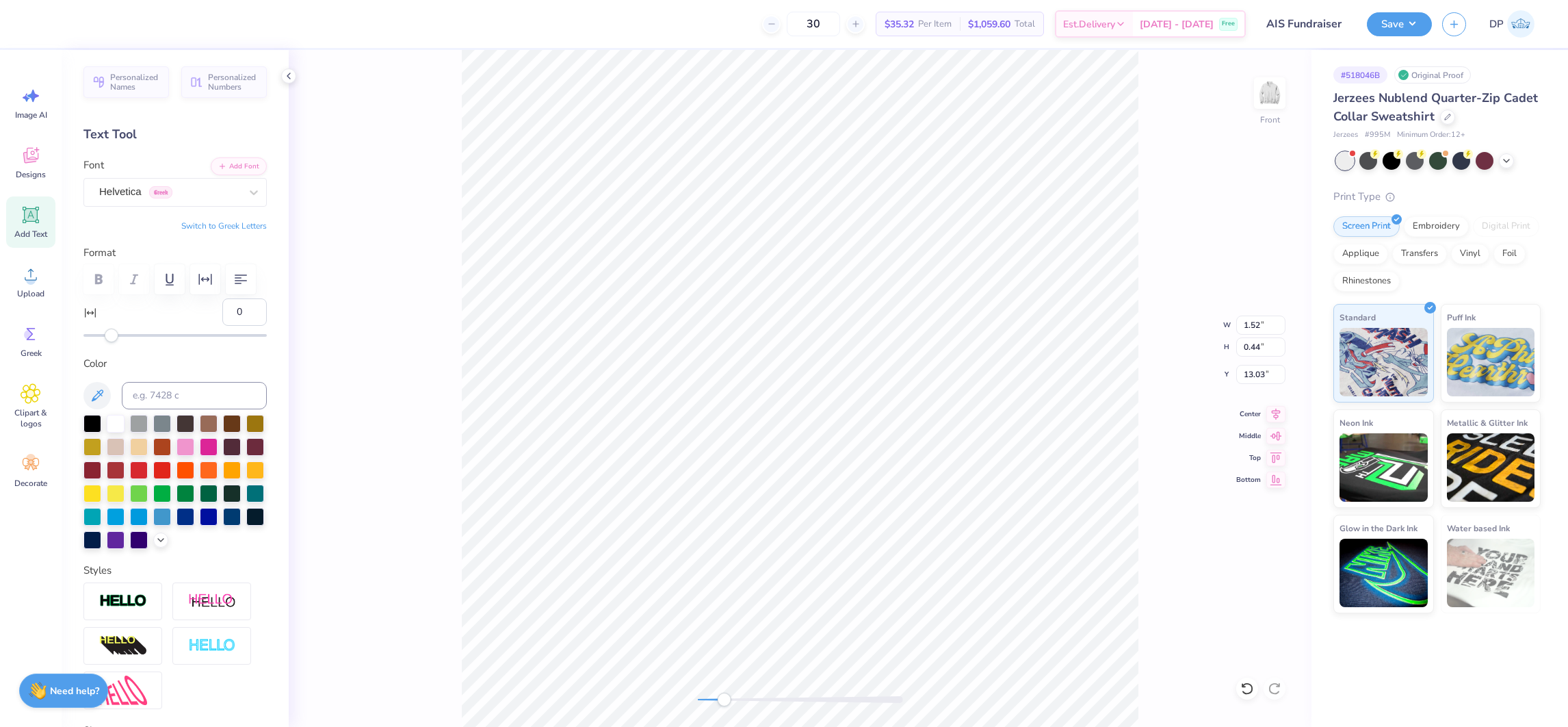
scroll to position [16, 6]
drag, startPoint x: 736, startPoint y: 699, endPoint x: 746, endPoint y: 696, distance: 10.4
click at [746, 697] on div "Accessibility label" at bounding box center [741, 699] width 14 height 14
type input "3.81"
type input "0.41"
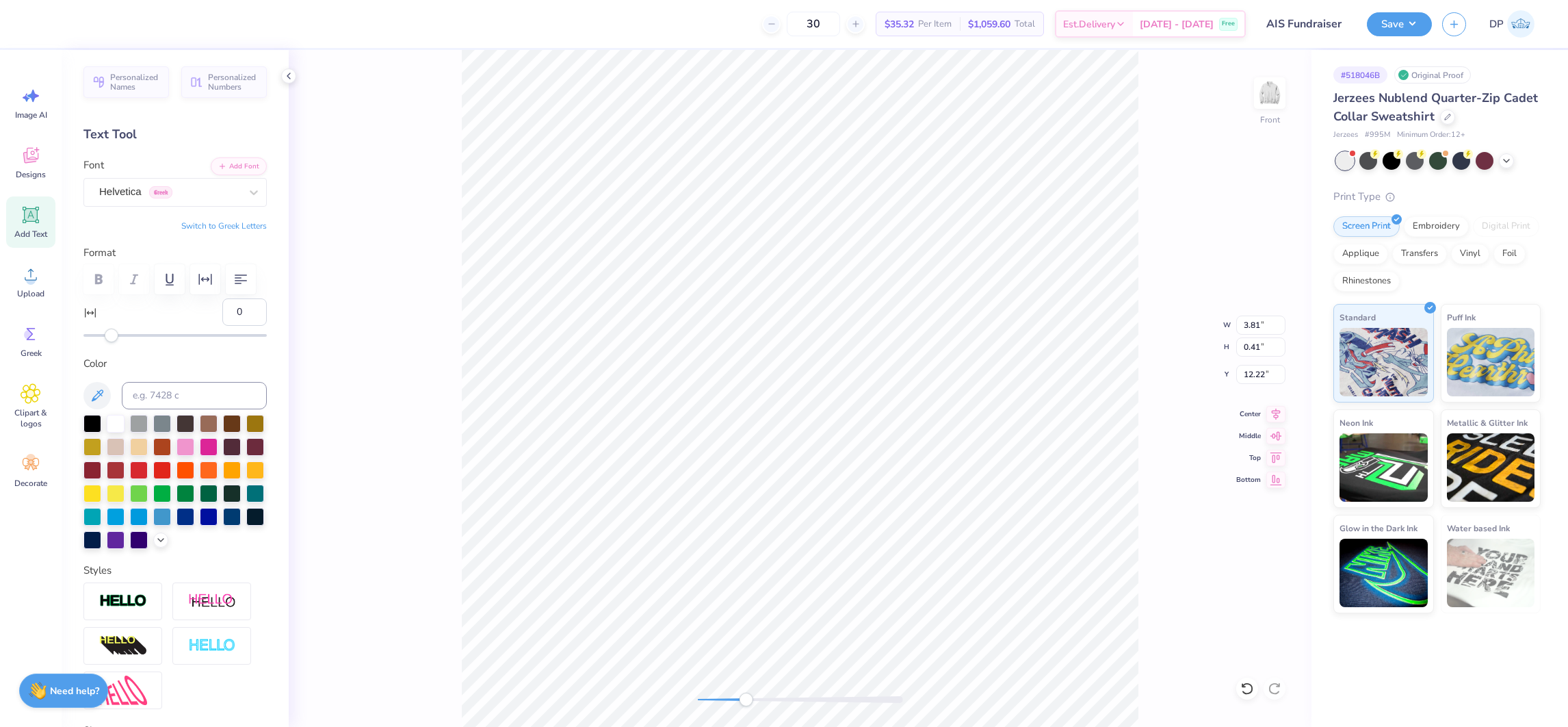
type input "12.22"
type input "27"
click at [149, 336] on div at bounding box center [175, 335] width 183 height 2
type input "16"
drag, startPoint x: 142, startPoint y: 371, endPoint x: 133, endPoint y: 371, distance: 9.0
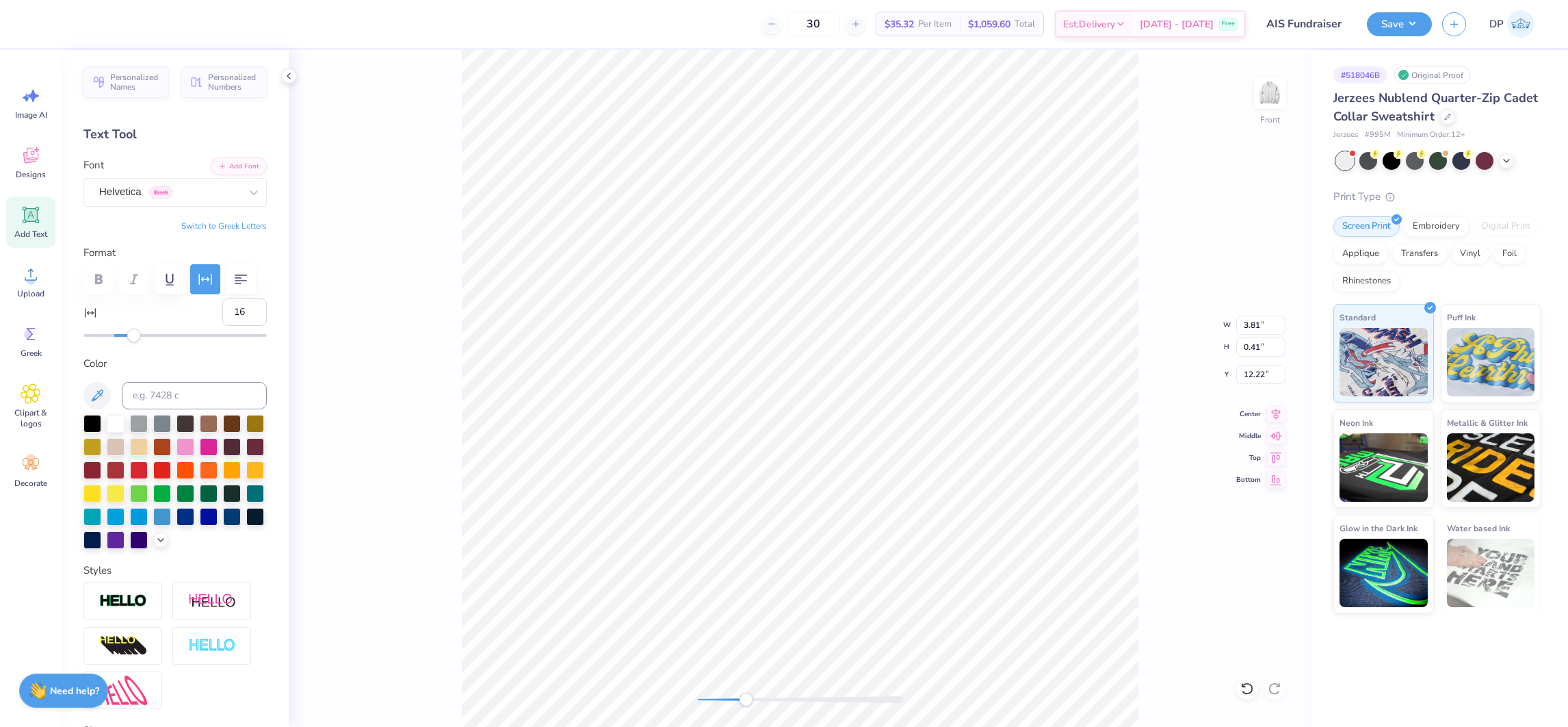
click at [133, 342] on div "Accessibility label" at bounding box center [133, 335] width 14 height 14
type input "5.12"
type input "0.44"
type input "12.18"
type input "15"
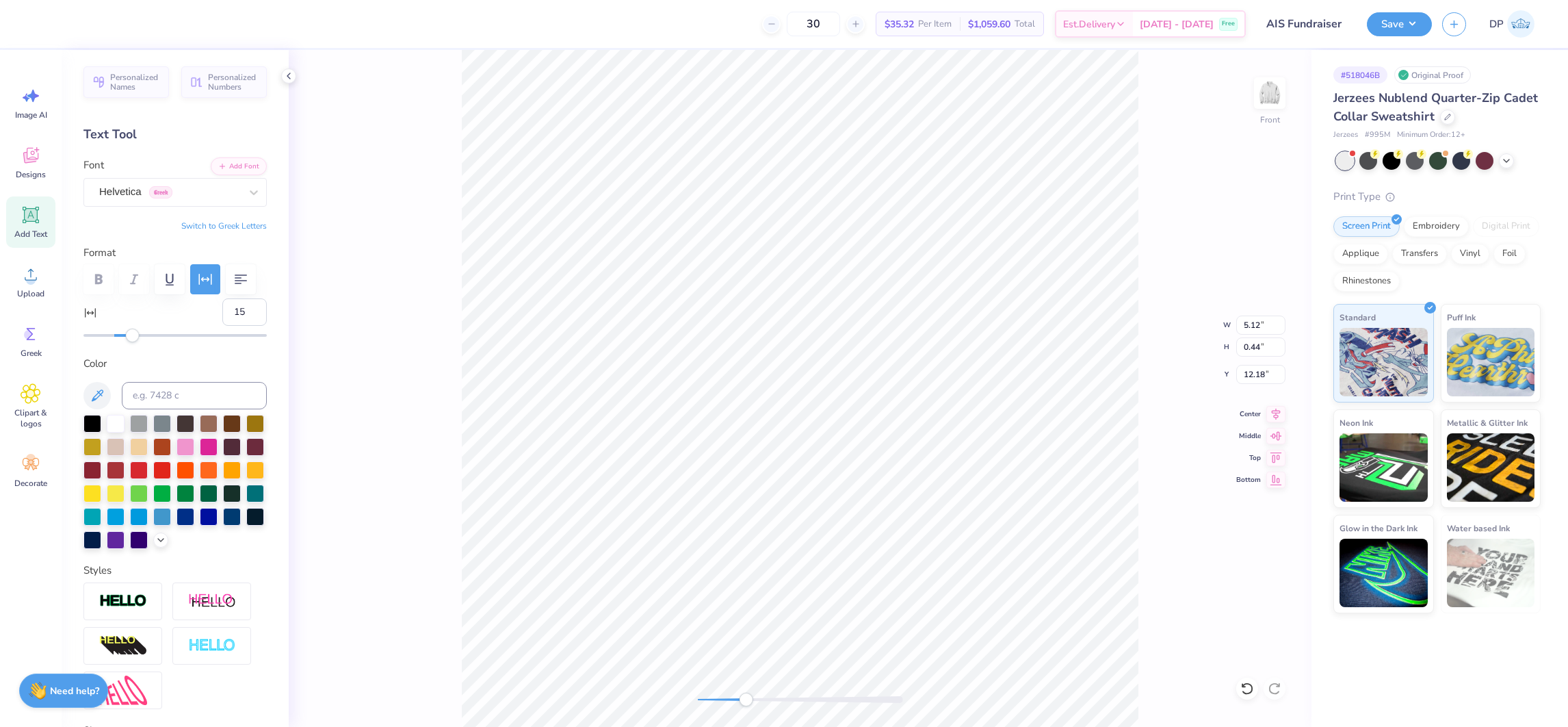
drag, startPoint x: 134, startPoint y: 364, endPoint x: 133, endPoint y: 371, distance: 7.1
click at [133, 342] on div "Accessibility label" at bounding box center [133, 335] width 14 height 14
type input "21"
drag, startPoint x: 134, startPoint y: 375, endPoint x: 141, endPoint y: 373, distance: 7.3
click at [141, 342] on div "Accessibility label" at bounding box center [141, 335] width 14 height 14
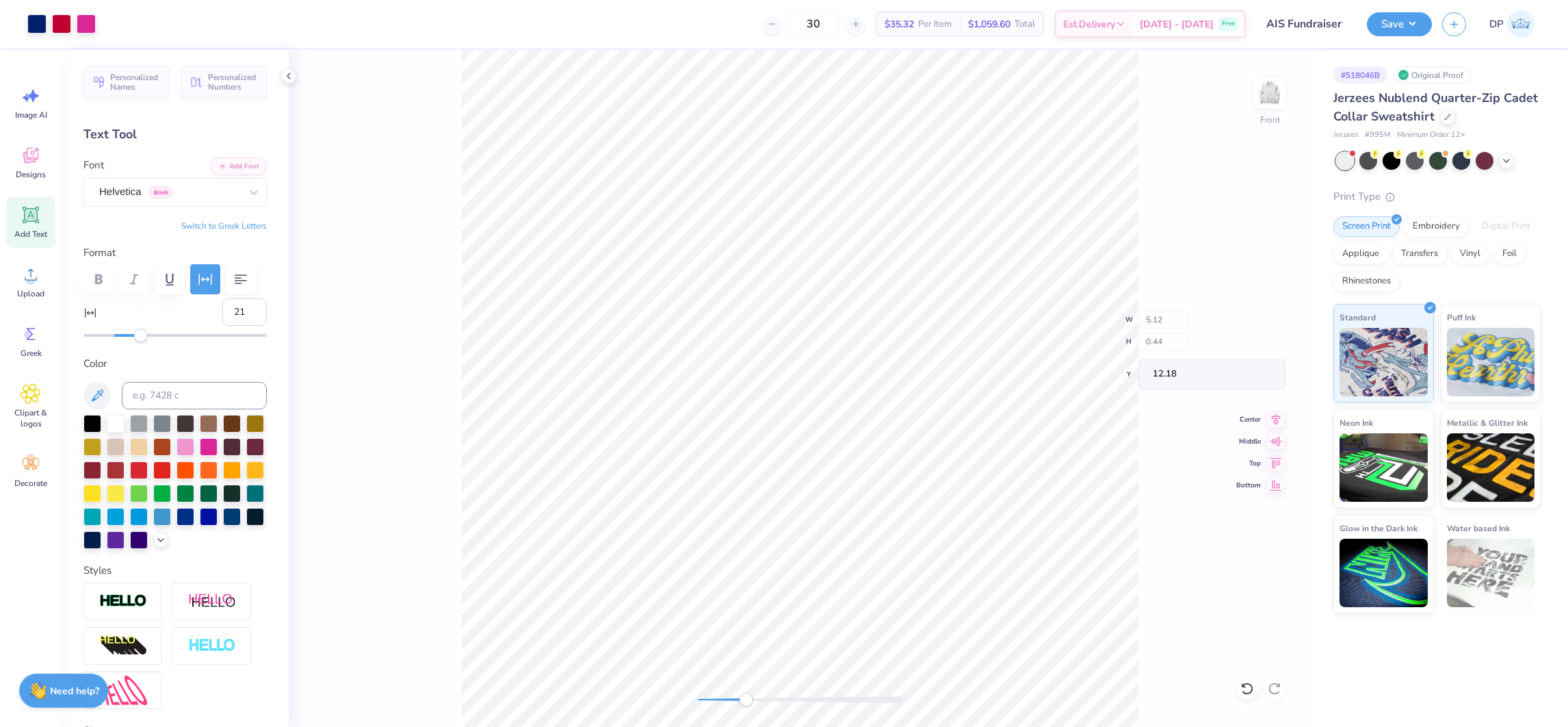
type input "5.31"
type input "0.43"
type input "12.22"
drag, startPoint x: 734, startPoint y: 701, endPoint x: 720, endPoint y: 705, distance: 14.6
click at [720, 702] on div at bounding box center [800, 699] width 205 height 7
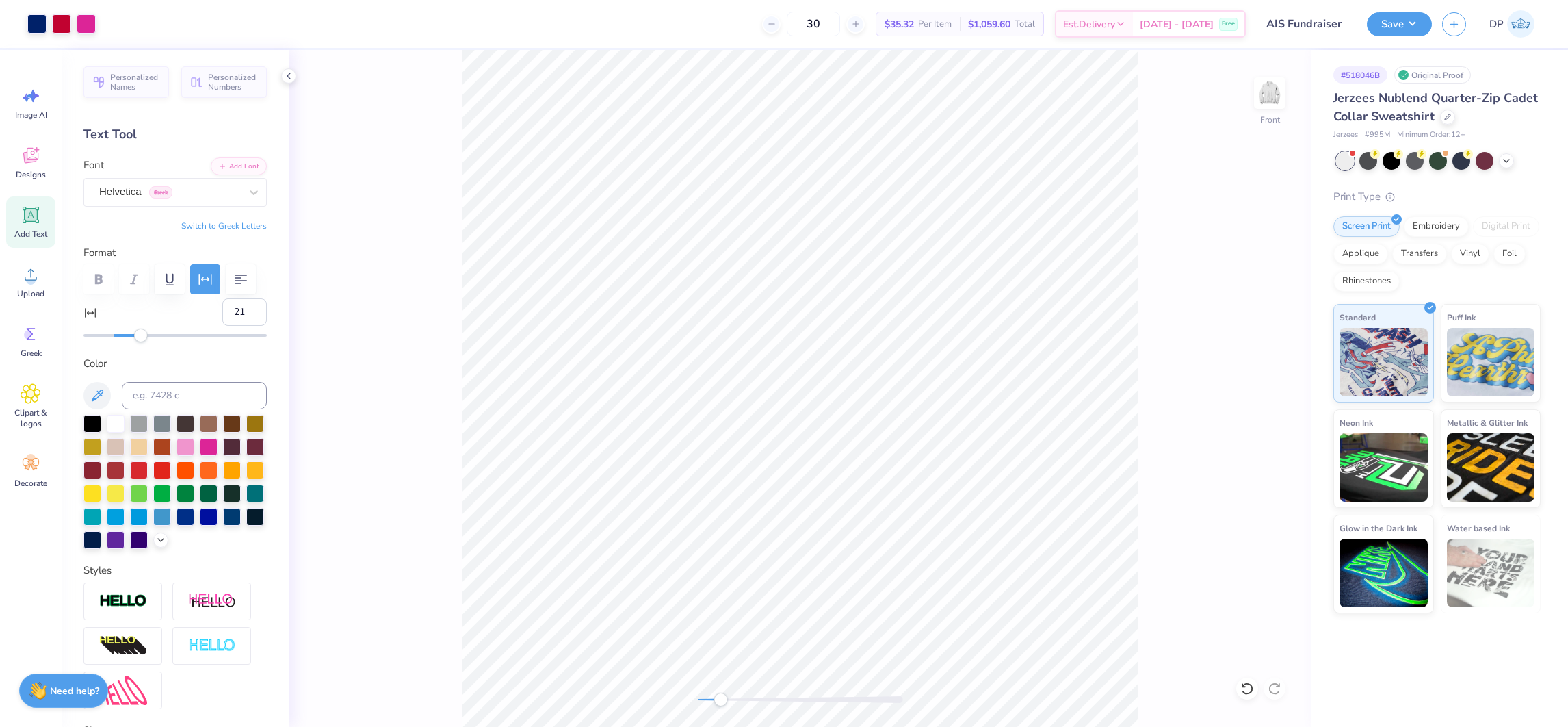
click at [35, 219] on icon at bounding box center [31, 215] width 13 height 13
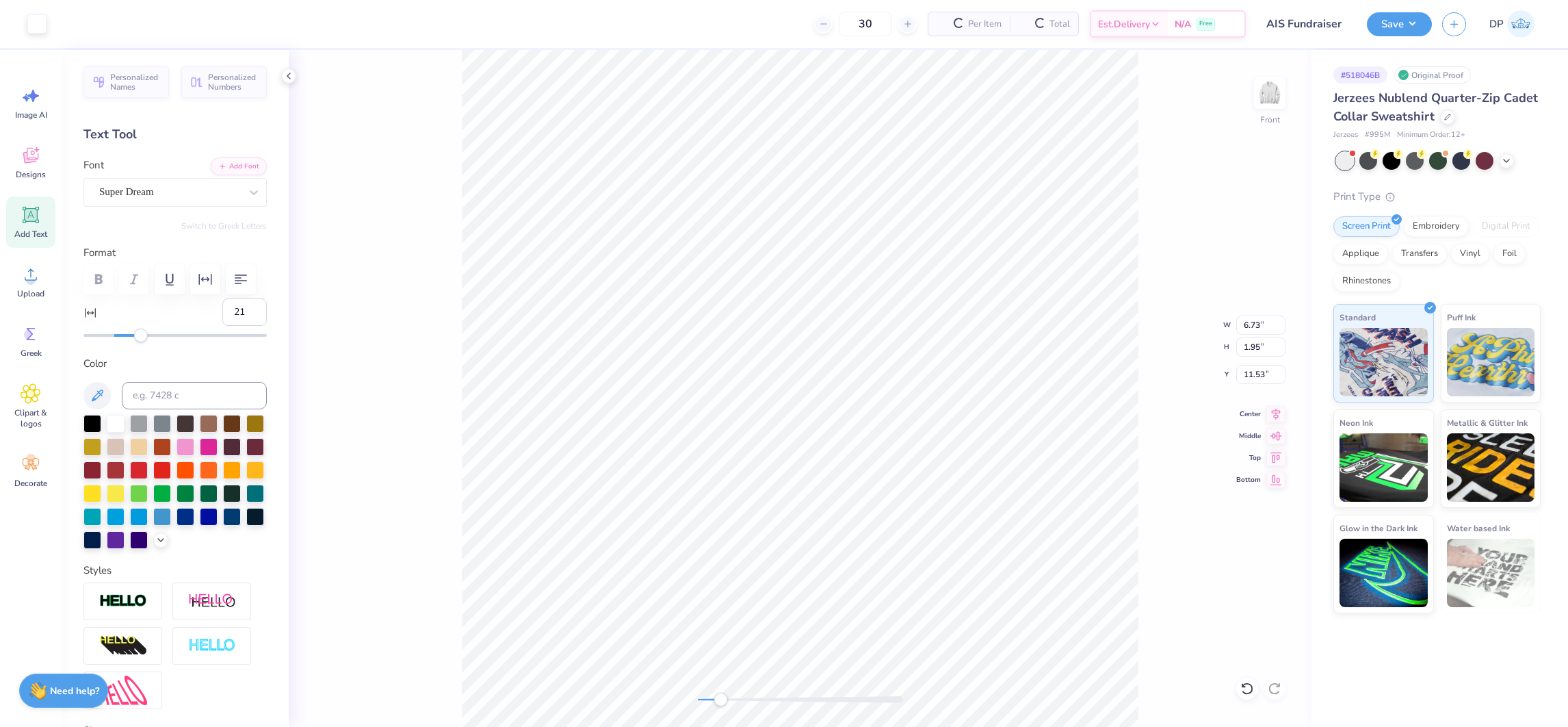
type input "0"
type input "3.28"
type input "0.95"
type input "15.37"
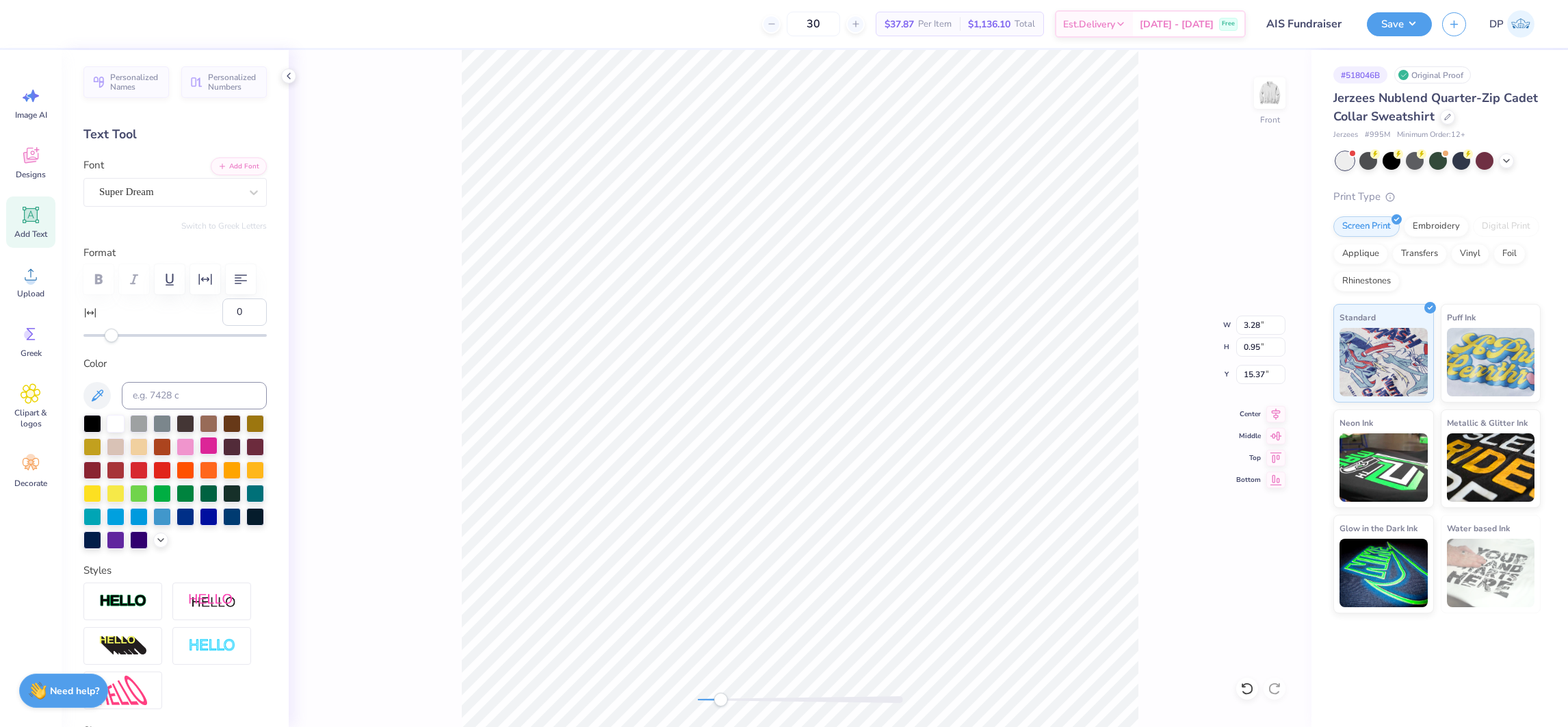
type textarea "THE BUSINESS OF"
click at [218, 454] on div at bounding box center [208, 446] width 18 height 18
click at [236, 162] on button "Add Font" at bounding box center [239, 165] width 56 height 18
type input "7.63"
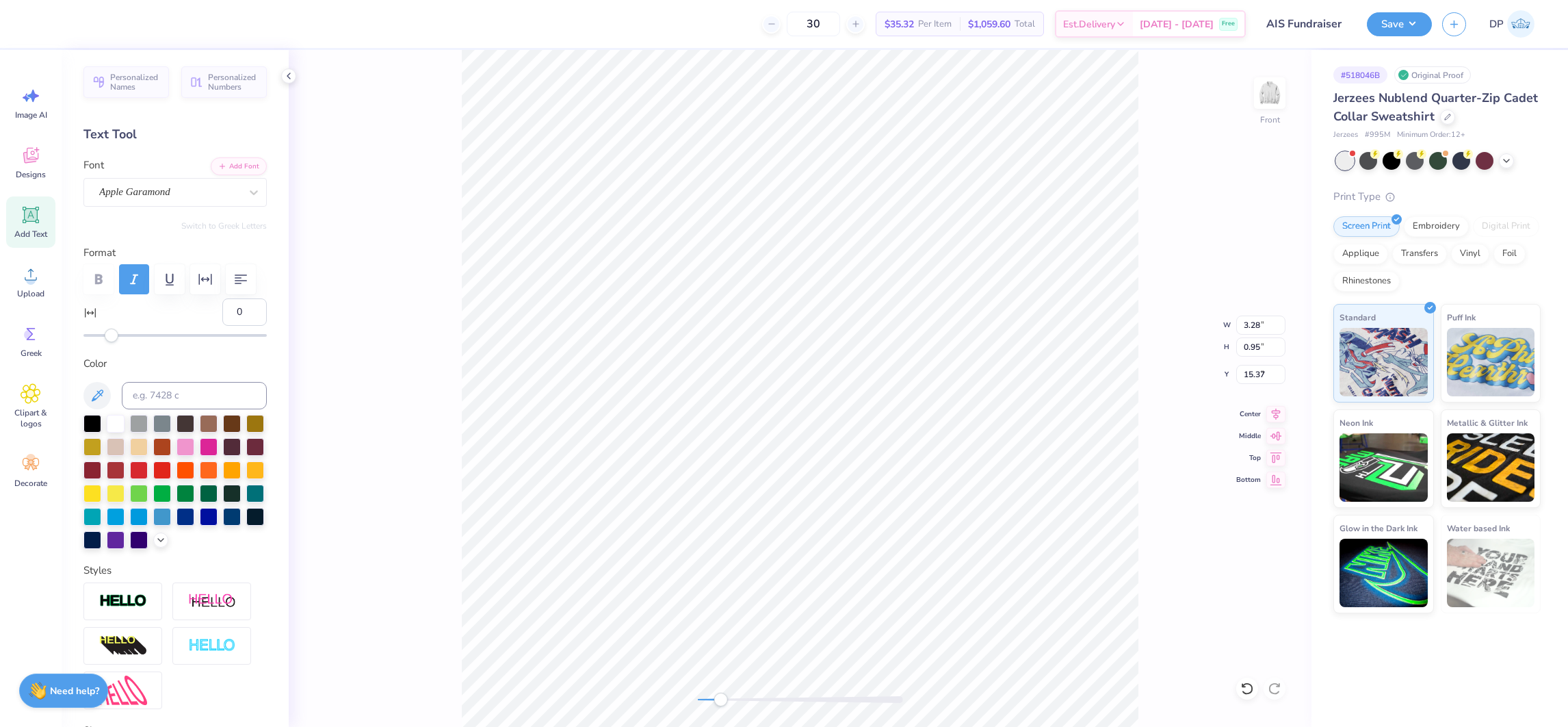
type input "0.83"
type input "8.71"
type input "5"
click at [119, 342] on div "Accessibility label" at bounding box center [117, 335] width 14 height 14
type input "8.08"
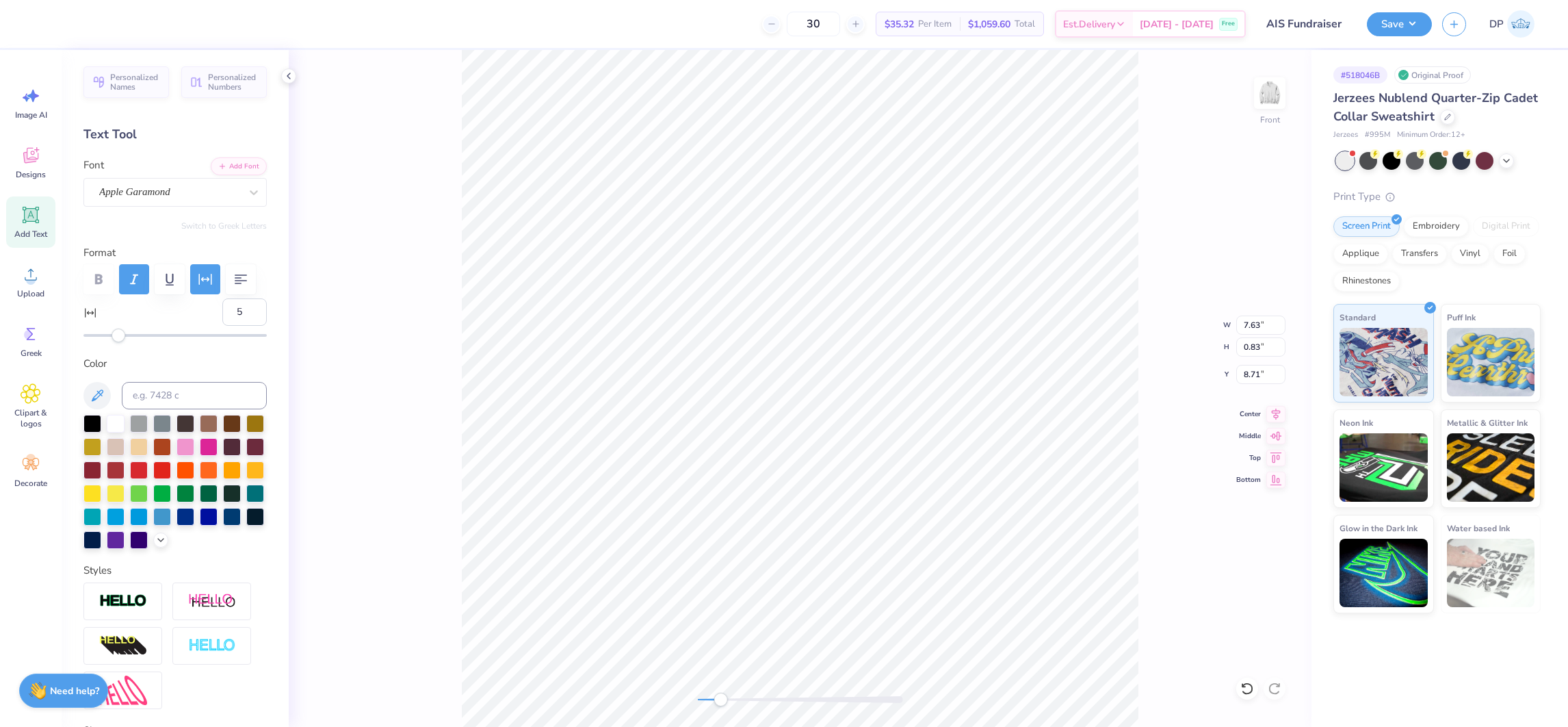
type input "0.79"
type input "8.74"
type input "8.04"
click at [1245, 685] on icon at bounding box center [1247, 688] width 14 height 14
click at [32, 215] on icon at bounding box center [30, 215] width 16 height 16
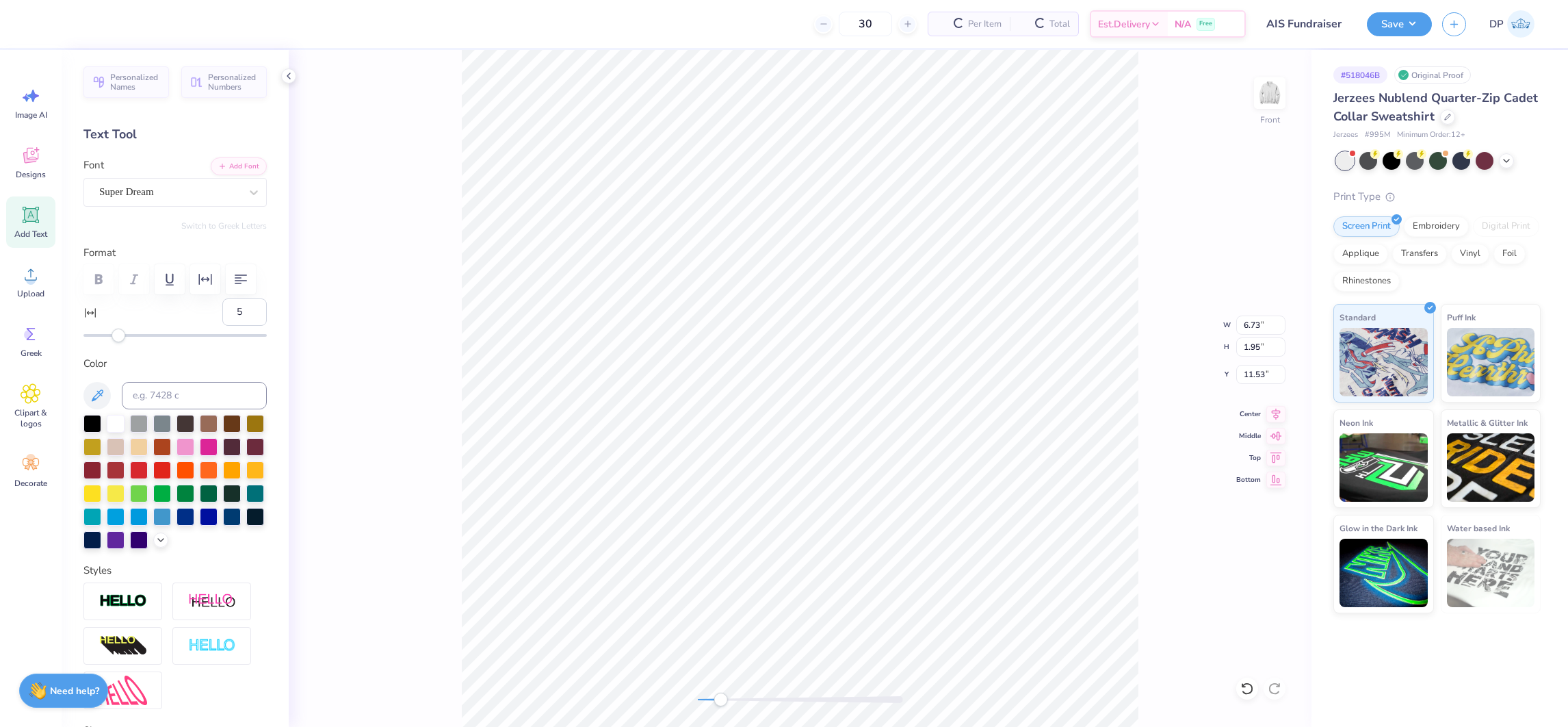
type input "6.73"
type input "1.95"
type input "11.53"
type input "0"
type input "3.41"
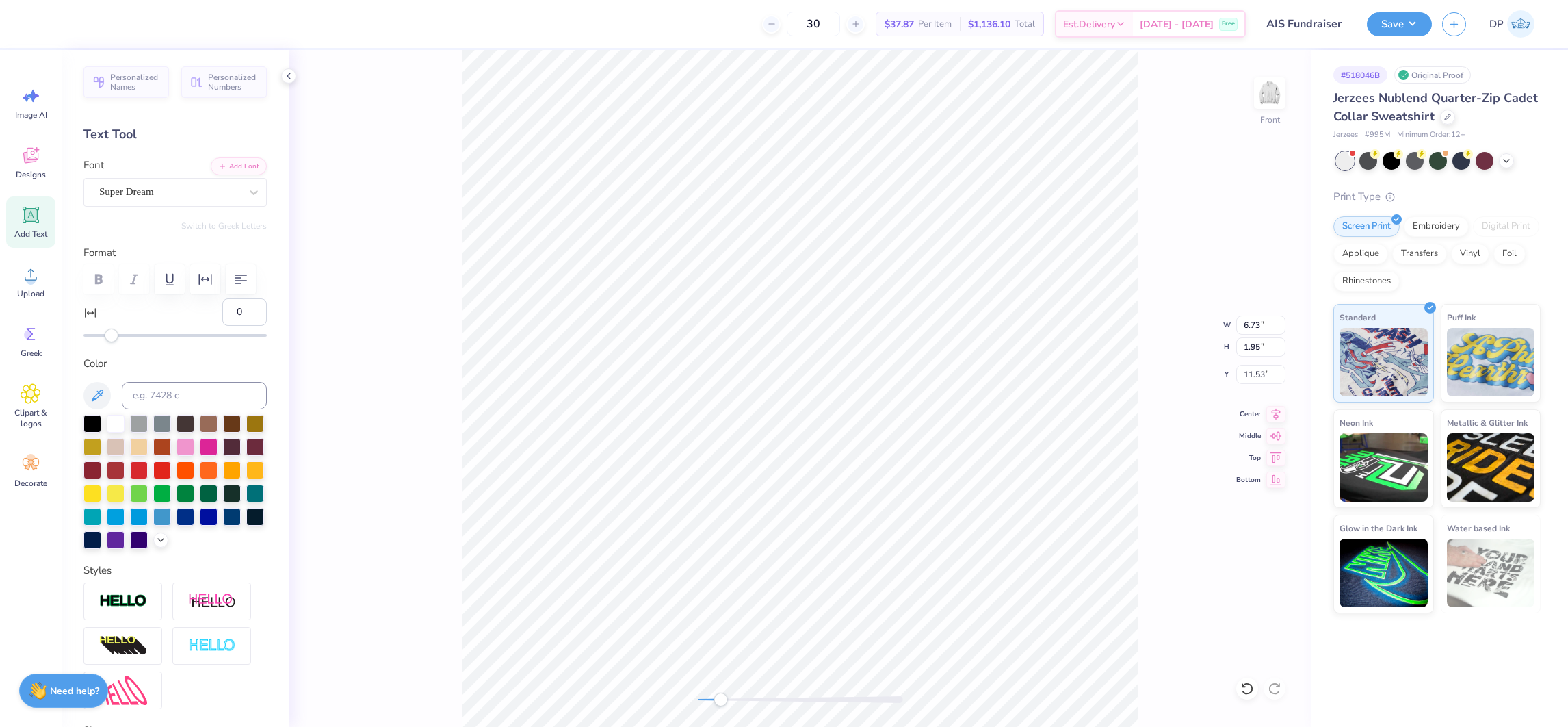
type input "0.99"
type input "15.55"
type textarea "DIFFERENCE MAKING"
click at [216, 162] on button "Add Font" at bounding box center [239, 165] width 56 height 18
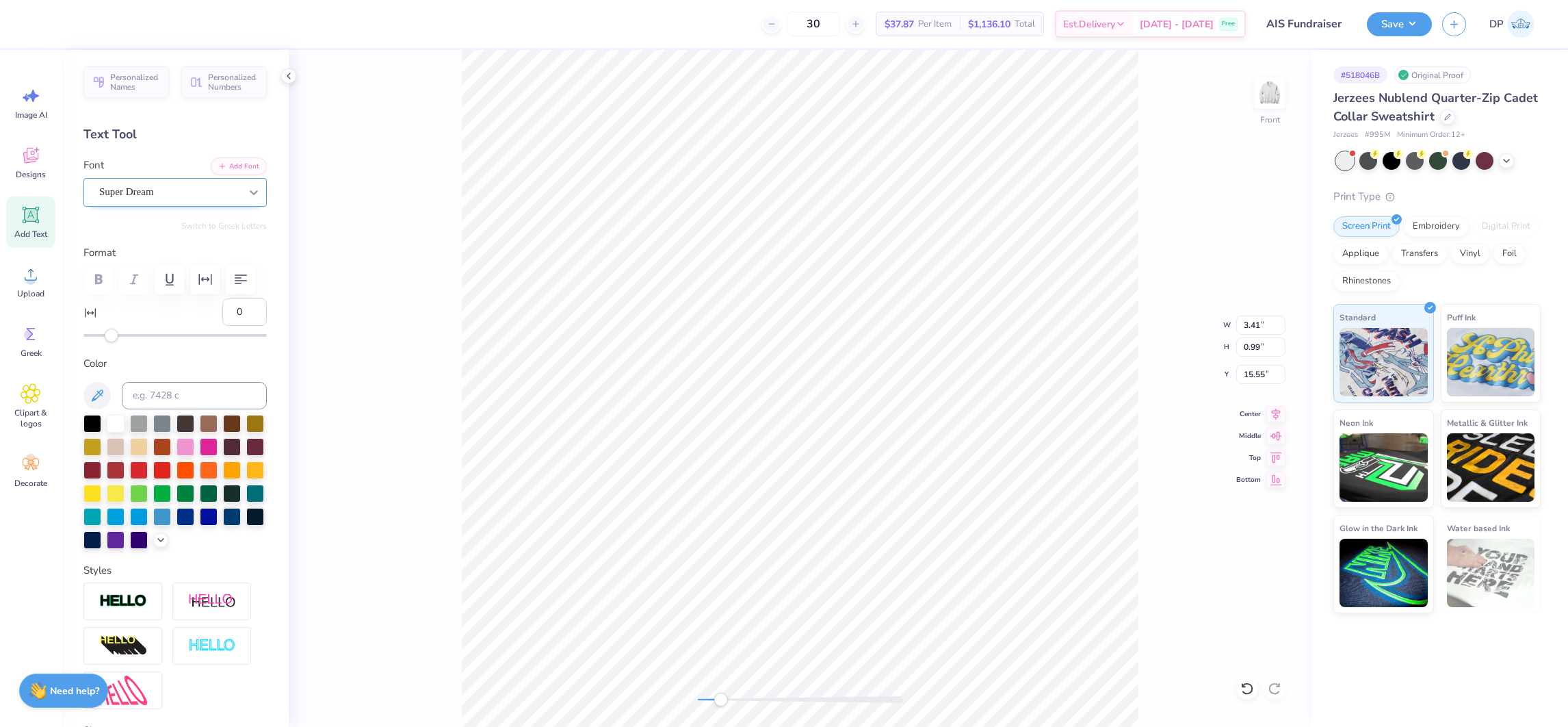
click at [247, 195] on icon at bounding box center [254, 192] width 14 height 14
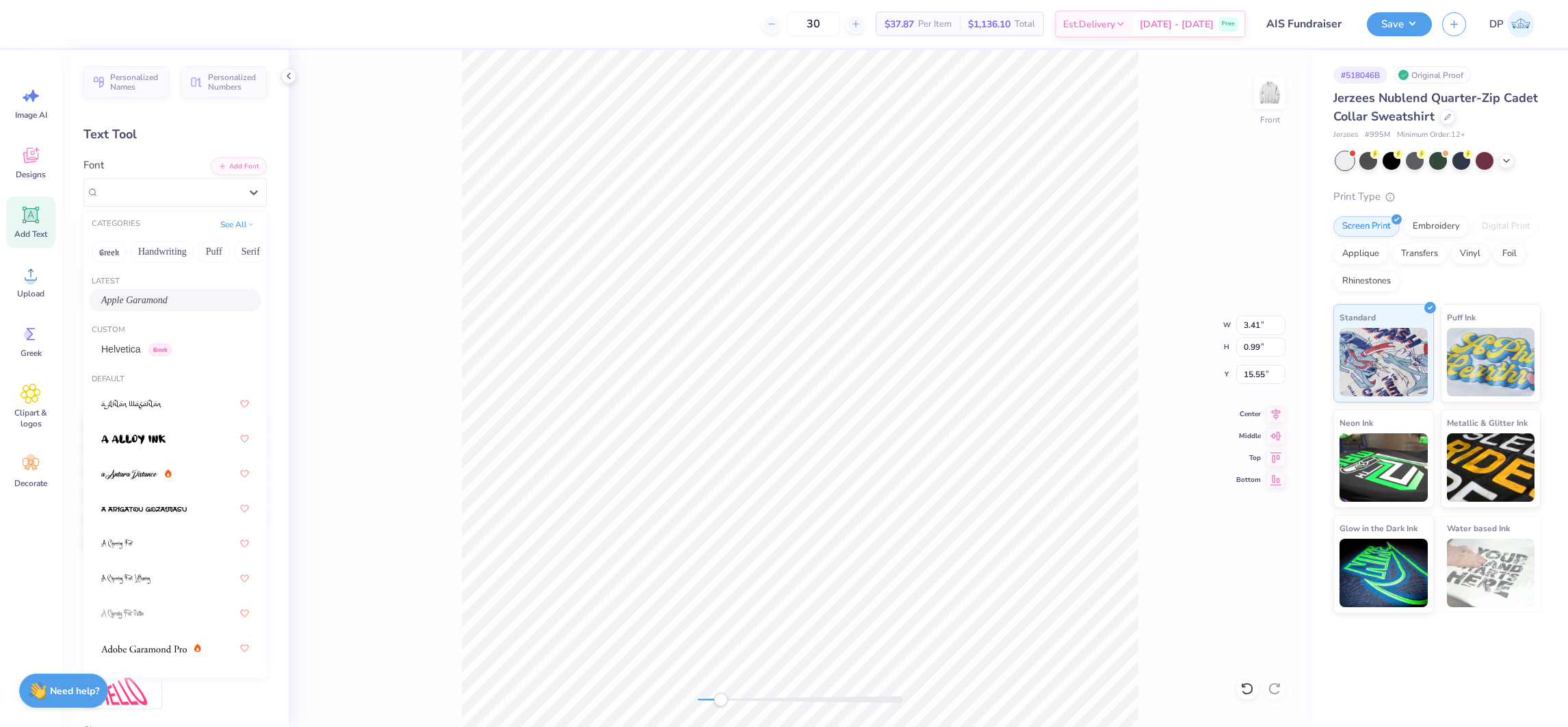
click at [155, 297] on span "Apple Garamond" at bounding box center [134, 299] width 67 height 14
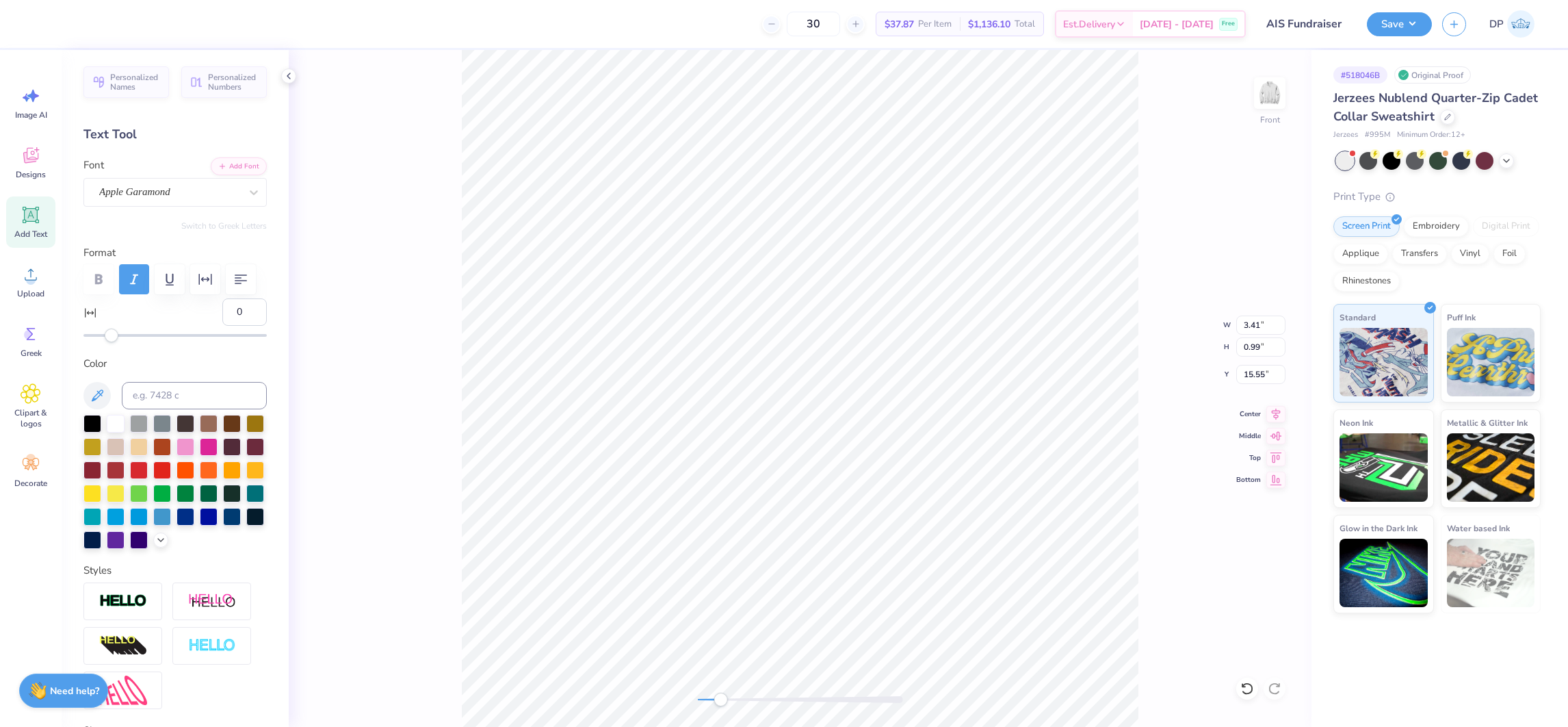
scroll to position [16, 7]
drag, startPoint x: 223, startPoint y: 483, endPoint x: 330, endPoint y: 490, distance: 107.2
click at [218, 456] on div at bounding box center [208, 447] width 18 height 18
type input "9.47"
type input "0.81"
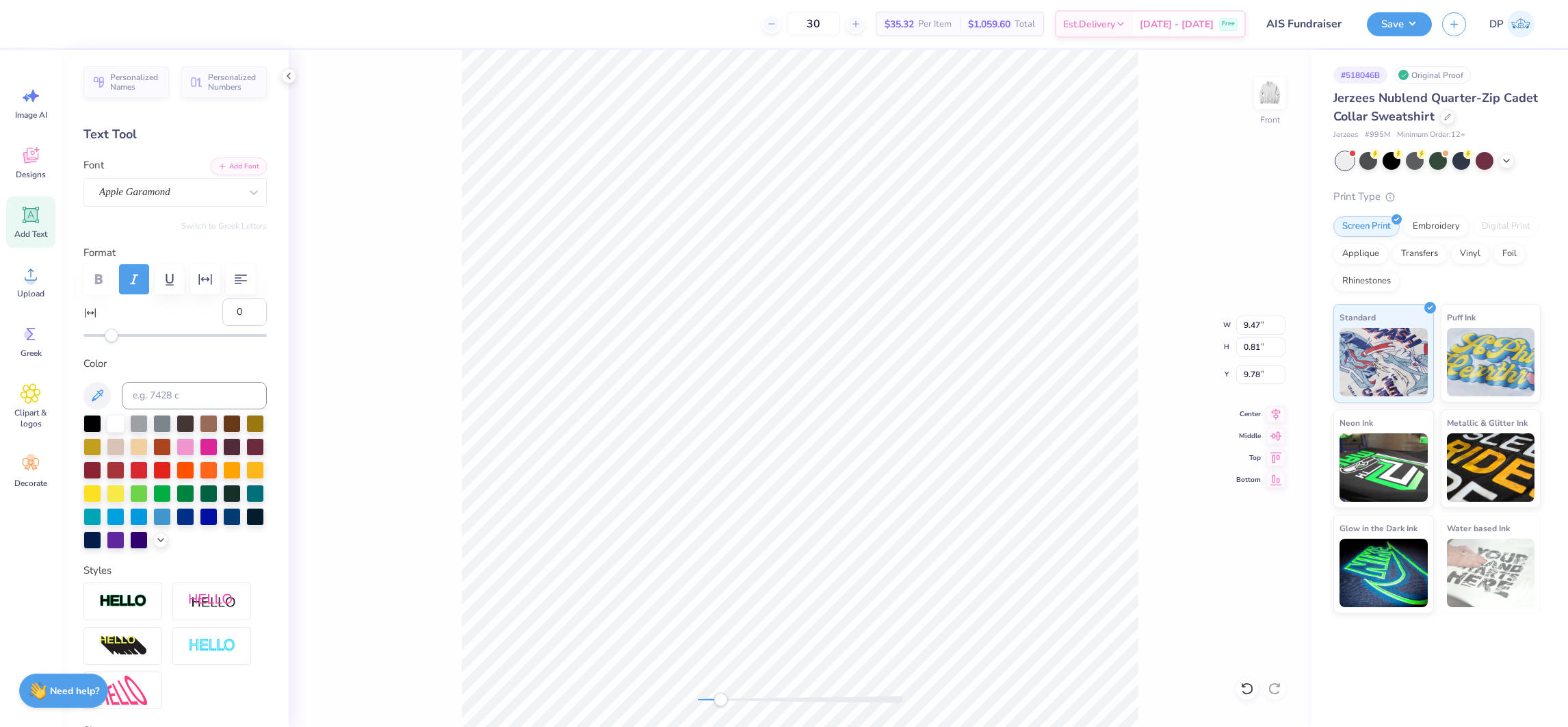
type input "9.78"
drag, startPoint x: 720, startPoint y: 701, endPoint x: 737, endPoint y: 700, distance: 17.0
click at [737, 700] on div "Accessibility label" at bounding box center [732, 699] width 14 height 14
type input "9.42"
type input "0.80"
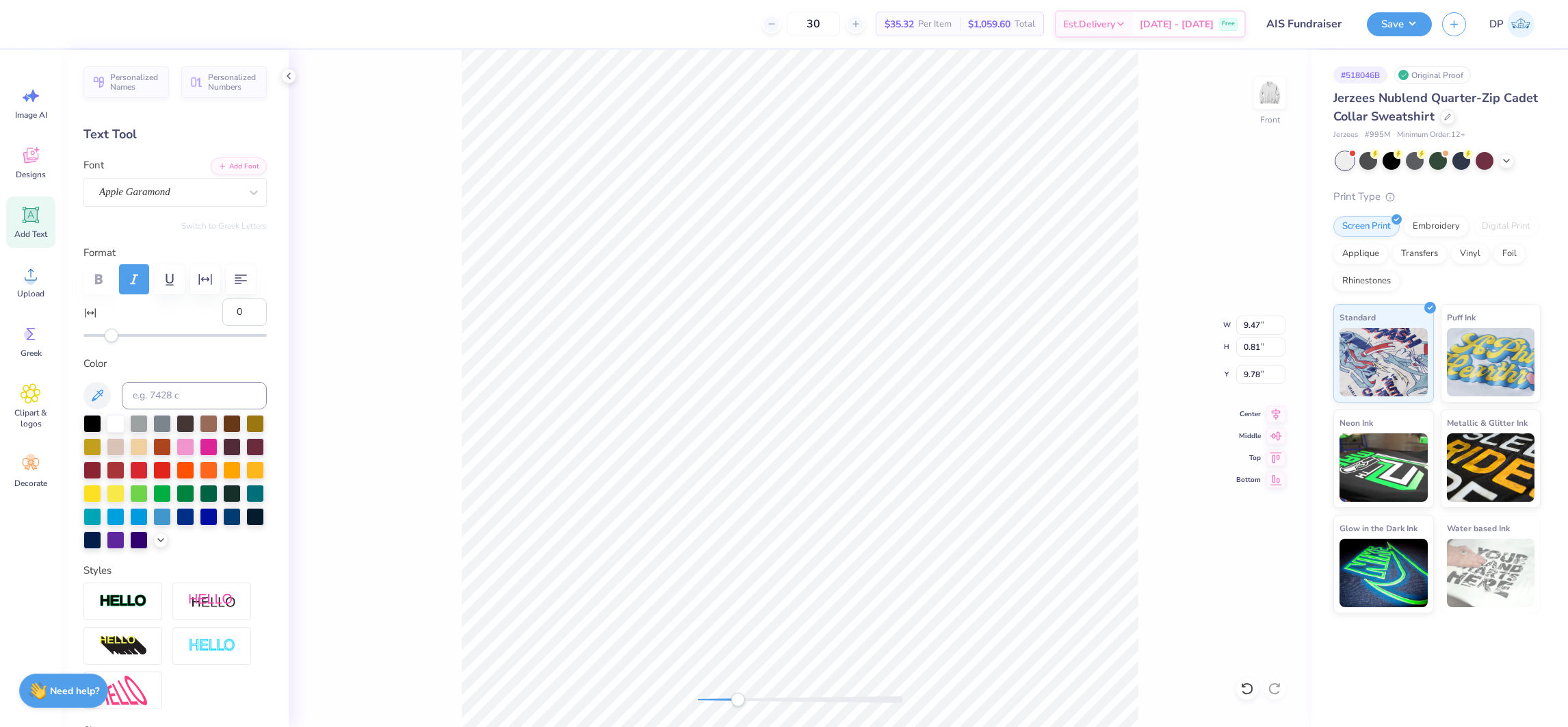
type input "9.77"
type input "8.88"
type input "0.76"
type input "9.82"
type input "13"
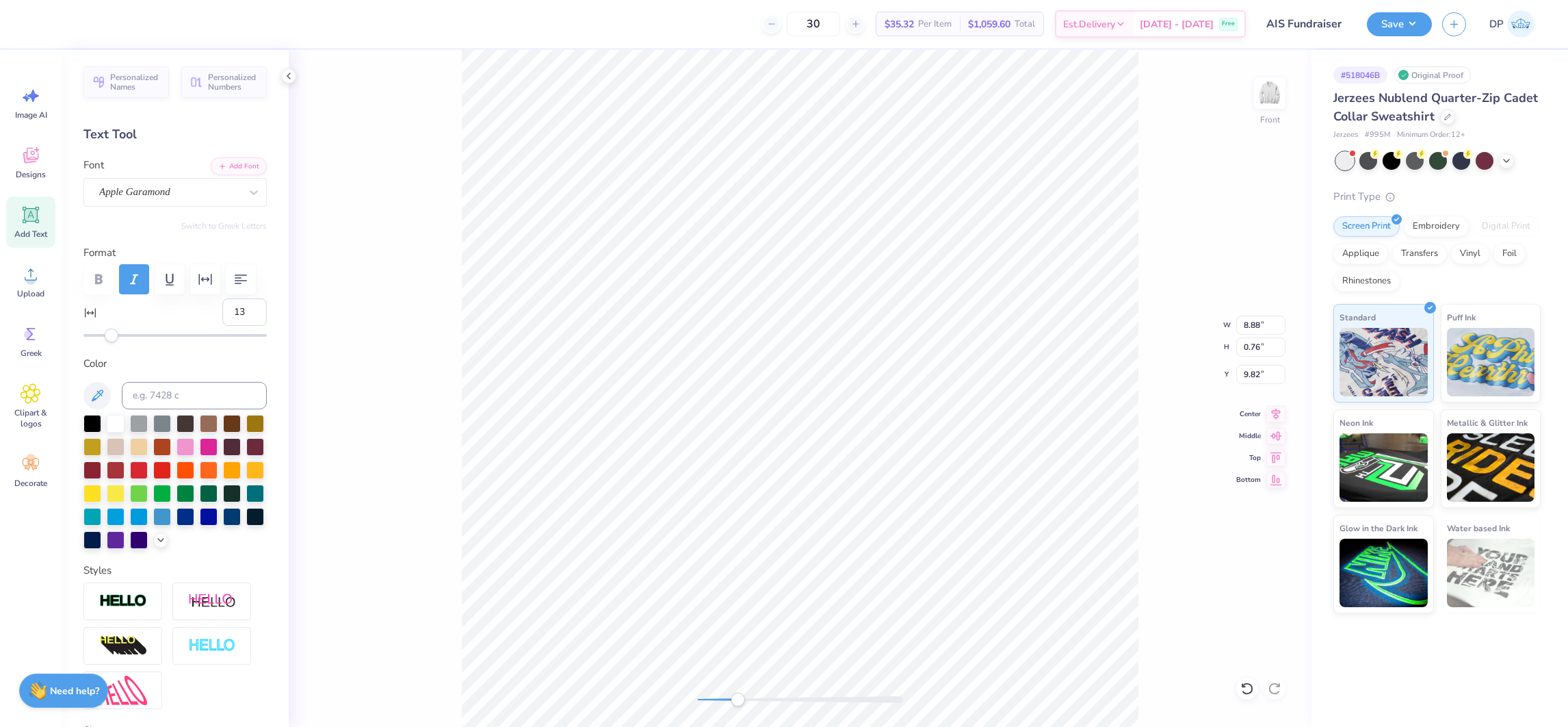
click at [130, 342] on div at bounding box center [175, 335] width 183 height 14
type input "2"
click at [115, 342] on div at bounding box center [175, 335] width 183 height 14
click at [748, 701] on div at bounding box center [800, 699] width 205 height 7
type input "12"
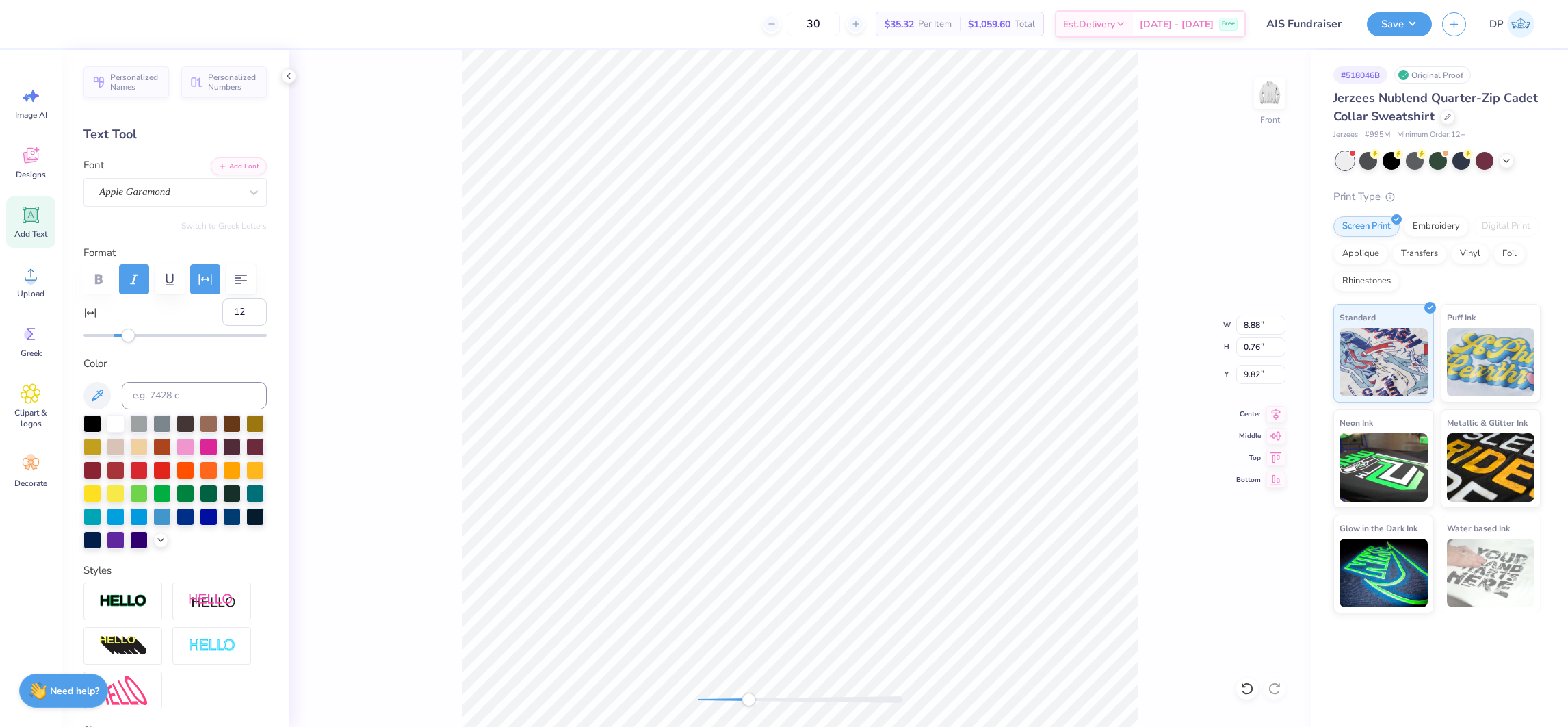
click at [128, 336] on div at bounding box center [175, 335] width 183 height 2
type input "3"
click at [116, 336] on div at bounding box center [175, 335] width 183 height 2
type input "9.76"
type input "0.78"
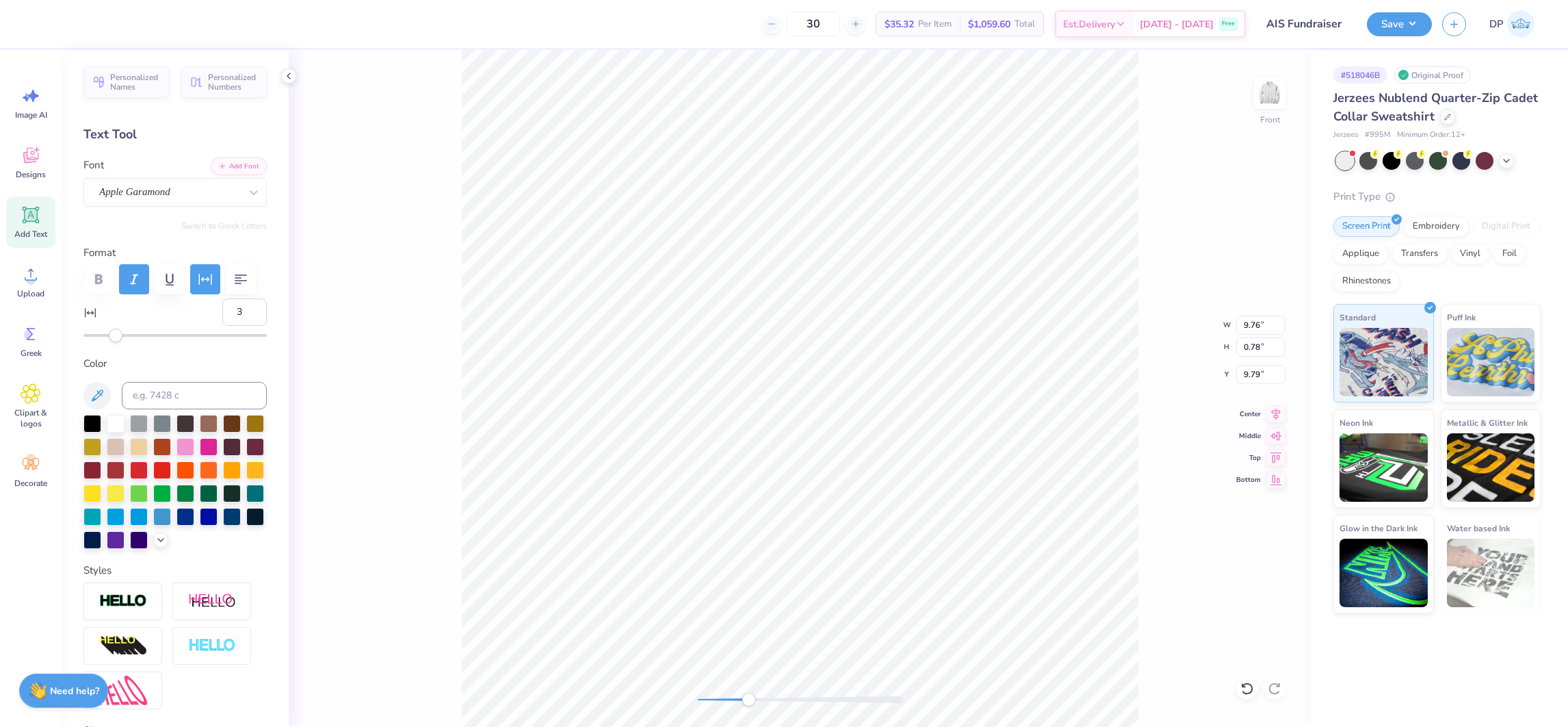
type input "9.79"
click at [716, 706] on div "Front W 9.76 9.76 " H 0.78 0.78 " Y 9.79 9.79 " Center Middle Top Bottom" at bounding box center [799, 388] width 1023 height 677
type input "21"
type input "9.76"
type input "2.86"
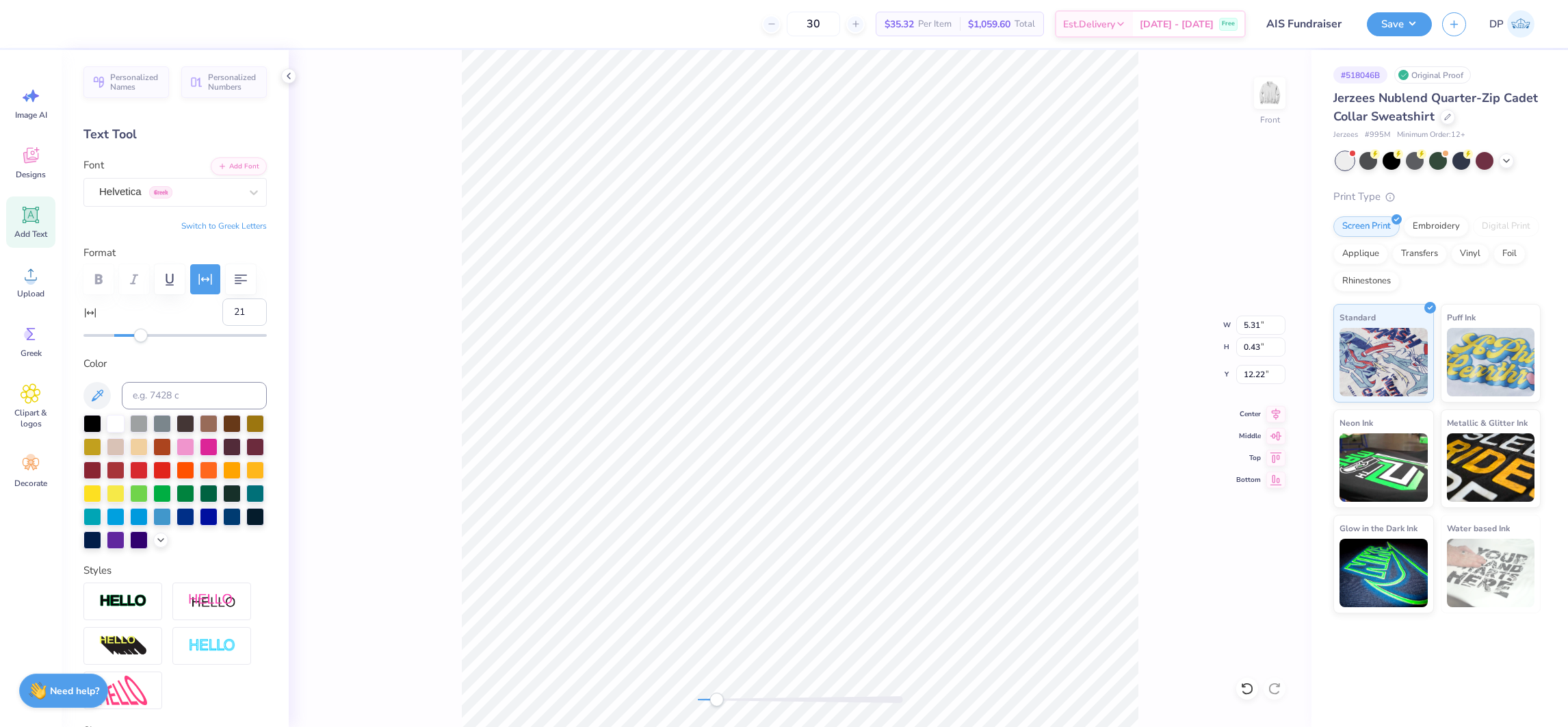
type input "9.79"
type input "11.50"
type input "9.86"
type input "3.00"
click at [1018, 475] on li "Bring to Front" at bounding box center [1029, 471] width 107 height 26
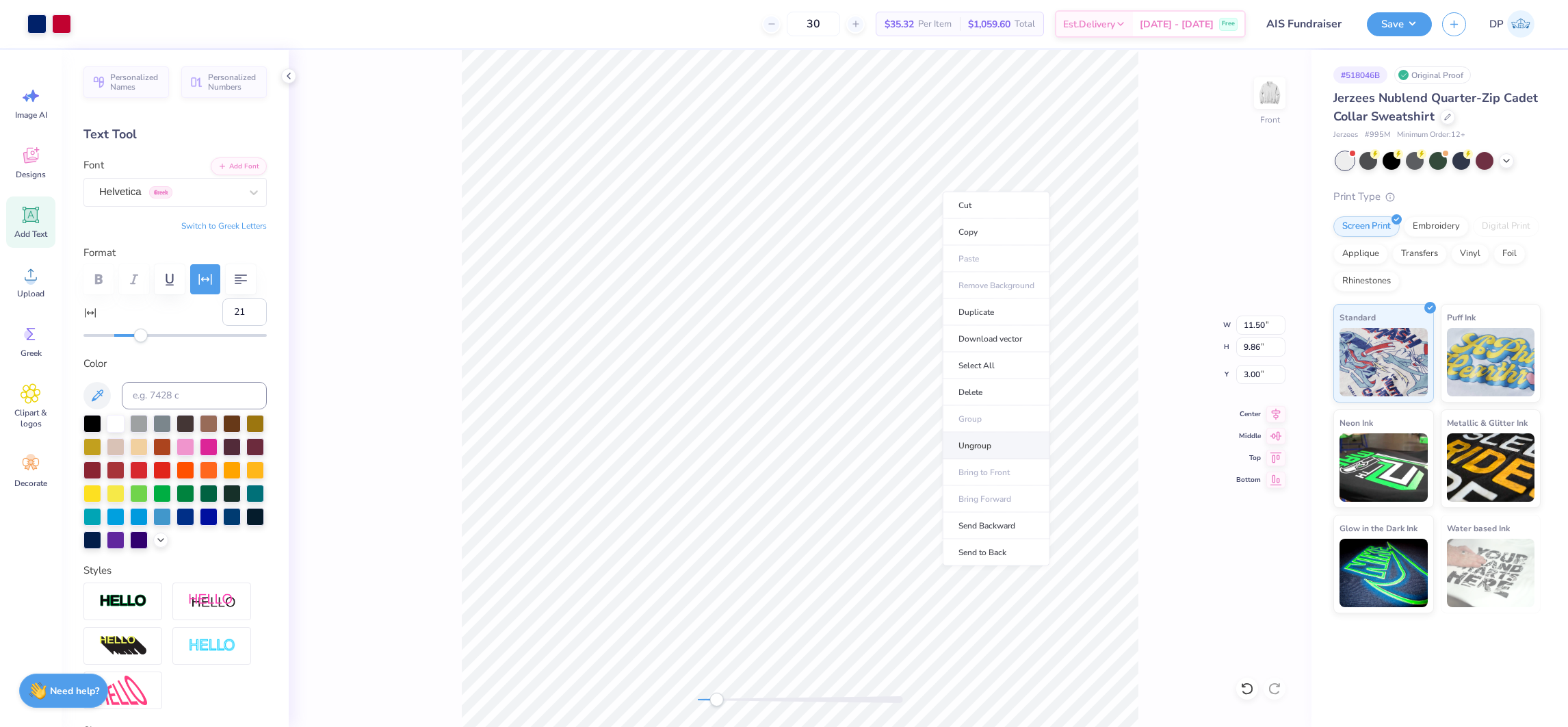
click at [995, 443] on li "Ungroup" at bounding box center [996, 446] width 107 height 26
click at [1244, 683] on icon at bounding box center [1247, 688] width 12 height 12
click at [1242, 687] on icon at bounding box center [1247, 688] width 14 height 14
type input "3"
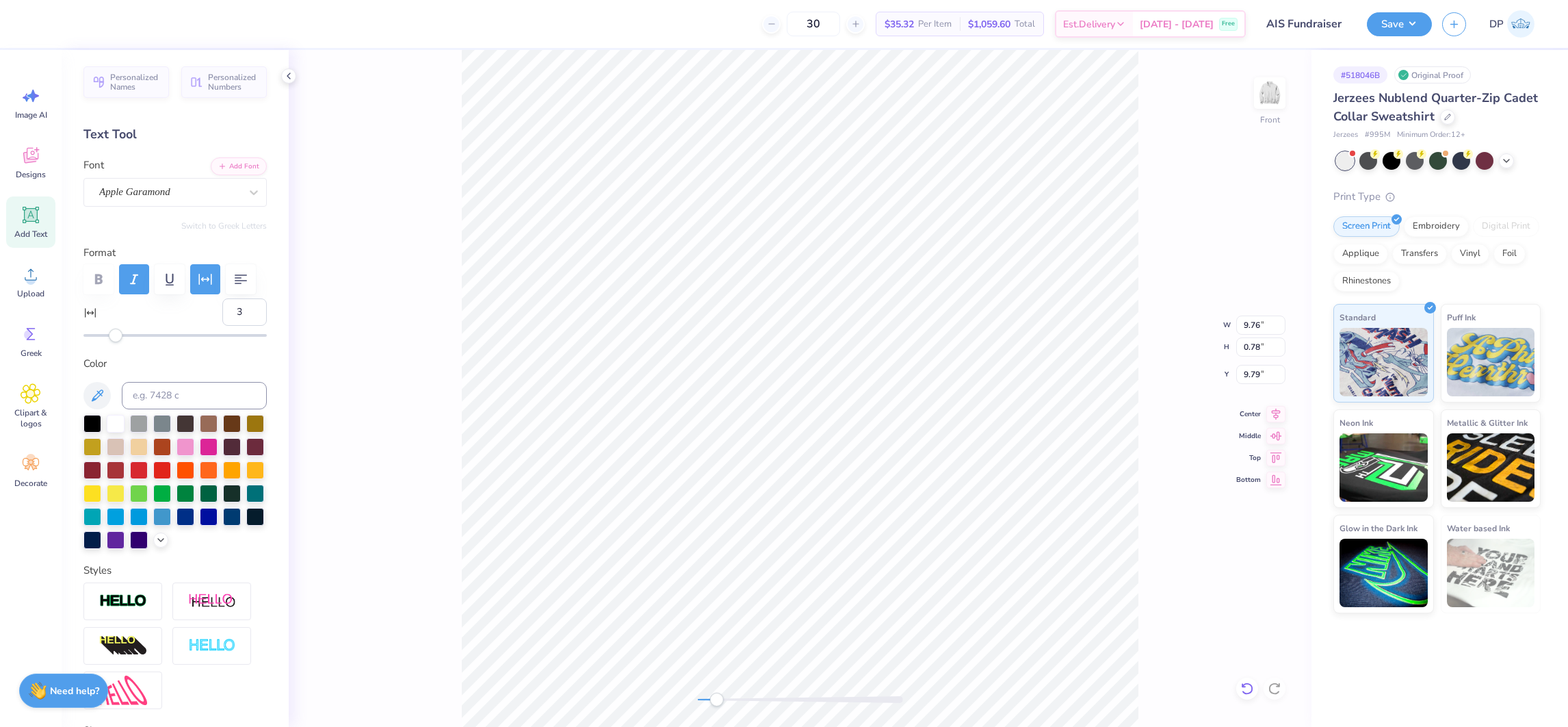
click at [1245, 687] on icon at bounding box center [1247, 688] width 14 height 14
click at [919, 710] on div "Front W 9.76 9.76 " H 0.78 0.78 " Y 9.79 9.79 " Center Middle Top Bottom" at bounding box center [799, 388] width 1023 height 677
drag, startPoint x: 869, startPoint y: 696, endPoint x: 741, endPoint y: 703, distance: 128.2
click at [741, 702] on div at bounding box center [800, 699] width 205 height 7
click at [1244, 687] on icon at bounding box center [1247, 688] width 14 height 14
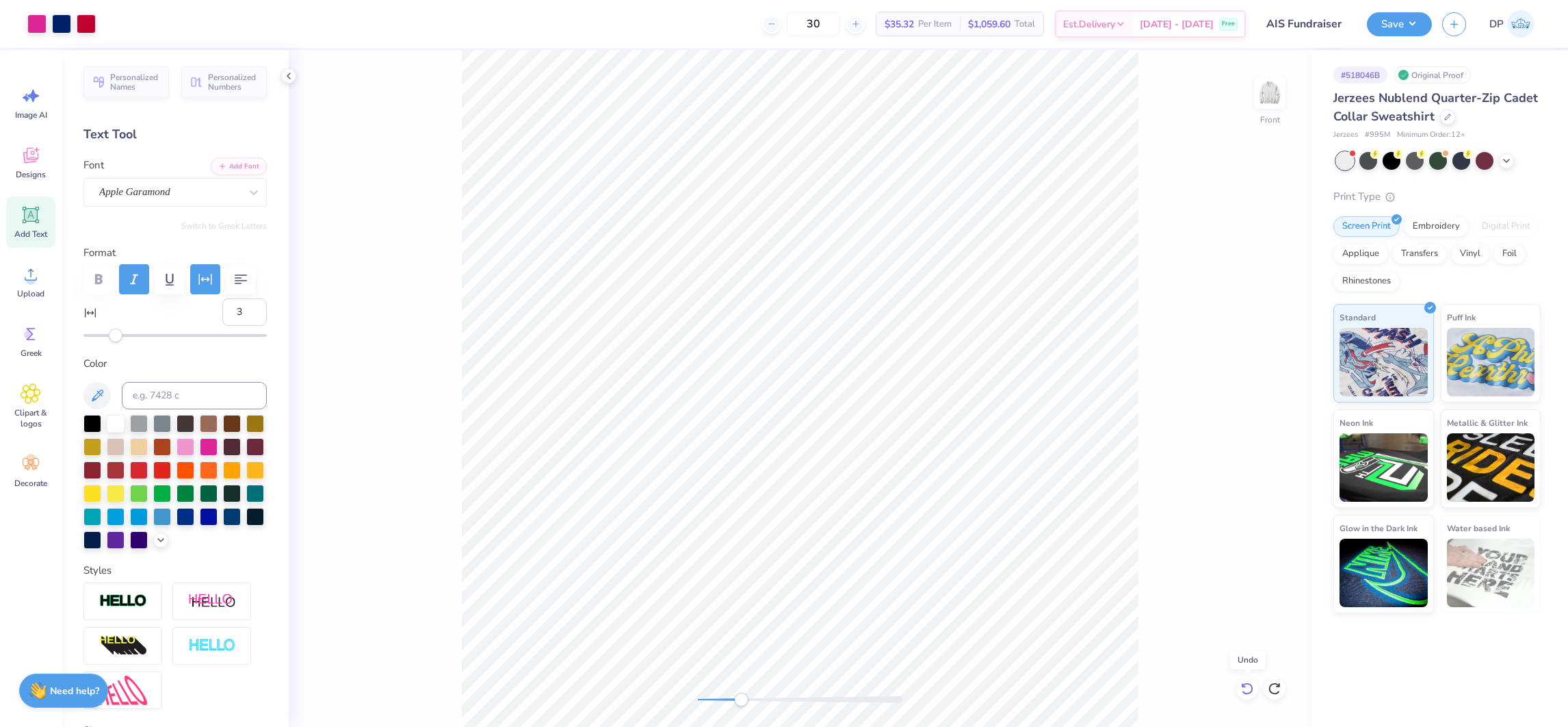
click at [1244, 687] on icon at bounding box center [1247, 688] width 14 height 14
click at [1249, 695] on div at bounding box center [1247, 688] width 22 height 22
click at [1248, 693] on icon at bounding box center [1247, 688] width 14 height 14
click at [835, 717] on div "Front" at bounding box center [799, 388] width 1023 height 677
type input "5.31"
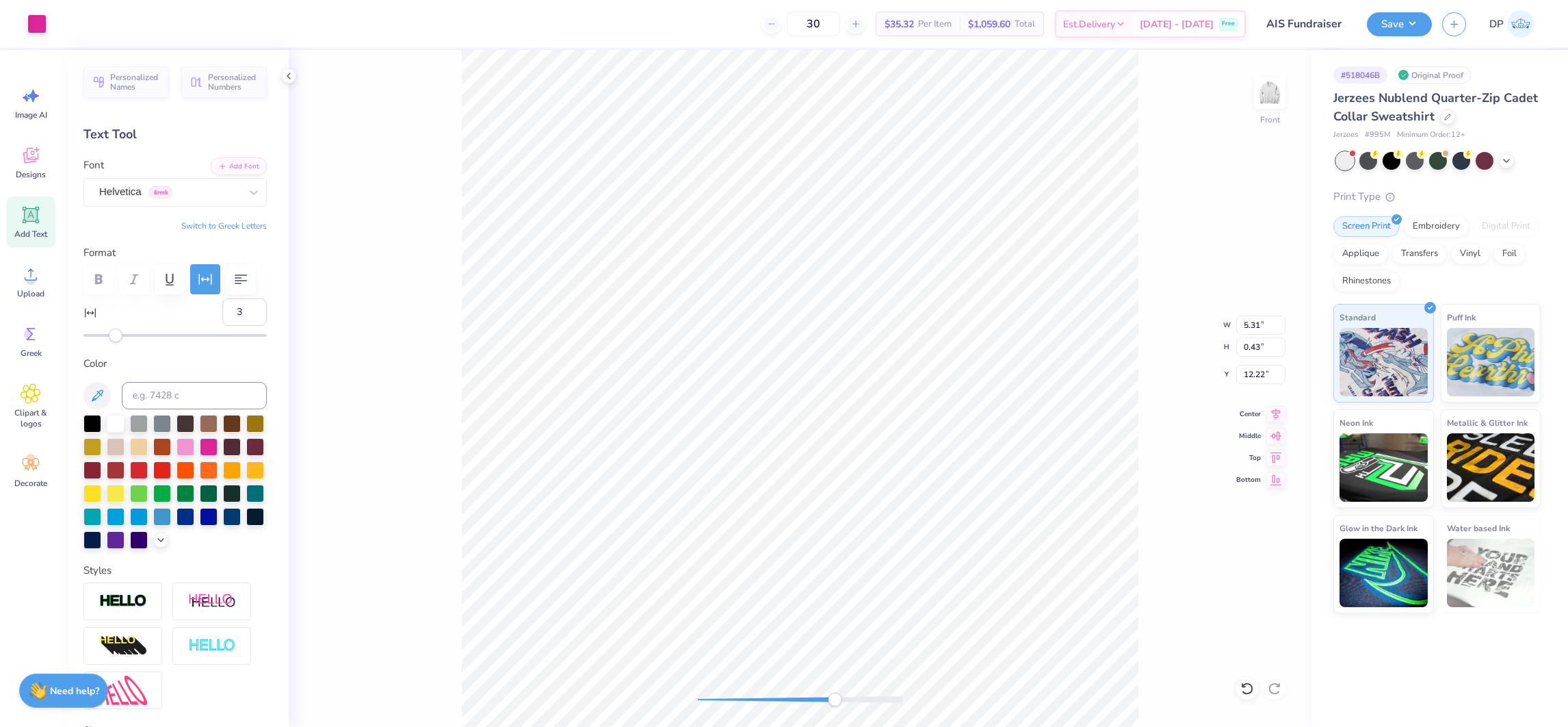
type input "0.43"
type input "21"
click at [1242, 687] on icon at bounding box center [1243, 684] width 2 height 2
click at [801, 710] on div "Front" at bounding box center [799, 388] width 1023 height 677
click at [685, 706] on div "Front" at bounding box center [799, 388] width 1023 height 677
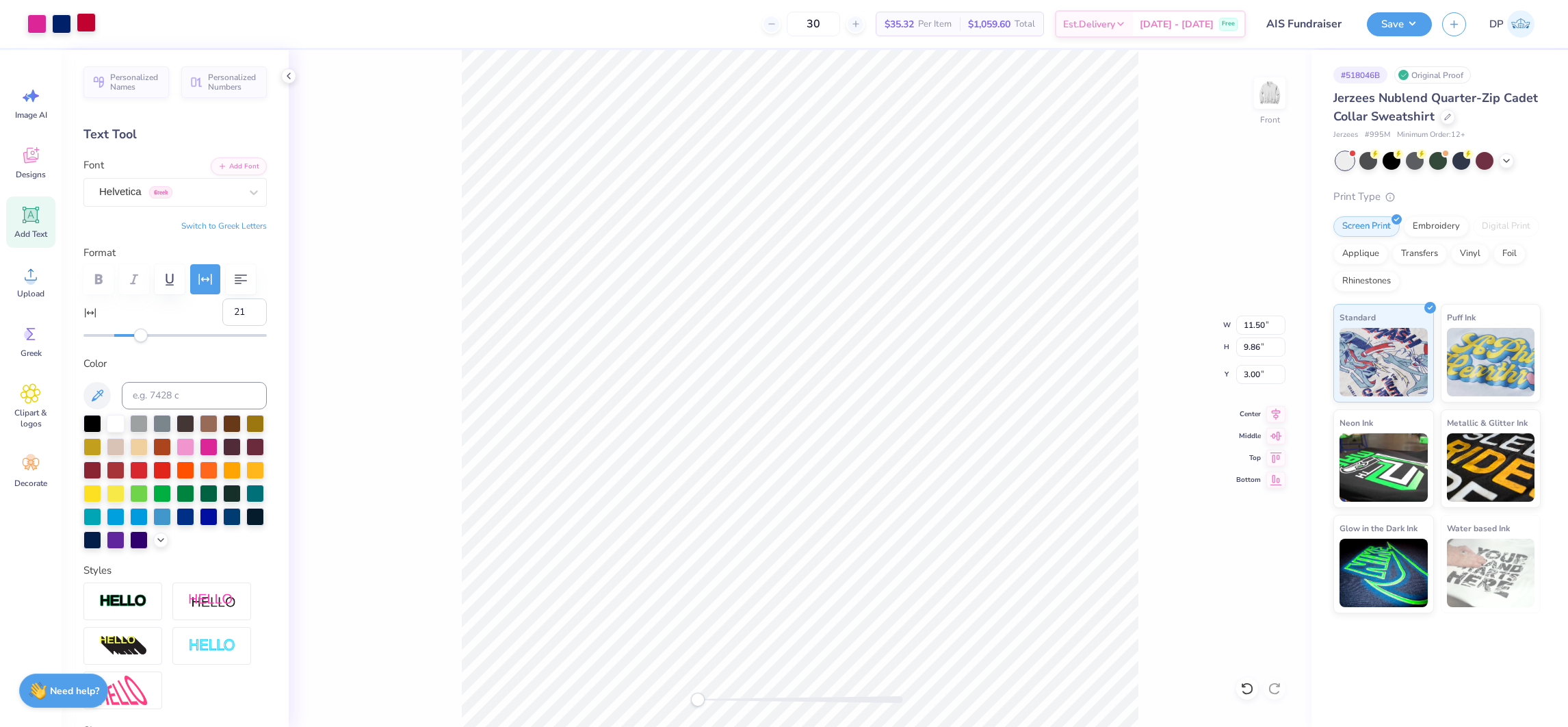
click at [87, 23] on div at bounding box center [86, 22] width 19 height 19
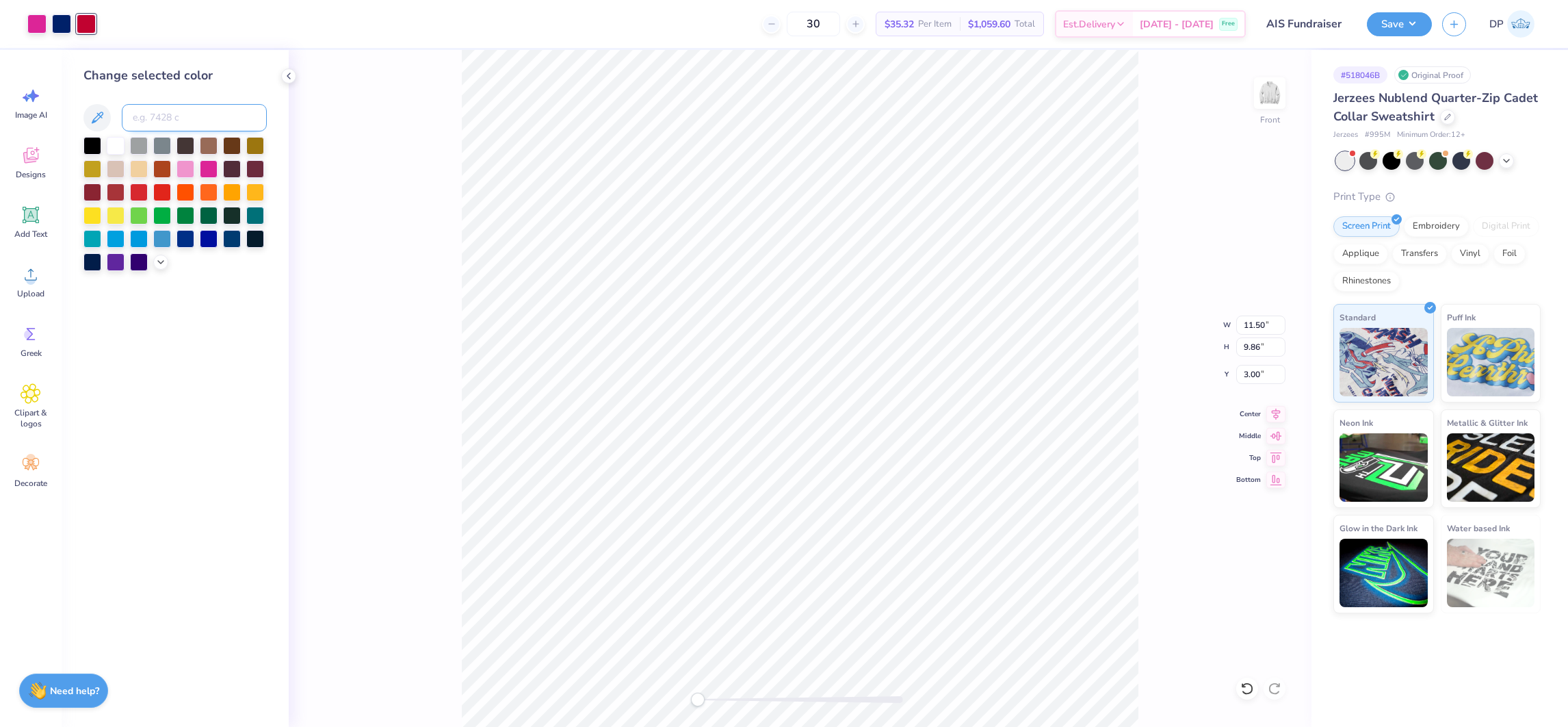
click at [194, 110] on input at bounding box center [194, 117] width 145 height 27
type input "280"
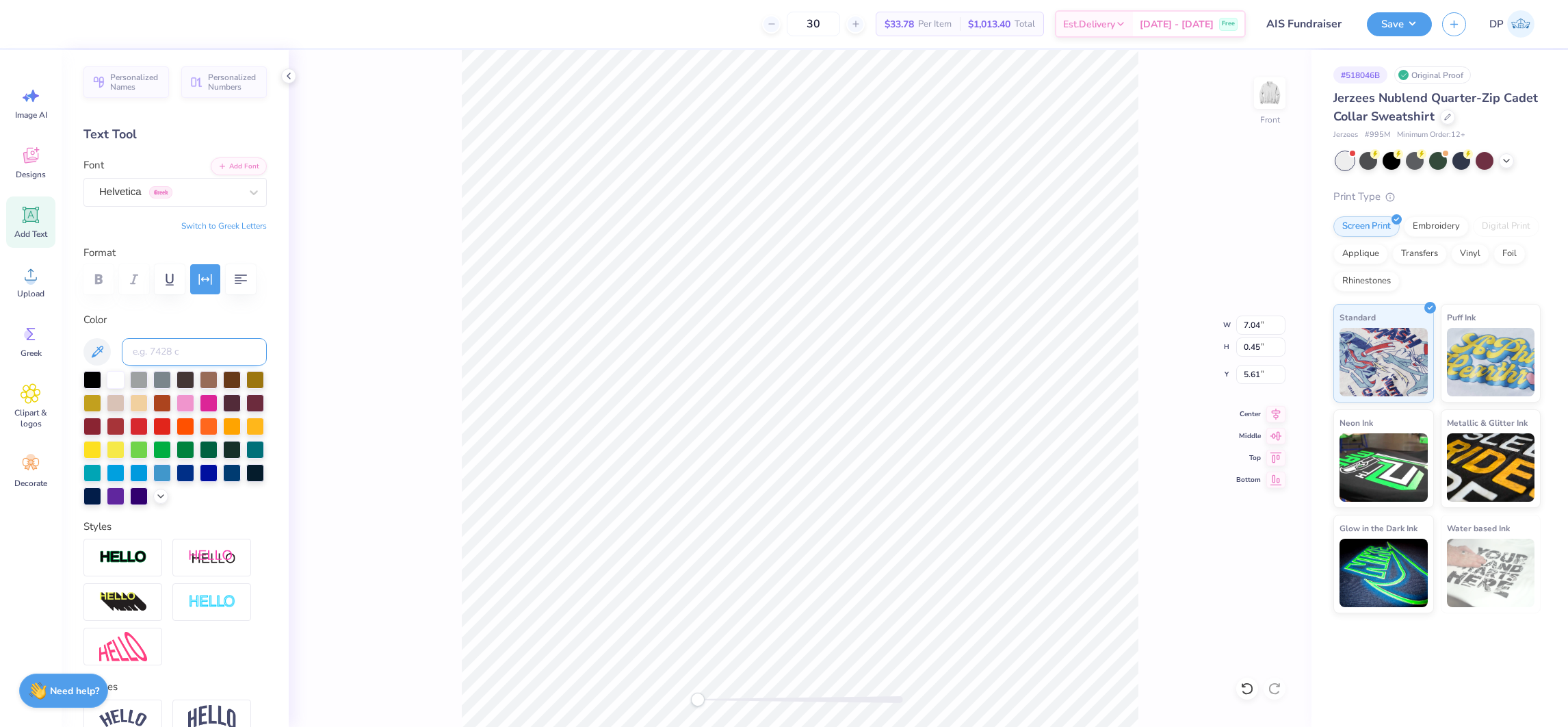
click at [146, 365] on input at bounding box center [194, 351] width 145 height 27
type input "280"
click at [196, 365] on input at bounding box center [194, 351] width 145 height 27
type input "280"
click at [219, 365] on input at bounding box center [194, 351] width 145 height 27
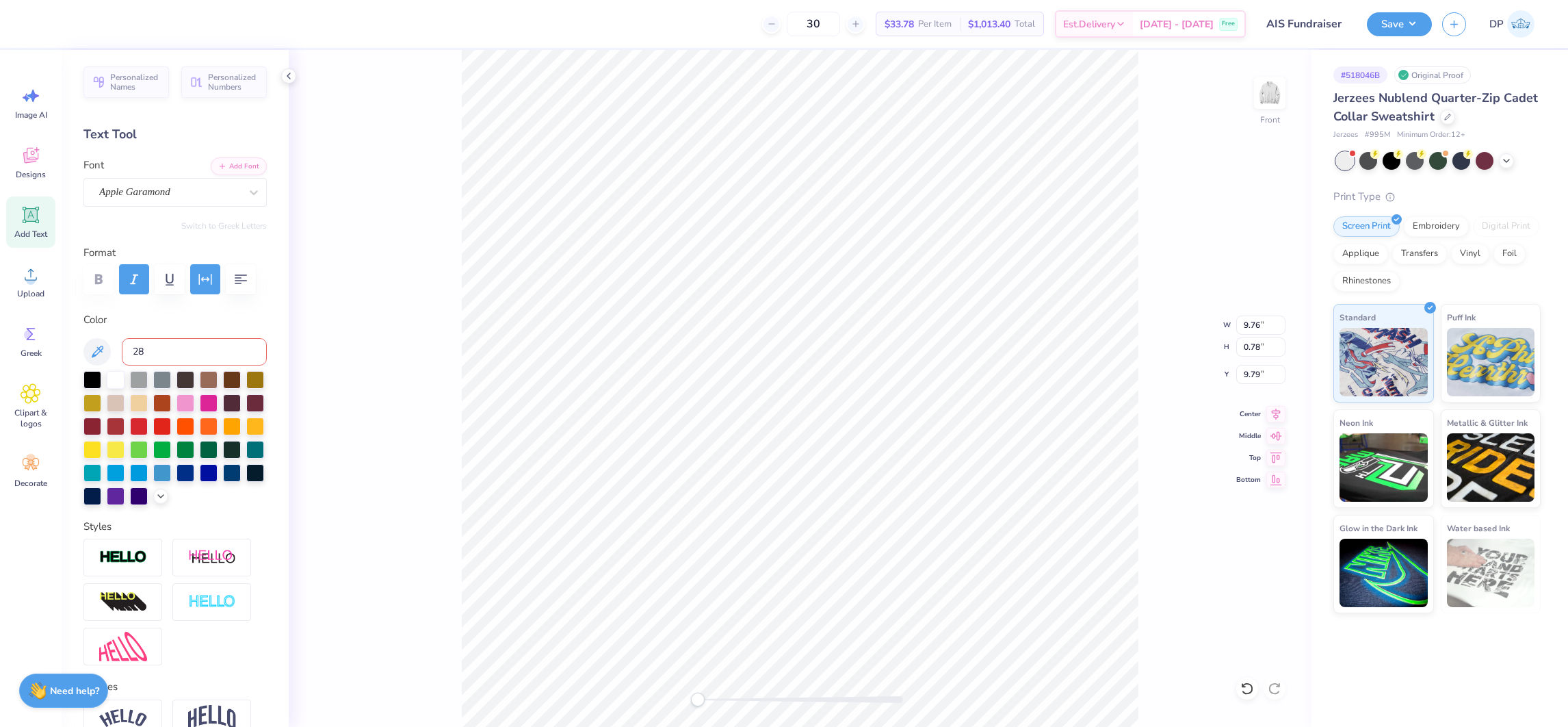
type input "280"
click at [175, 365] on input at bounding box center [194, 351] width 145 height 27
type input "280"
click at [199, 365] on input at bounding box center [194, 351] width 145 height 27
click at [159, 365] on input at bounding box center [194, 351] width 145 height 27
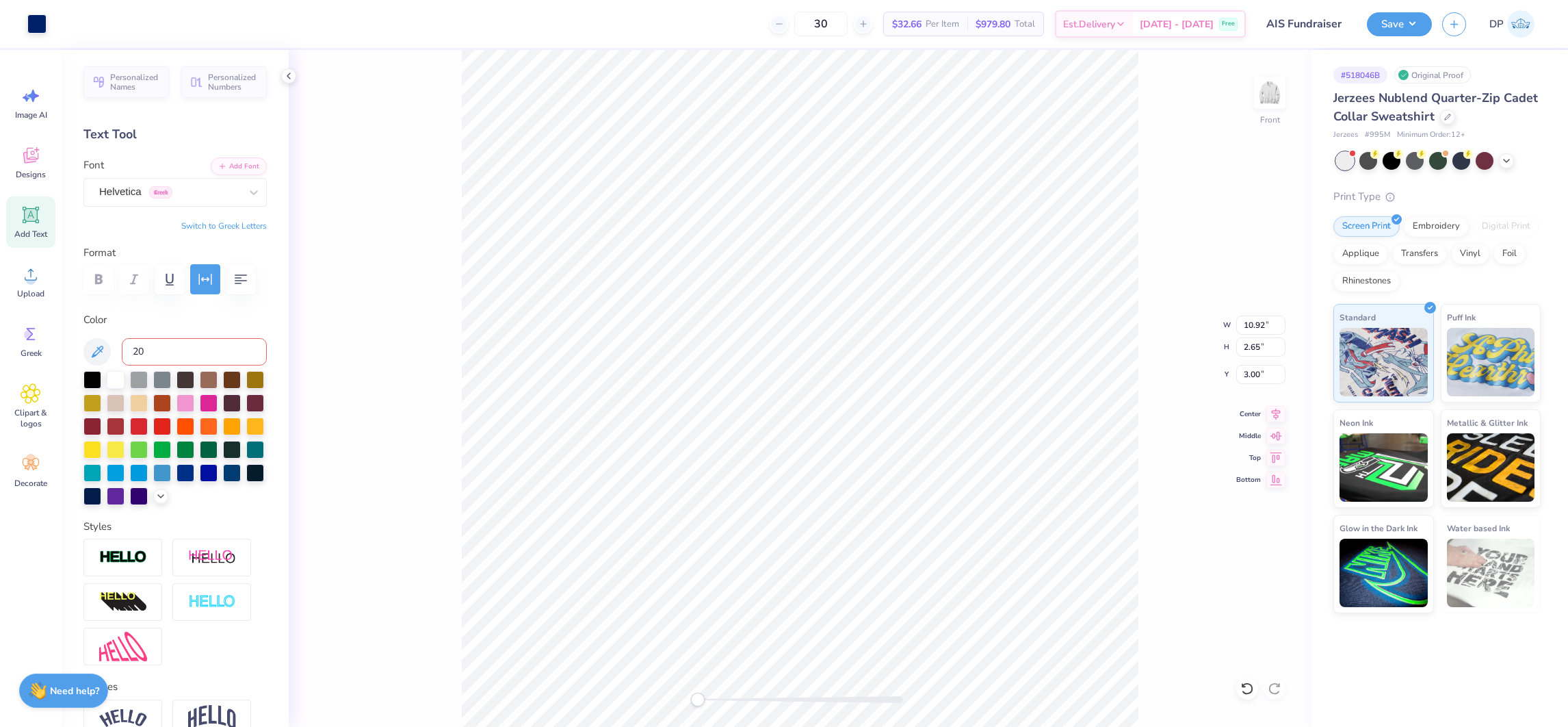
type input "200"
click at [143, 365] on input at bounding box center [194, 351] width 145 height 27
type input "200"
click at [192, 365] on input at bounding box center [194, 351] width 145 height 27
click at [39, 22] on div at bounding box center [36, 22] width 19 height 19
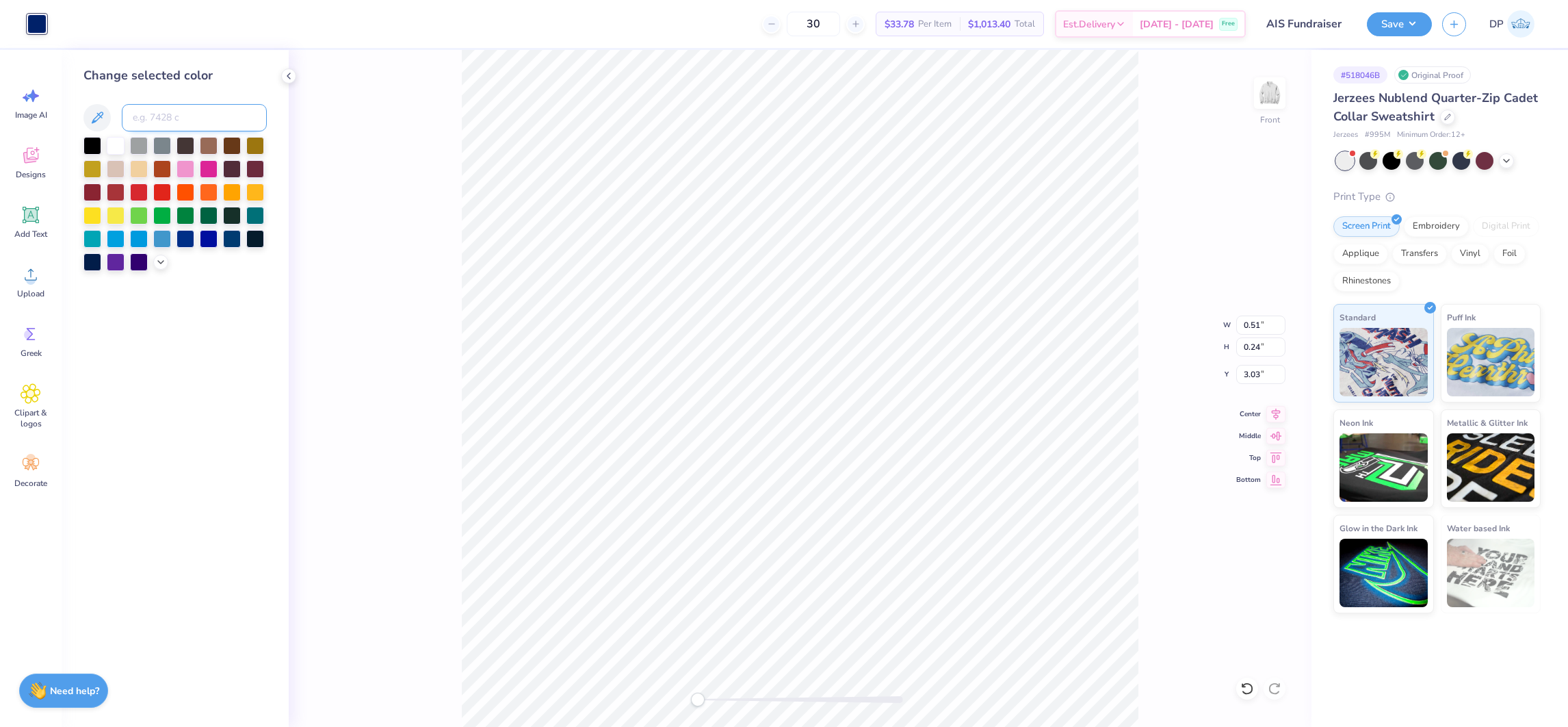
click at [176, 121] on input at bounding box center [194, 117] width 145 height 27
type input "200"
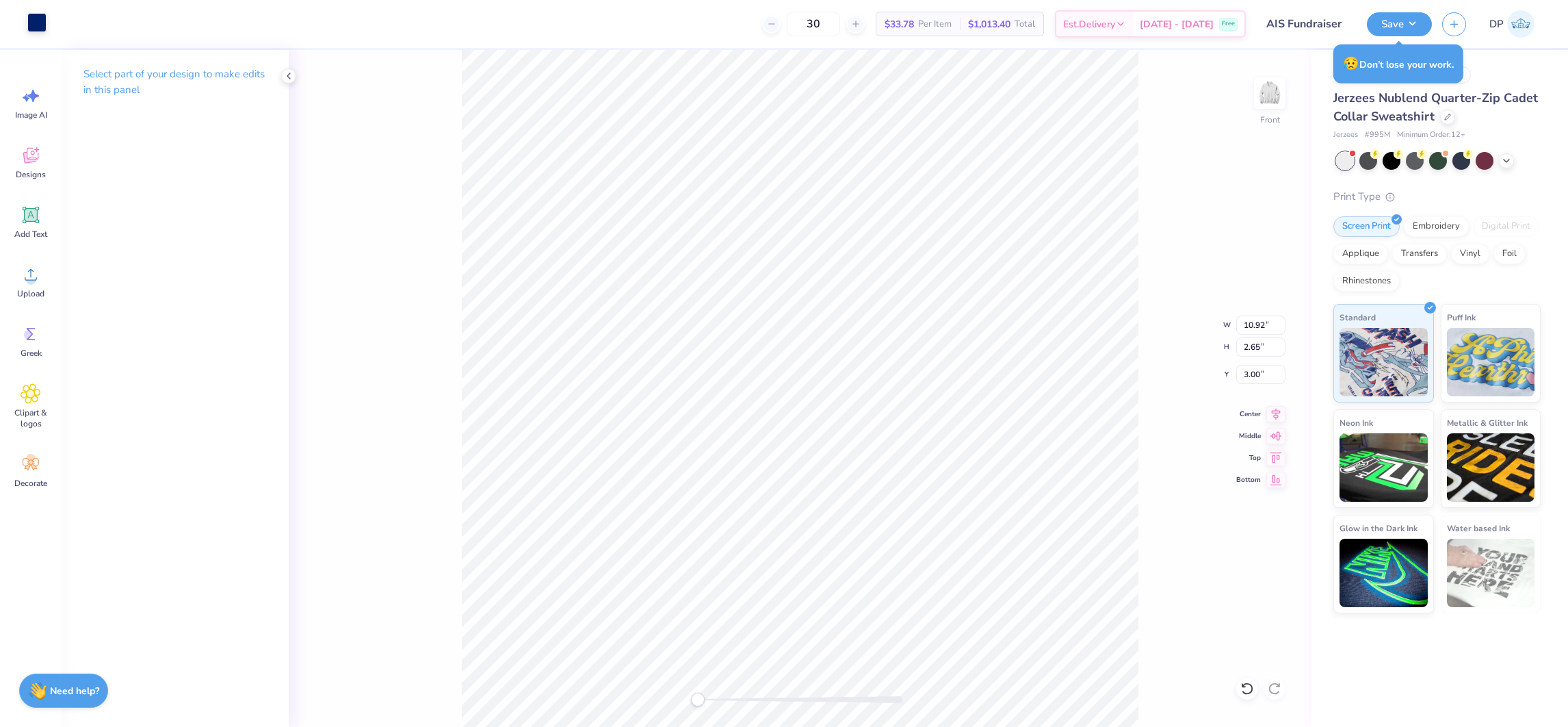
click at [30, 22] on div at bounding box center [36, 22] width 19 height 19
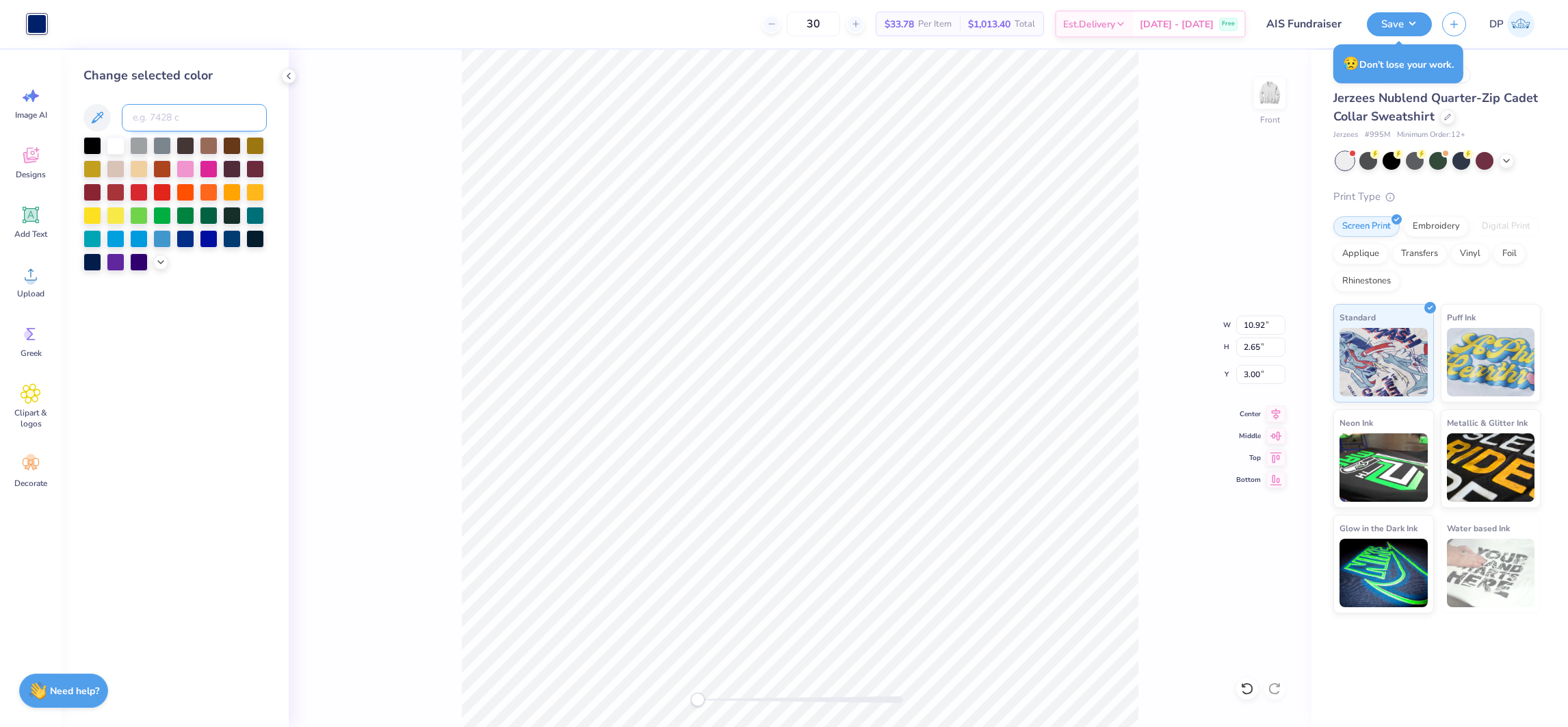
click at [157, 120] on input at bounding box center [194, 117] width 145 height 27
type input "200"
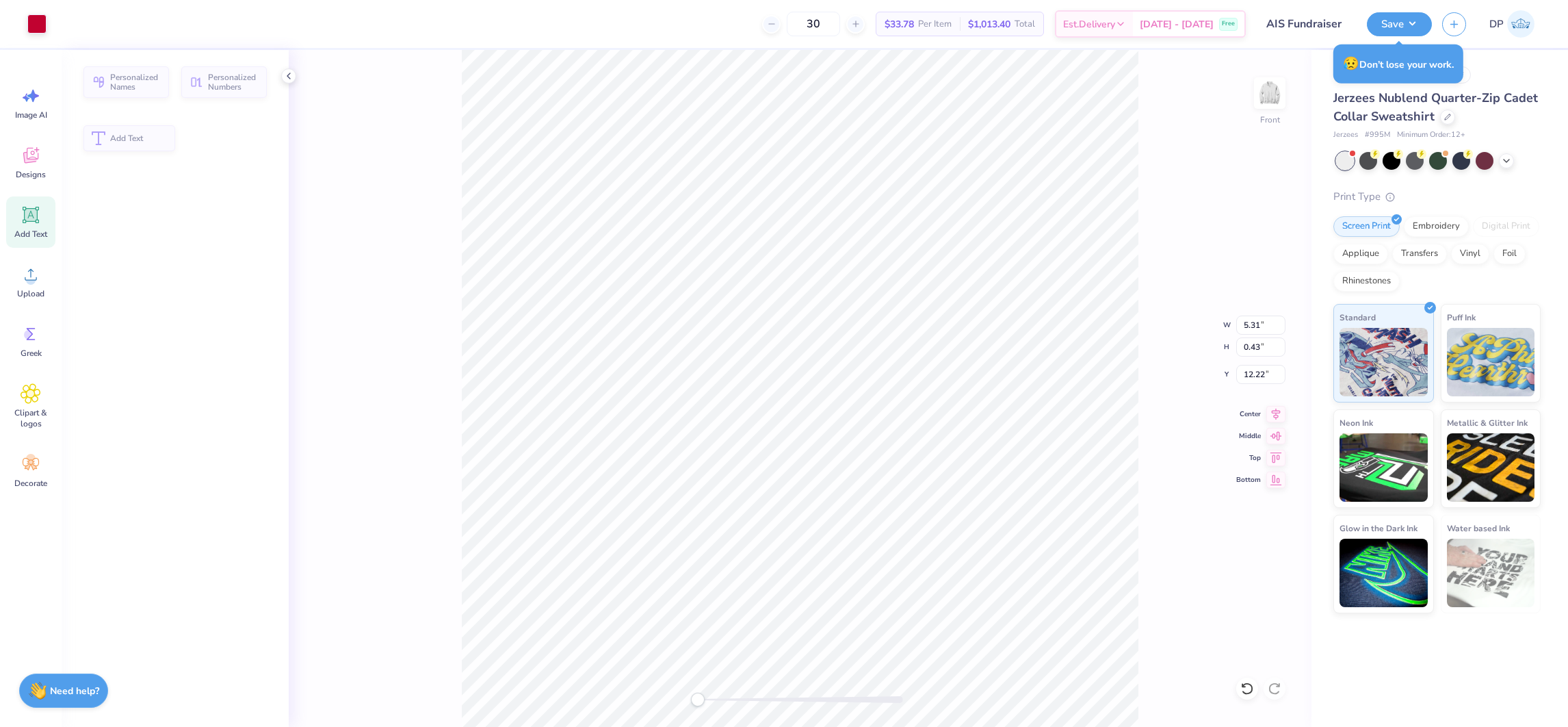
type input "5.31"
type input "0.43"
type input "12.22"
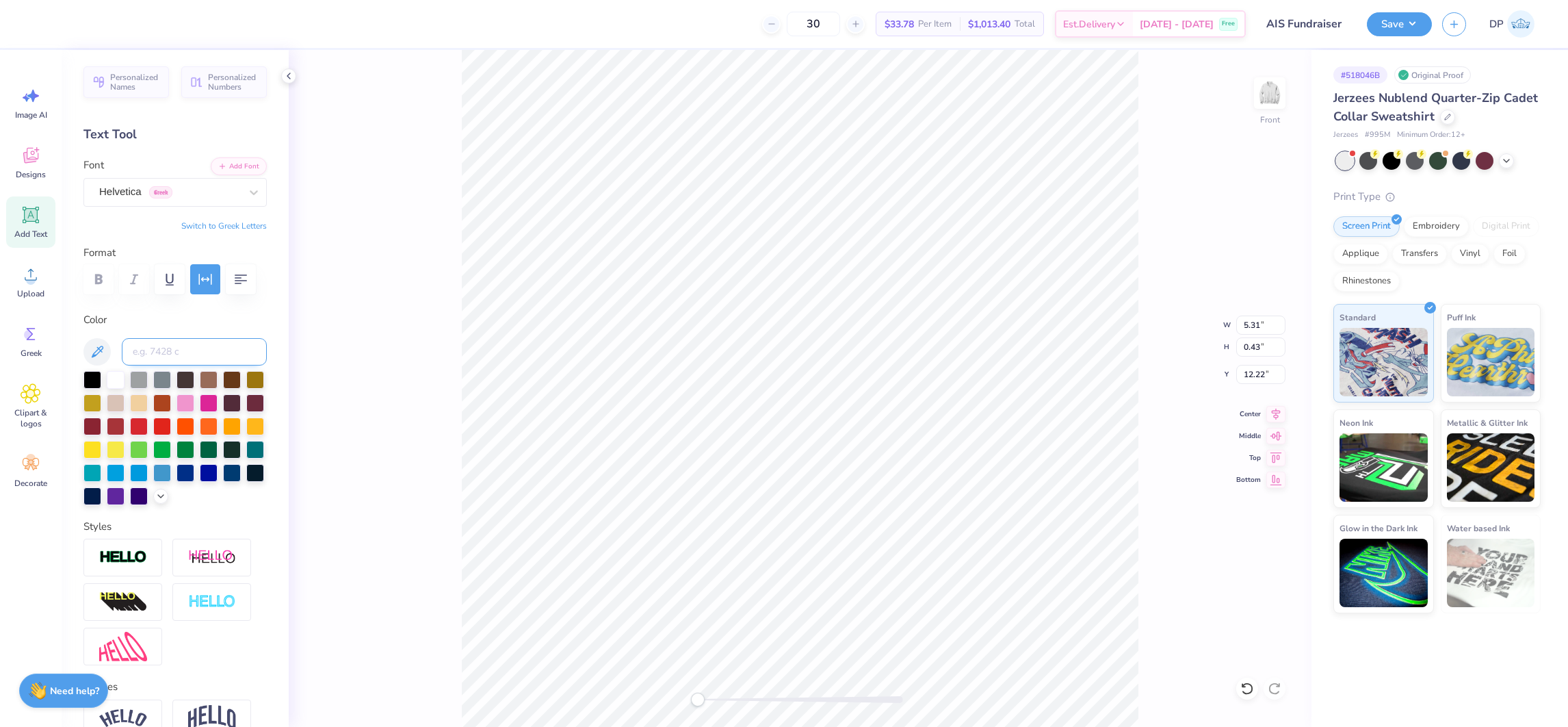
click at [150, 365] on input at bounding box center [194, 351] width 145 height 27
type input "280"
click at [799, 453] on li "Group" at bounding box center [832, 456] width 107 height 26
type input "9.86"
click at [835, 504] on li "Group" at bounding box center [846, 505] width 107 height 26
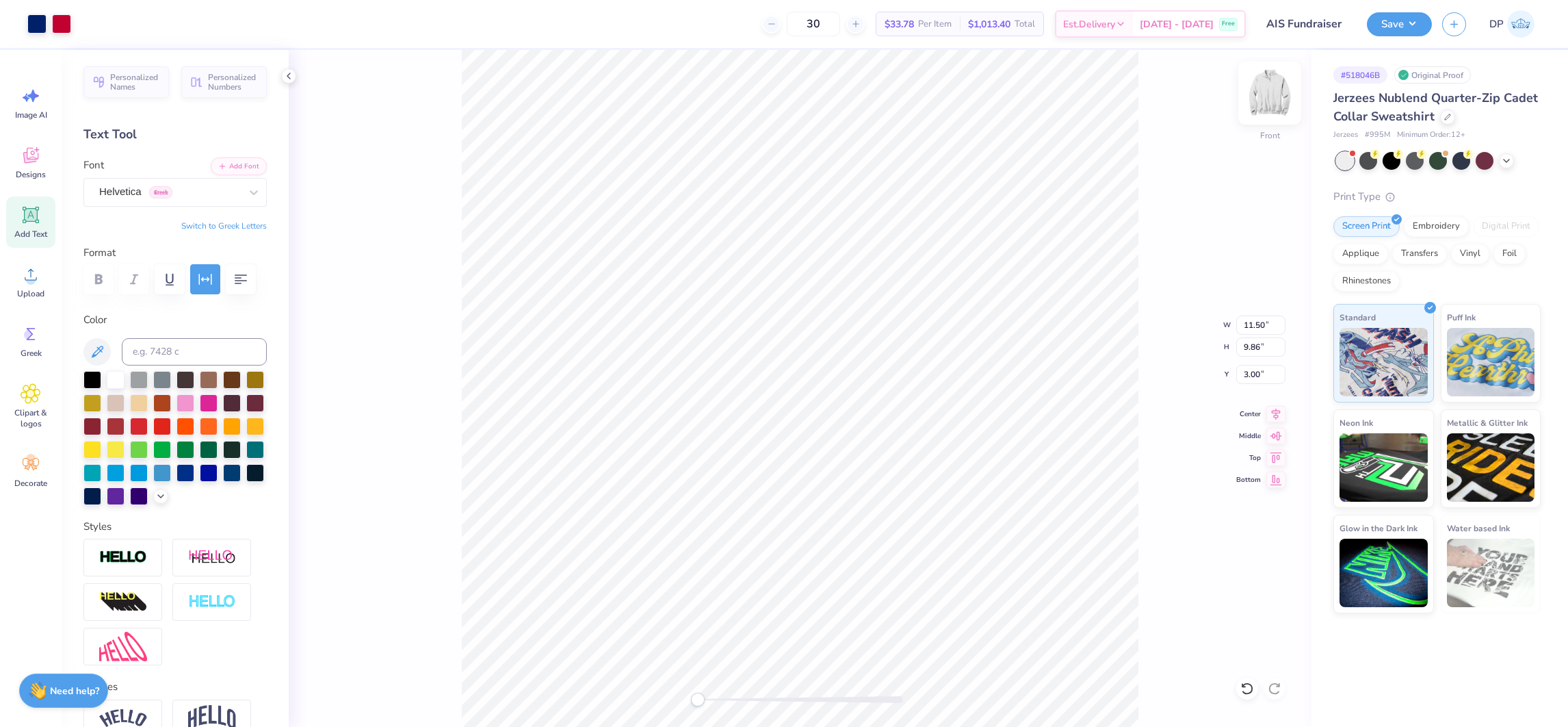
click at [1274, 85] on img at bounding box center [1269, 93] width 54 height 54
click at [32, 274] on icon at bounding box center [30, 274] width 21 height 21
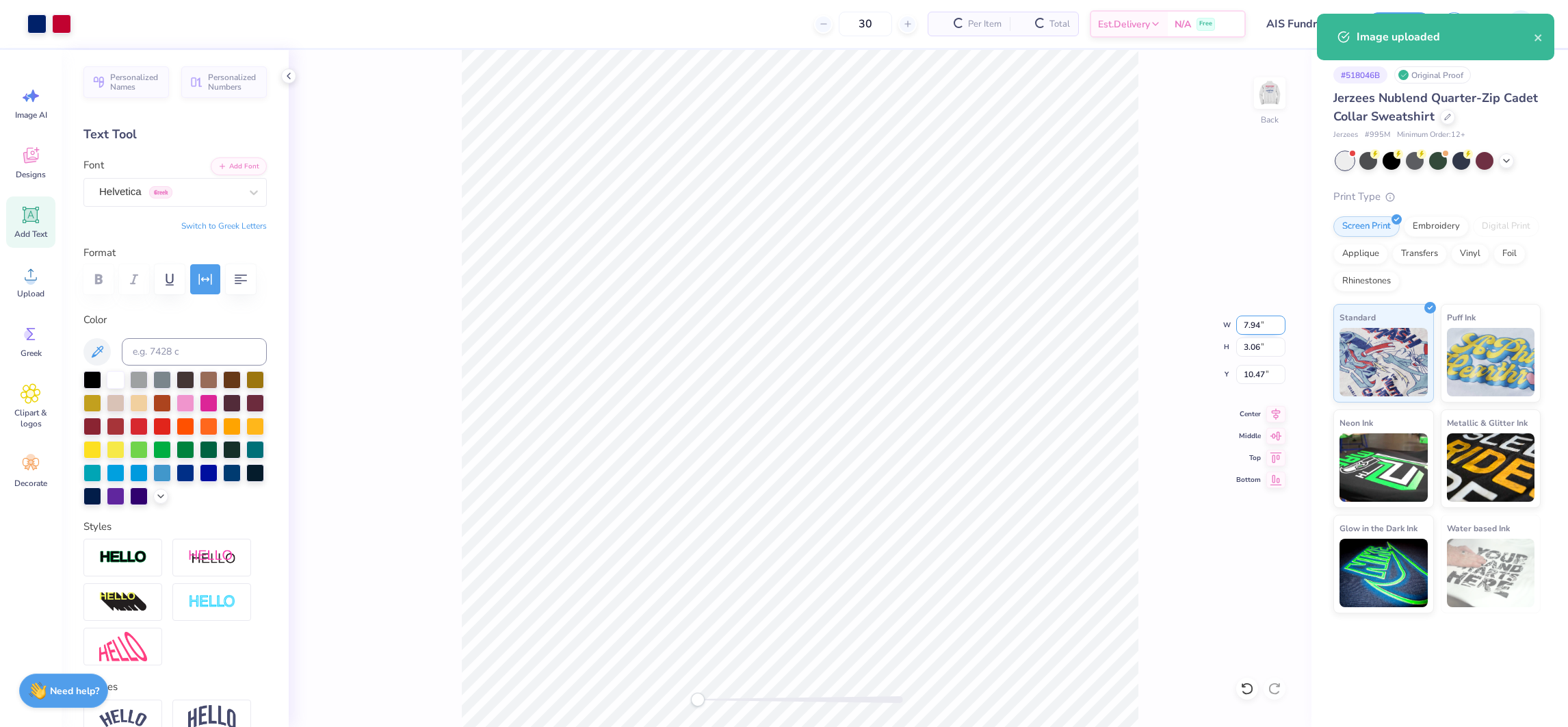
click at [1245, 325] on input "7.94" at bounding box center [1261, 325] width 49 height 19
type input "4.00"
type input "1.54"
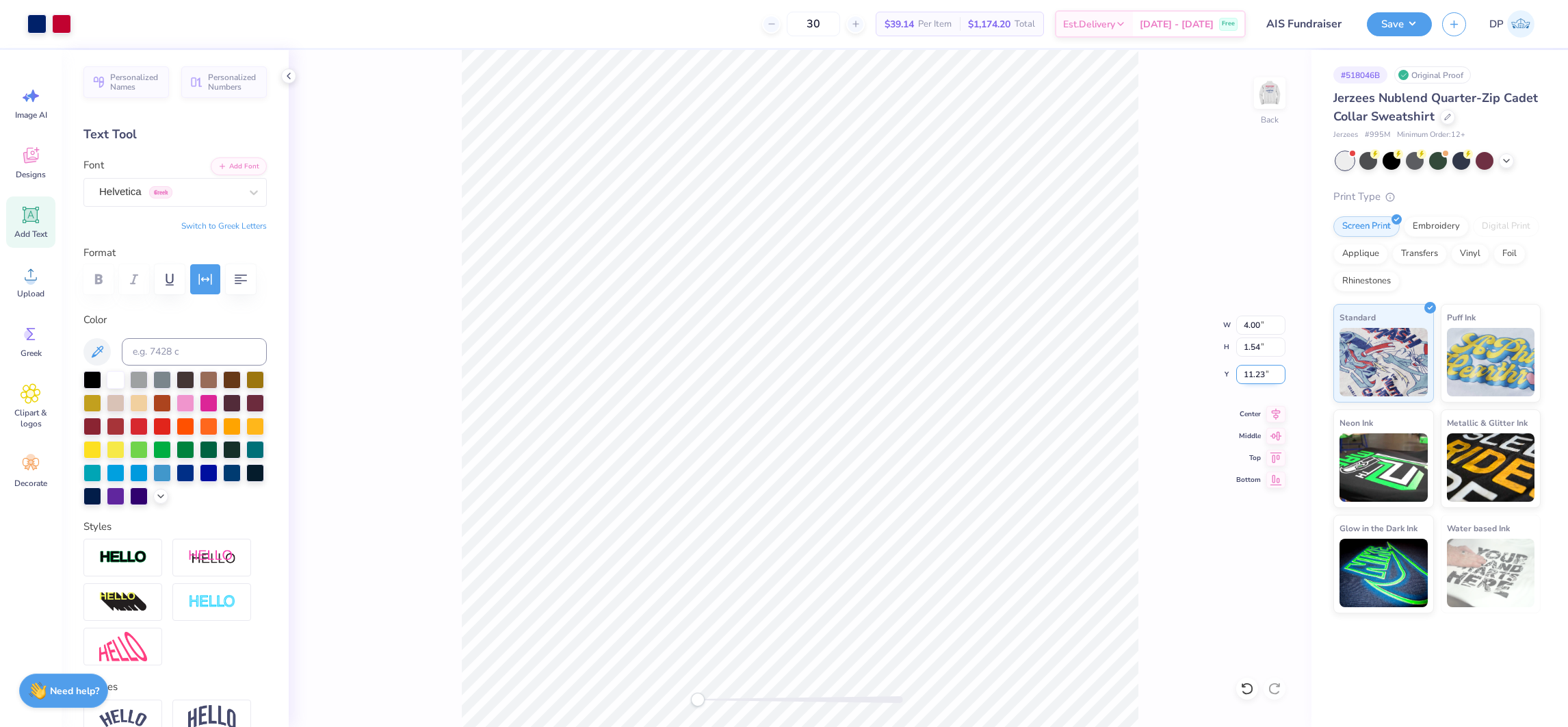
click at [1249, 374] on input "11.23" at bounding box center [1261, 373] width 49 height 19
type input "3"
click at [1372, 28] on button "Save" at bounding box center [1398, 21] width 65 height 24
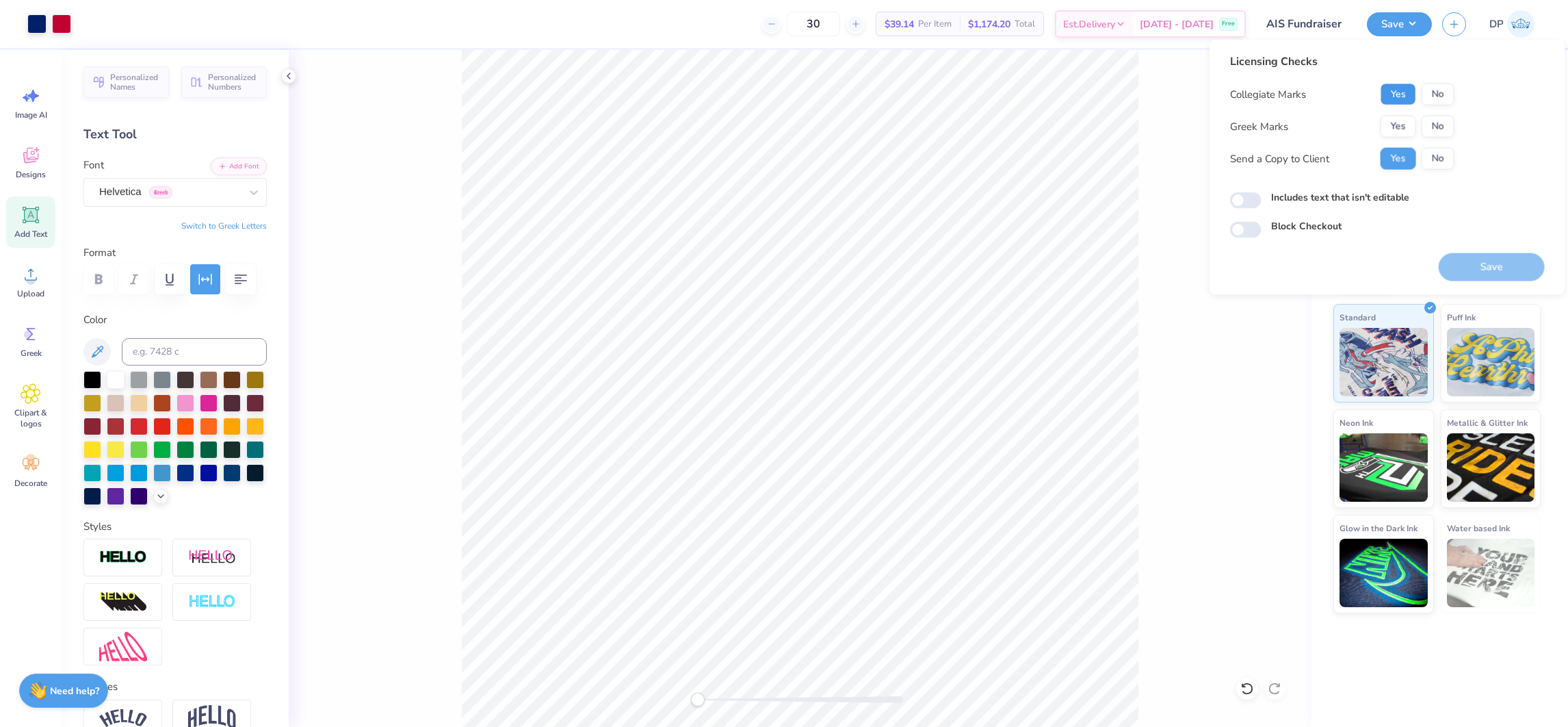
click at [1407, 101] on button "Yes" at bounding box center [1397, 94] width 35 height 22
click at [1448, 121] on button "No" at bounding box center [1438, 126] width 33 height 22
click at [1304, 199] on label "Includes text that isn't editable" at bounding box center [1340, 197] width 138 height 14
click at [1261, 199] on input "Includes text that isn't editable" at bounding box center [1245, 200] width 31 height 16
checkbox input "true"
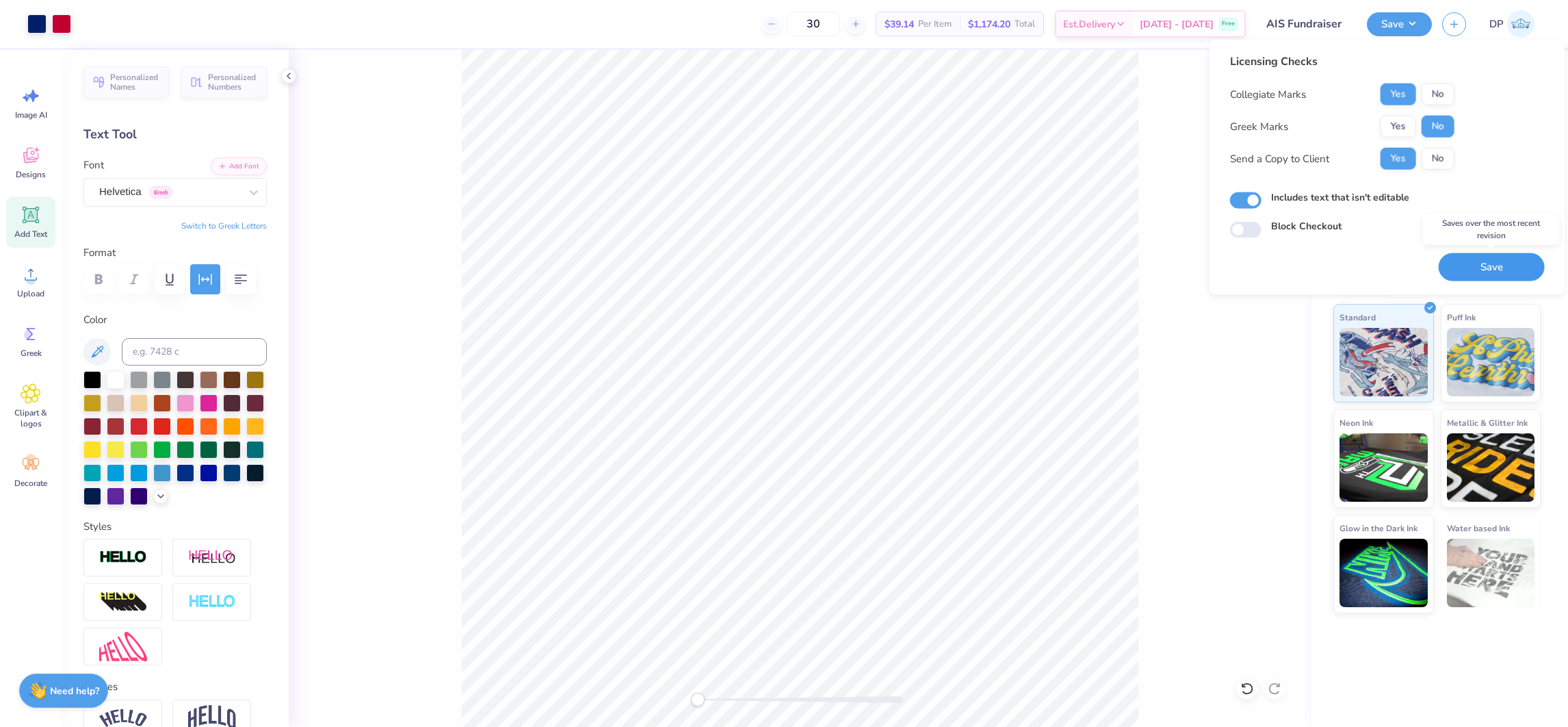
click at [1483, 268] on button "Save" at bounding box center [1491, 267] width 106 height 28
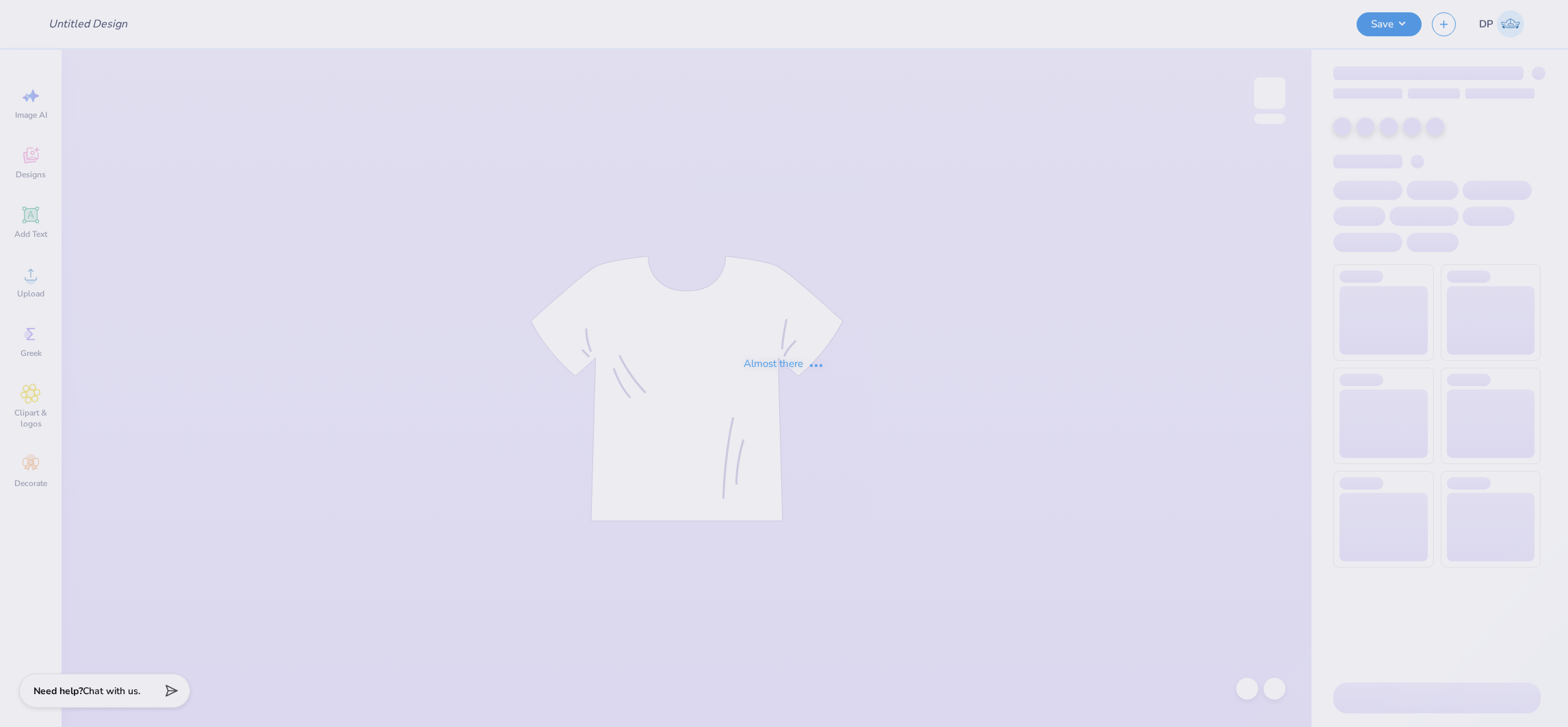
type input "AIS Fundraiser"
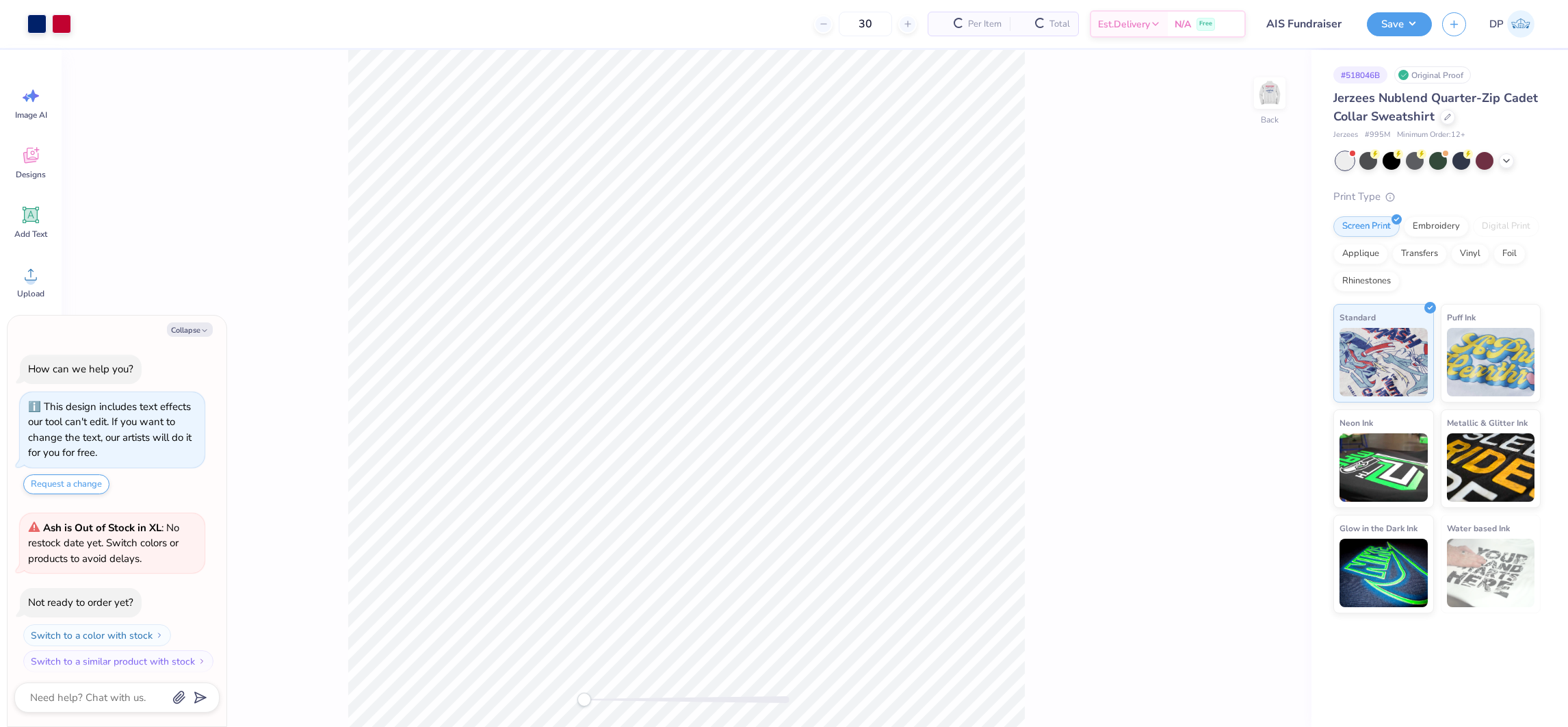
type textarea "x"
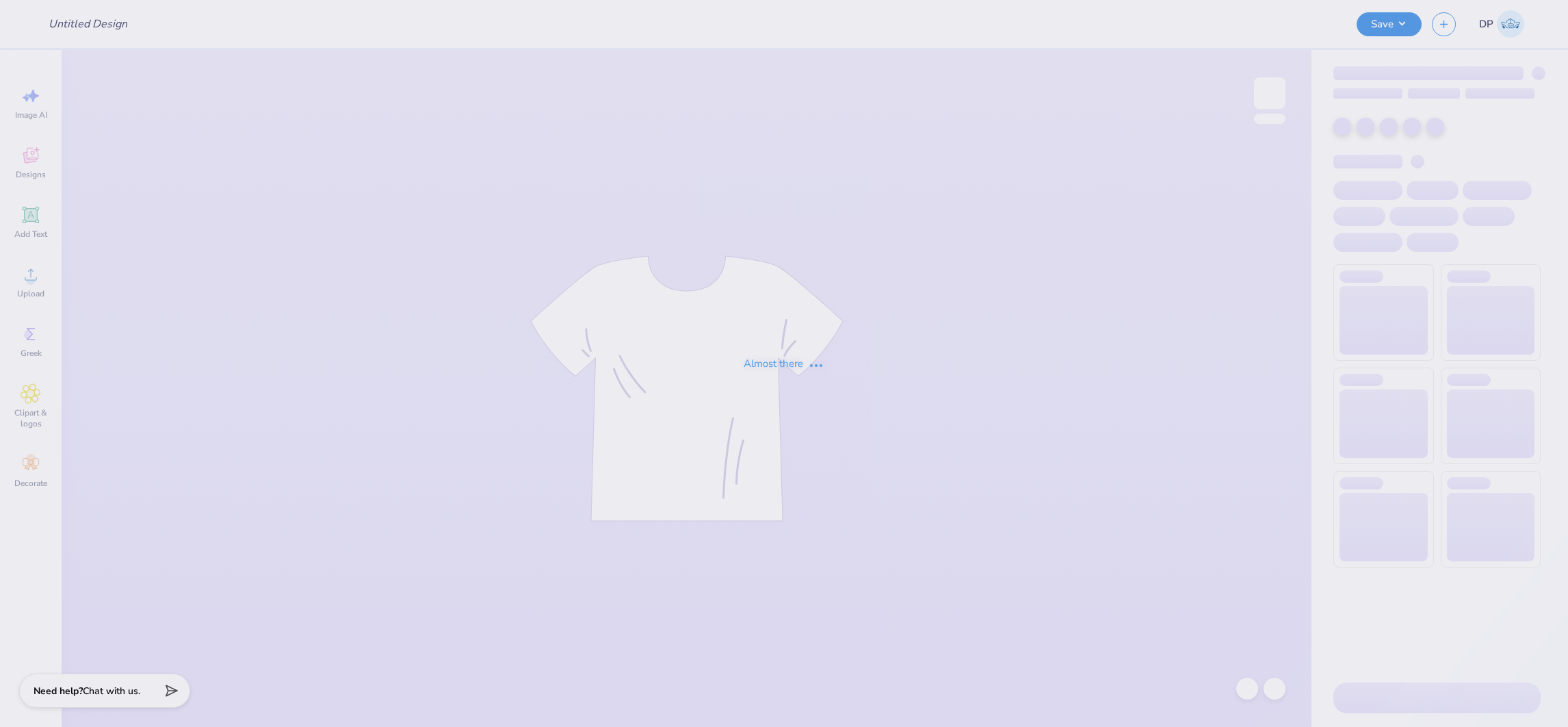
type input "AIS Fundraiser"
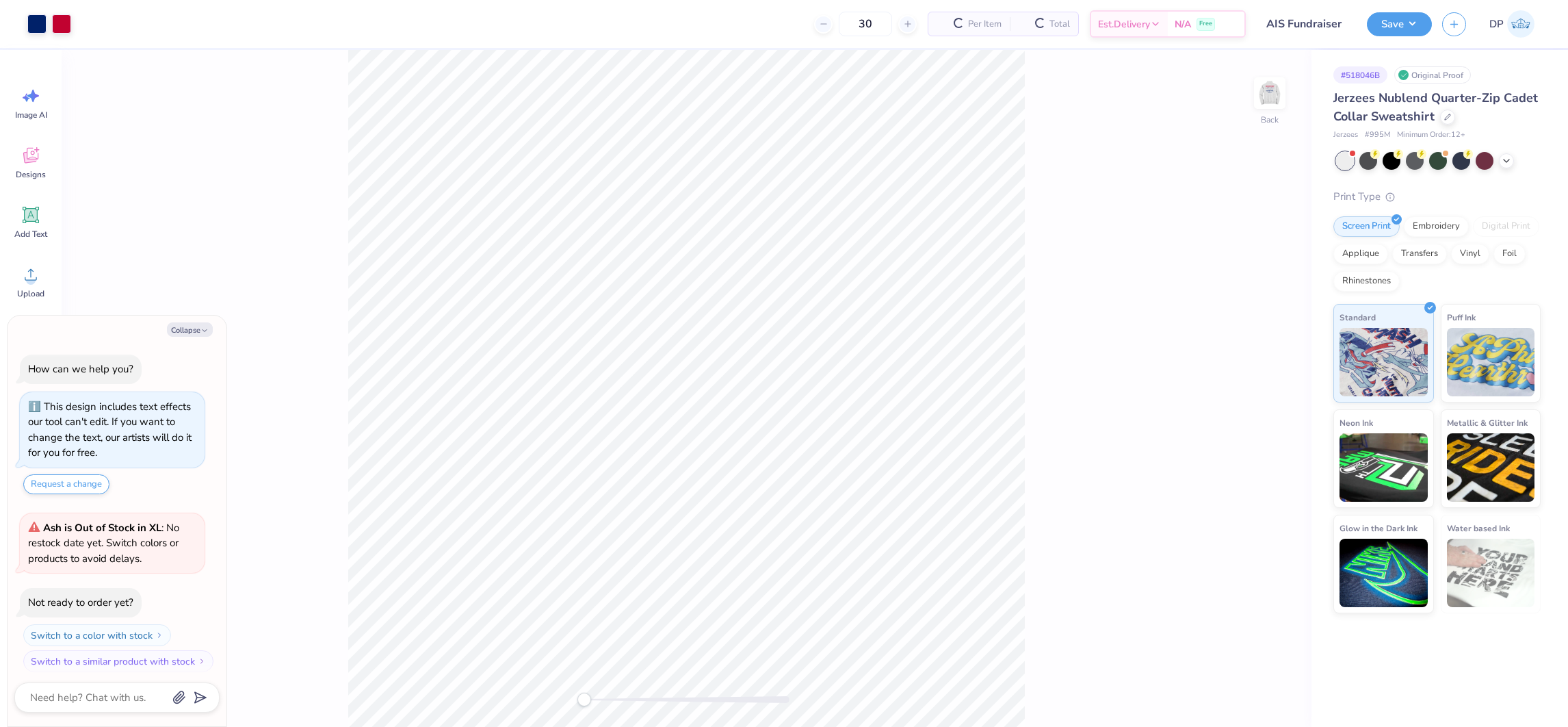
type textarea "x"
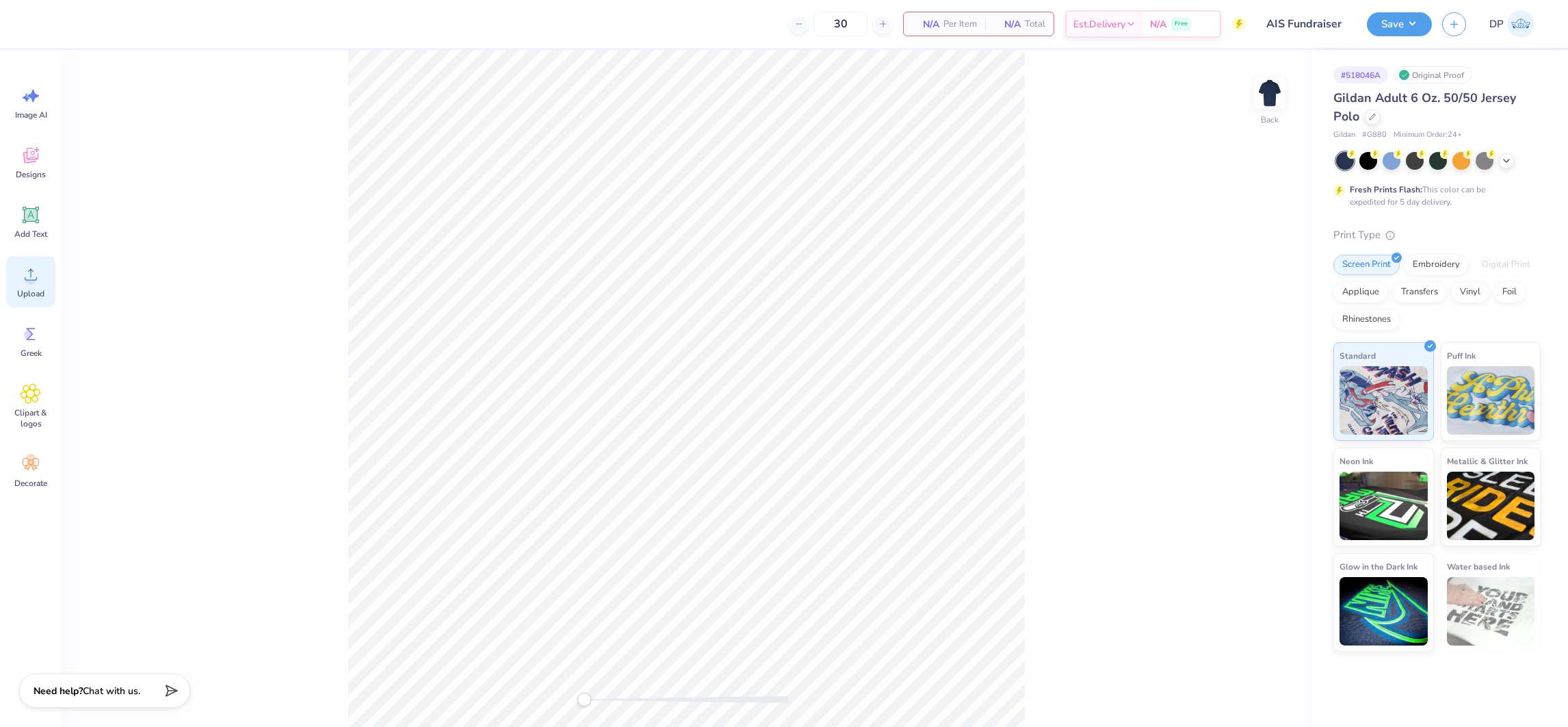
click at [44, 284] on div "Upload" at bounding box center [30, 281] width 49 height 51
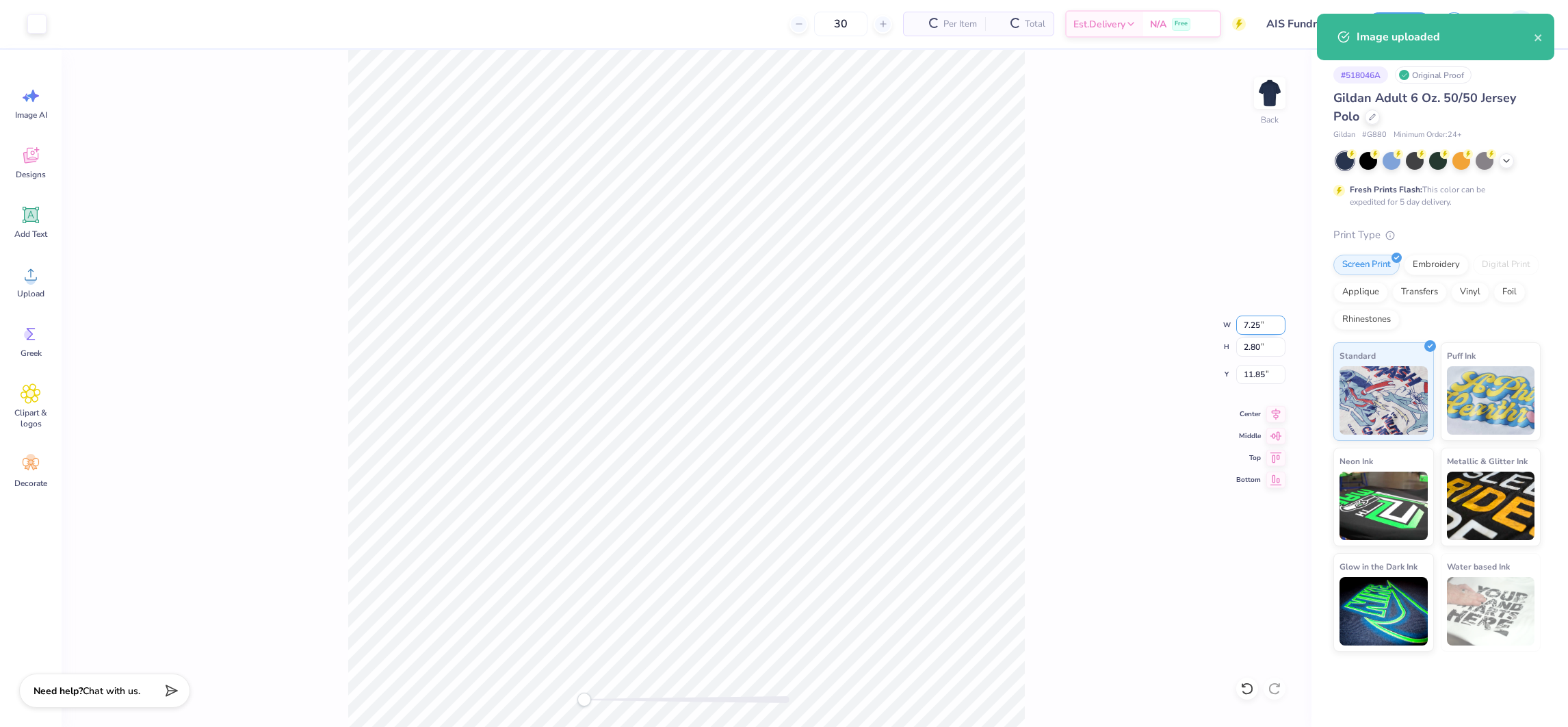
click at [1255, 321] on input "7.25" at bounding box center [1261, 325] width 49 height 19
type input "4.00"
type input "1.54"
click at [1246, 372] on input "12.48" at bounding box center [1261, 373] width 49 height 19
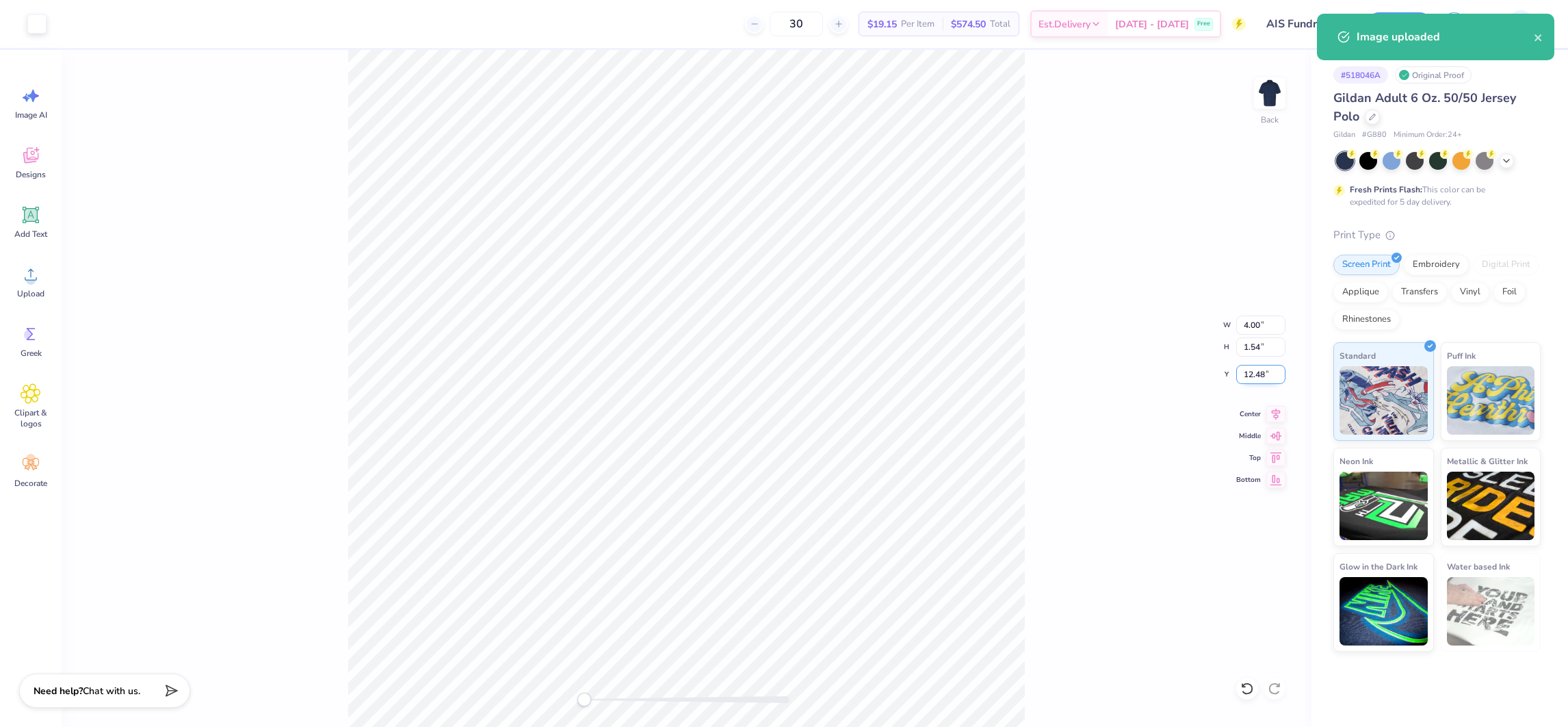
click at [1246, 372] on input "12.48" at bounding box center [1261, 373] width 49 height 19
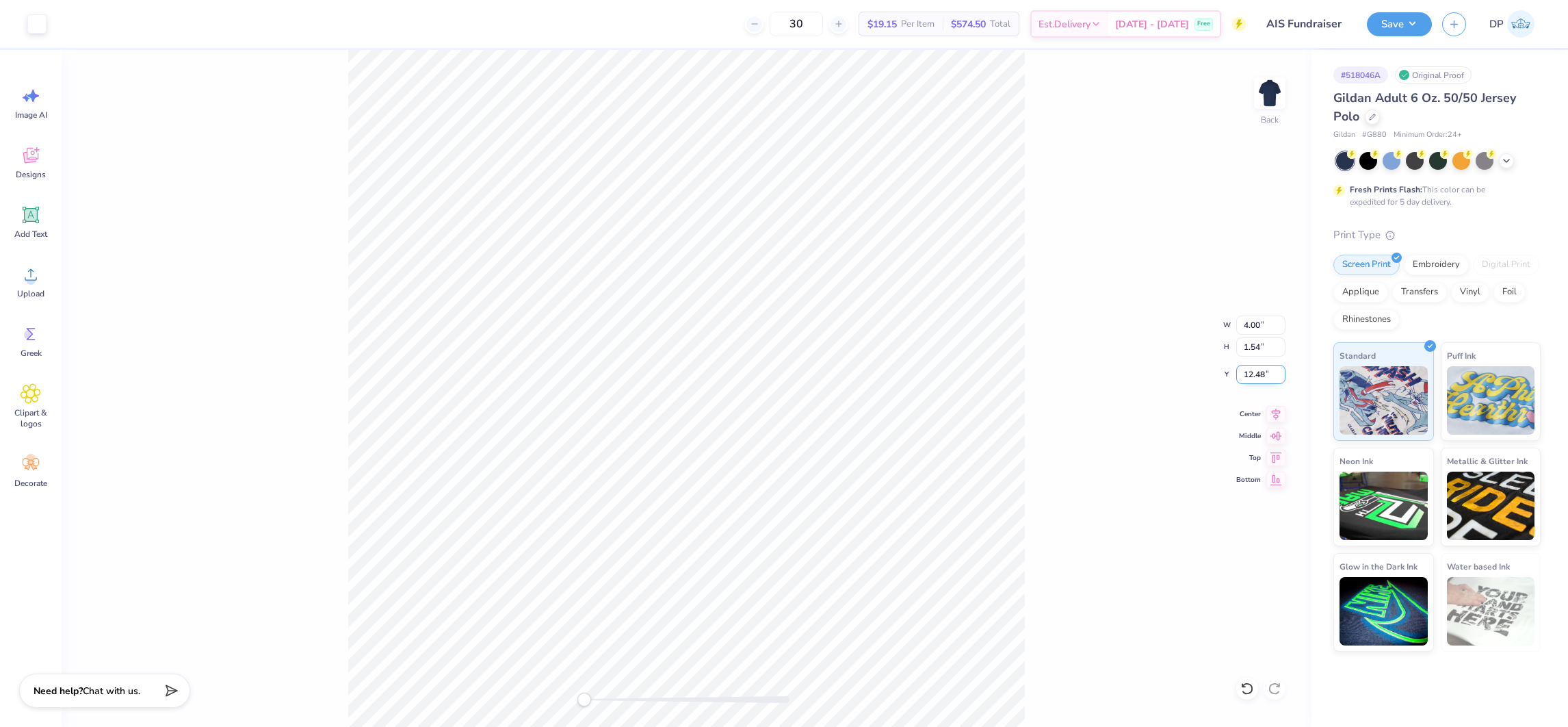
click at [1246, 372] on input "12.48" at bounding box center [1261, 373] width 49 height 19
type input "3"
click at [1273, 110] on img at bounding box center [1269, 93] width 54 height 54
click at [38, 276] on icon at bounding box center [30, 274] width 21 height 21
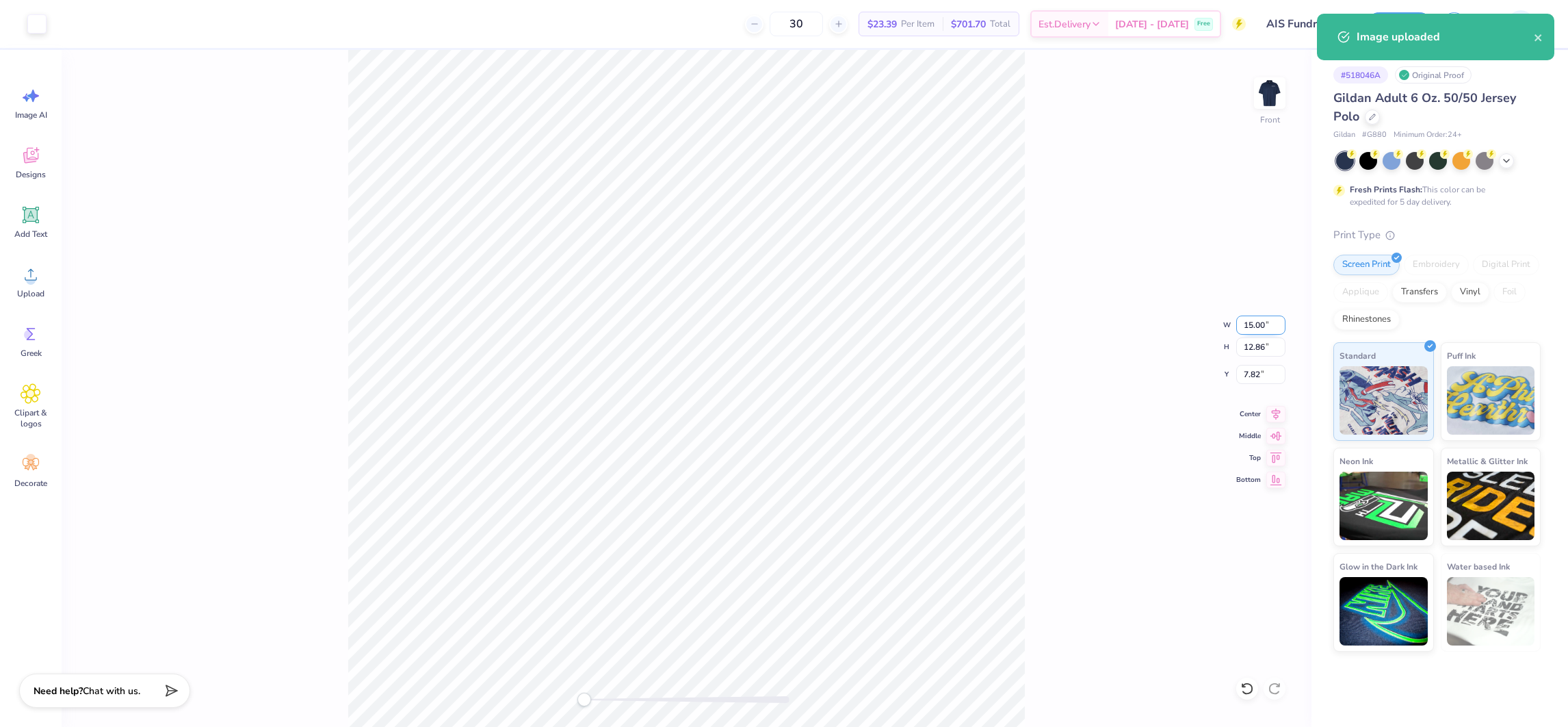
click at [1251, 322] on input "15.00" at bounding box center [1261, 325] width 49 height 19
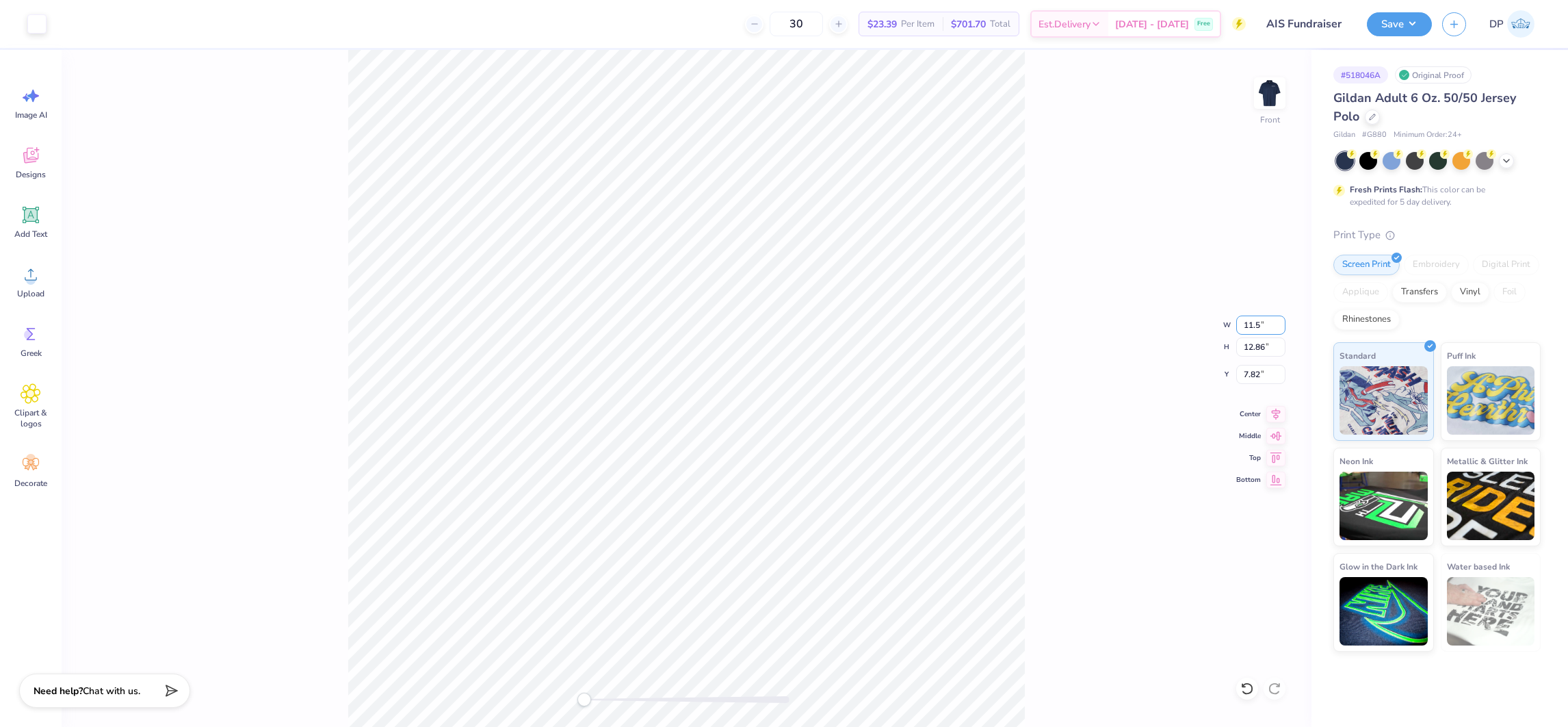
type input "11.50"
type input "9.86"
click at [1249, 367] on input "9.32" at bounding box center [1261, 373] width 49 height 19
type input "3"
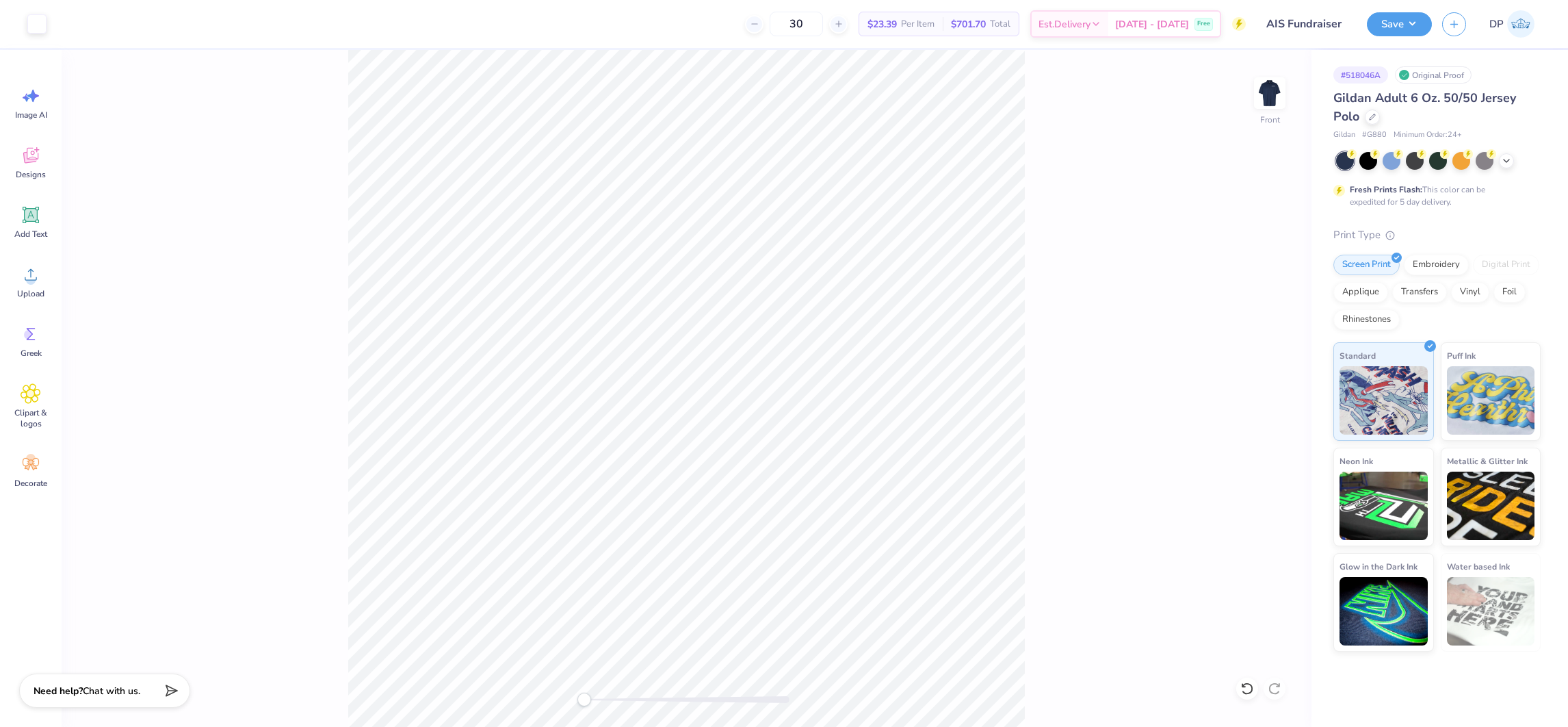
click at [615, 692] on div at bounding box center [686, 699] width 205 height 14
click at [35, 221] on icon at bounding box center [30, 215] width 16 height 16
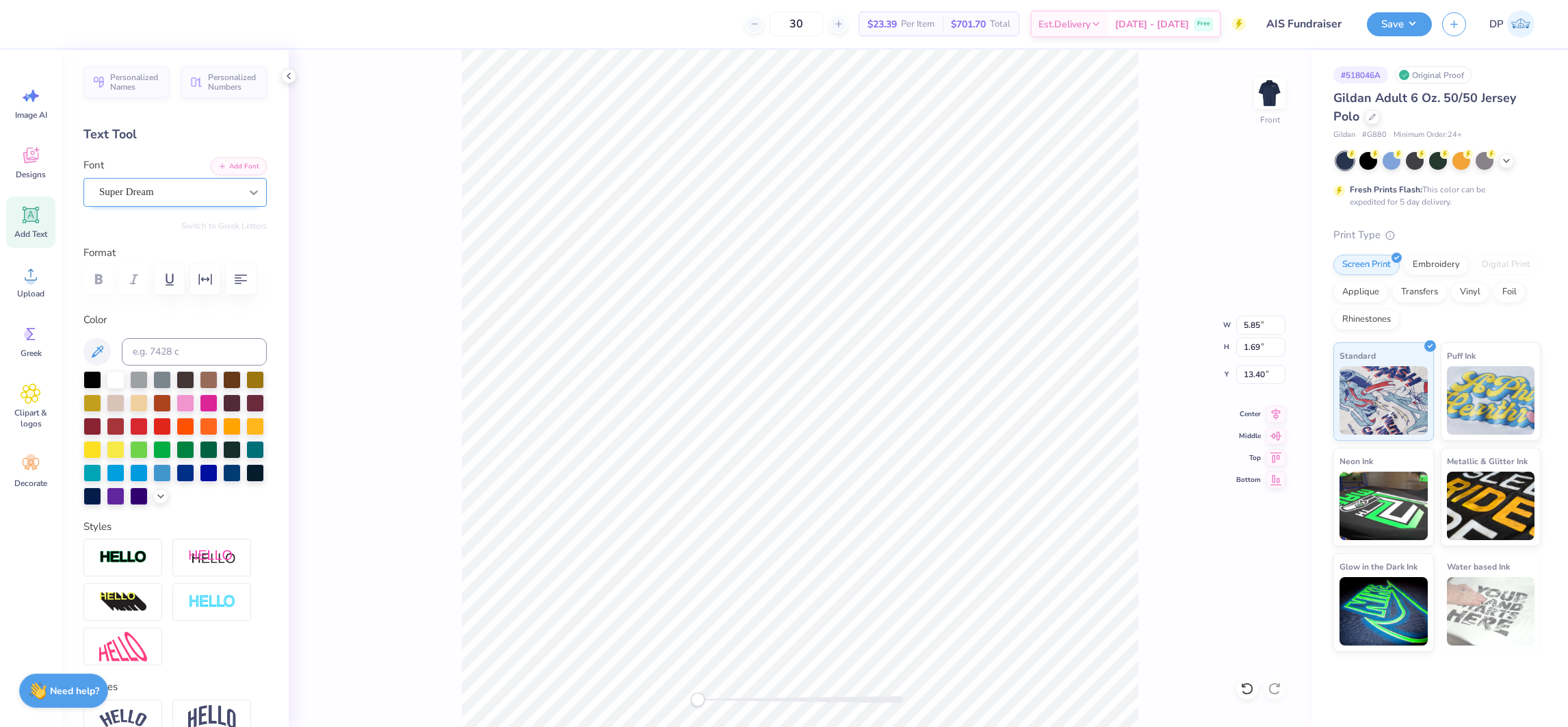
drag, startPoint x: 235, startPoint y: 440, endPoint x: 236, endPoint y: 180, distance: 260.0
click at [218, 412] on div at bounding box center [208, 403] width 18 height 18
click at [236, 167] on button "Add Font" at bounding box center [239, 165] width 56 height 18
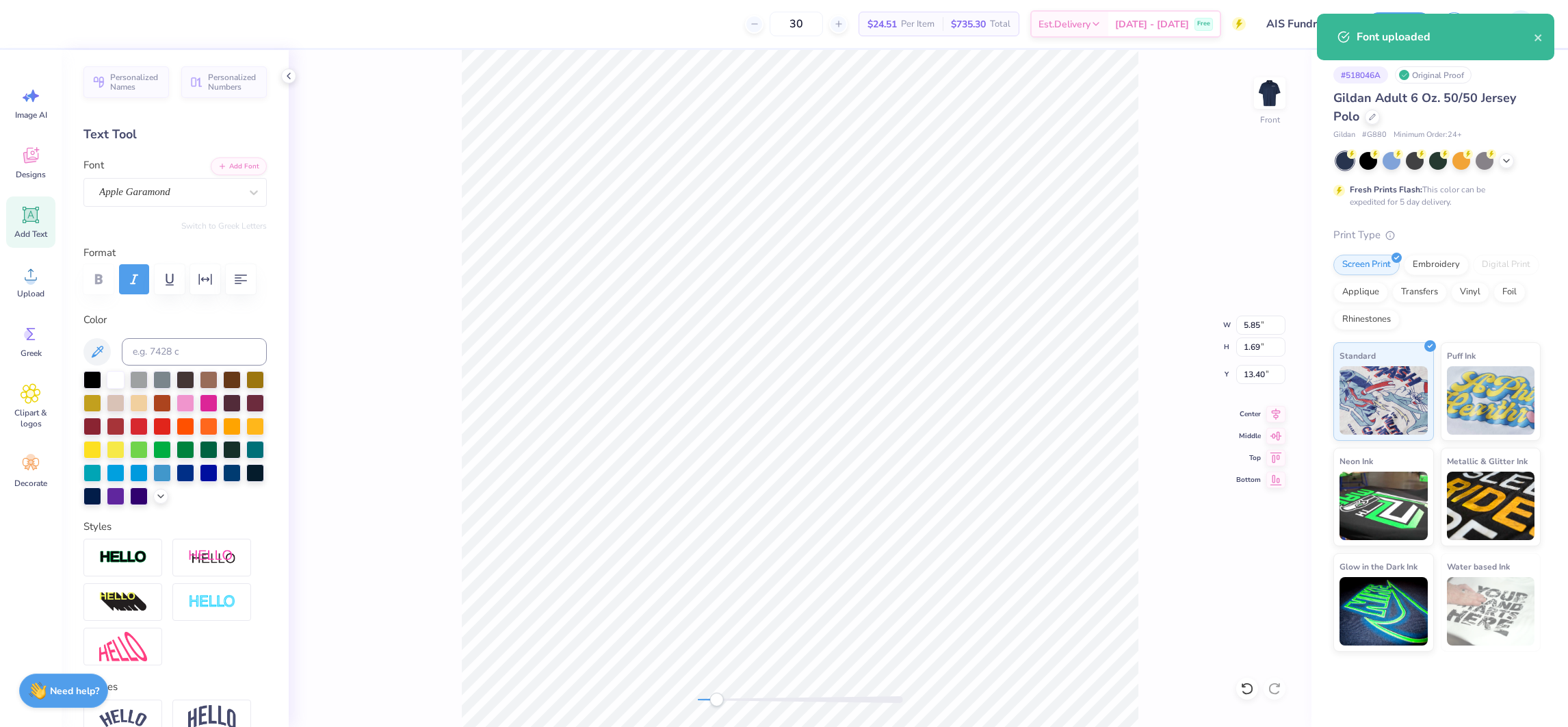
drag, startPoint x: 704, startPoint y: 699, endPoint x: 718, endPoint y: 697, distance: 14.1
click at [718, 697] on div at bounding box center [800, 699] width 205 height 7
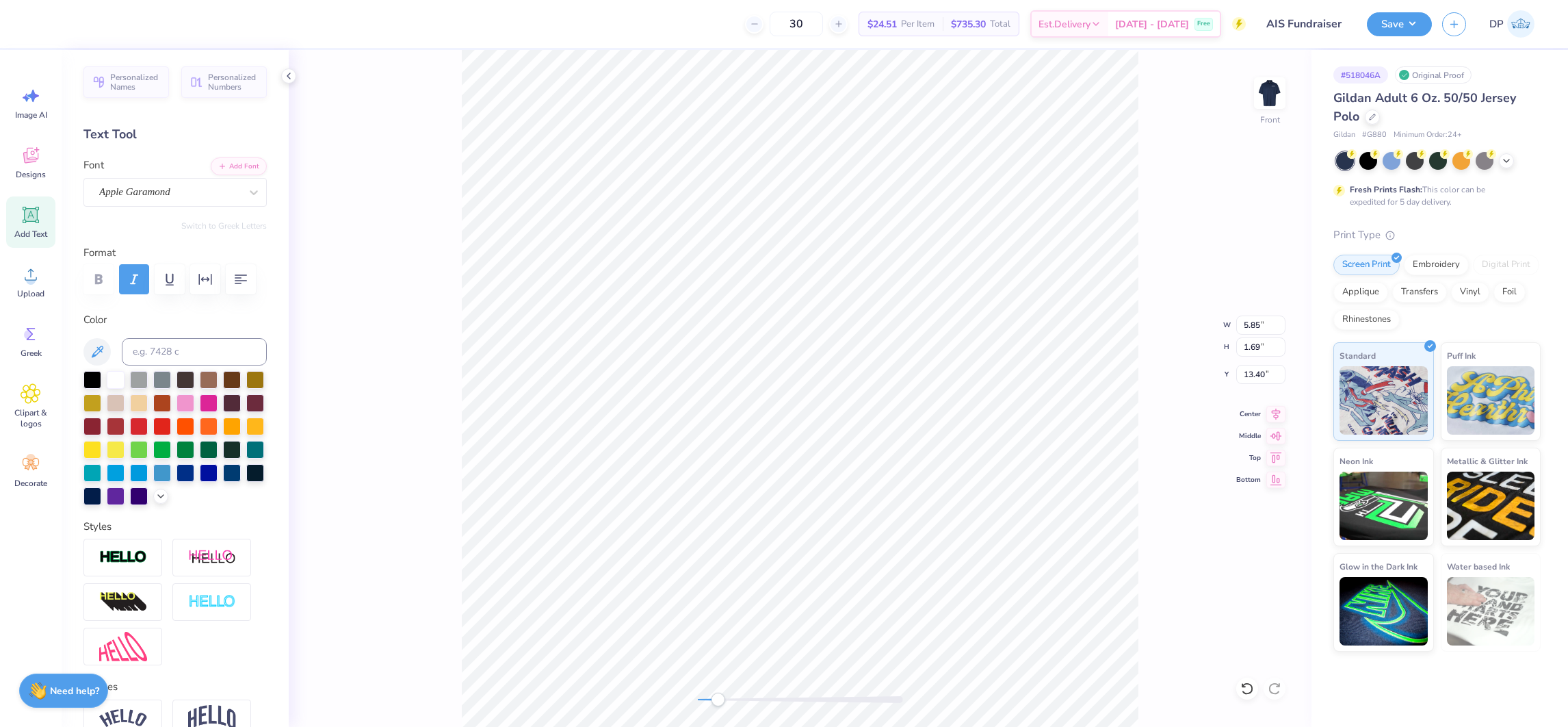
scroll to position [16, 2]
type input "1.57"
type input "0.57"
type textarea "THE BUSINESS OF"
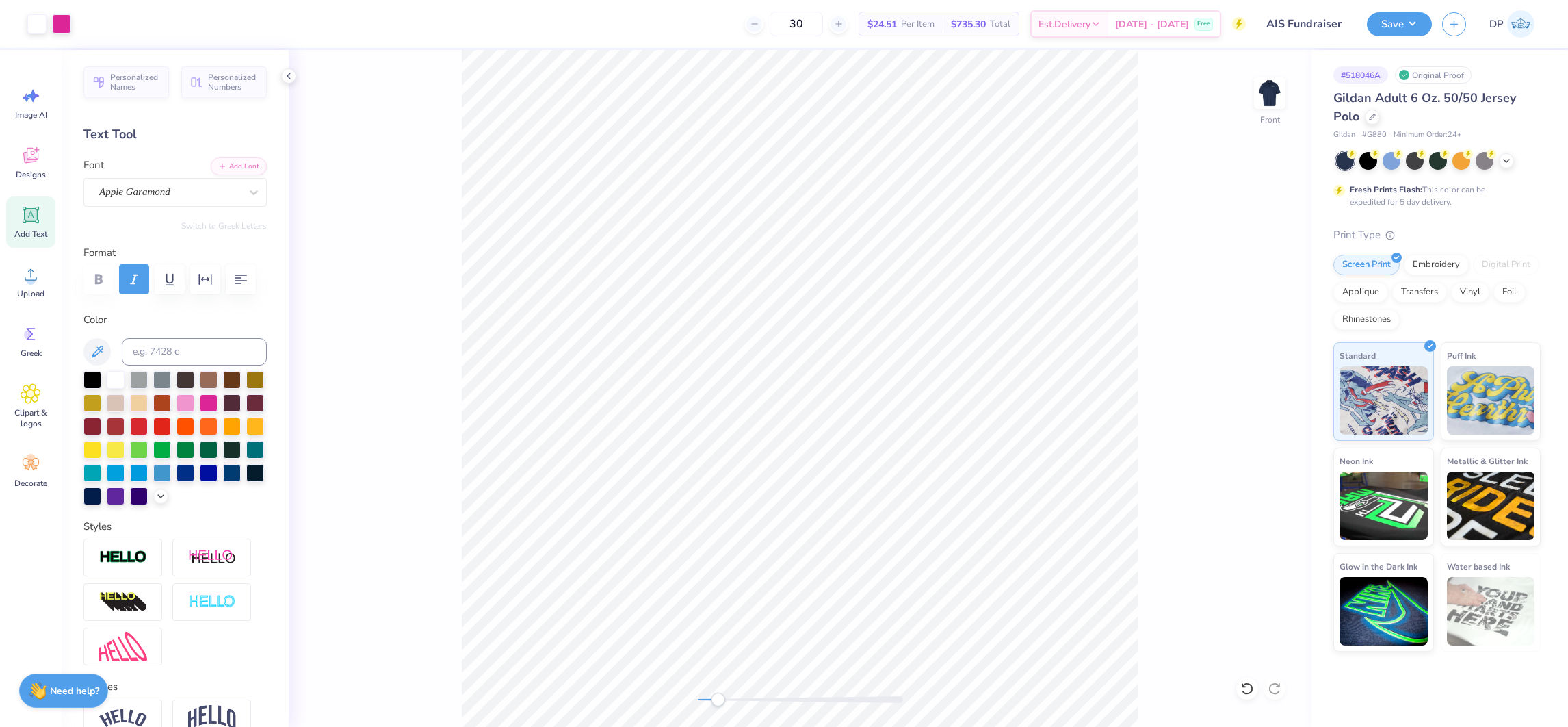
click at [758, 696] on div at bounding box center [800, 699] width 205 height 7
click at [726, 711] on div "Front" at bounding box center [799, 388] width 1023 height 677
type input "7.24"
type input "0.79"
type input "8.75"
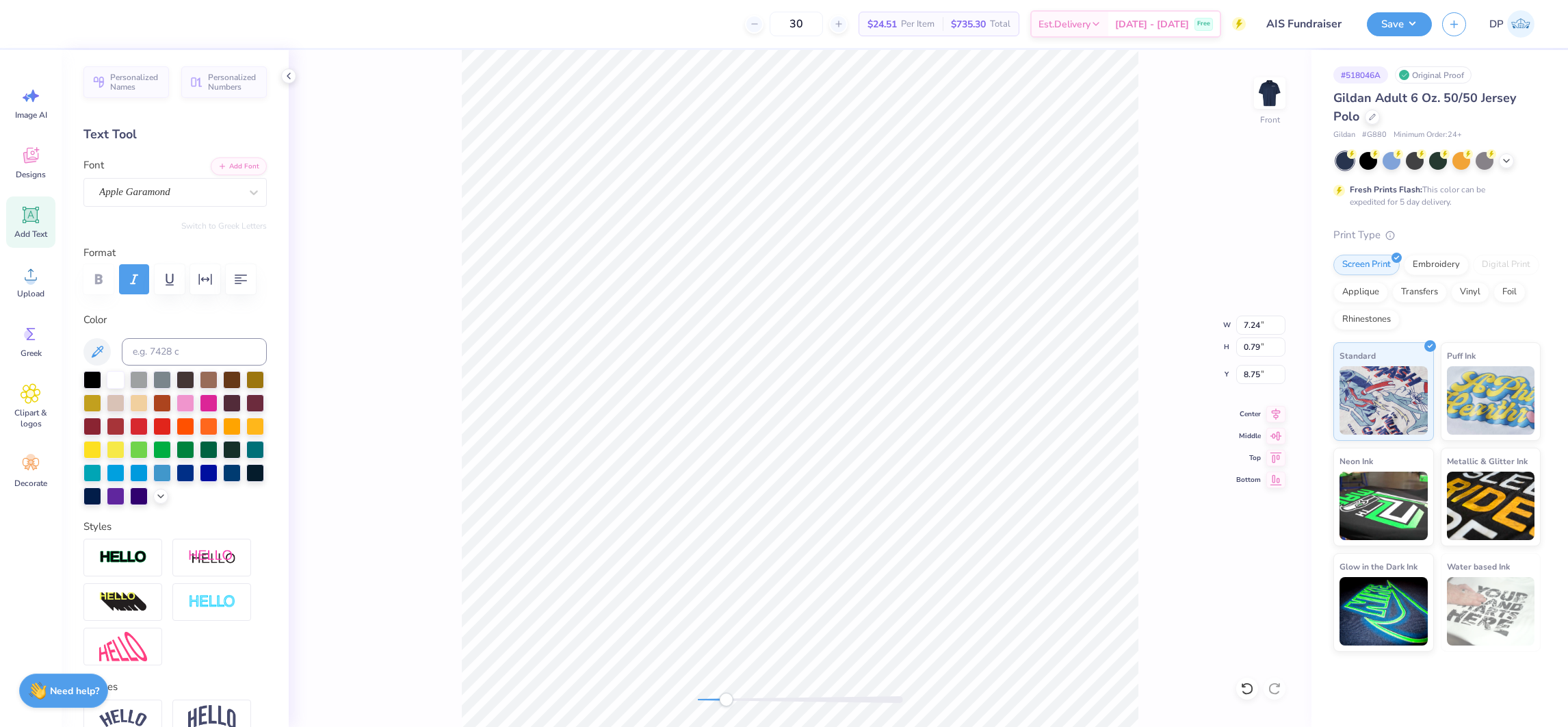
type input "7.27"
click at [200, 280] on icon "button" at bounding box center [205, 279] width 16 height 16
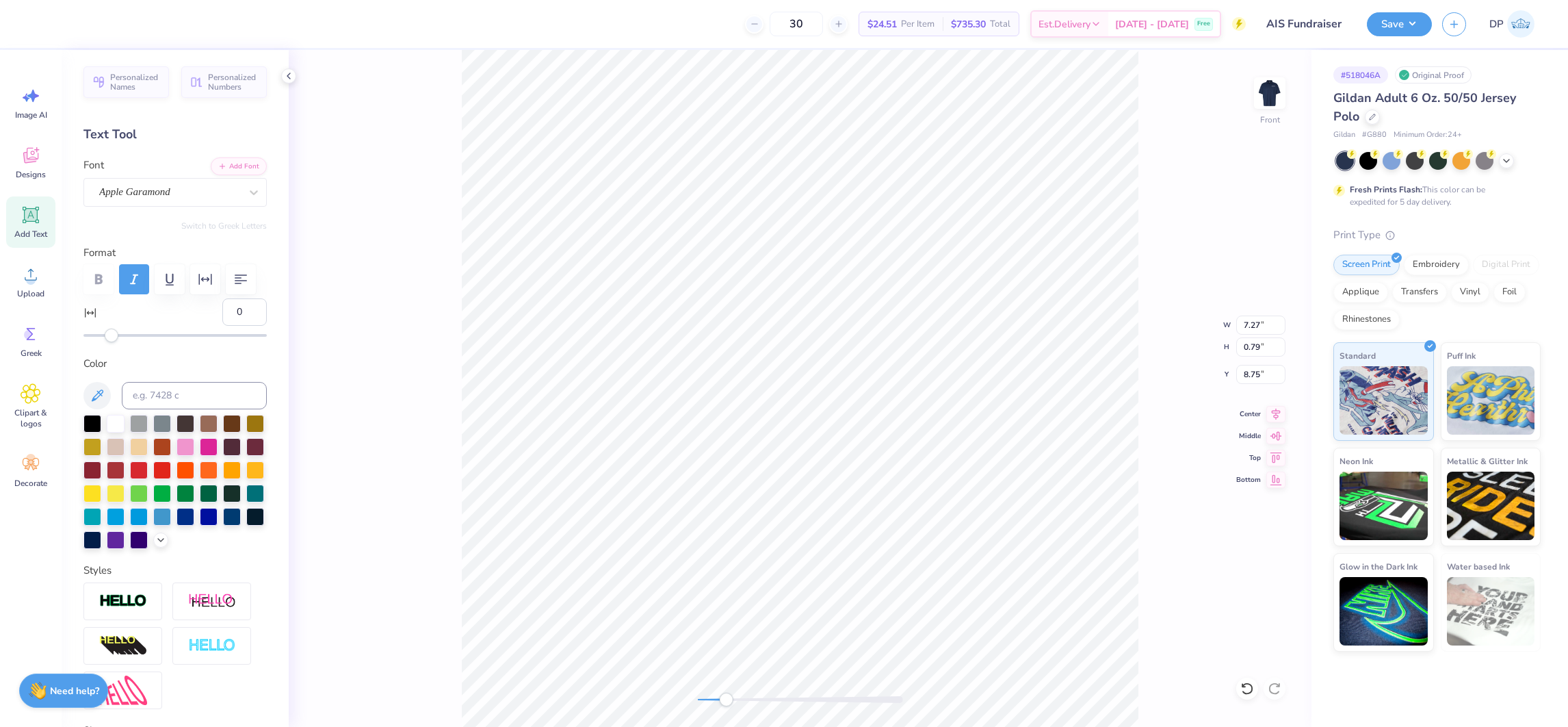
type input "13"
click at [129, 336] on div at bounding box center [175, 335] width 183 height 2
type input "6"
click at [119, 342] on div at bounding box center [175, 335] width 183 height 14
click at [237, 326] on input "5" at bounding box center [245, 312] width 44 height 27
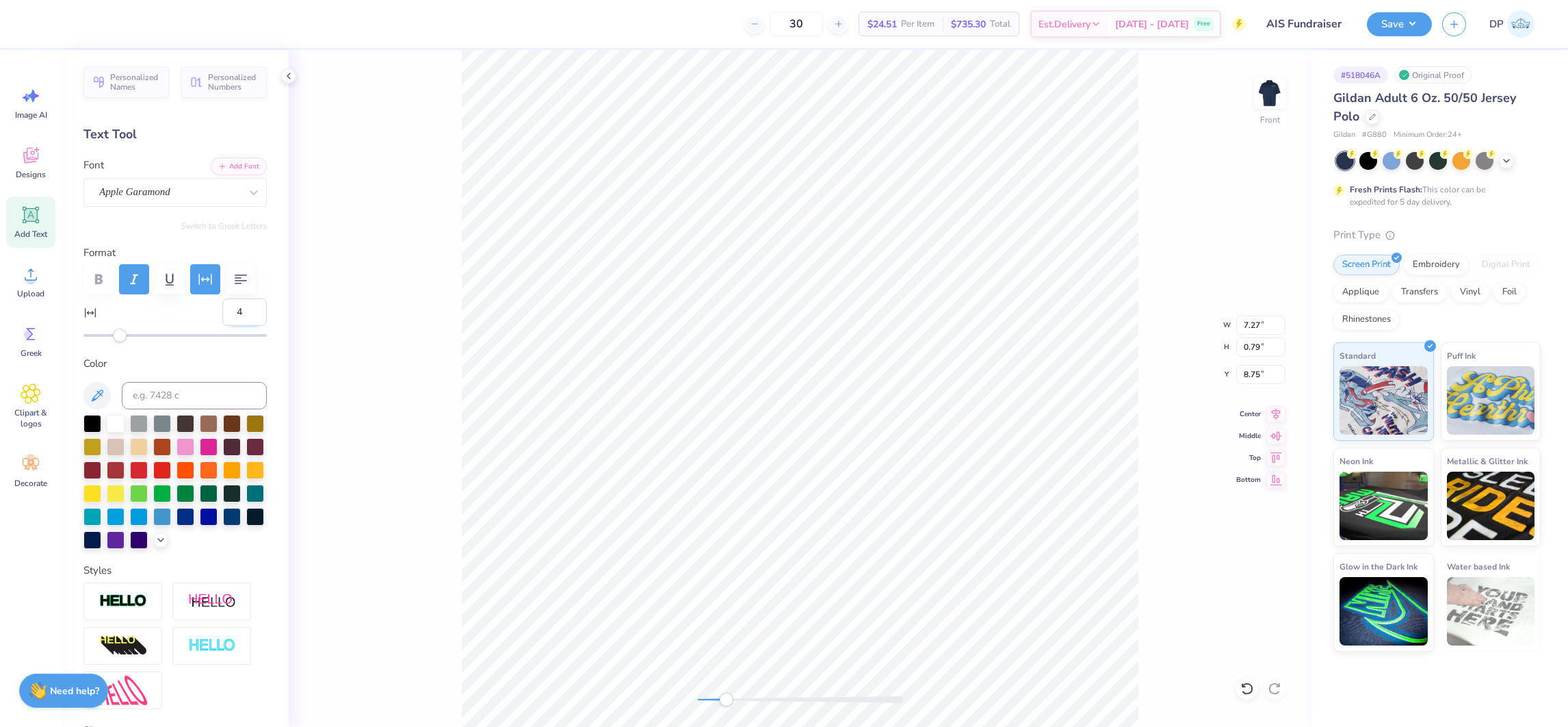
type input "4"
click at [237, 326] on input "4" at bounding box center [245, 312] width 44 height 27
click at [239, 326] on input "5" at bounding box center [245, 312] width 44 height 27
type input "6"
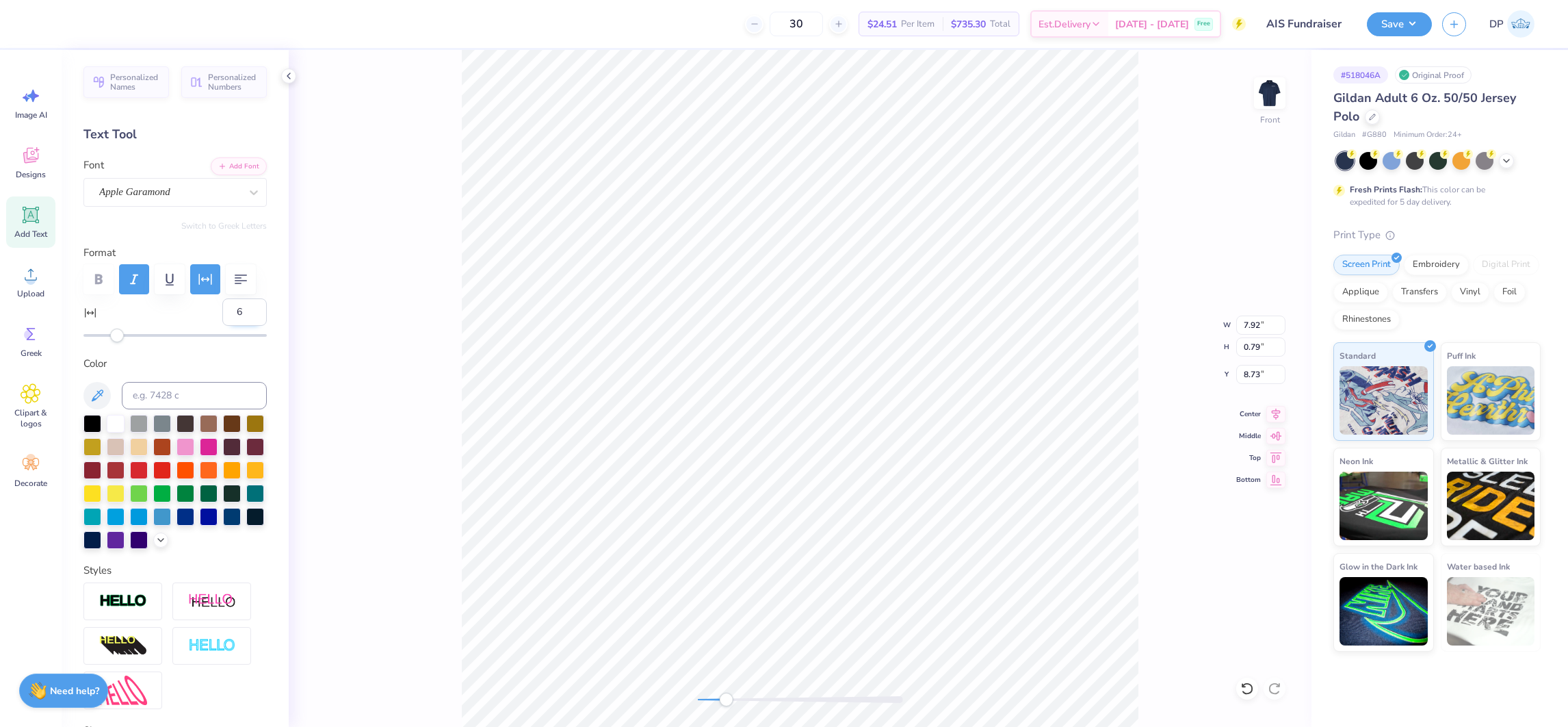
click at [239, 326] on input "6" at bounding box center [245, 312] width 44 height 27
type input "8.06"
type input "0.78"
type input "8.75"
type input "7.98"
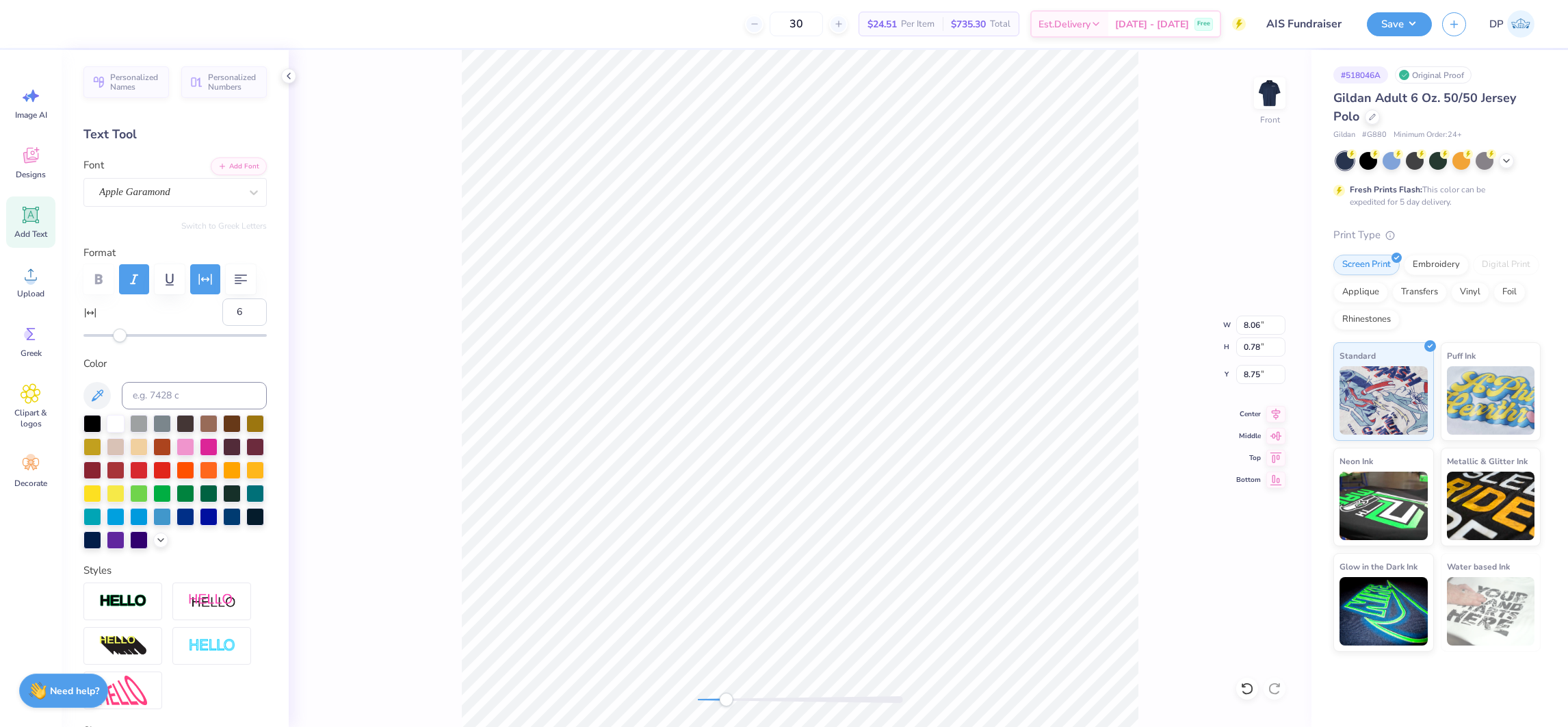
type input "0.77"
click at [1238, 684] on div at bounding box center [1247, 688] width 22 height 22
click at [363, 446] on div "Front W 7.98 7.98 " H 0.77 0.77 " Y 8.75 8.75 " Center Middle Top Bottom" at bounding box center [799, 388] width 1023 height 677
click at [28, 216] on icon at bounding box center [30, 215] width 16 height 16
type input "0"
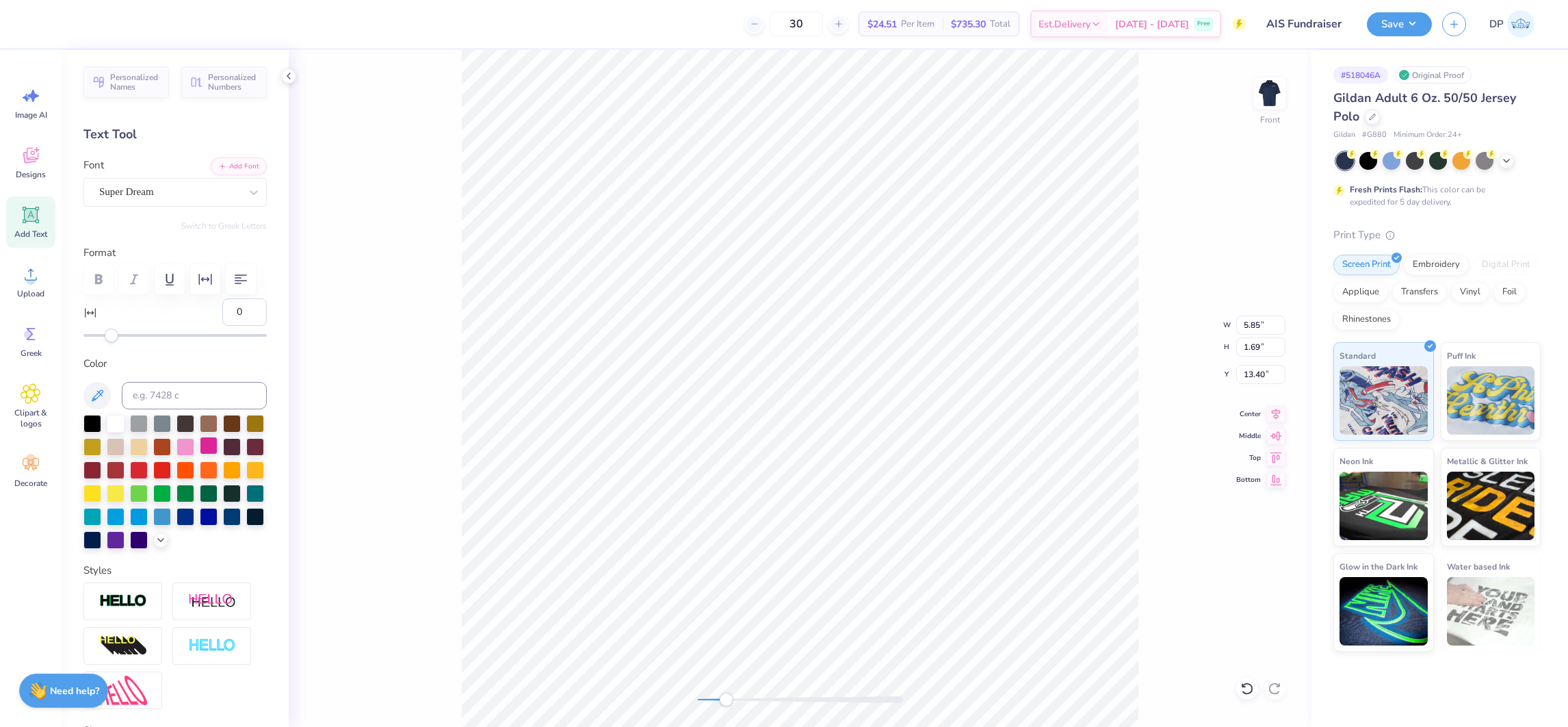
click at [218, 454] on div at bounding box center [208, 446] width 18 height 18
type input "2.63"
type input "0.76"
paste textarea "DIFFERENCE MAKING"
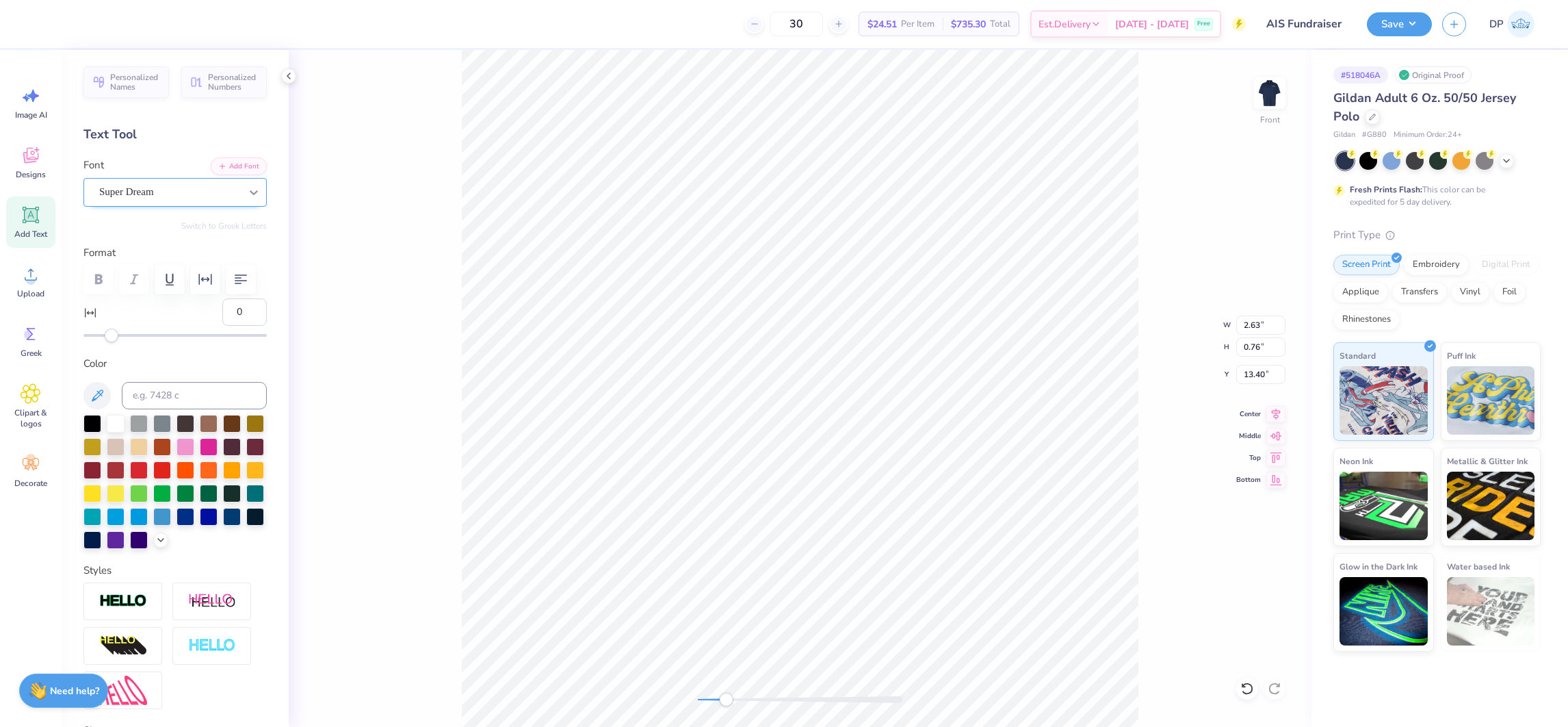
type textarea "DIFFERENCE MAKING"
click at [241, 190] on div at bounding box center [254, 192] width 25 height 25
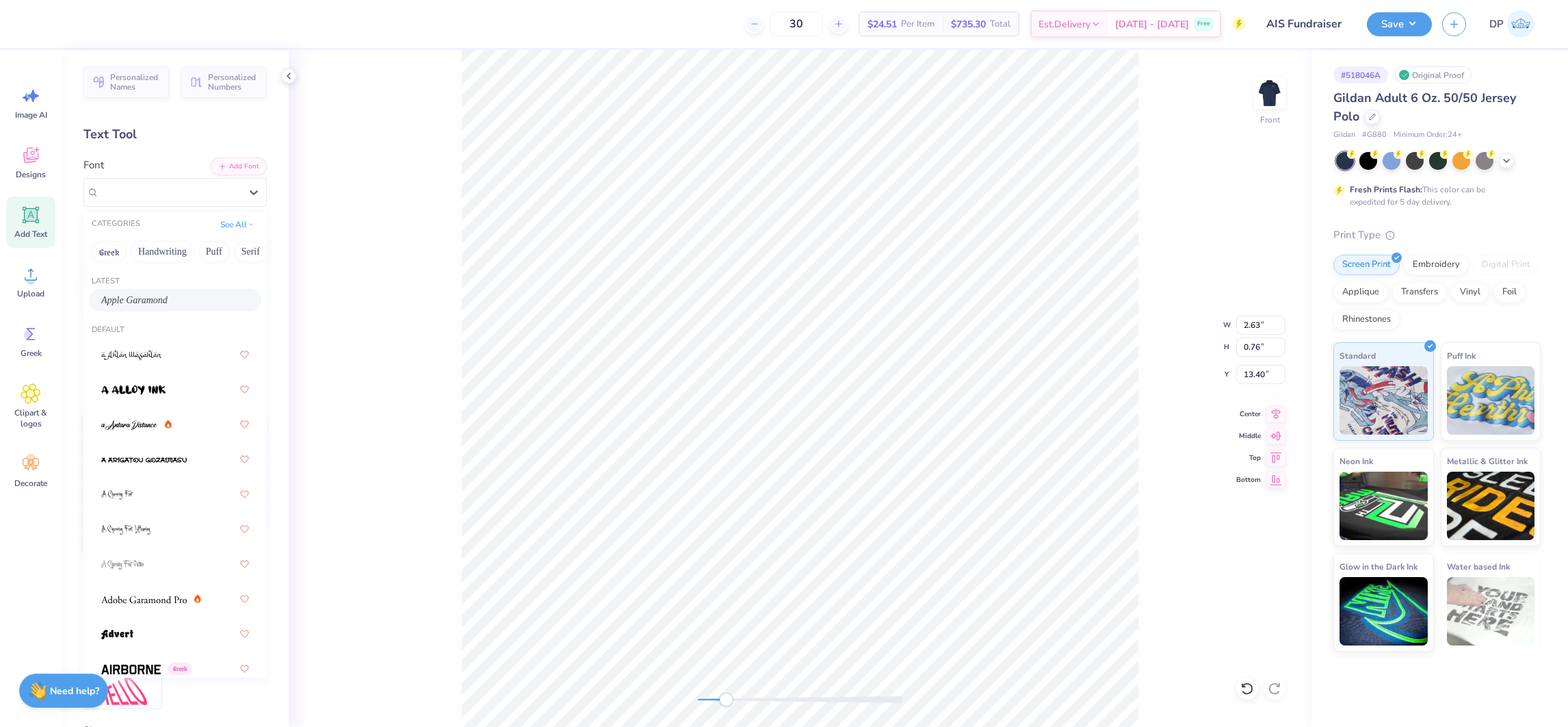
click at [141, 299] on span "Apple Garamond" at bounding box center [134, 299] width 67 height 14
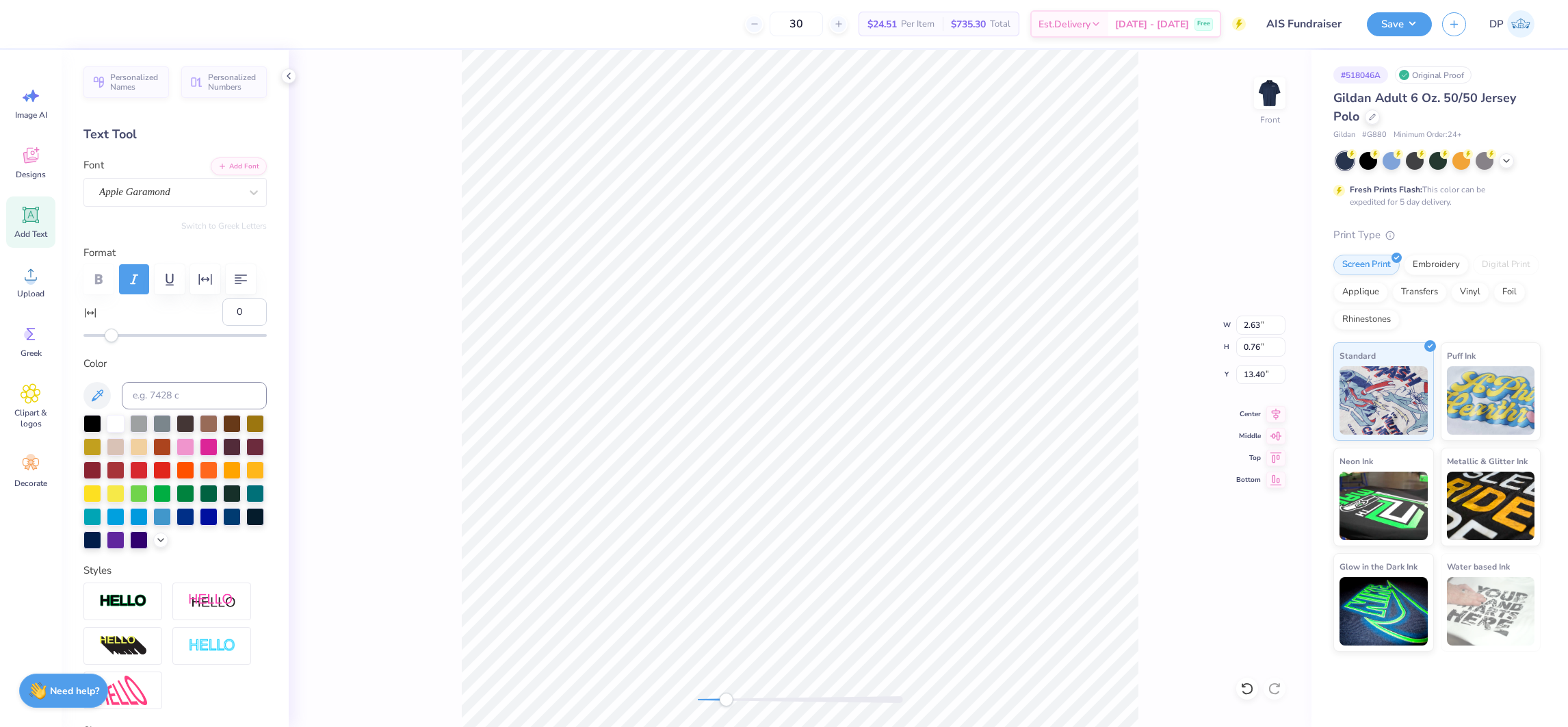
scroll to position [16, 7]
type input "8.69"
type input "0.74"
type input "9.82"
type input "22"
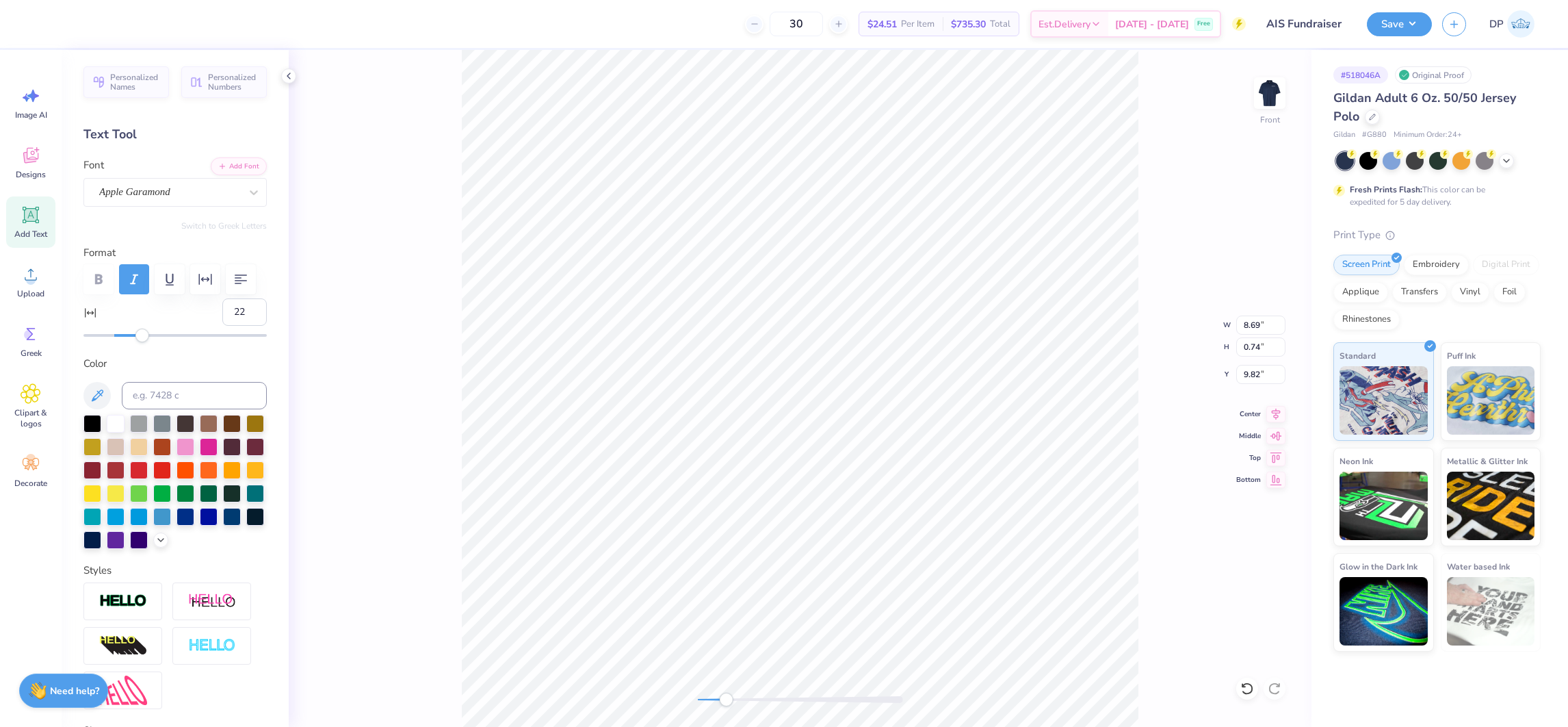
click at [143, 336] on div at bounding box center [175, 335] width 183 height 2
type input "7"
click at [121, 342] on div at bounding box center [175, 335] width 183 height 14
click at [236, 326] on input "6" at bounding box center [245, 312] width 44 height 27
type input "5"
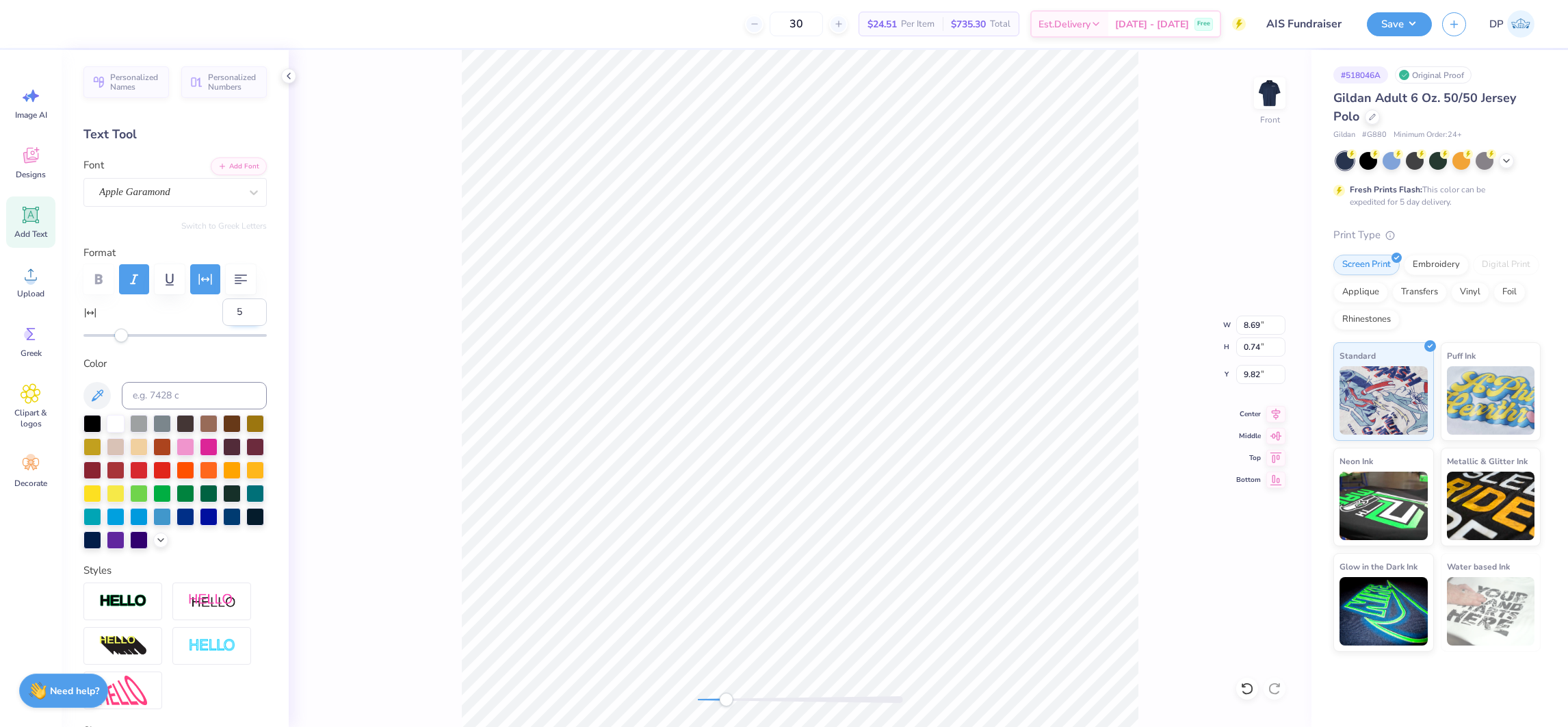
click at [236, 326] on input "5" at bounding box center [245, 312] width 44 height 27
click at [1241, 688] on icon at bounding box center [1247, 688] width 14 height 14
type input "9.94"
type input "9.80"
type input "4"
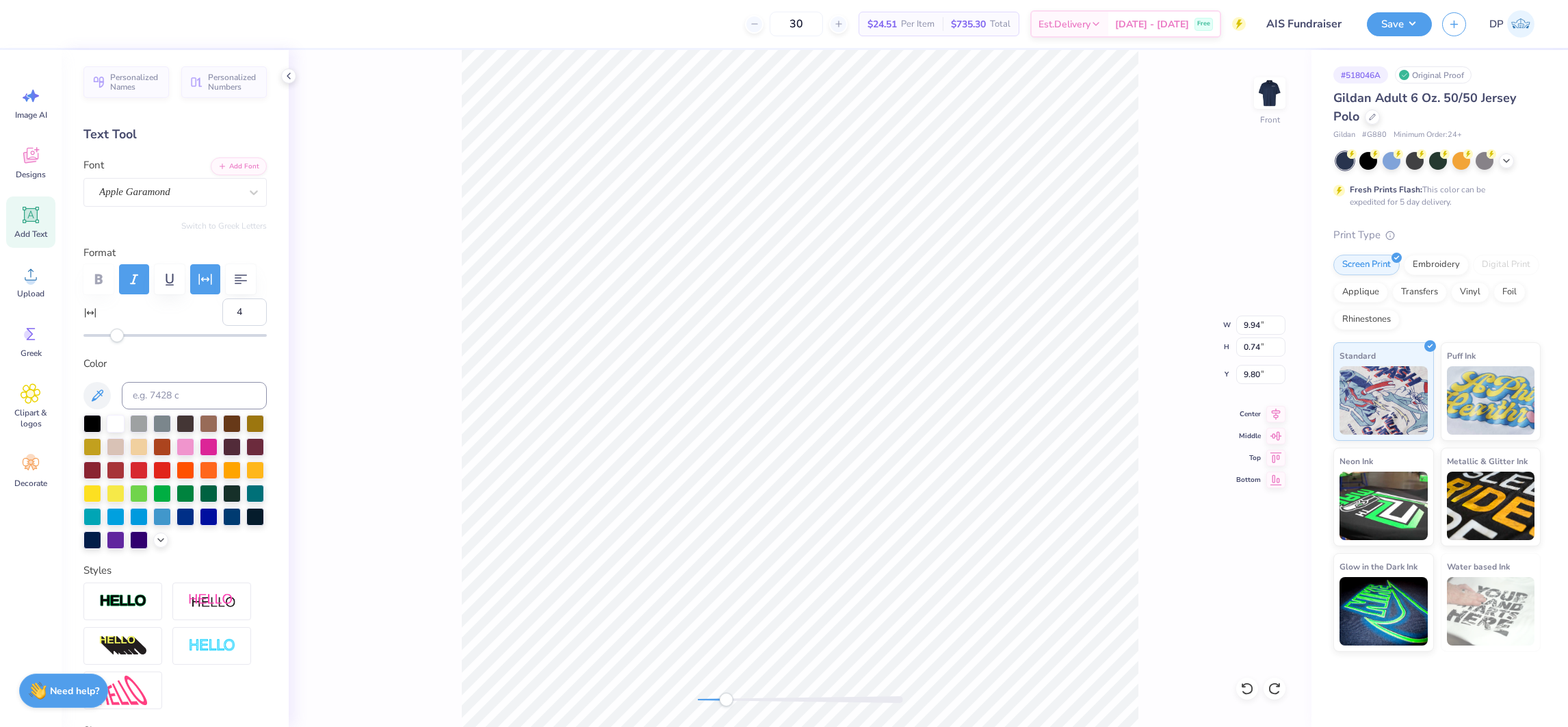
click at [118, 342] on div "Accessibility label" at bounding box center [117, 335] width 14 height 14
type input "9.67"
type input "0.76"
type input "9.78"
type input "5"
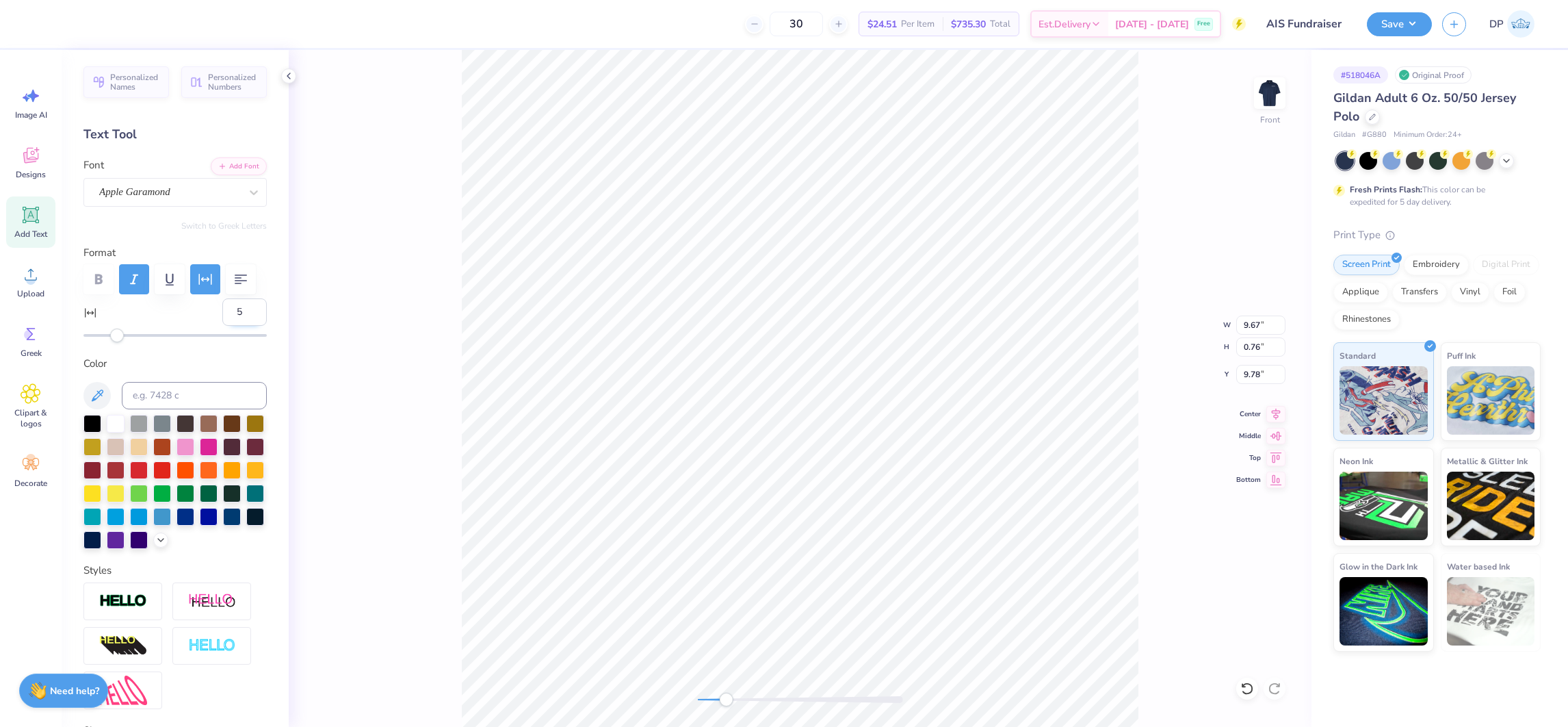
click at [239, 326] on input "5" at bounding box center [245, 312] width 44 height 27
click at [30, 211] on icon at bounding box center [30, 215] width 16 height 16
type input "0"
type input "2.30"
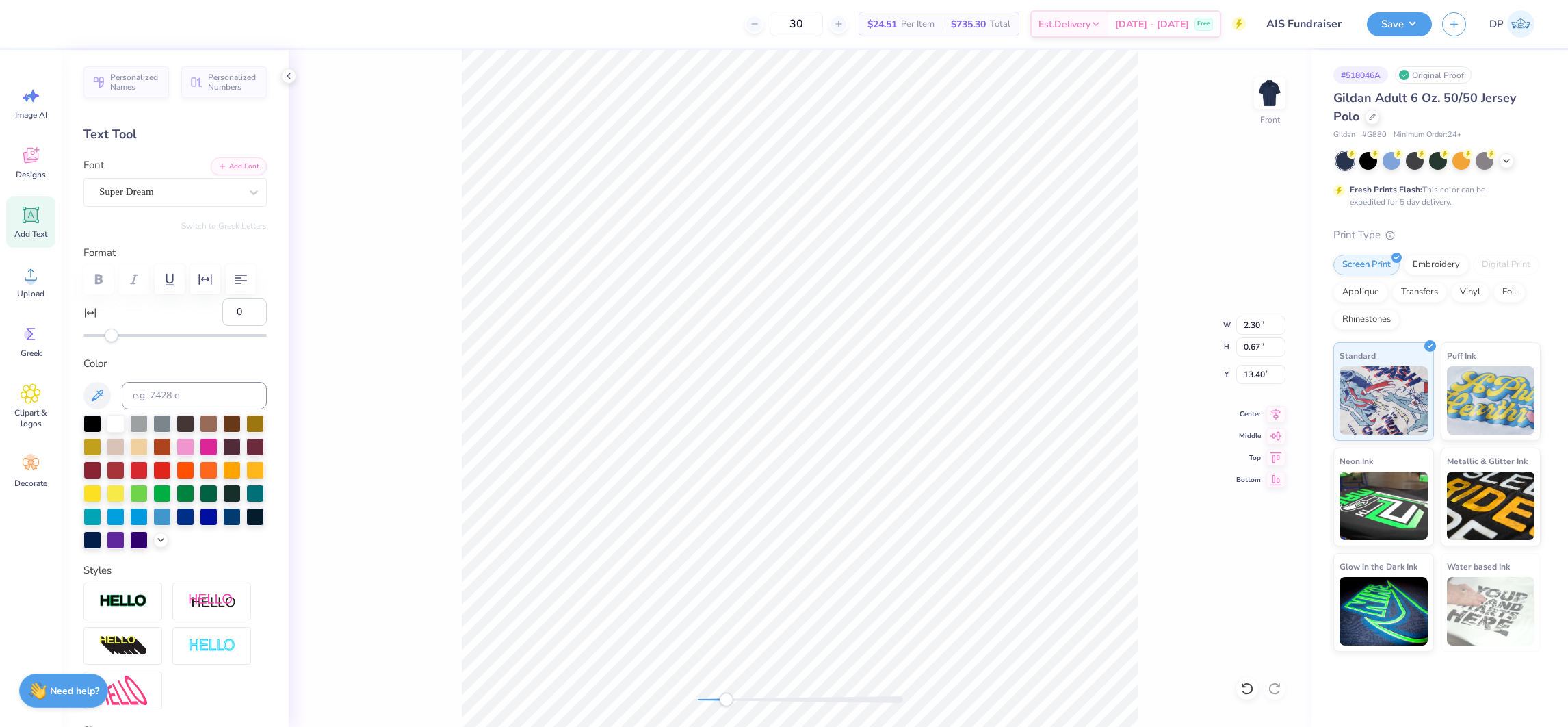
type input "0.67"
click at [218, 454] on div at bounding box center [208, 446] width 18 height 18
type input "1.52"
type input "0.44"
type input "7.74"
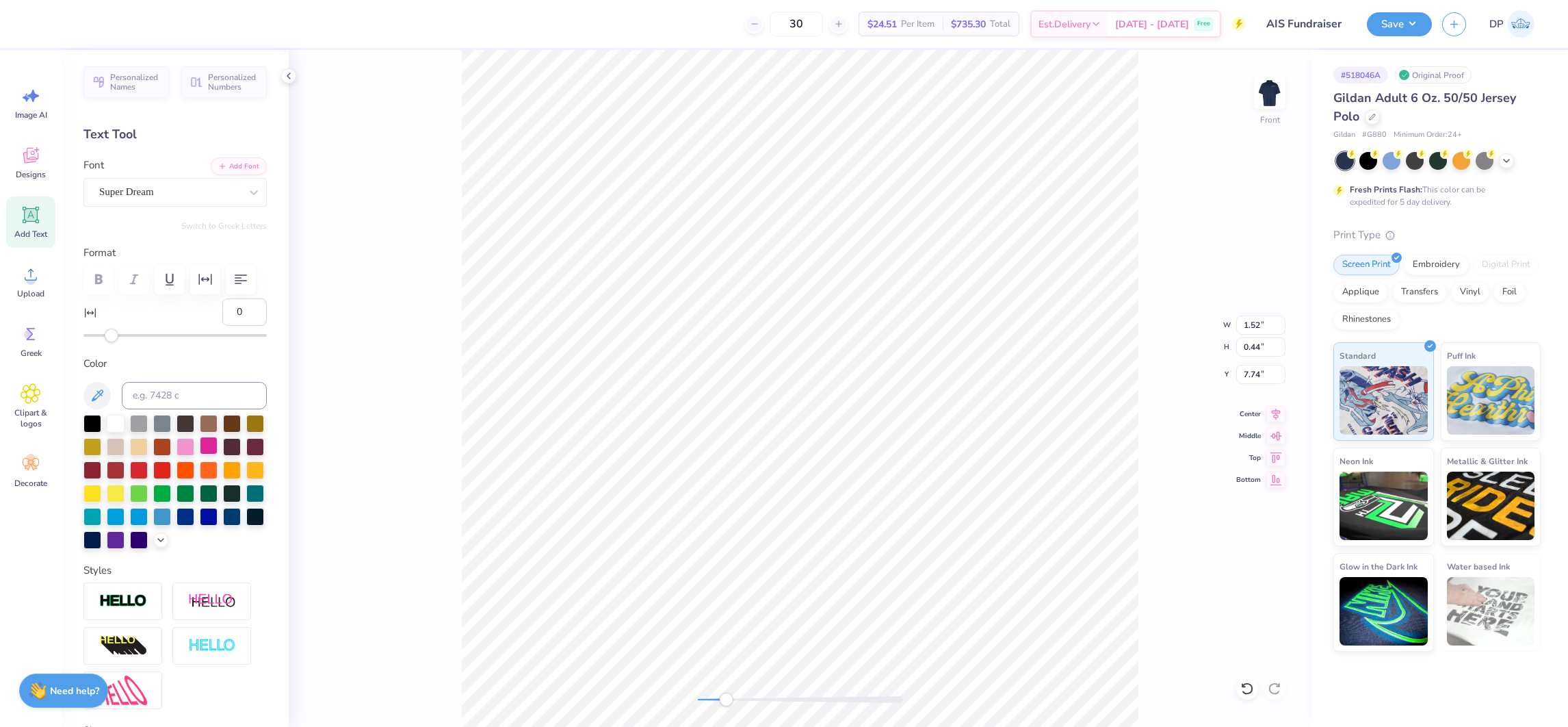
scroll to position [16, 2]
type textarea "SCHOOL OF"
click at [225, 165] on button "Add Font" at bounding box center [239, 165] width 56 height 18
type input "3.46"
type input "0.45"
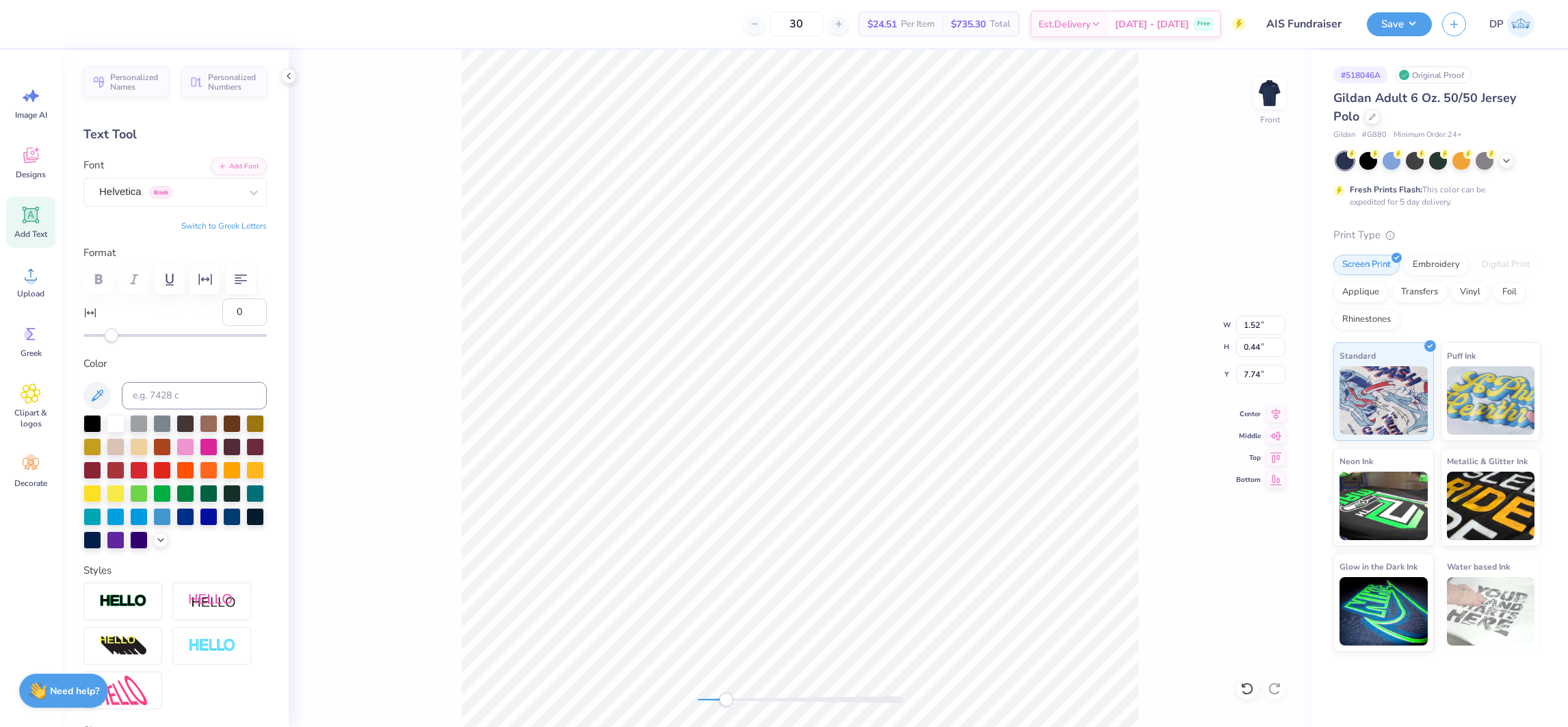
type input "5.61"
type input "3.50"
type input "0.46"
type input "5.60"
type input "15"
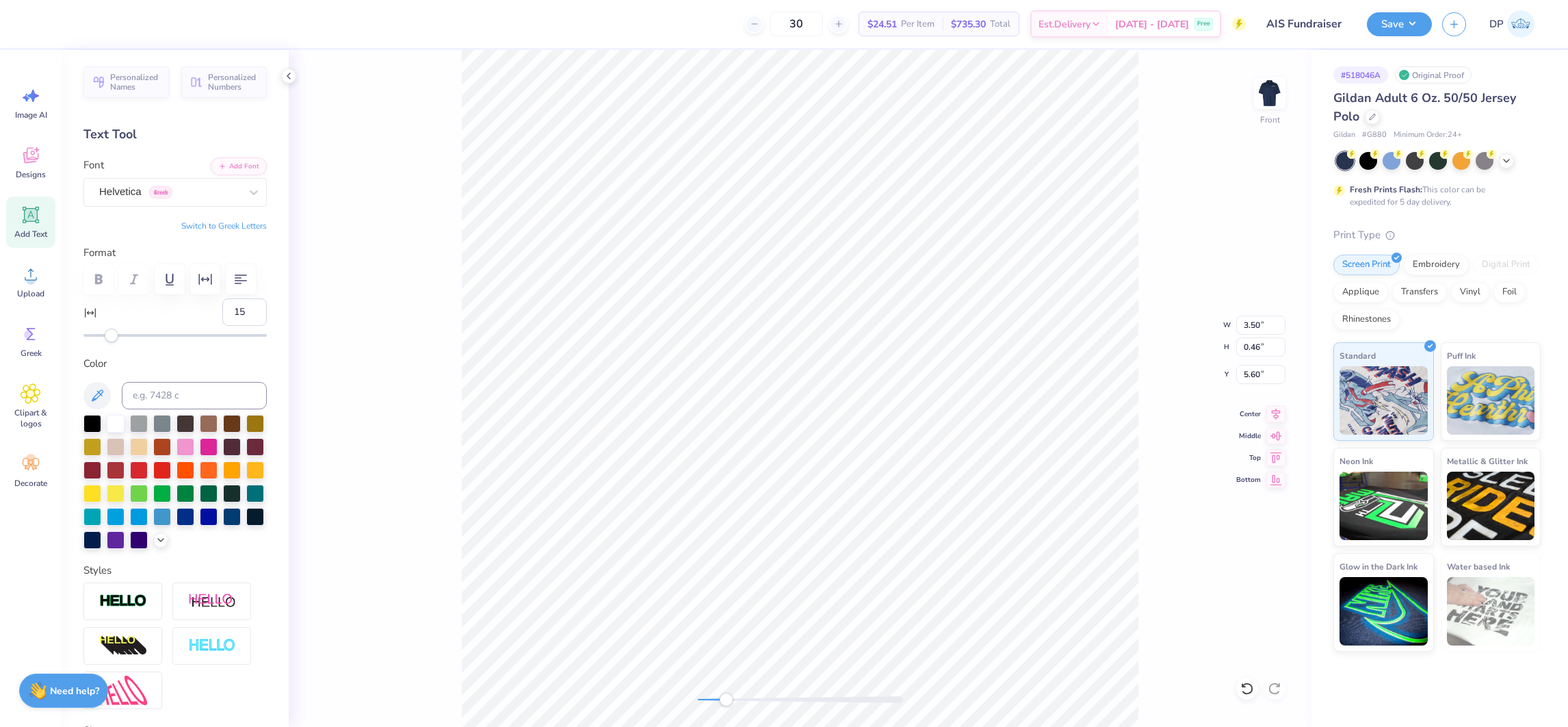
click at [132, 336] on div at bounding box center [175, 335] width 183 height 2
type input "25"
click at [147, 336] on div at bounding box center [175, 335] width 183 height 2
type input "34"
drag, startPoint x: 161, startPoint y: 367, endPoint x: 458, endPoint y: 338, distance: 298.4
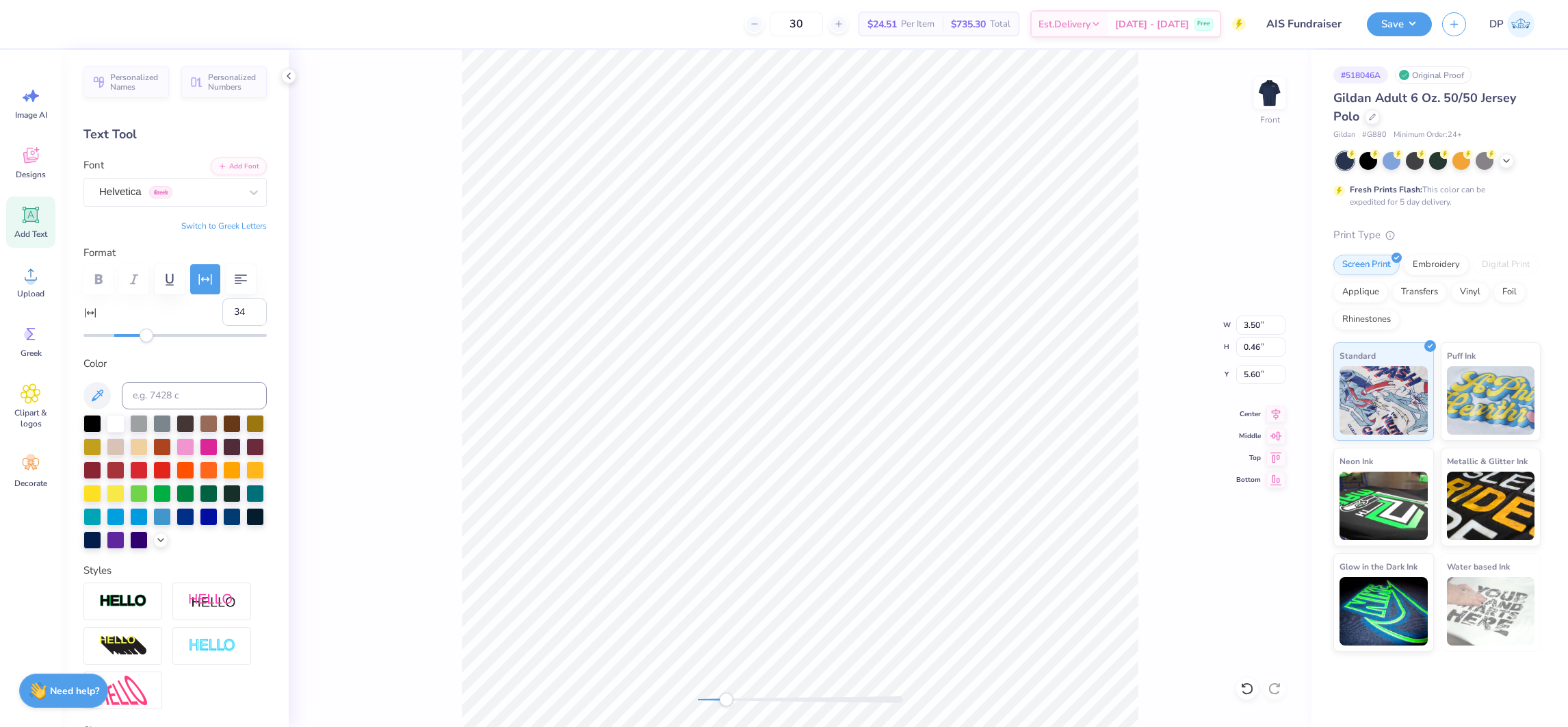
click at [159, 342] on div at bounding box center [175, 335] width 183 height 14
type input "45"
click at [175, 342] on div at bounding box center [175, 335] width 183 height 14
type input "57"
click at [191, 342] on div at bounding box center [175, 335] width 183 height 14
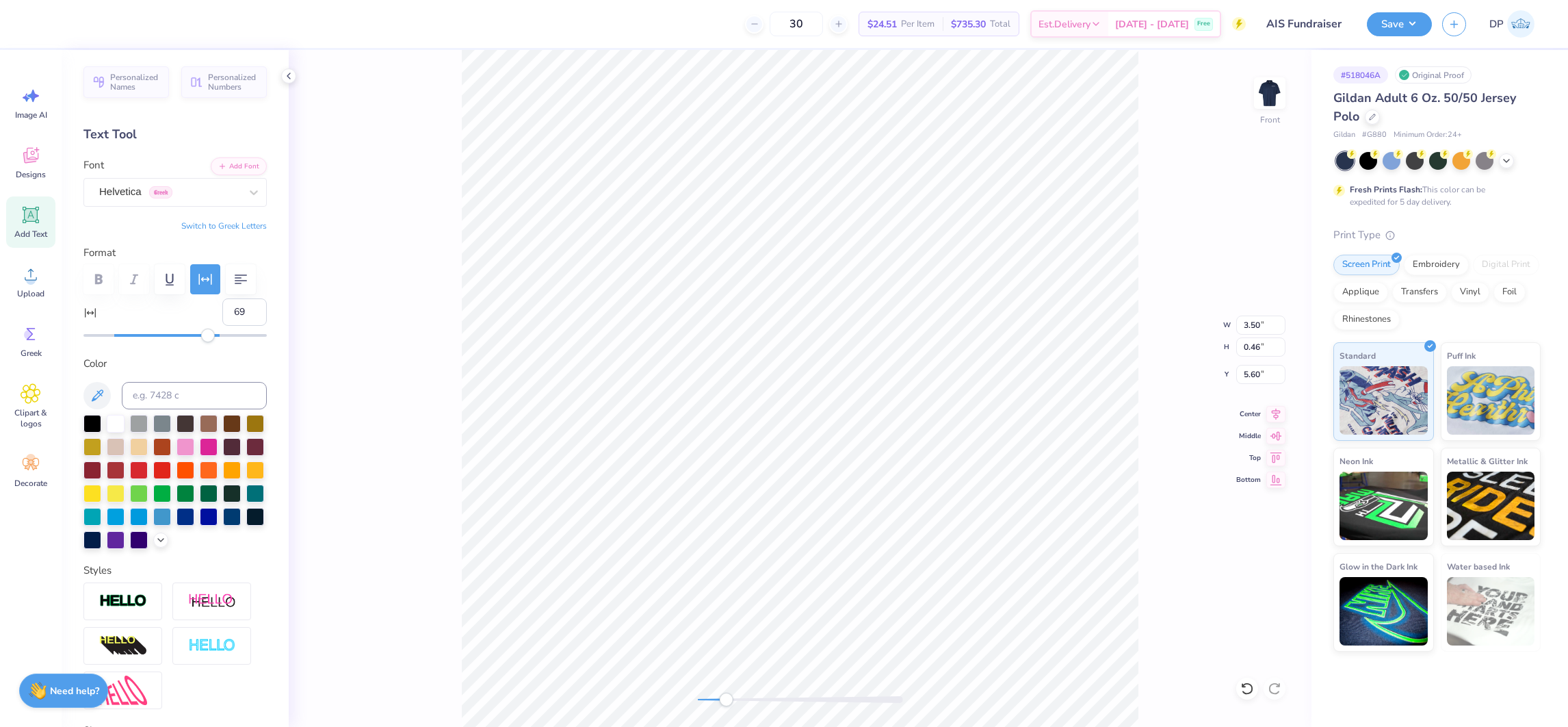
type input "69"
click at [208, 336] on div at bounding box center [175, 335] width 183 height 2
type input "75"
click at [217, 342] on div at bounding box center [175, 335] width 183 height 14
type input "7.08"
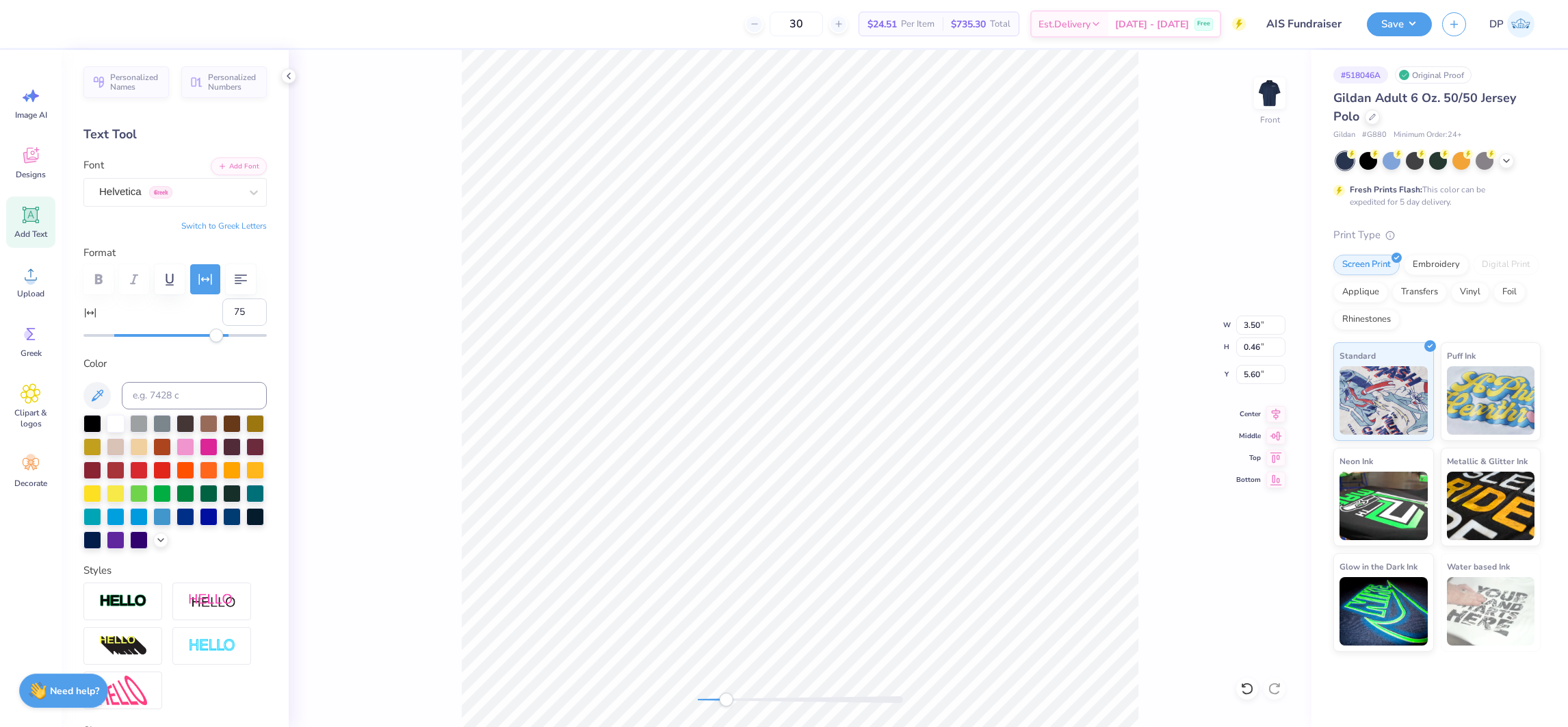
type input "5.61"
type input "7.03"
type input "0.45"
drag, startPoint x: 26, startPoint y: 223, endPoint x: 400, endPoint y: 301, distance: 382.0
click at [26, 223] on icon at bounding box center [30, 214] width 21 height 21
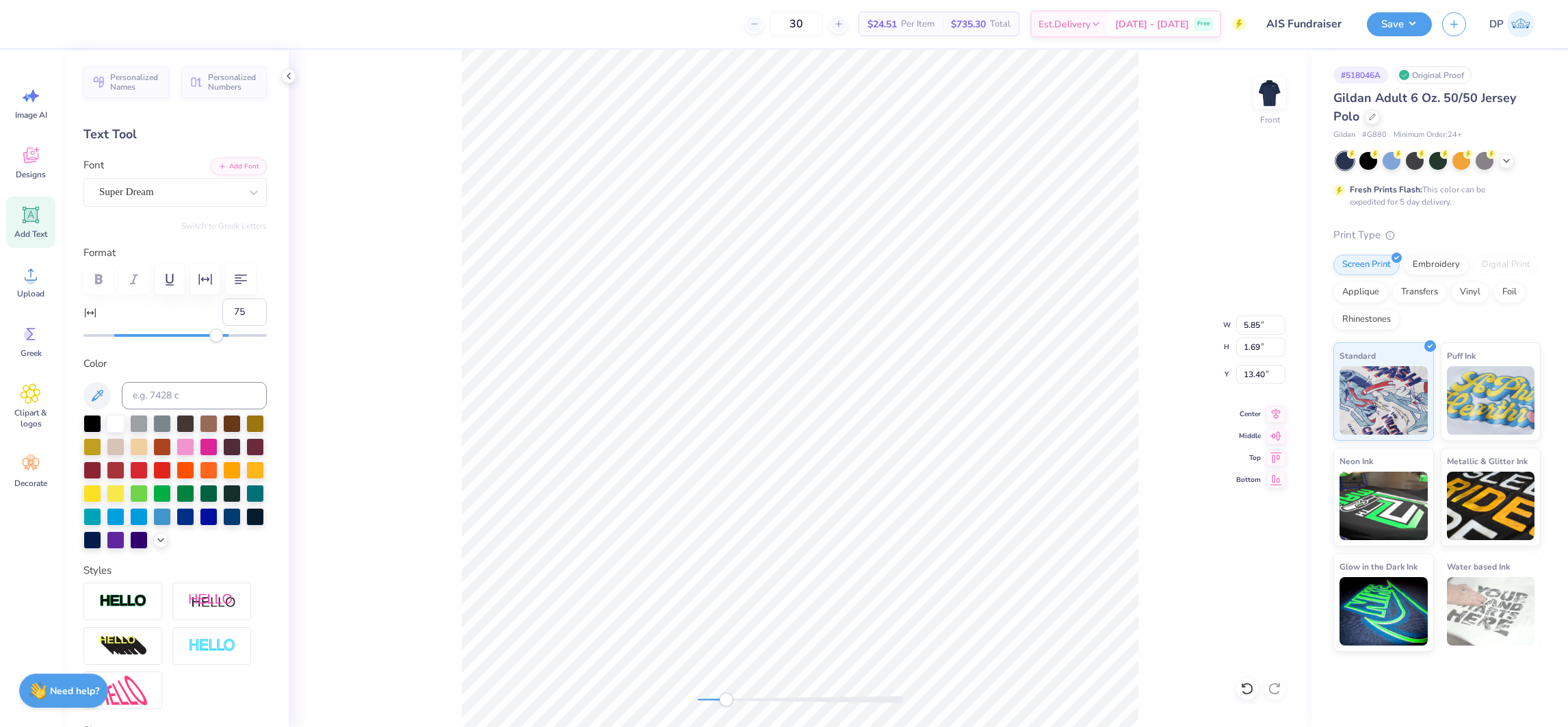
type input "5.85"
type input "1.69"
type input "13.40"
type input "0"
click at [247, 191] on icon at bounding box center [254, 192] width 14 height 14
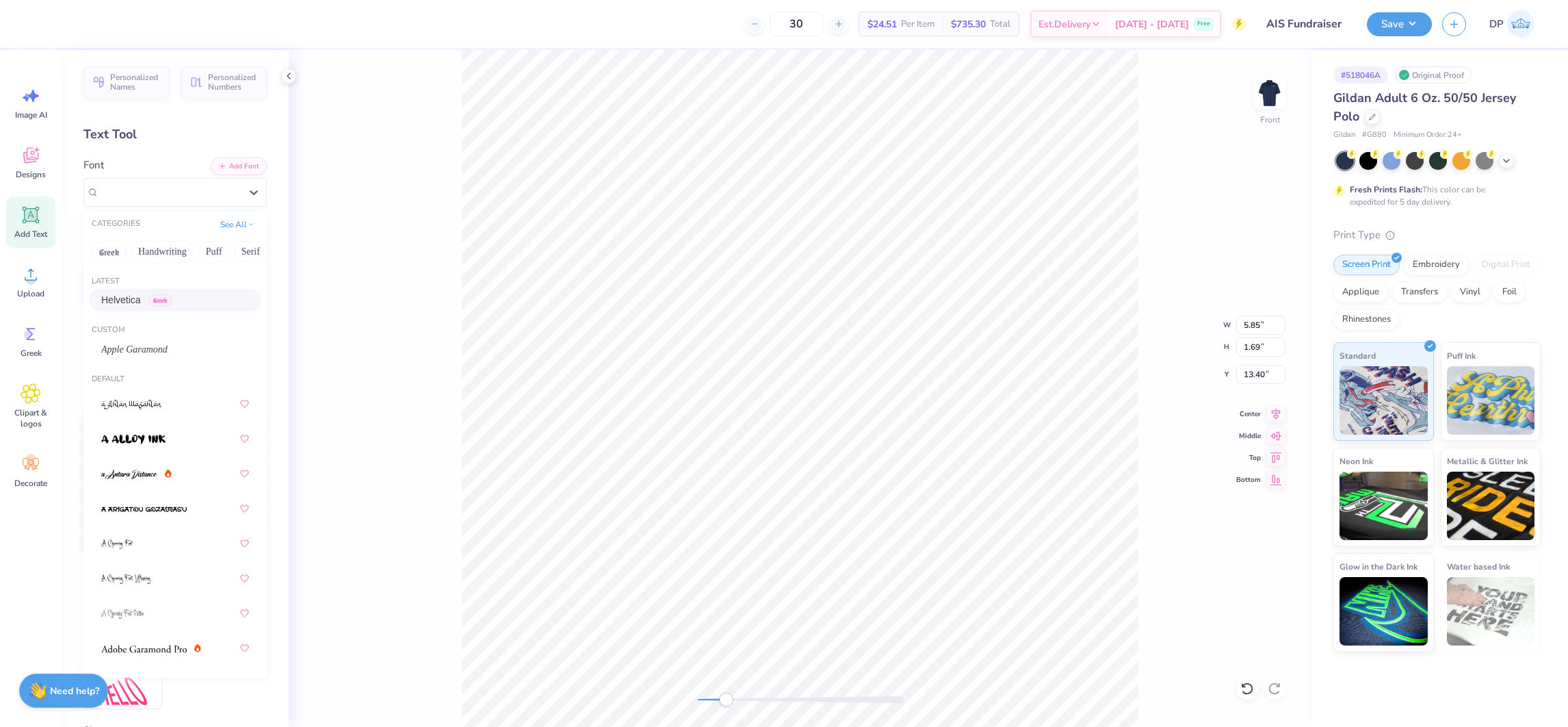
click at [166, 300] on span "Greek" at bounding box center [160, 300] width 23 height 12
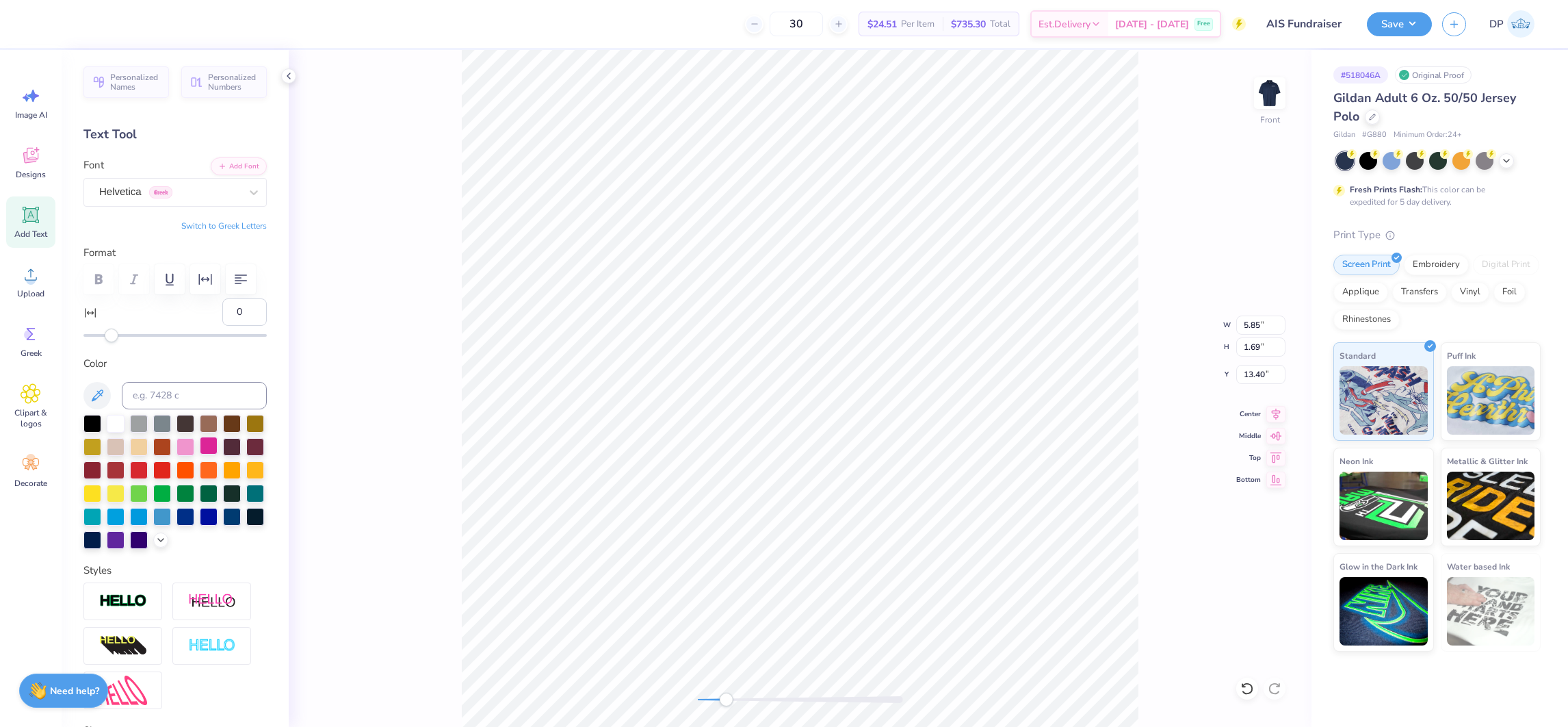
type input "1.83"
type input "0.52"
type input "13.38"
click at [218, 454] on div at bounding box center [208, 446] width 18 height 18
type textarea "[GEOGRAPHIC_DATA], [GEOGRAPHIC_DATA]"
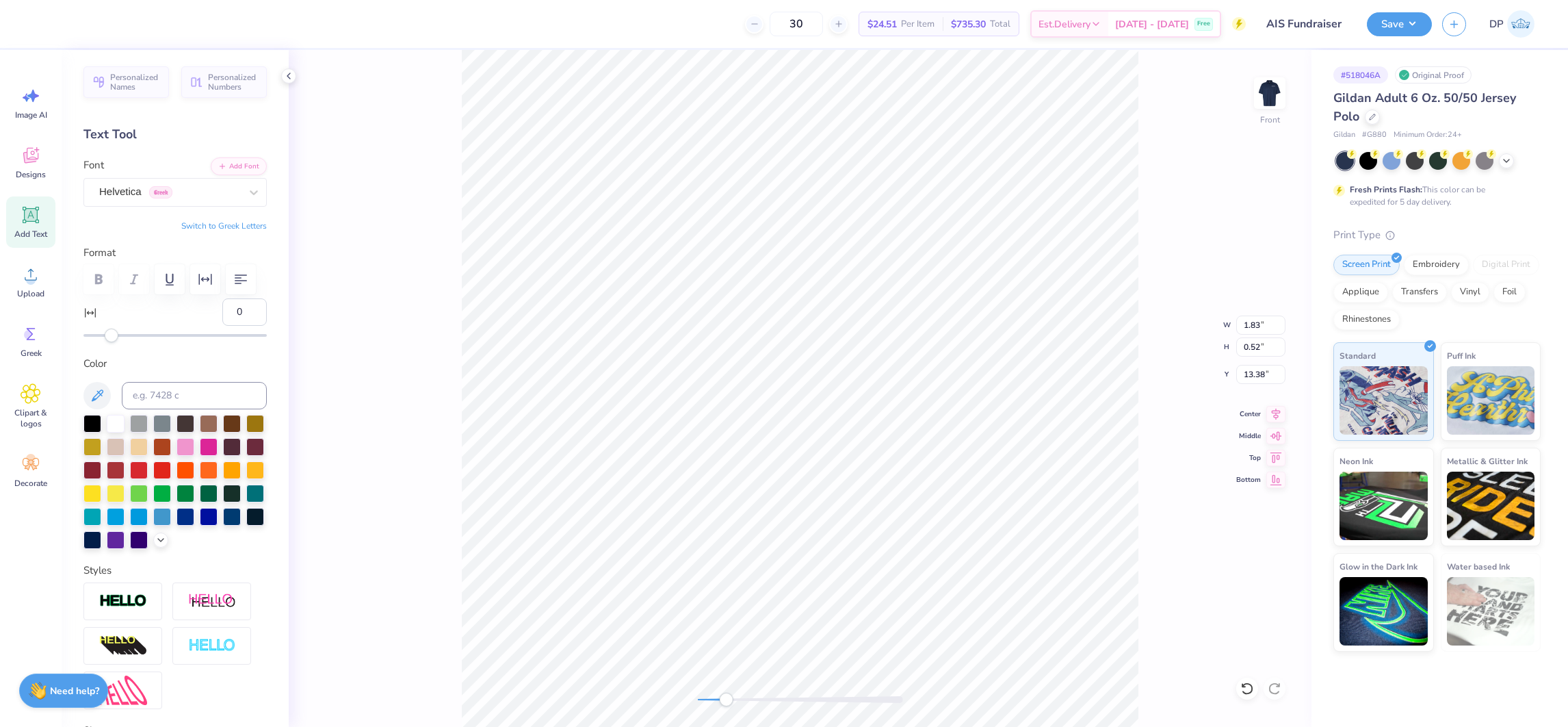
scroll to position [16, 5]
type input "4.15"
type input "0.45"
type input "12.22"
type input "4.29"
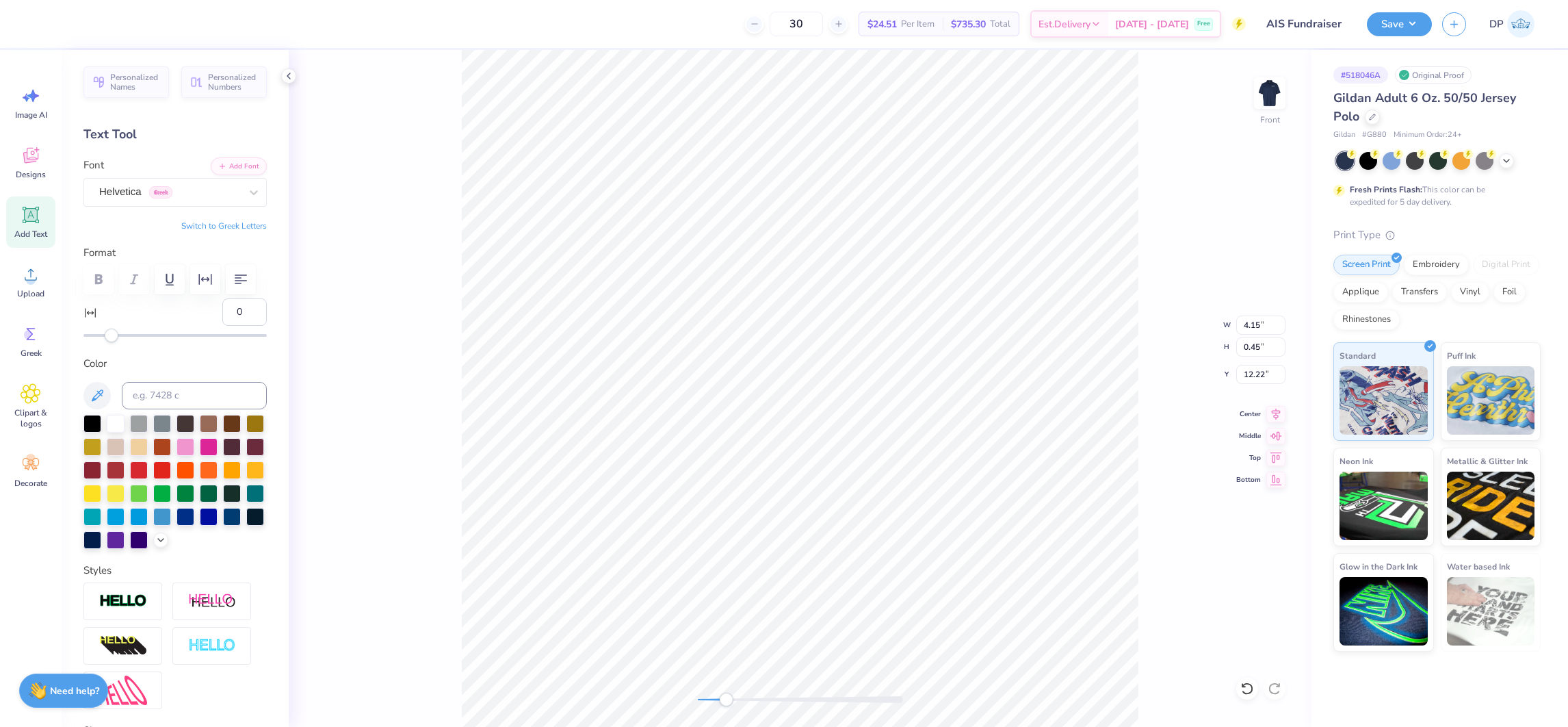
type input "0.47"
type input "12.21"
type input "10"
drag, startPoint x: 125, startPoint y: 371, endPoint x: 138, endPoint y: 377, distance: 14.3
click at [126, 336] on div at bounding box center [175, 335] width 183 height 2
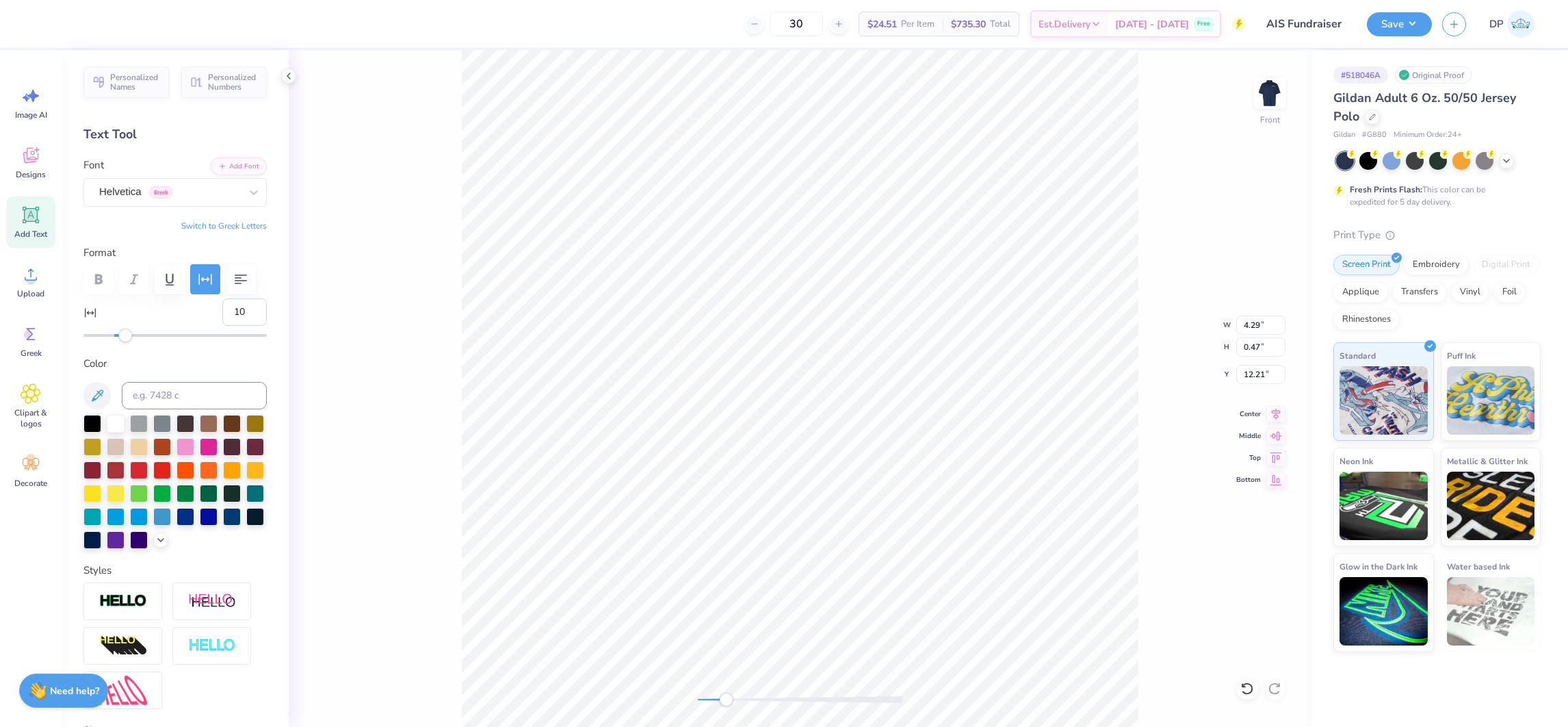
type input "16"
click at [133, 336] on div at bounding box center [175, 335] width 183 height 2
type input "5.34"
type input "0.46"
type input "12.19"
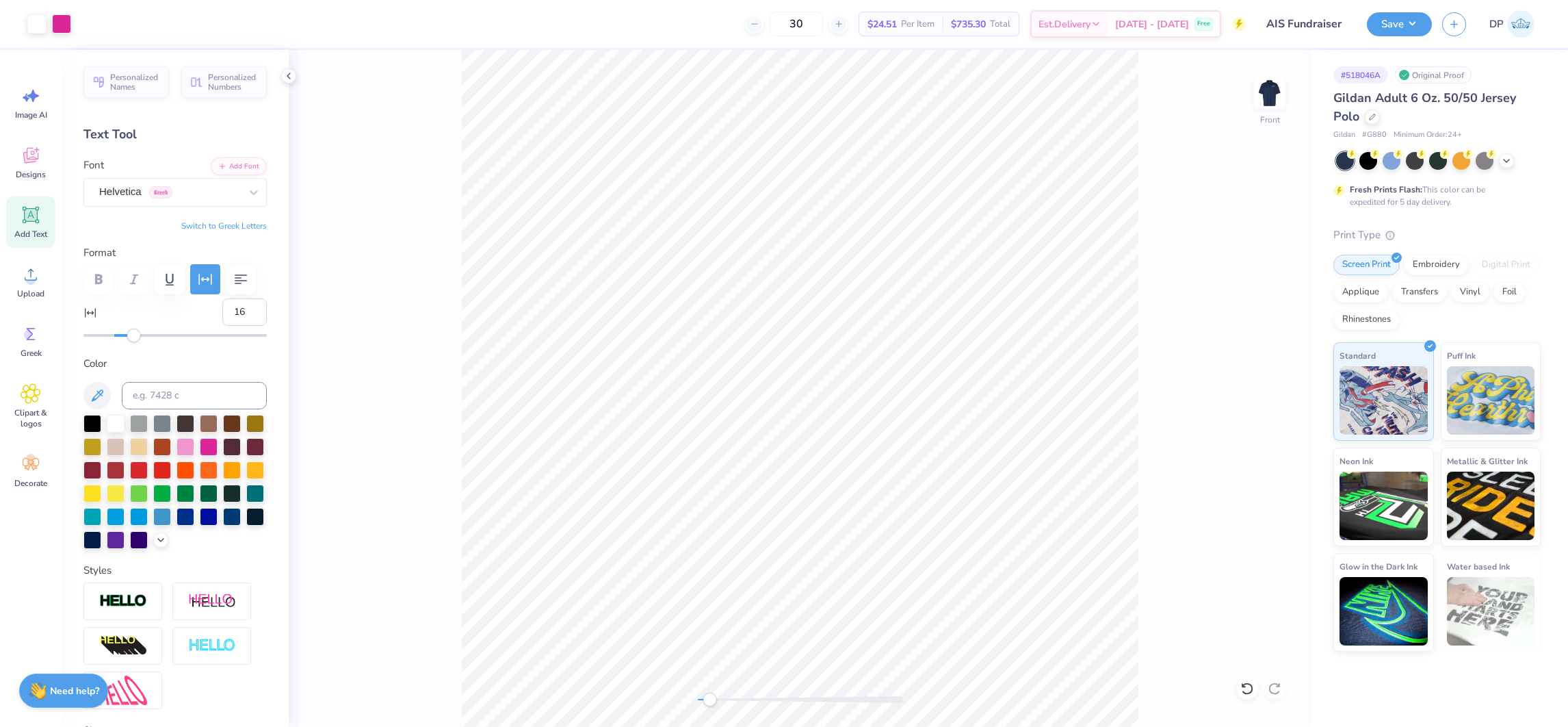
drag, startPoint x: 718, startPoint y: 699, endPoint x: 709, endPoint y: 699, distance: 9.0
click at [709, 699] on div "Accessibility label" at bounding box center [709, 699] width 14 height 14
type input "9.85"
type input "2.86"
type input "9.80"
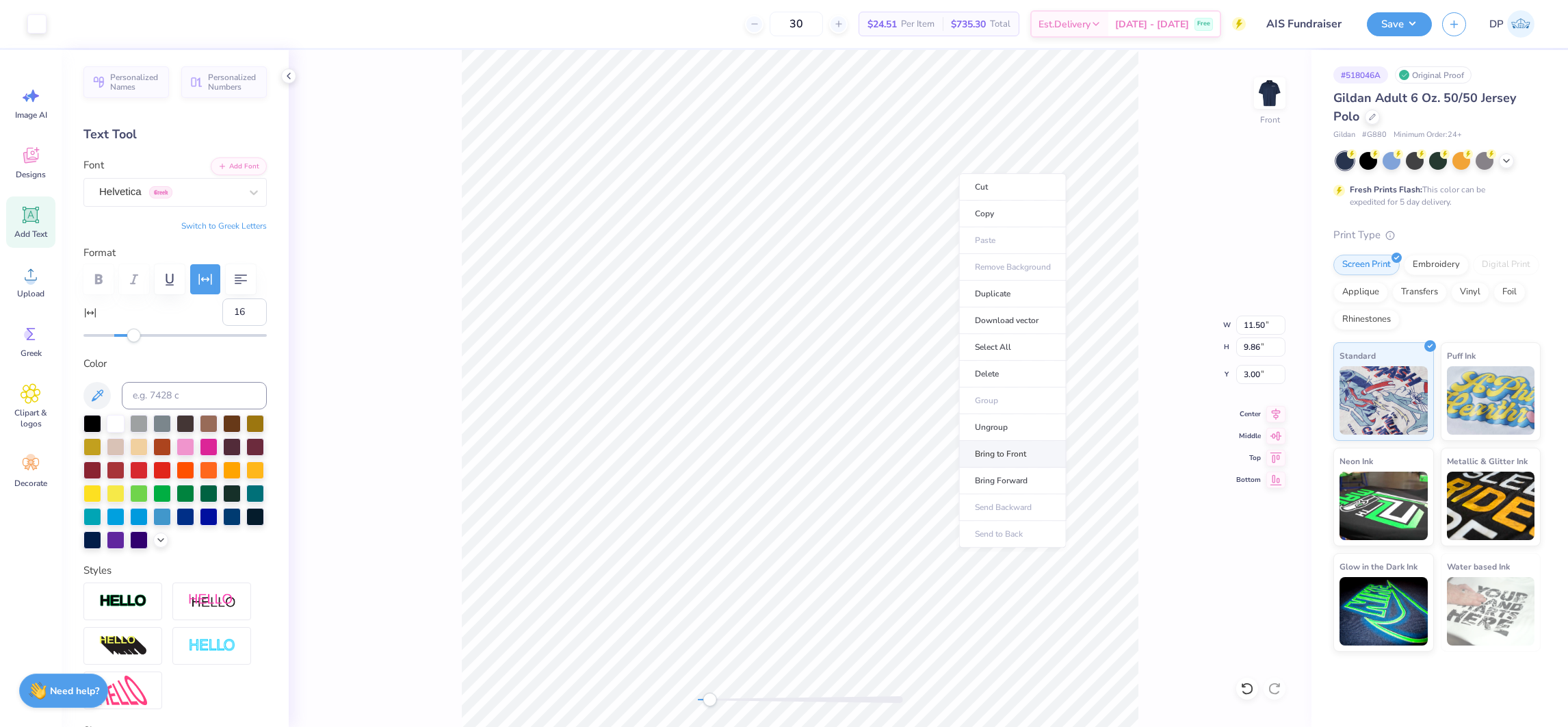
click at [1018, 448] on li "Bring to Front" at bounding box center [1013, 454] width 107 height 26
click at [984, 447] on li "Ungroup" at bounding box center [1000, 448] width 107 height 26
click at [1252, 688] on icon at bounding box center [1247, 688] width 14 height 14
click at [751, 700] on div at bounding box center [800, 699] width 205 height 7
drag, startPoint x: 742, startPoint y: 697, endPoint x: 730, endPoint y: 697, distance: 12.0
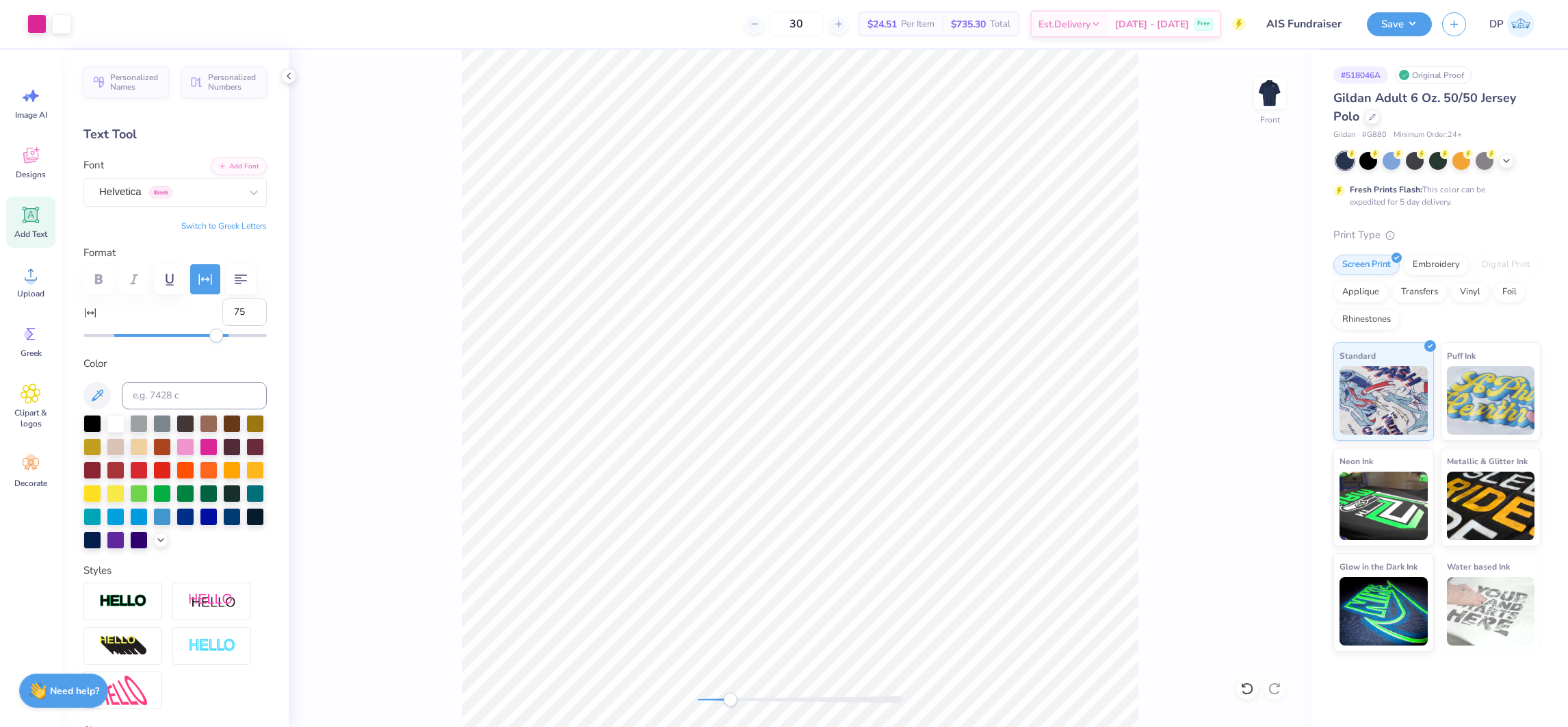
click at [730, 697] on div at bounding box center [800, 699] width 205 height 7
click at [1246, 687] on icon at bounding box center [1247, 688] width 14 height 14
type input "6"
click at [1249, 682] on icon at bounding box center [1247, 688] width 14 height 14
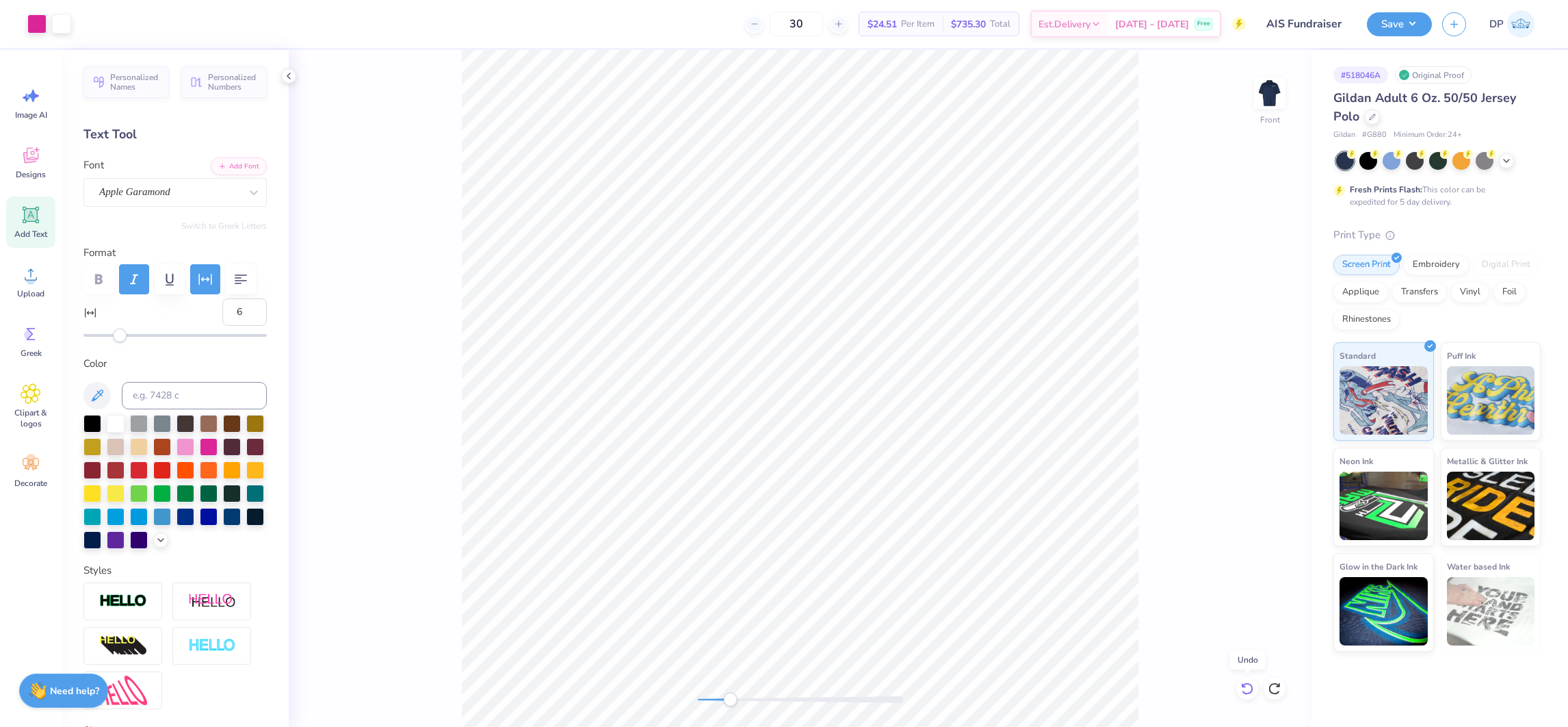
click at [1249, 682] on icon at bounding box center [1247, 688] width 14 height 14
type input "11.50"
type input "9.86"
type input "3.00"
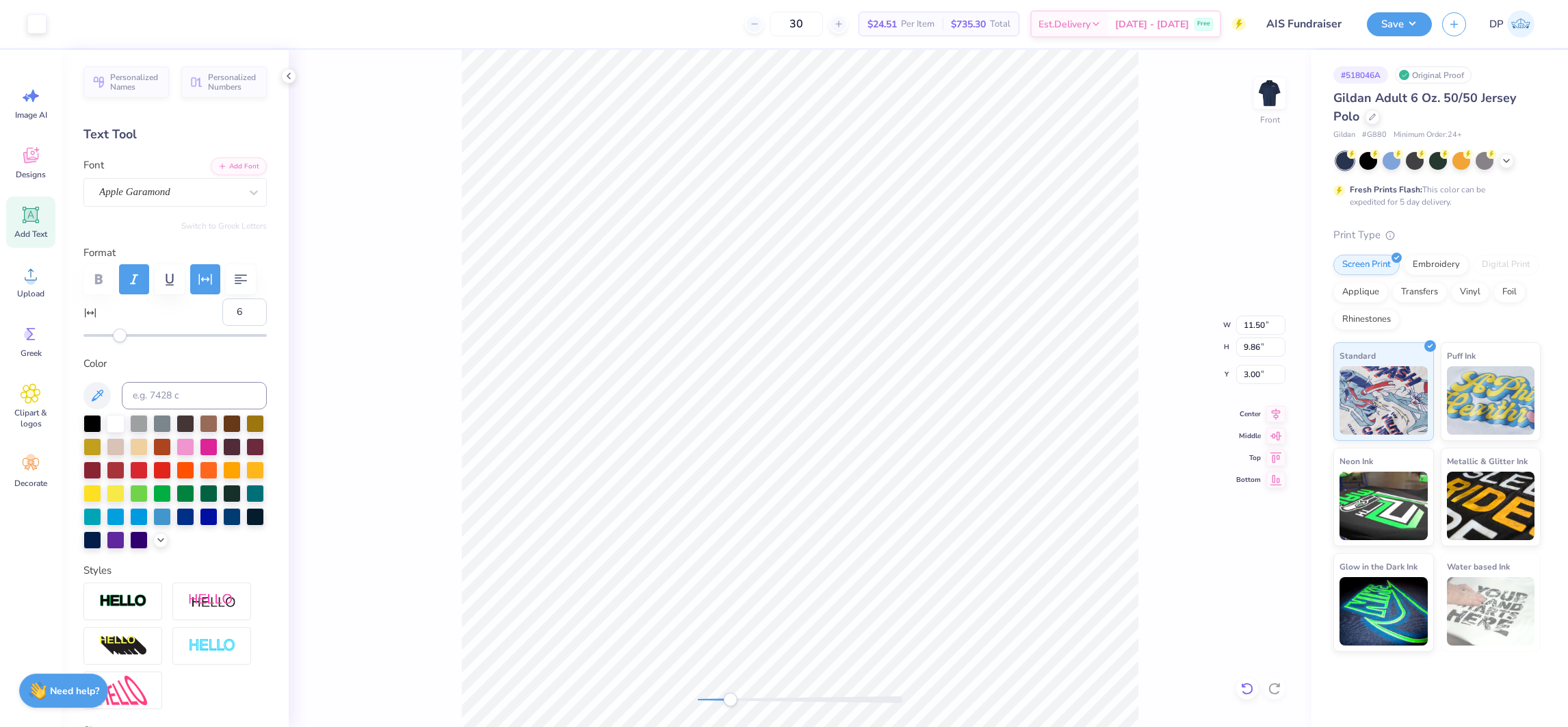
click at [1246, 689] on icon at bounding box center [1247, 688] width 14 height 14
paste textarea "“THE BUSINESS OF"
type textarea "“THE BUSINESS OF"
type input "9.85"
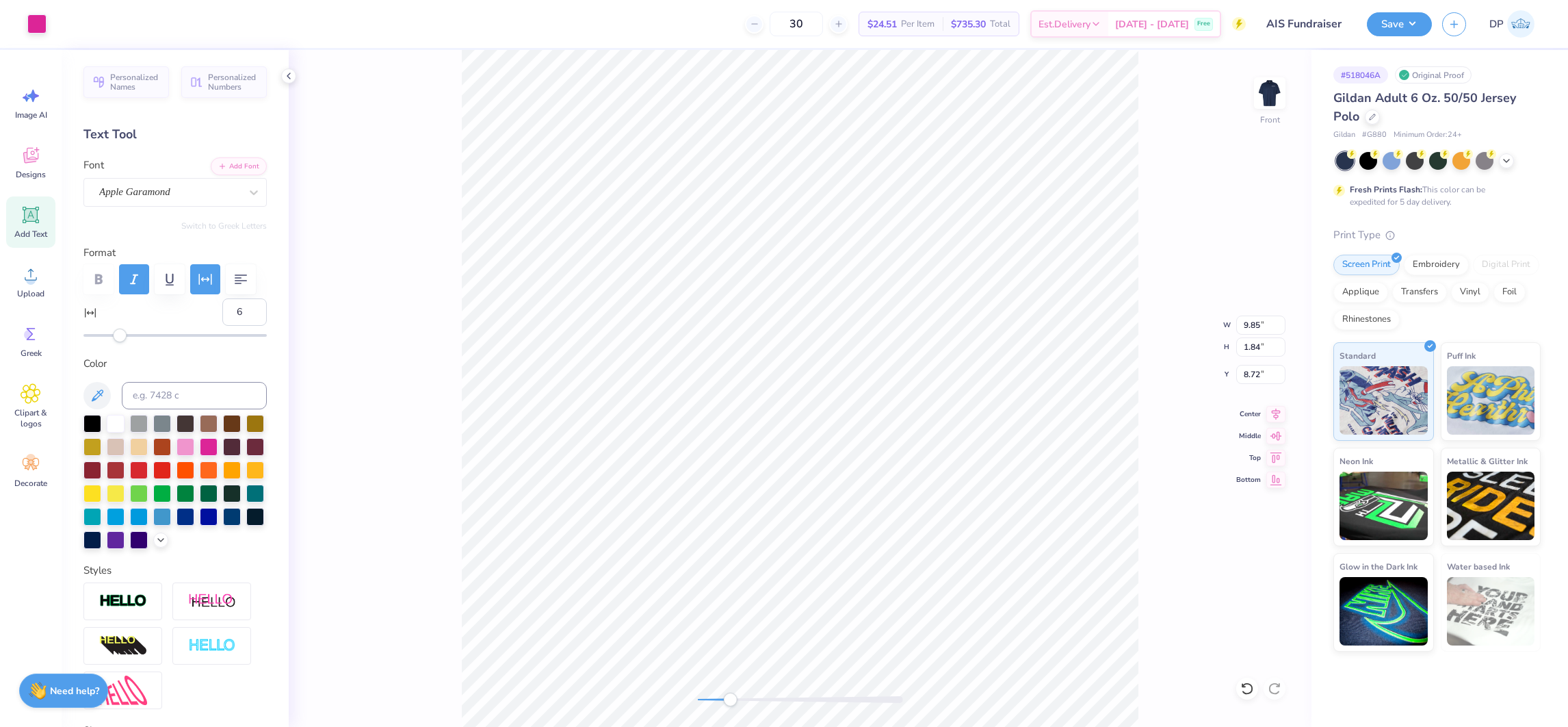
type input "1.84"
click at [873, 429] on li "Group" at bounding box center [871, 431] width 107 height 26
type input "11.50"
type input "9.86"
type input "3.00"
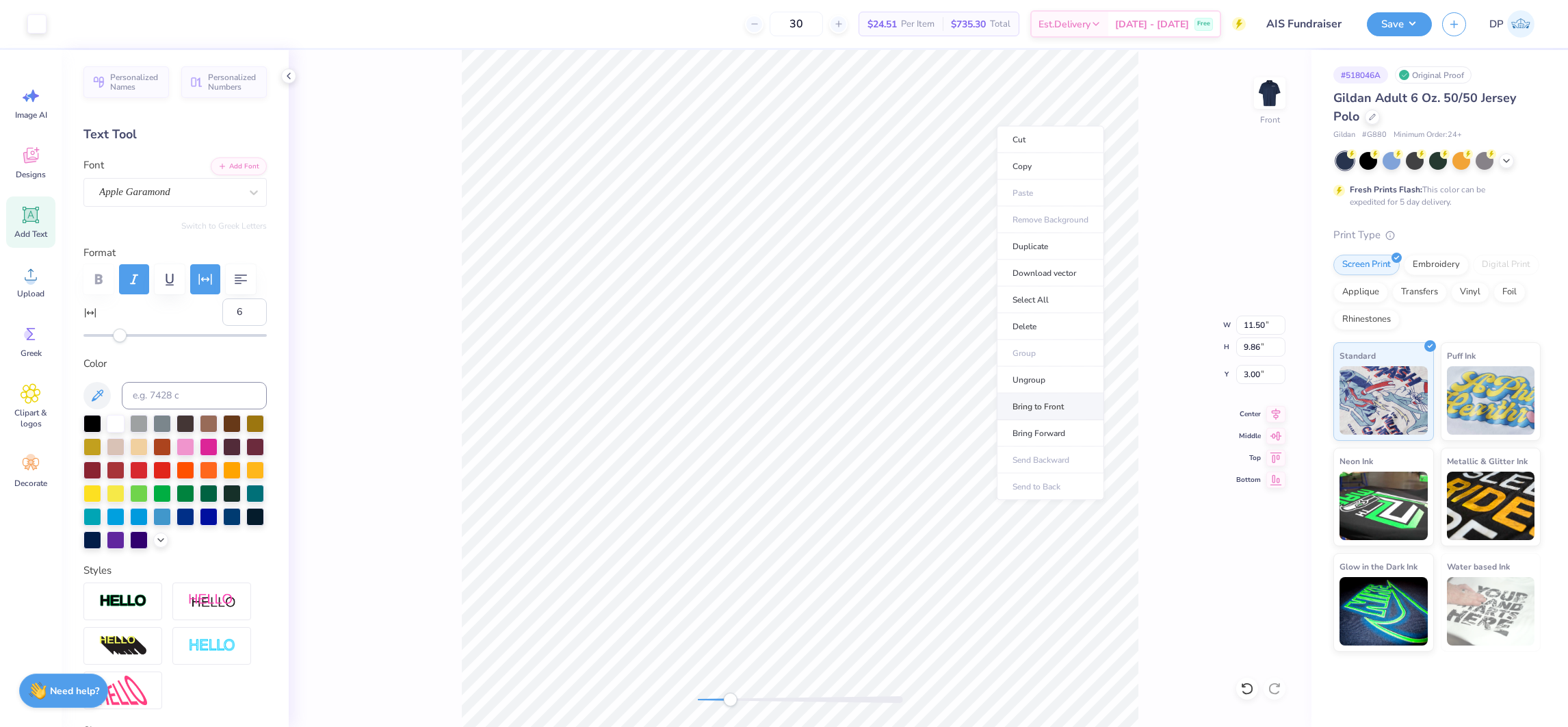
click at [1016, 403] on li "Bring to Front" at bounding box center [1050, 406] width 107 height 26
click at [957, 380] on li "Ungroup" at bounding box center [974, 384] width 107 height 26
type input "5.34"
type input "0.44"
type input "12.21"
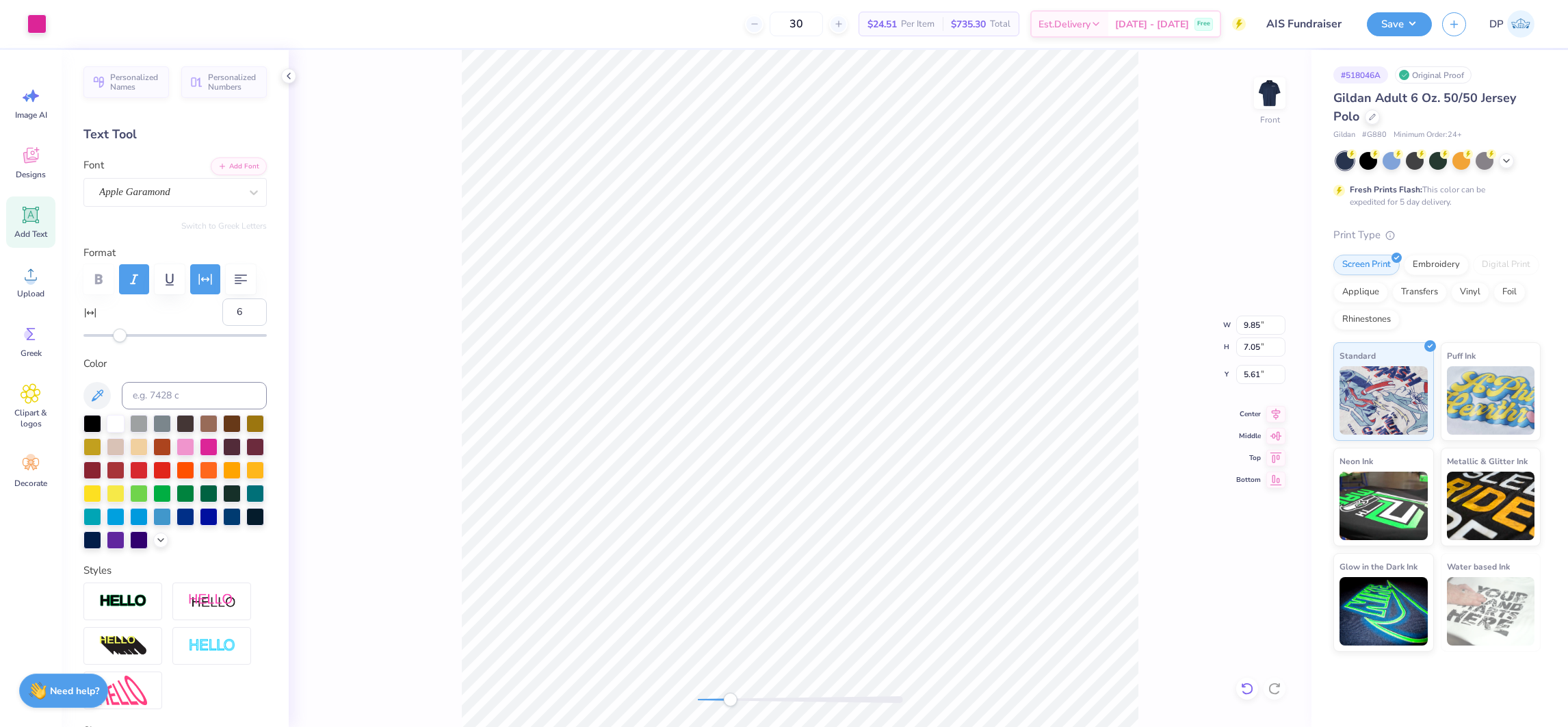
click at [1241, 682] on icon at bounding box center [1247, 688] width 14 height 14
type input "7.03"
type input "0.44"
click at [929, 602] on li "Ungroup" at bounding box center [941, 602] width 107 height 26
type input "16"
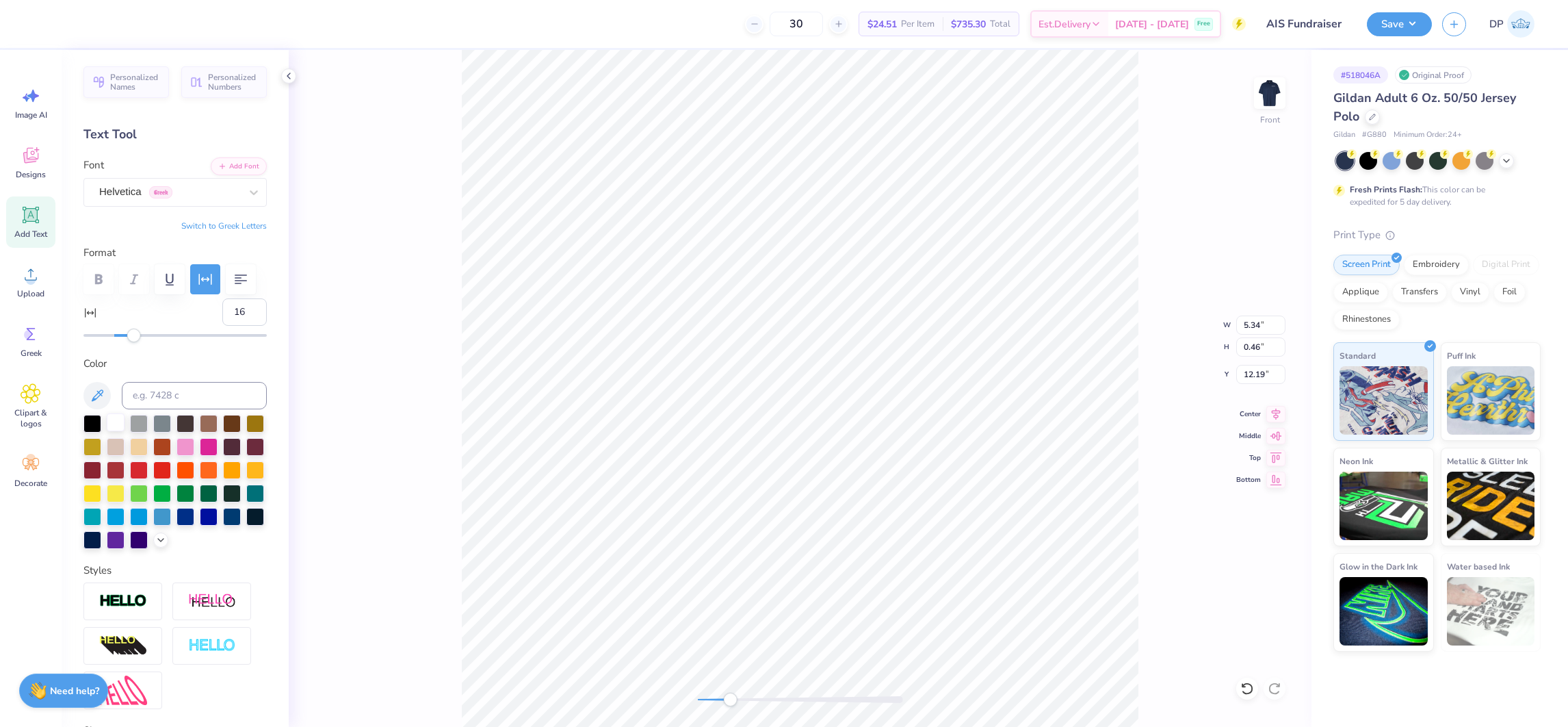
click at [112, 431] on div at bounding box center [115, 422] width 18 height 18
type input "8.37"
type input "0.77"
type input "8.72"
type input "6"
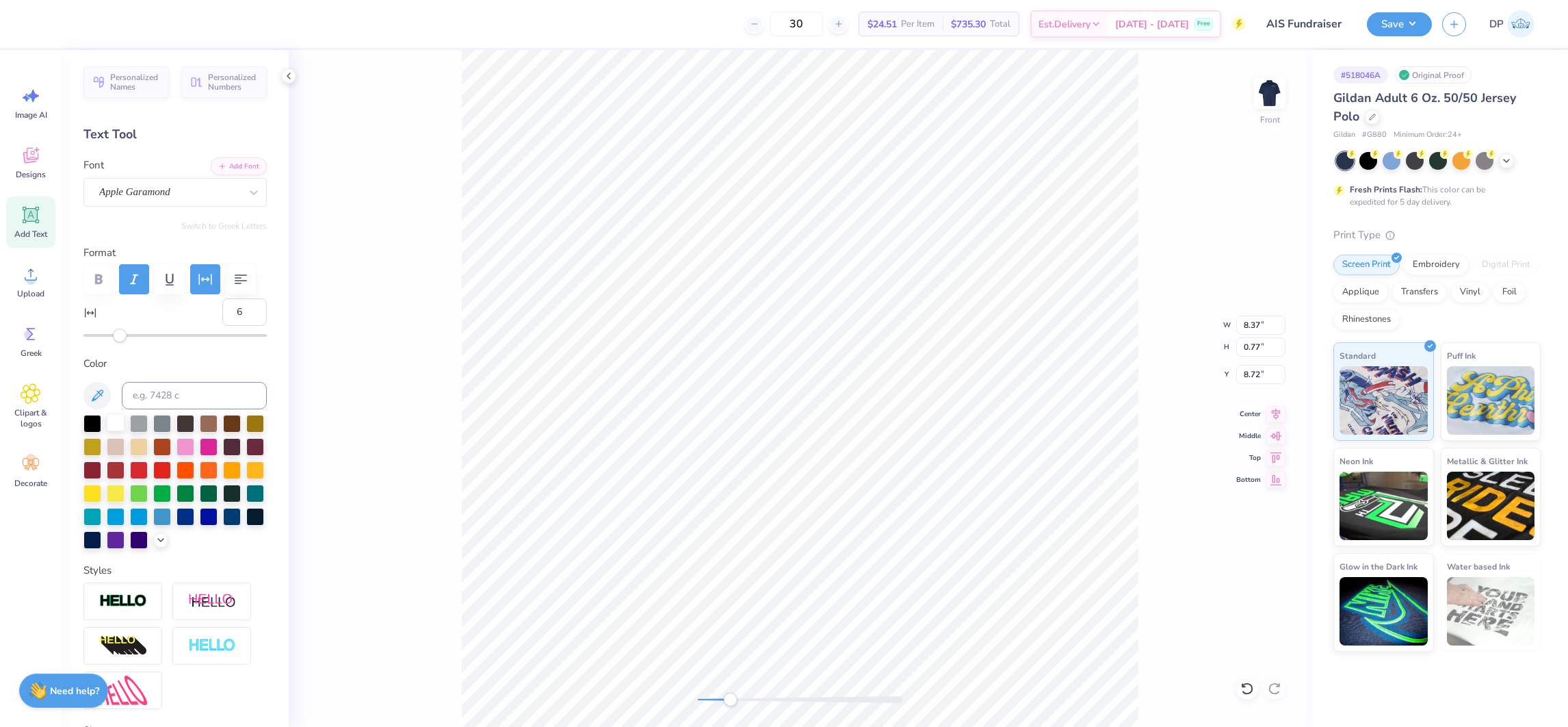
click at [112, 431] on div at bounding box center [115, 422] width 18 height 18
type input "9.85"
type input "0.76"
type input "9.80"
type input "5"
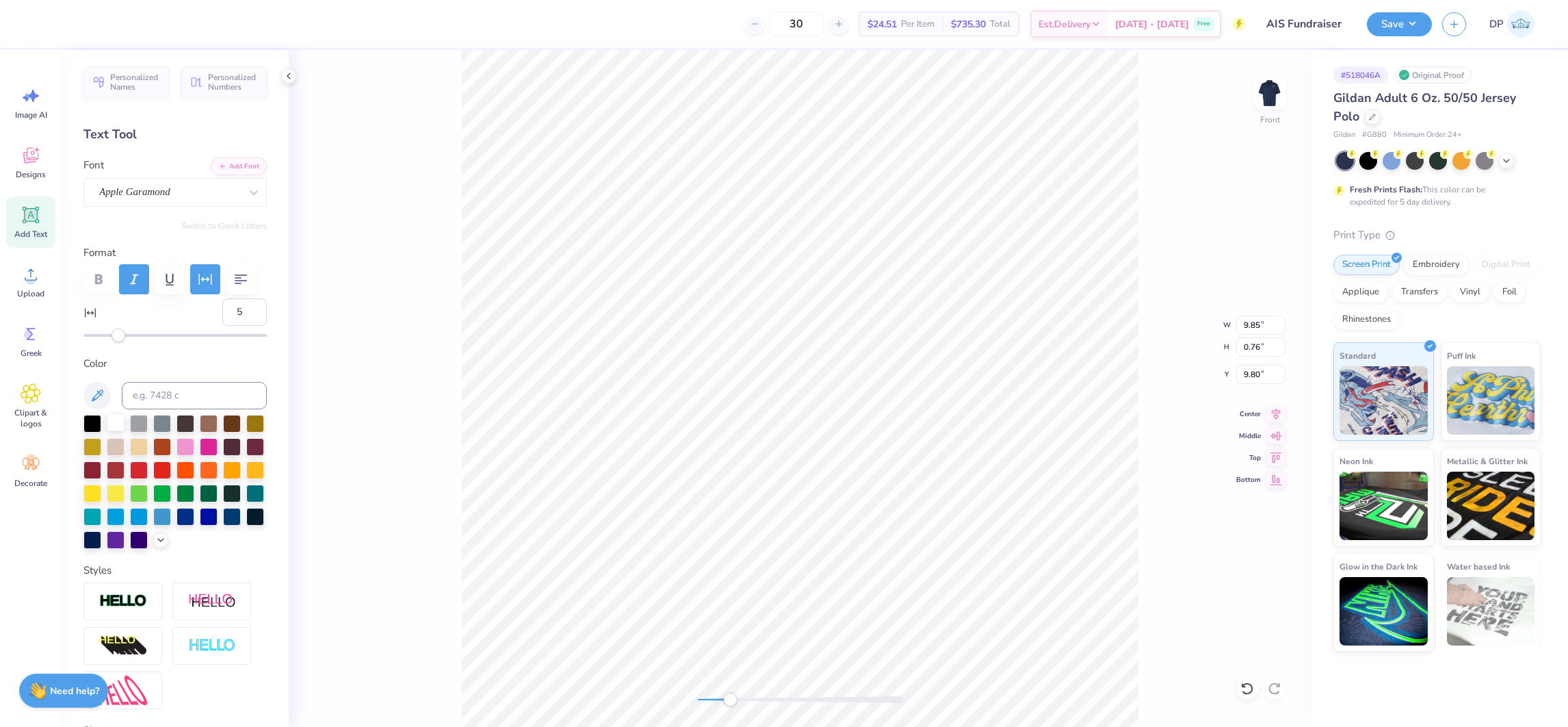
click at [120, 431] on div at bounding box center [115, 422] width 18 height 18
type input "7.03"
type input "0.45"
type input "5.61"
type input "75"
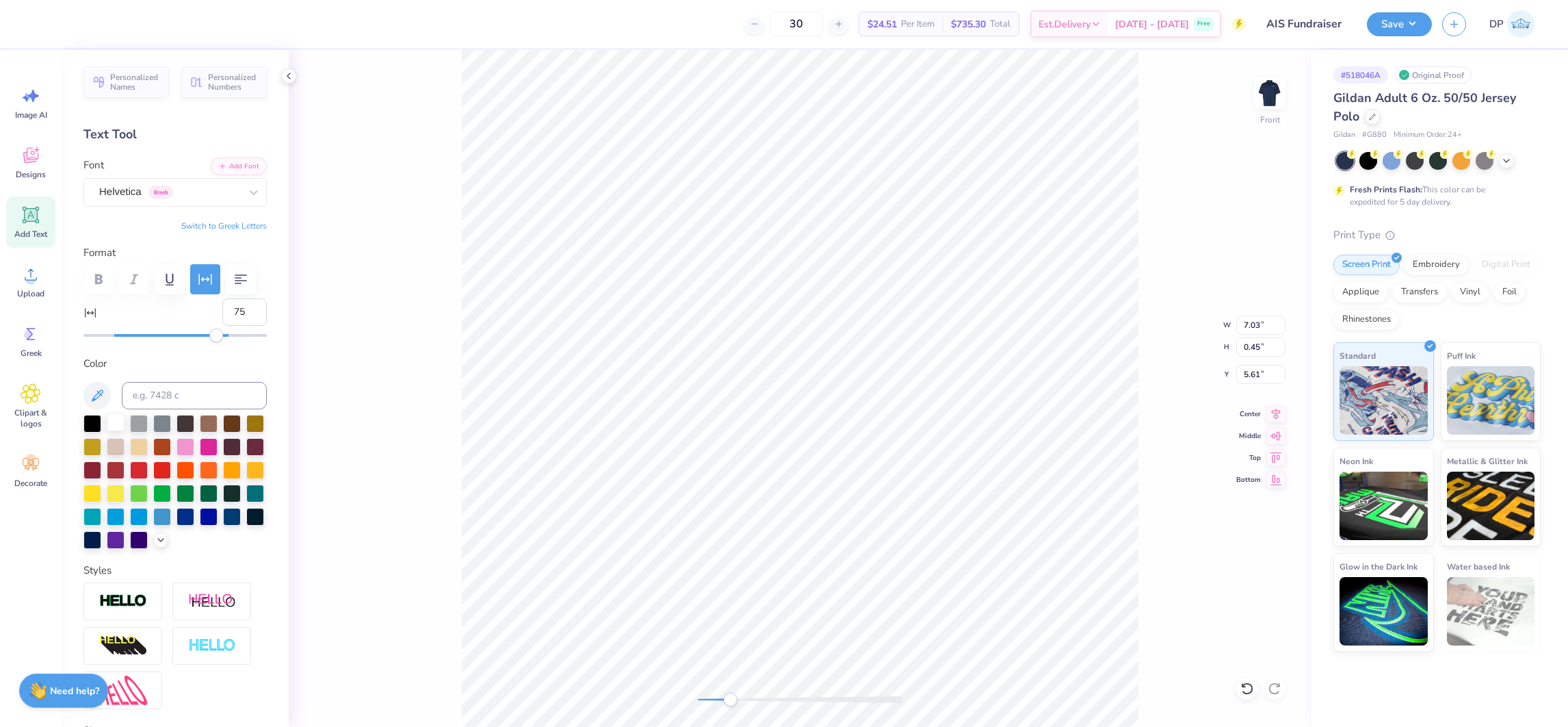
click at [117, 431] on div at bounding box center [115, 422] width 18 height 18
click at [611, 721] on div "Front W 7.03 7.03 " H 0.45 0.45 " Y 5.61 5.61 " Center Middle Top Bottom" at bounding box center [799, 388] width 1023 height 677
click at [868, 496] on li "Group" at bounding box center [865, 501] width 107 height 26
click at [1392, 18] on button "Save" at bounding box center [1398, 21] width 65 height 24
click at [1266, 96] on img at bounding box center [1269, 93] width 54 height 54
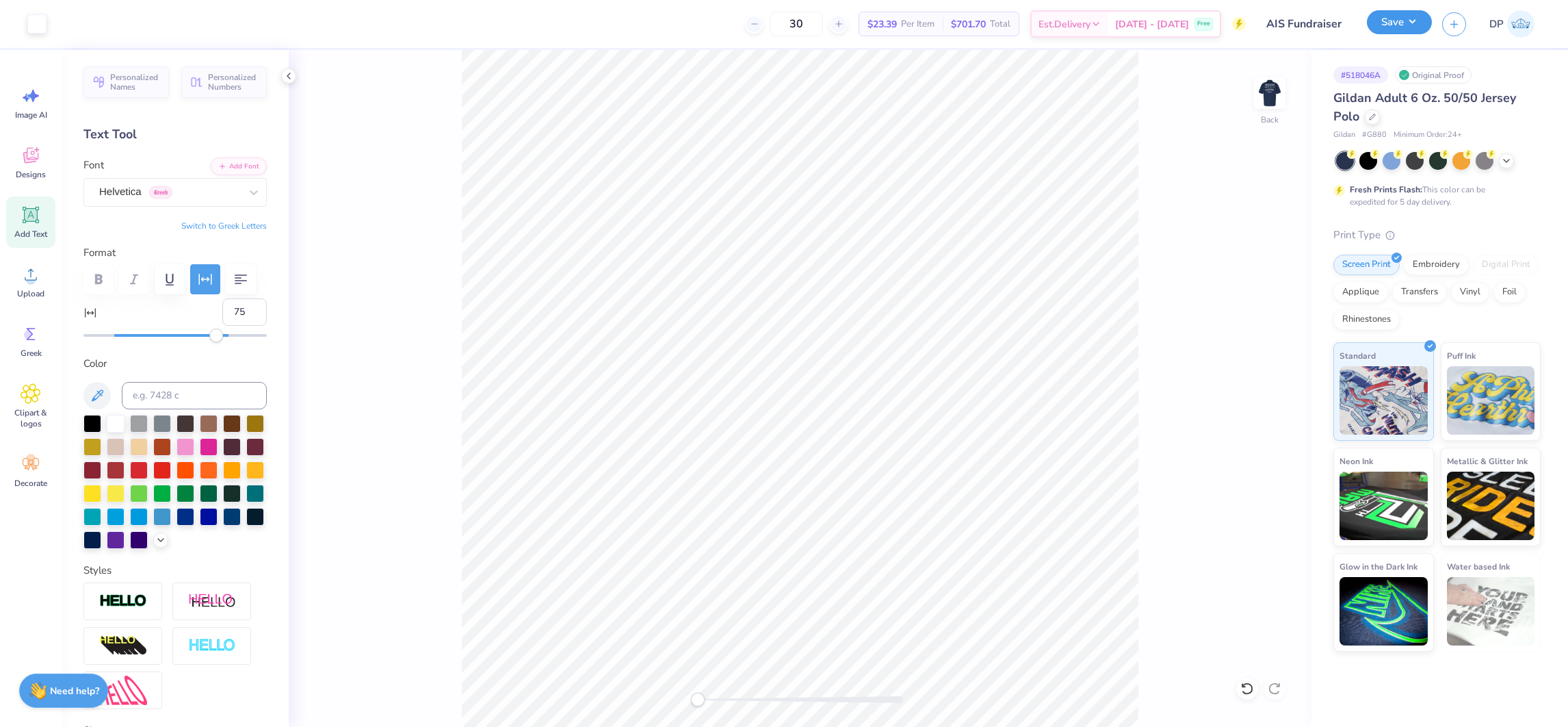
click at [1402, 21] on button "Save" at bounding box center [1398, 21] width 65 height 24
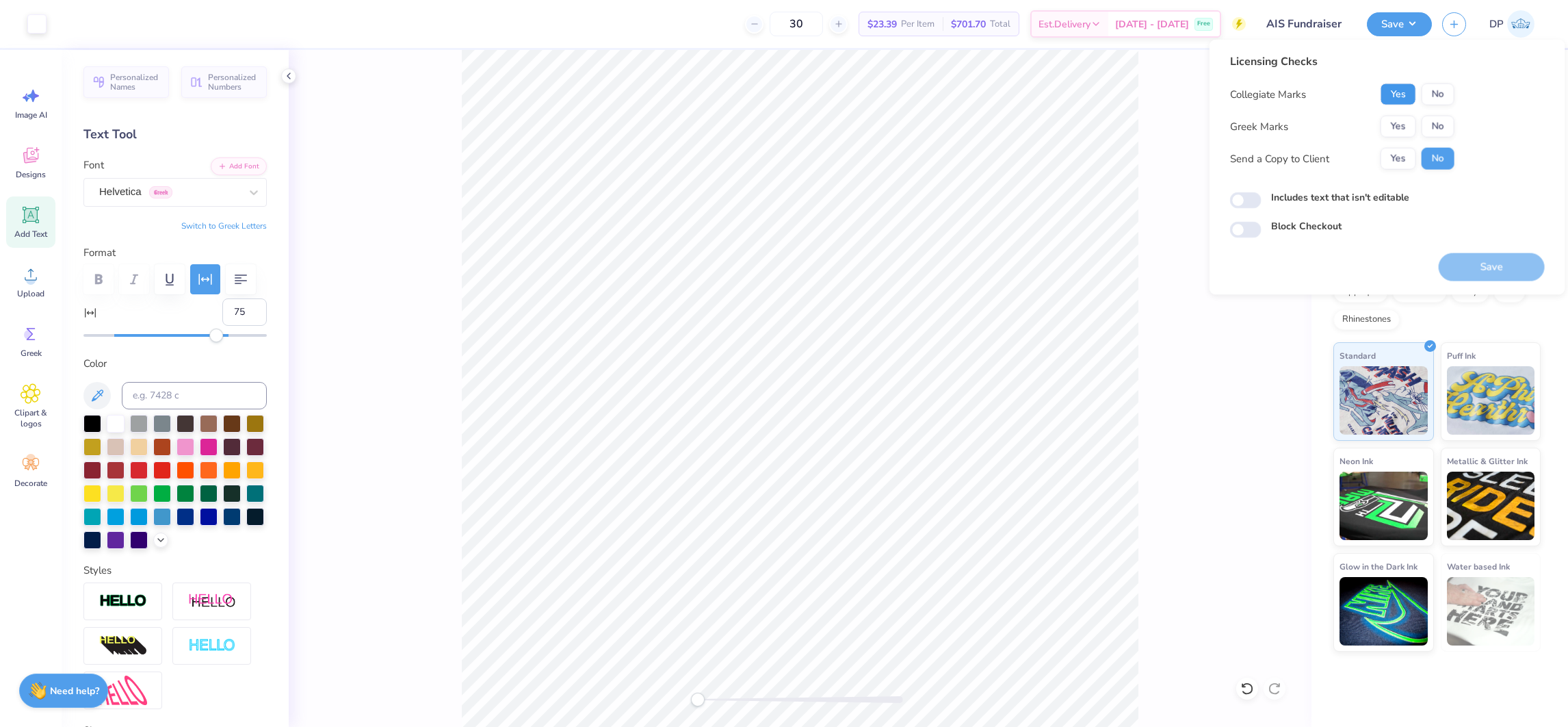
click at [1401, 91] on button "Yes" at bounding box center [1397, 94] width 35 height 22
click at [1423, 125] on button "No" at bounding box center [1438, 126] width 33 height 22
click at [1392, 151] on button "Yes" at bounding box center [1397, 158] width 35 height 22
click at [1360, 191] on label "Includes text that isn't editable" at bounding box center [1340, 197] width 138 height 14
drag, startPoint x: 1360, startPoint y: 191, endPoint x: 1279, endPoint y: 199, distance: 81.4
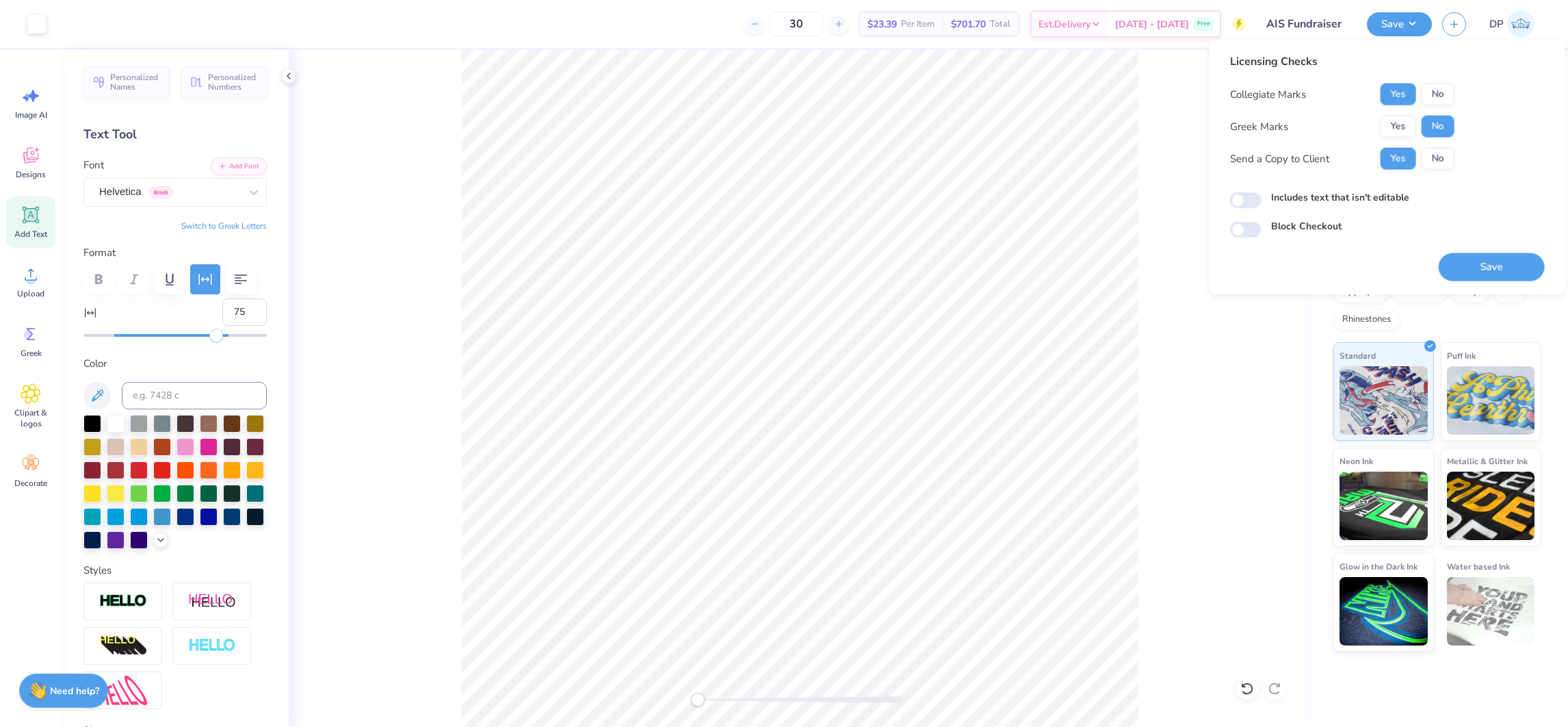
click at [1279, 199] on label "Includes text that isn't editable" at bounding box center [1340, 197] width 138 height 14
click at [1261, 199] on input "Includes text that isn't editable" at bounding box center [1245, 200] width 31 height 16
checkbox input "true"
click at [1480, 269] on button "Save" at bounding box center [1491, 267] width 106 height 28
